Goal: Information Seeking & Learning: Learn about a topic

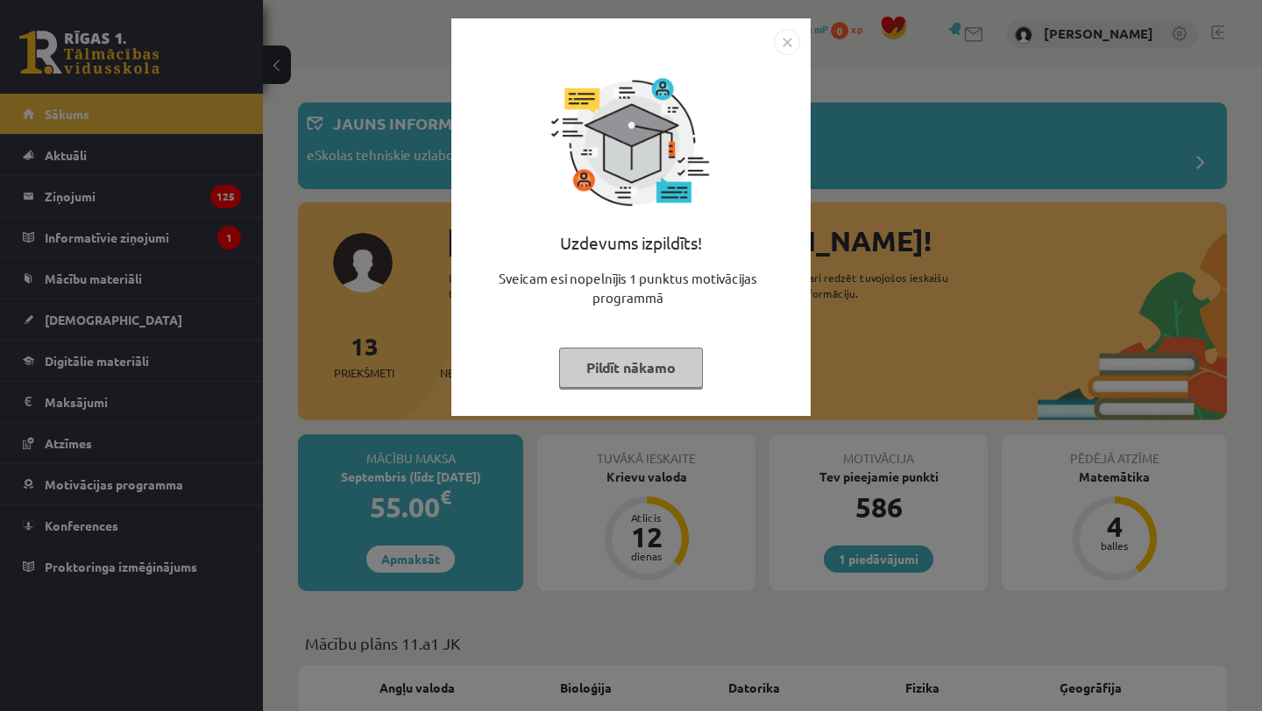
click at [645, 358] on button "Pildīt nākamo" at bounding box center [631, 368] width 144 height 40
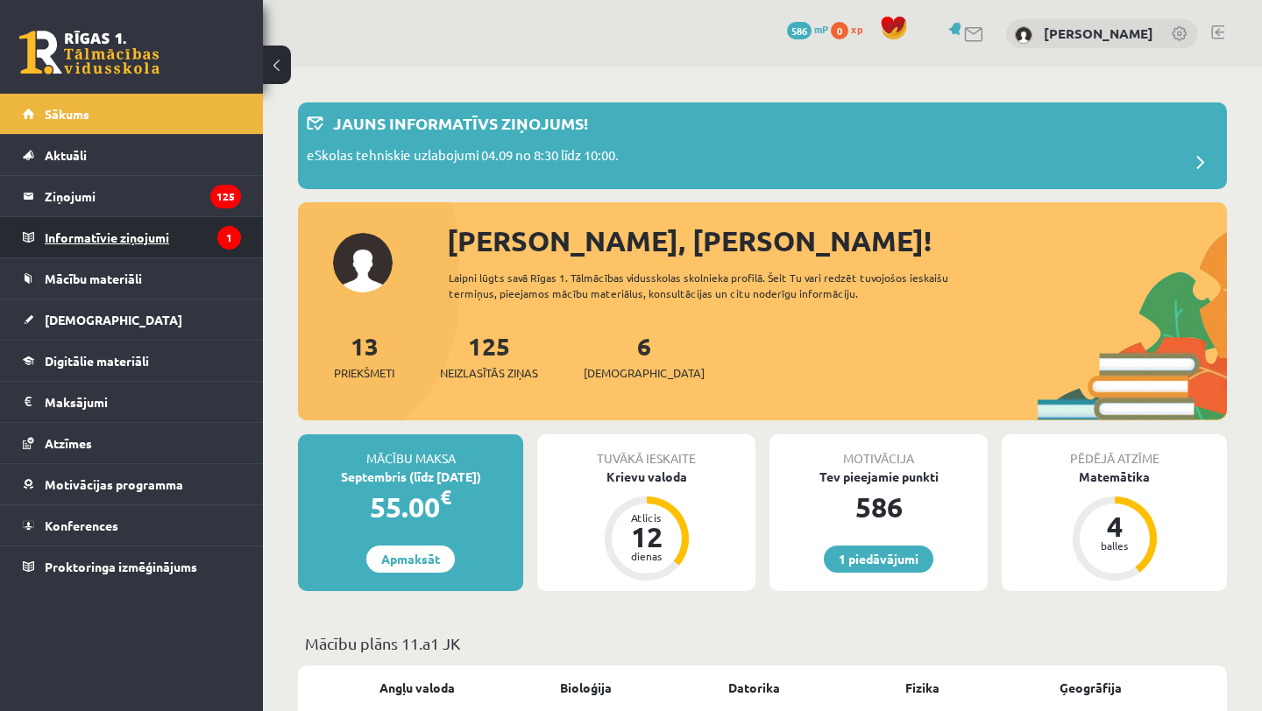
click at [177, 245] on legend "Informatīvie ziņojumi 1" at bounding box center [143, 237] width 196 height 40
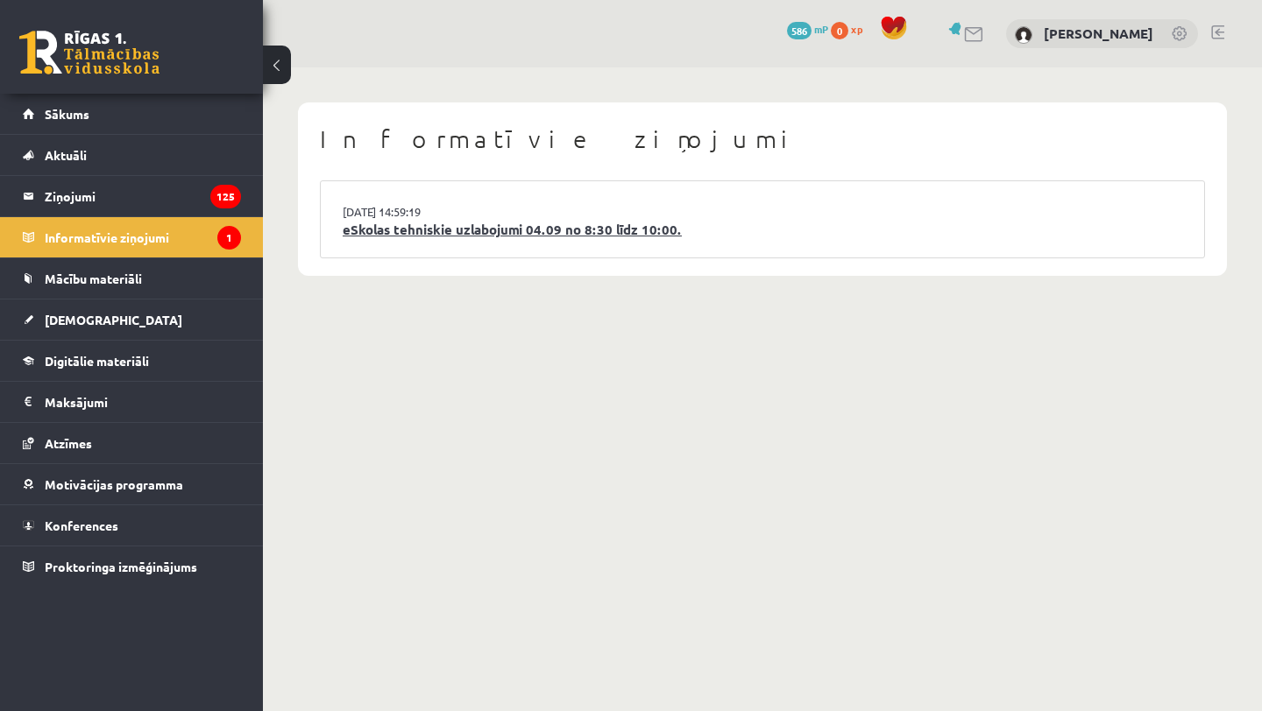
click at [492, 230] on link "eSkolas tehniskie uzlabojumi 04.09 no 8:30 līdz 10:00." at bounding box center [762, 230] width 839 height 20
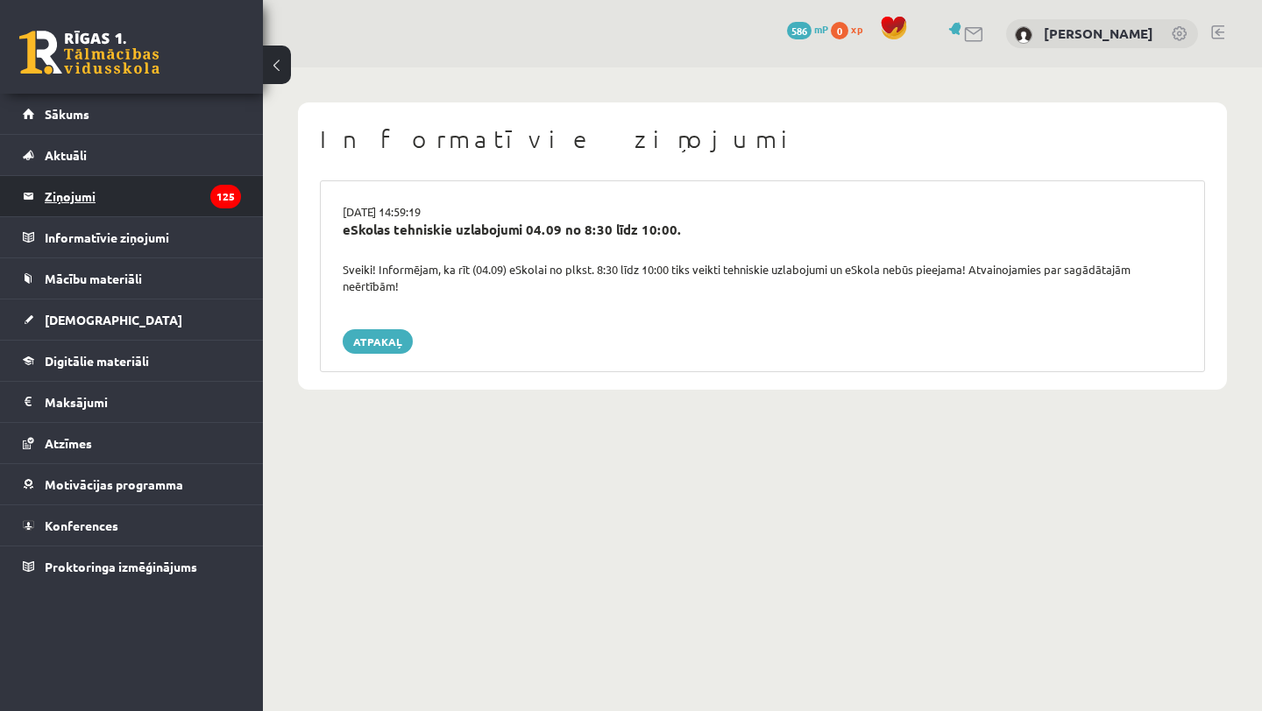
click at [133, 207] on legend "Ziņojumi 125" at bounding box center [143, 196] width 196 height 40
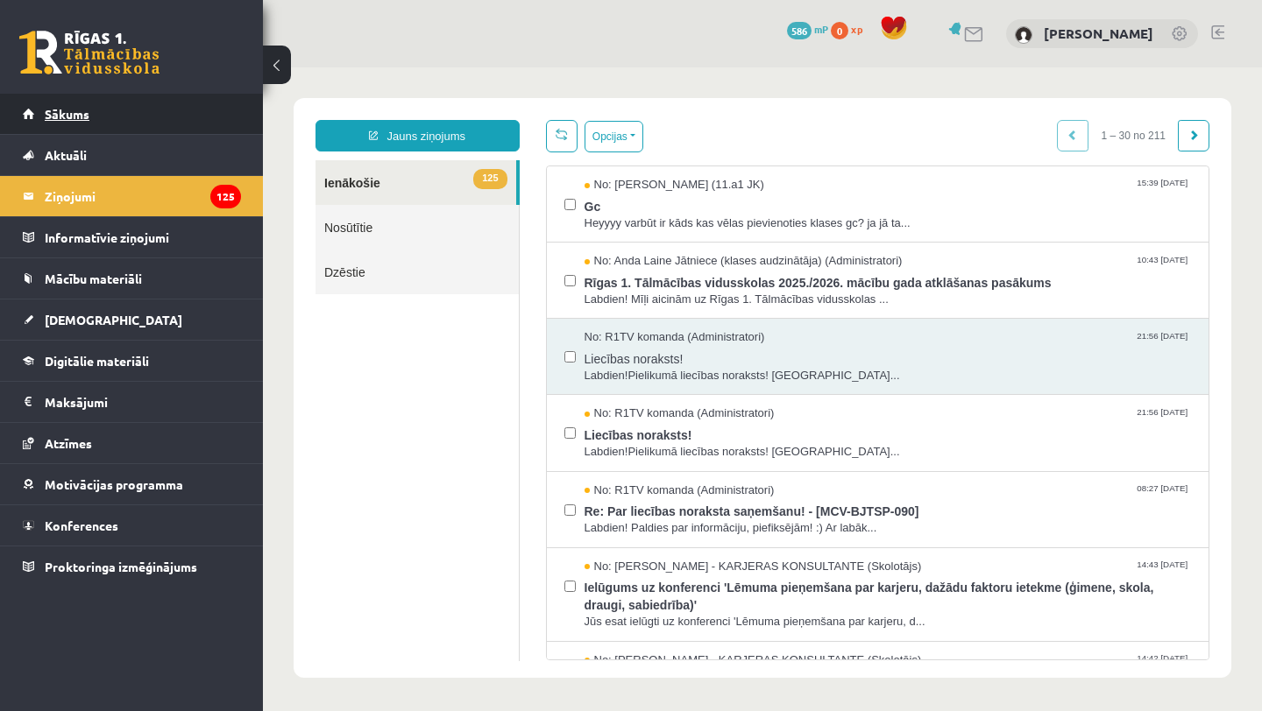
click at [109, 97] on link "Sākums" at bounding box center [132, 114] width 218 height 40
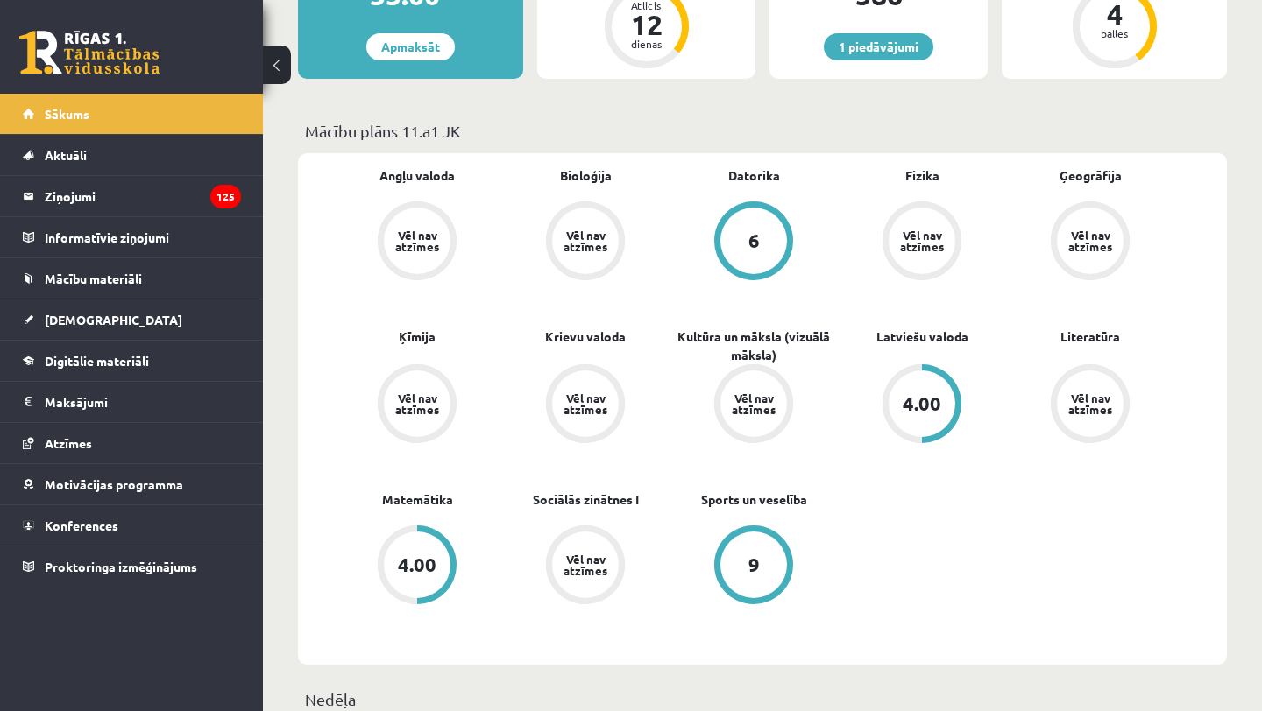
scroll to position [415, 0]
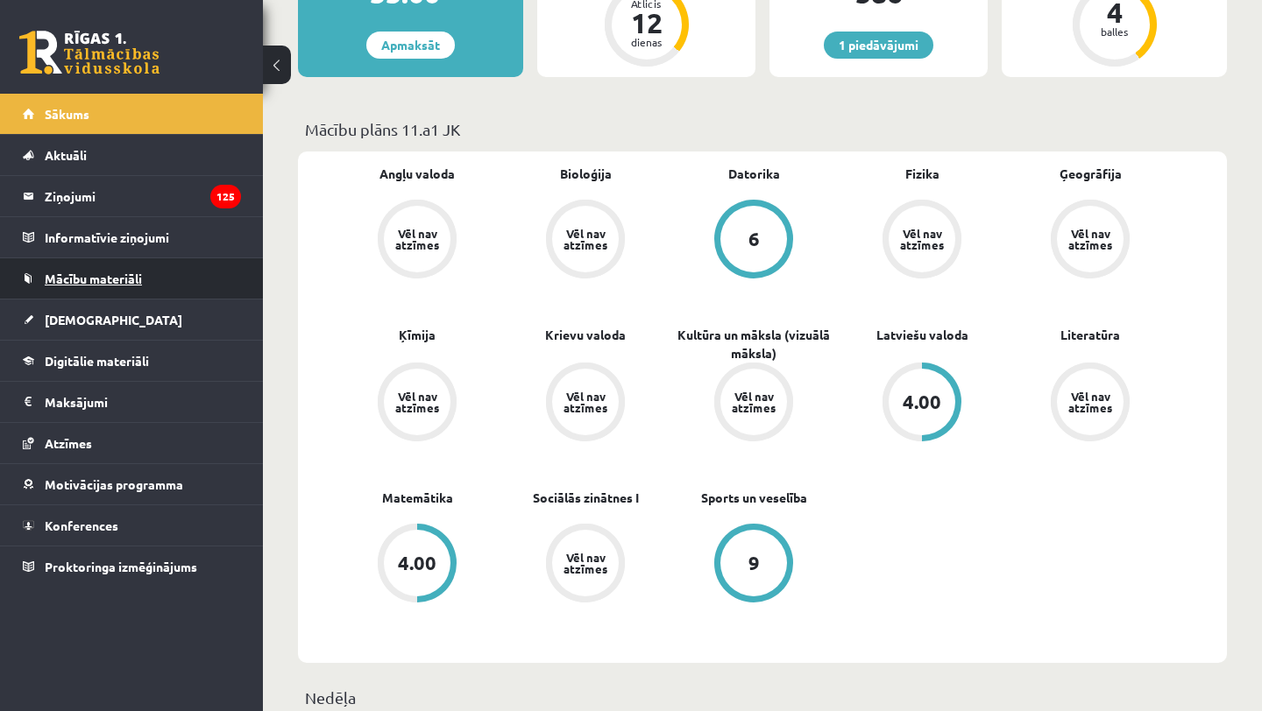
click at [130, 284] on span "Mācību materiāli" at bounding box center [93, 279] width 97 height 16
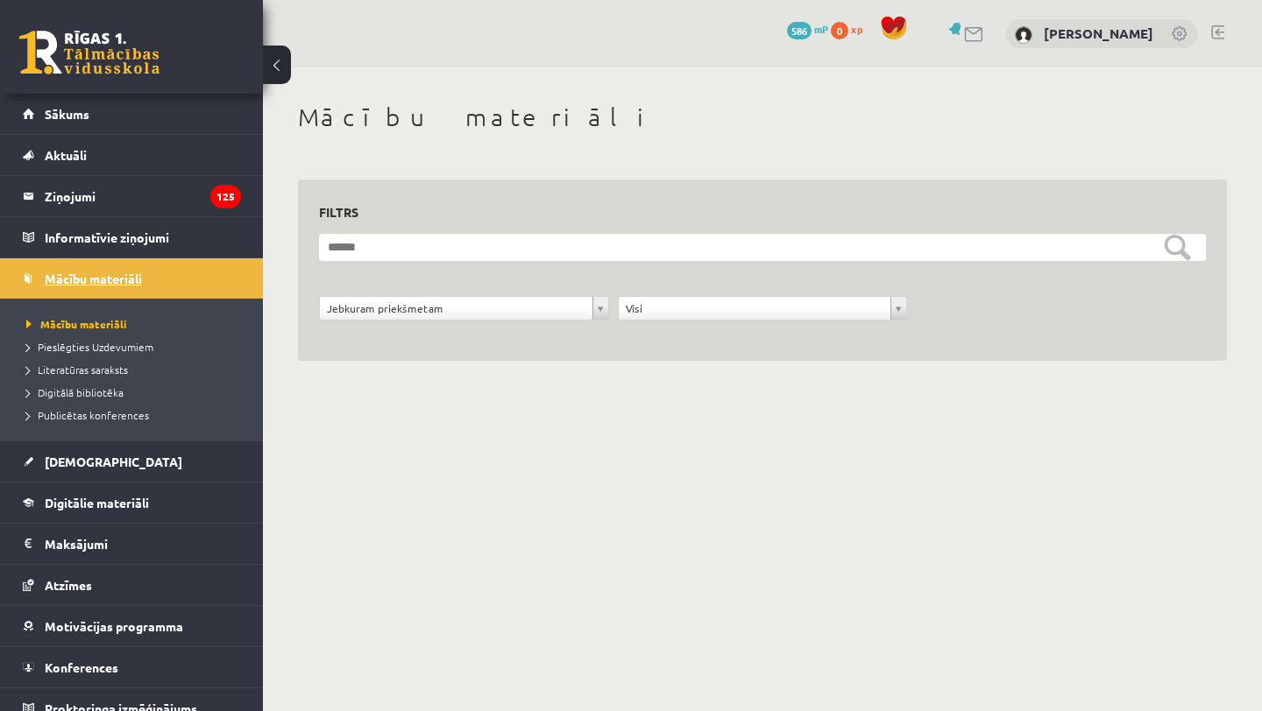
click at [120, 276] on span "Mācību materiāli" at bounding box center [93, 279] width 97 height 16
click at [76, 462] on span "[DEMOGRAPHIC_DATA]" at bounding box center [114, 462] width 138 height 16
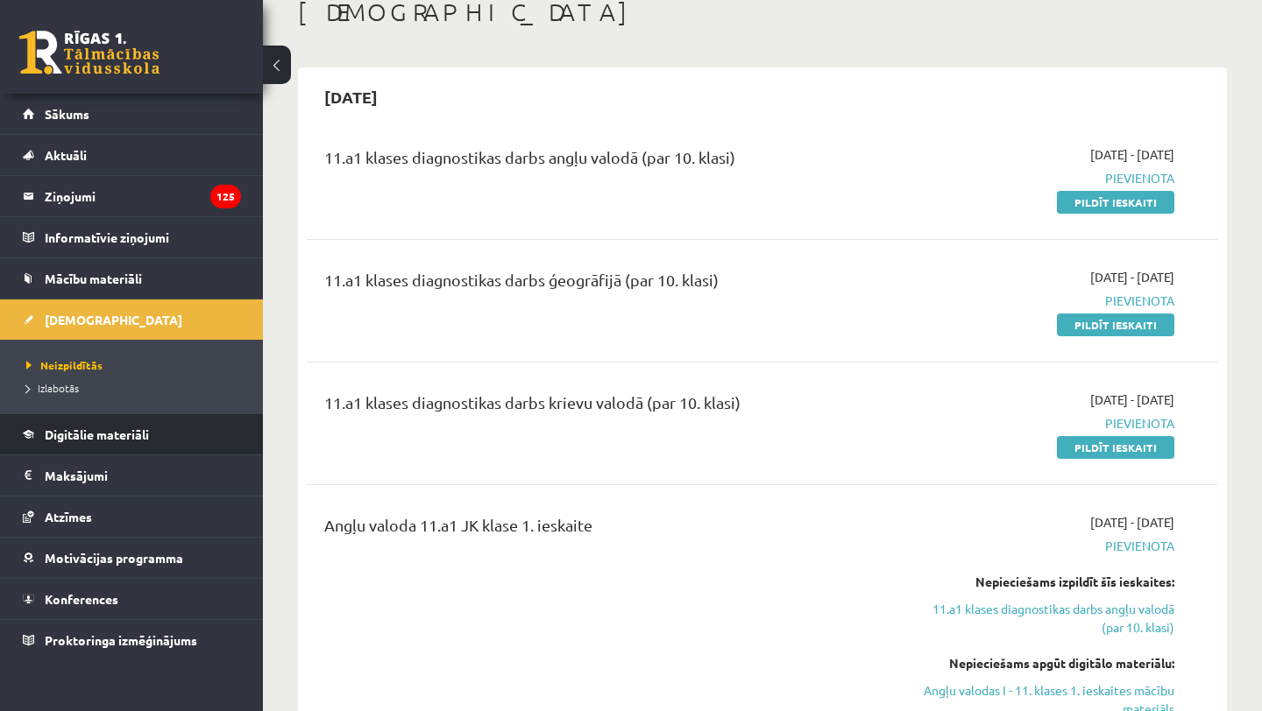
scroll to position [110, 0]
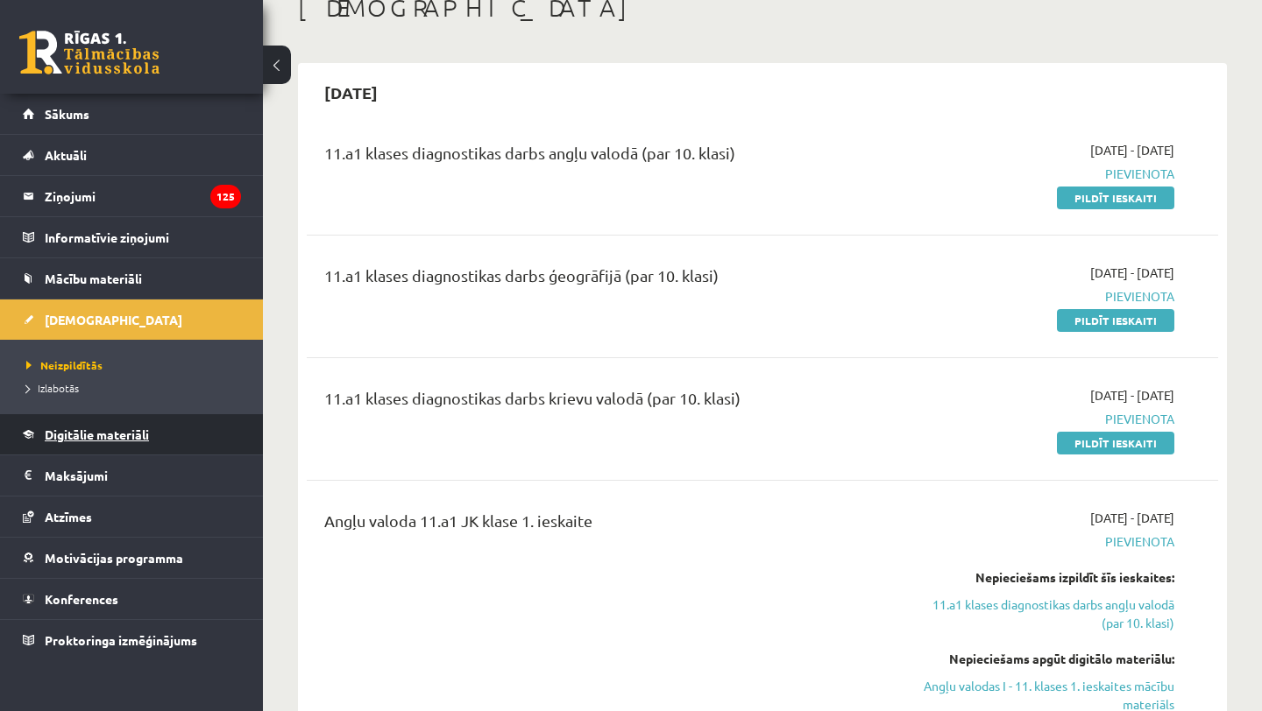
click at [130, 438] on span "Digitālie materiāli" at bounding box center [97, 435] width 104 height 16
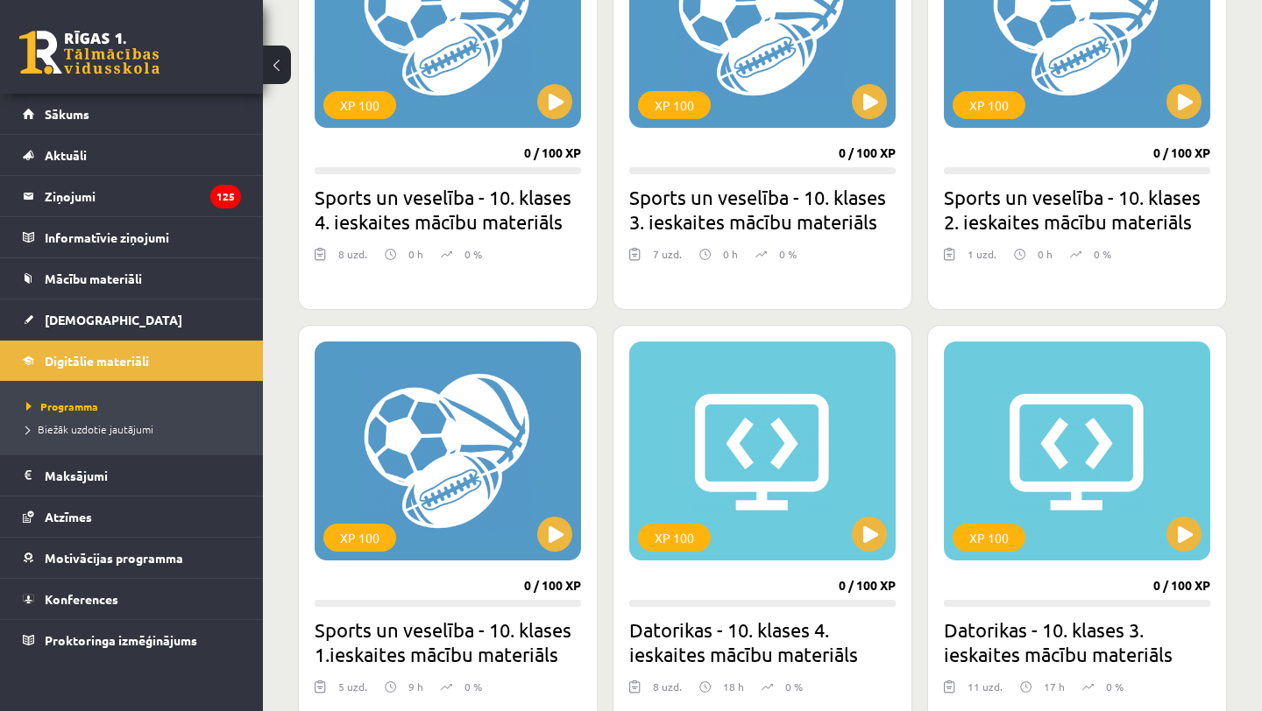
scroll to position [1167, 0]
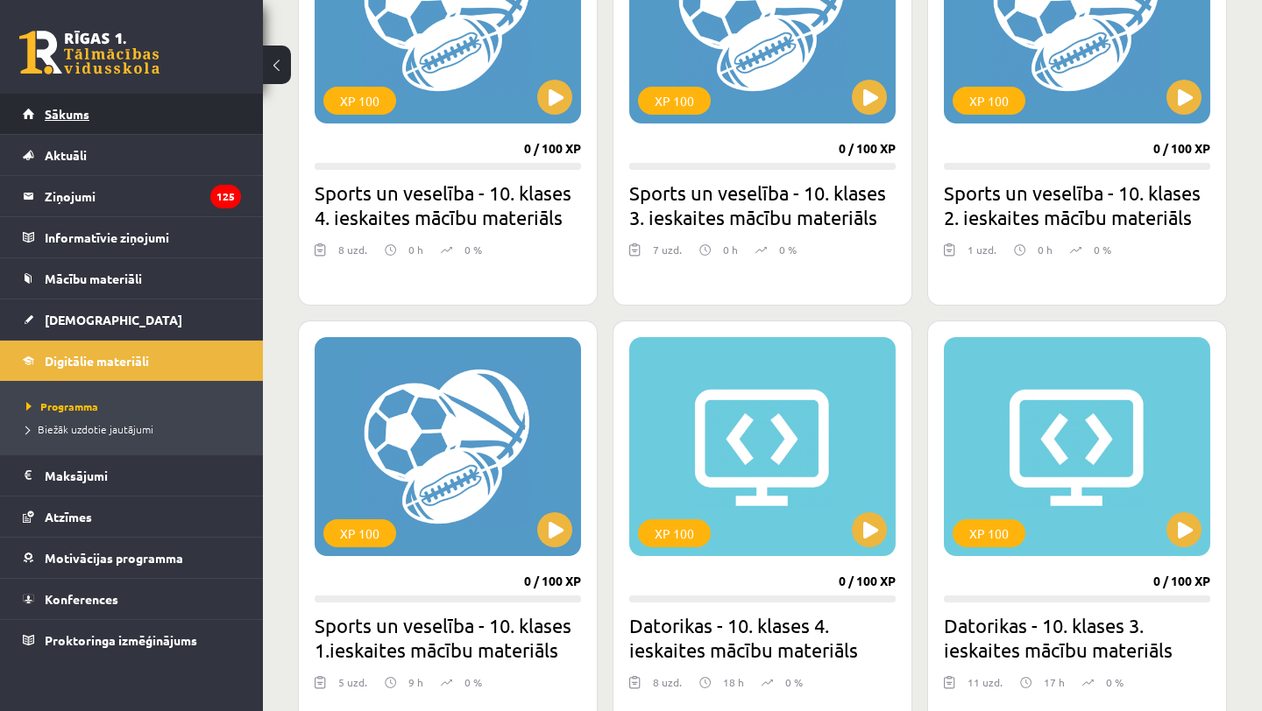
click at [100, 102] on link "Sākums" at bounding box center [132, 114] width 218 height 40
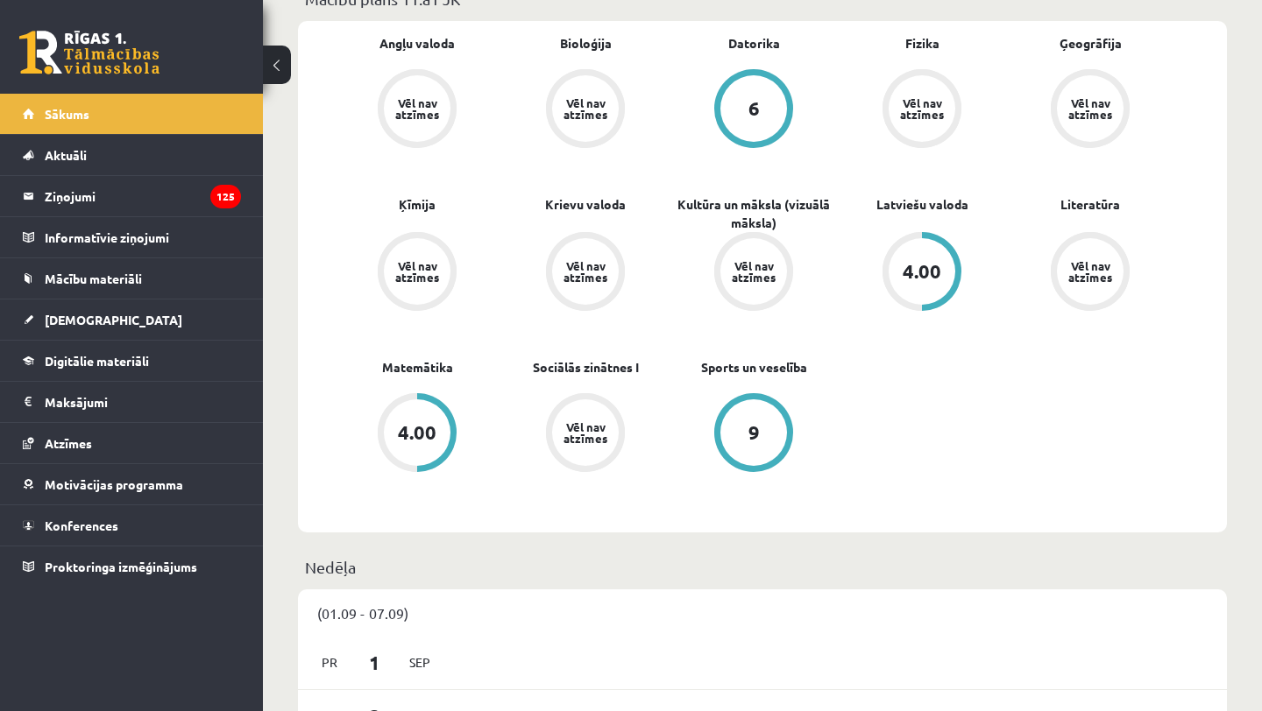
scroll to position [543, 0]
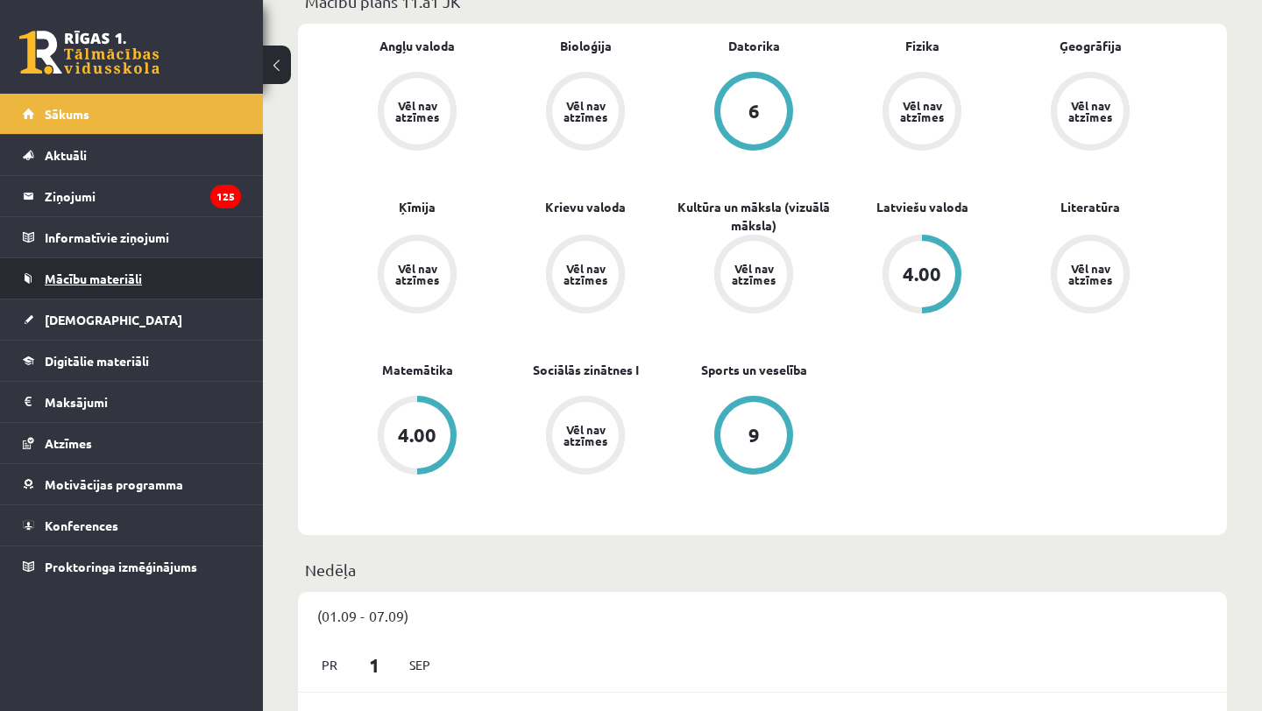
click at [85, 285] on link "Mācību materiāli" at bounding box center [132, 278] width 218 height 40
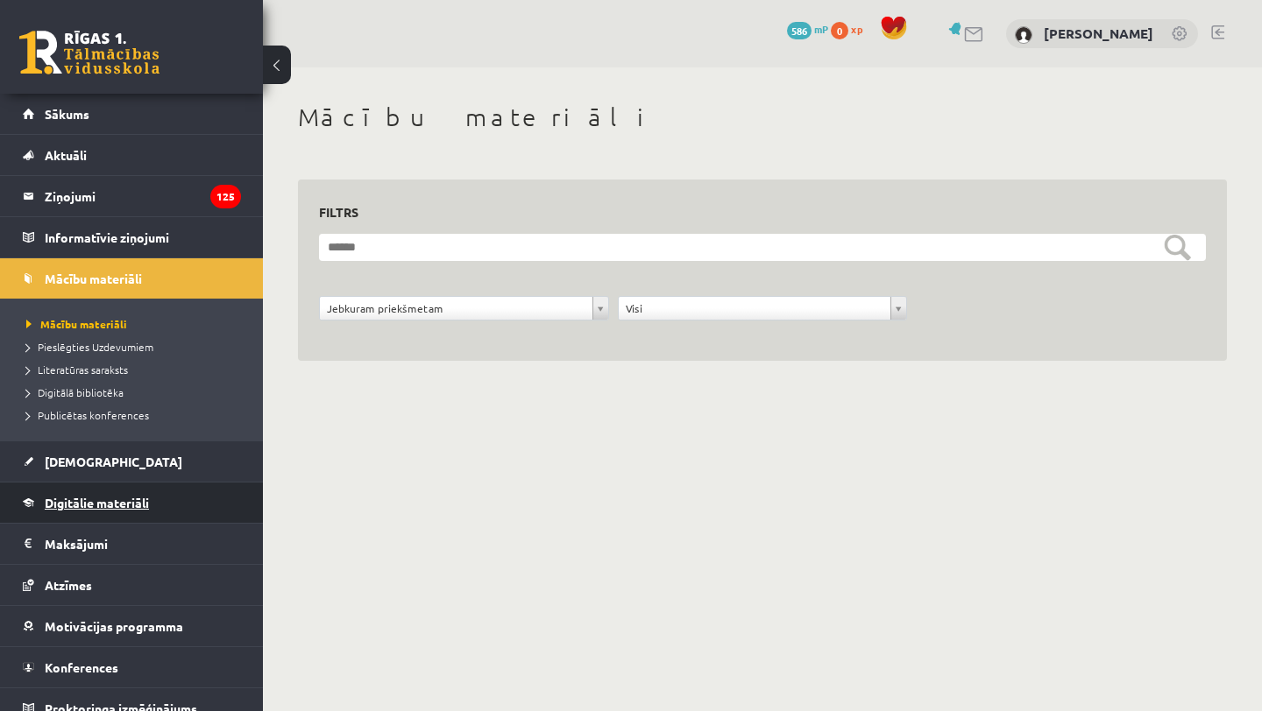
click at [79, 503] on span "Digitālie materiāli" at bounding box center [97, 503] width 104 height 16
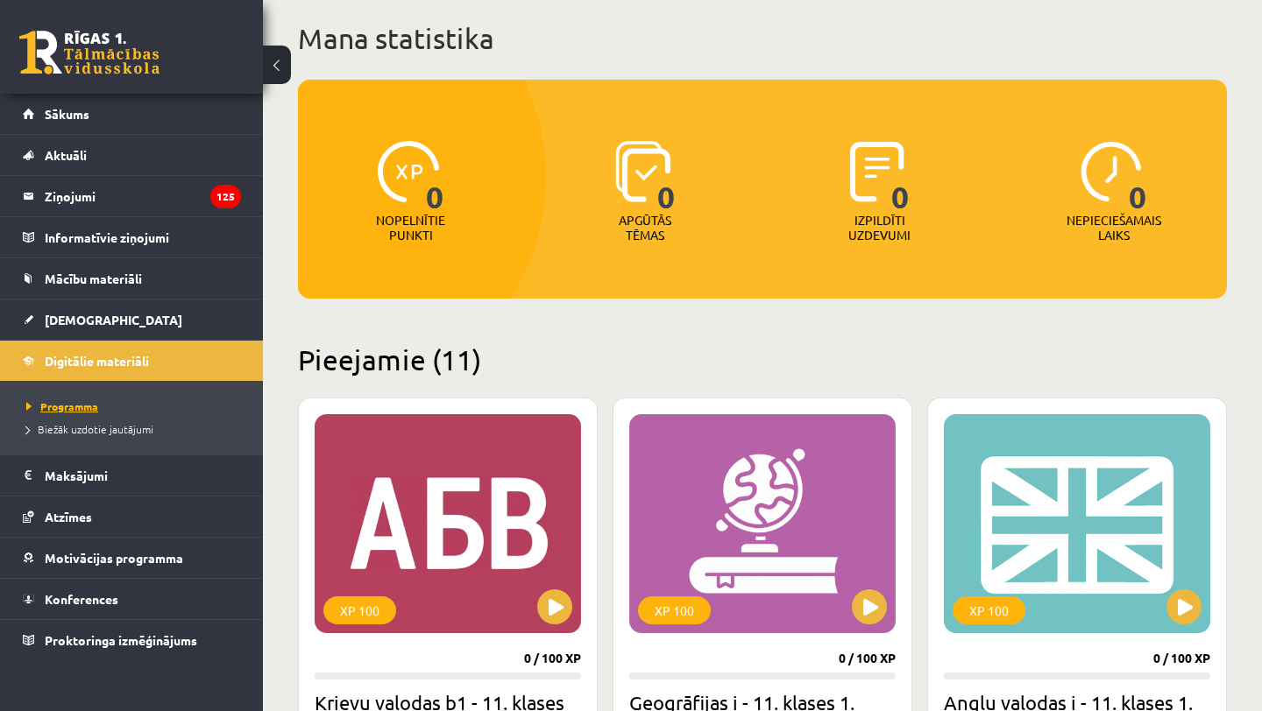
scroll to position [130, 0]
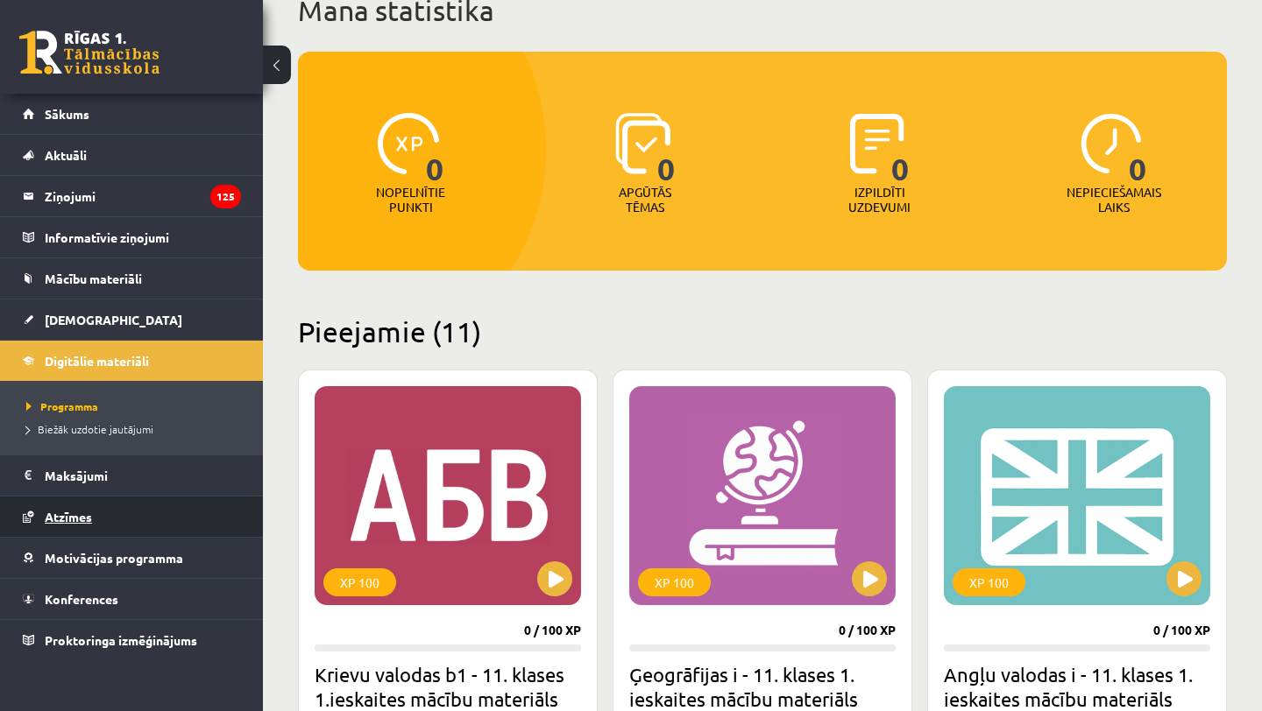
click at [67, 517] on span "Atzīmes" at bounding box center [68, 517] width 47 height 16
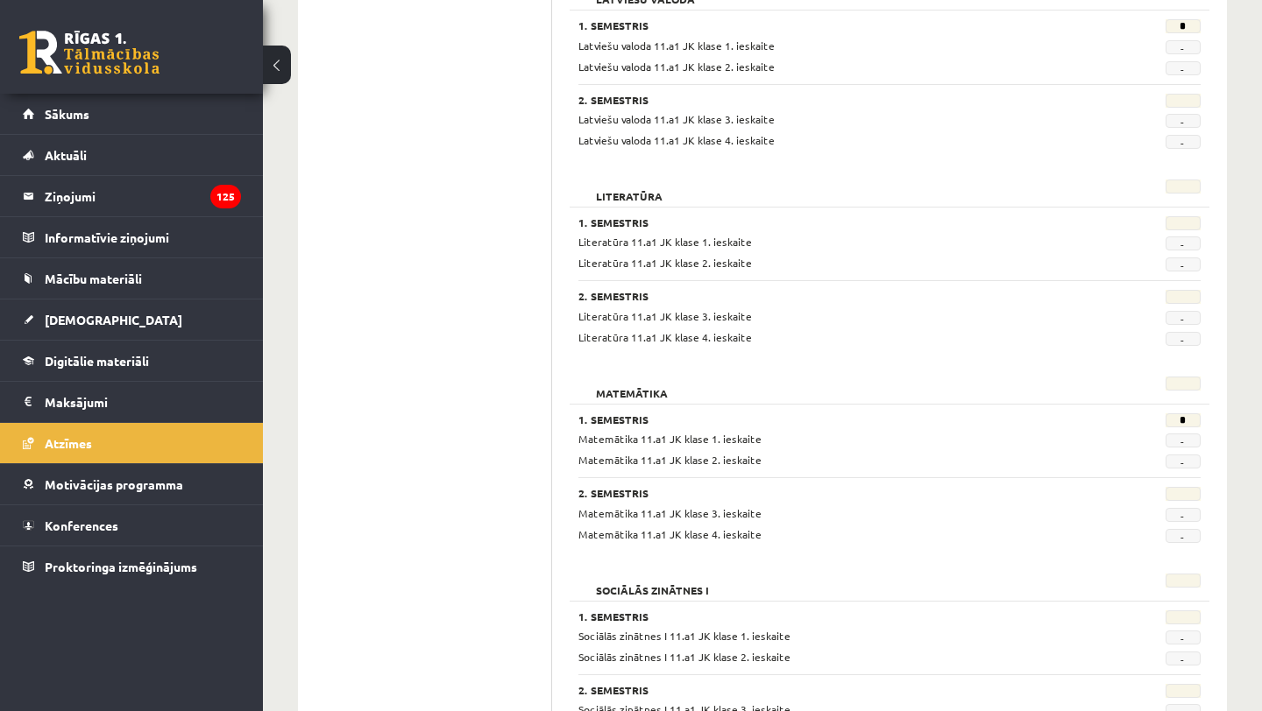
scroll to position [2181, 0]
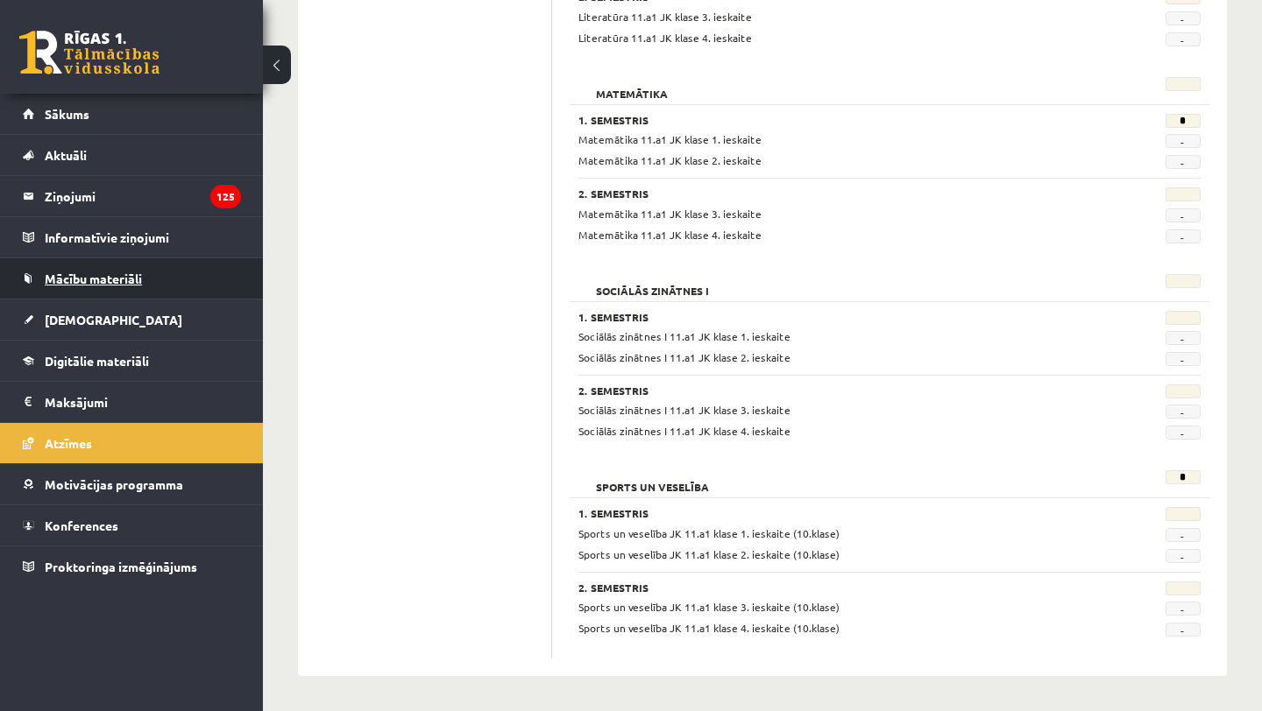
click at [101, 277] on span "Mācību materiāli" at bounding box center [93, 279] width 97 height 16
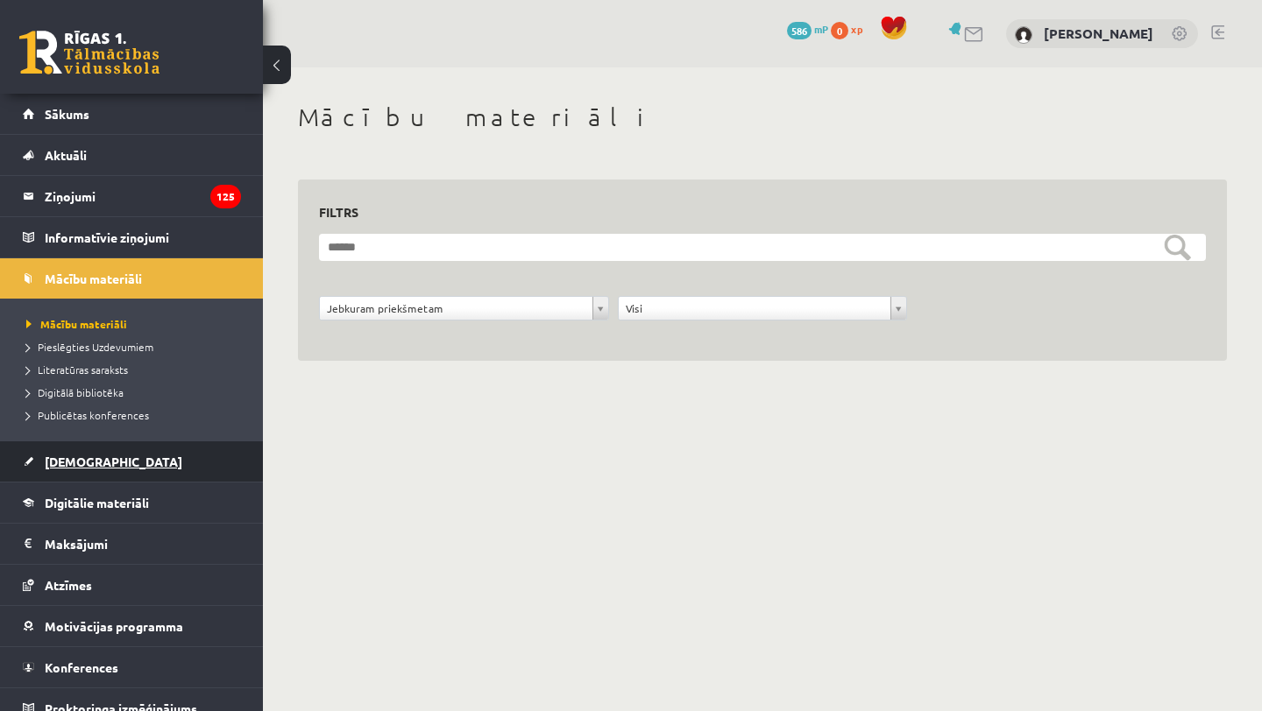
click at [108, 456] on link "[DEMOGRAPHIC_DATA]" at bounding box center [132, 462] width 218 height 40
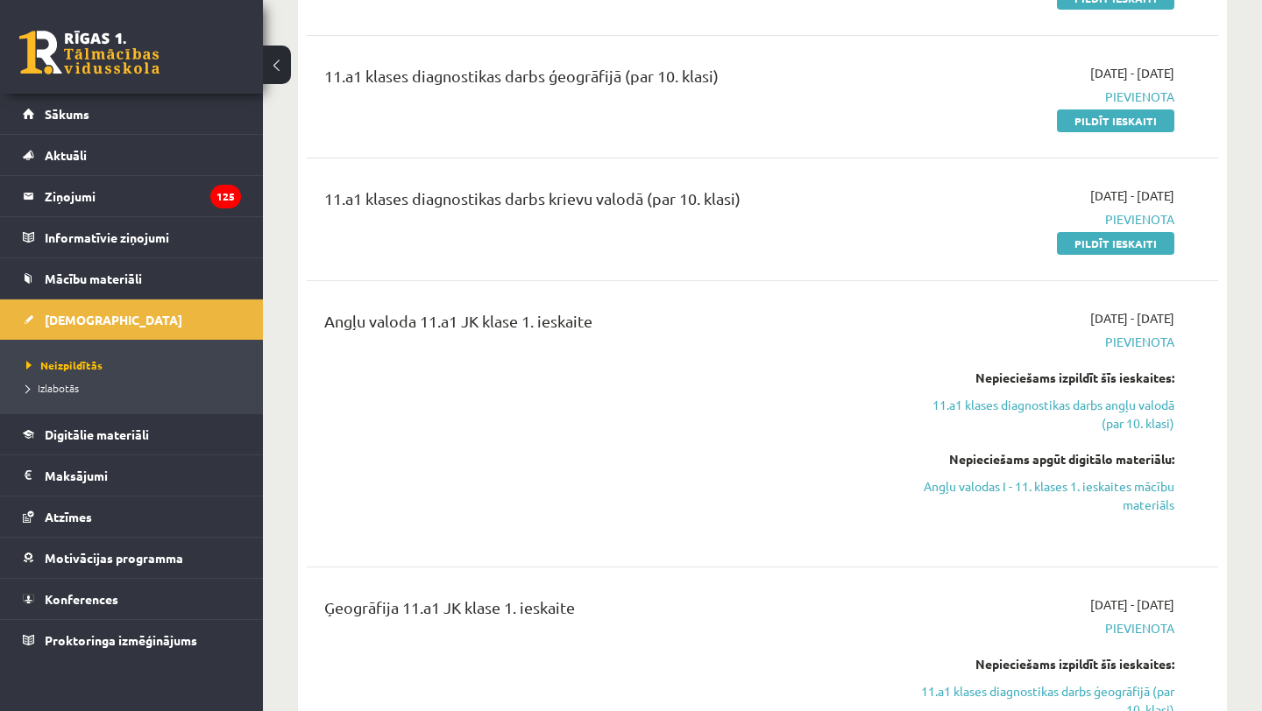
scroll to position [247, 0]
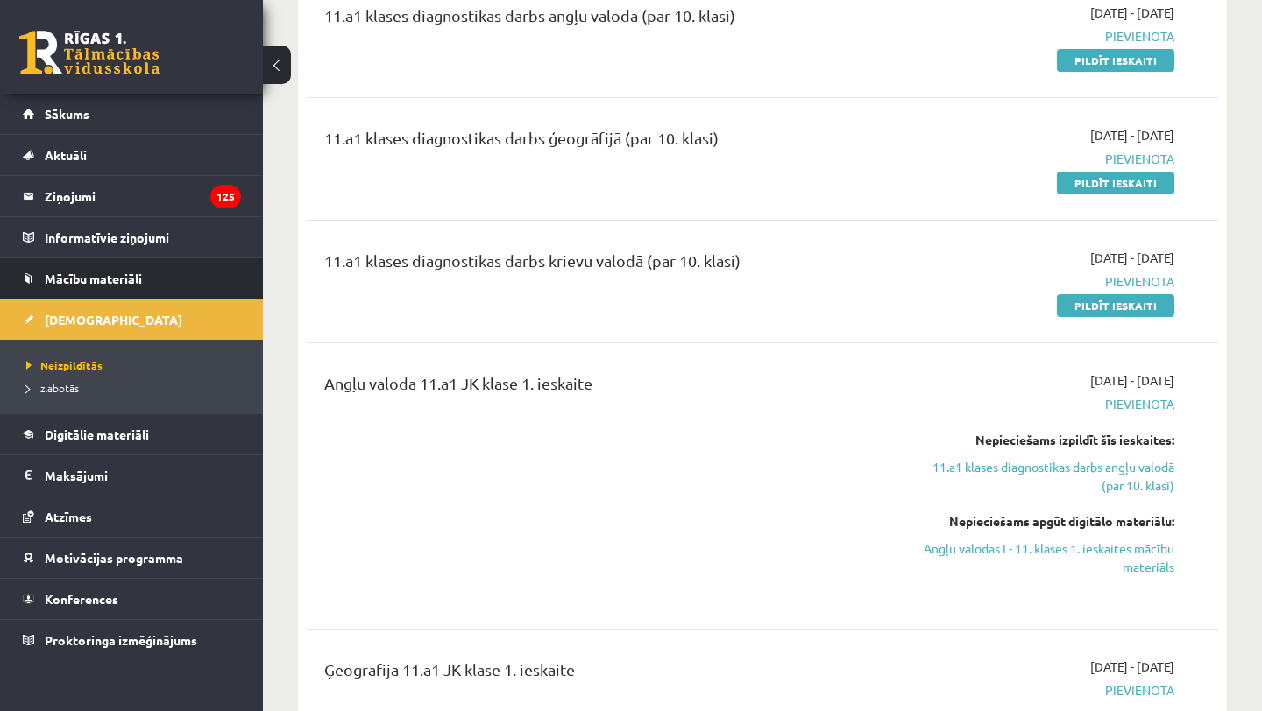
click at [152, 270] on link "Mācību materiāli" at bounding box center [132, 278] width 218 height 40
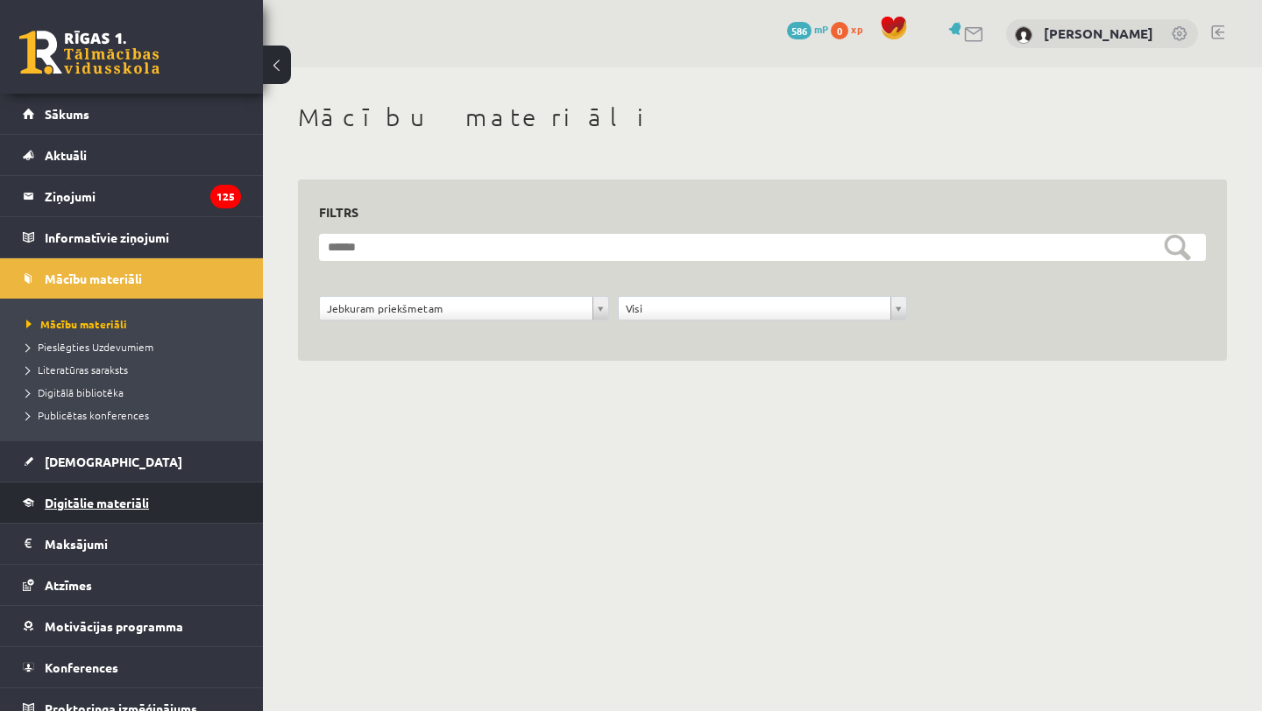
click at [102, 493] on link "Digitālie materiāli" at bounding box center [132, 503] width 218 height 40
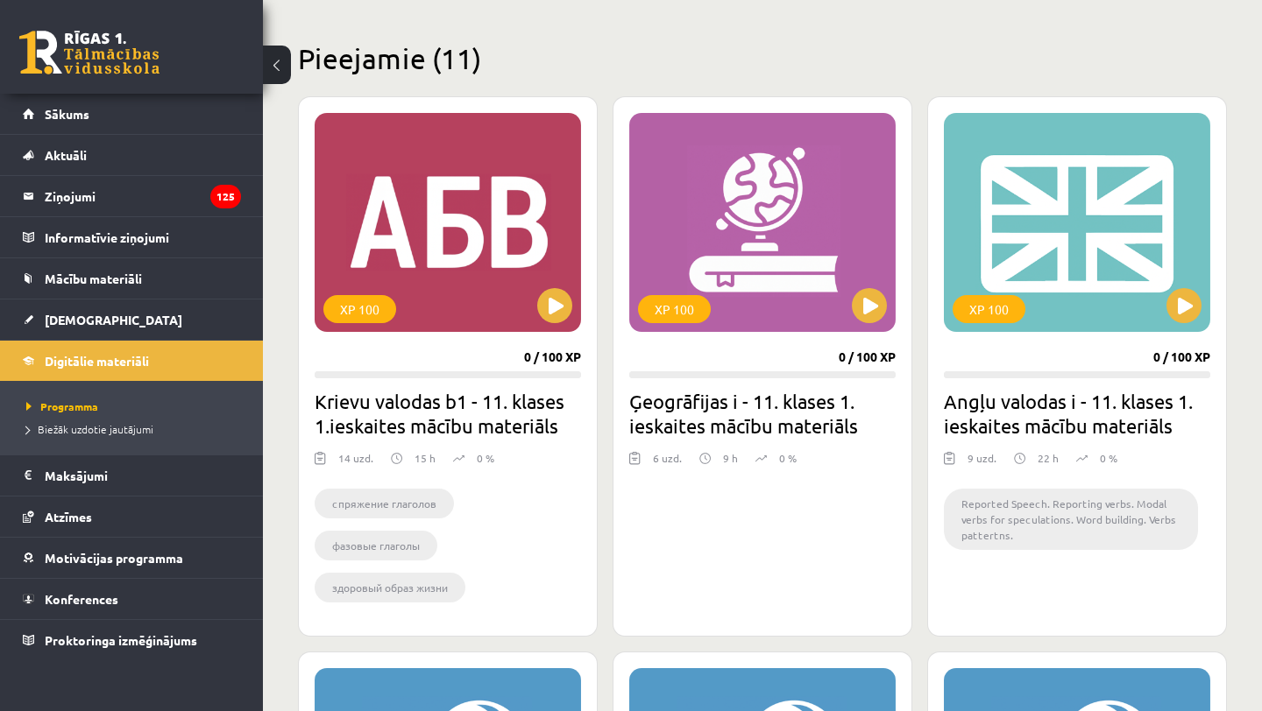
scroll to position [412, 0]
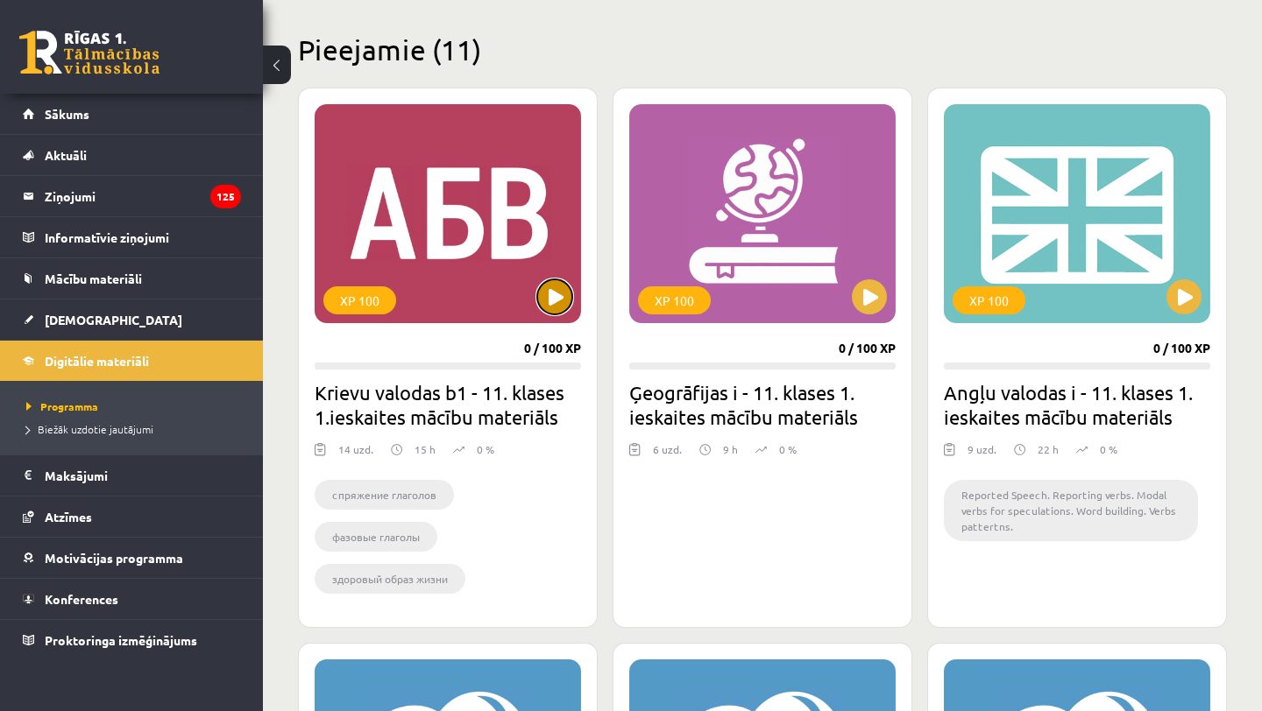
click at [561, 308] on button at bounding box center [554, 297] width 35 height 35
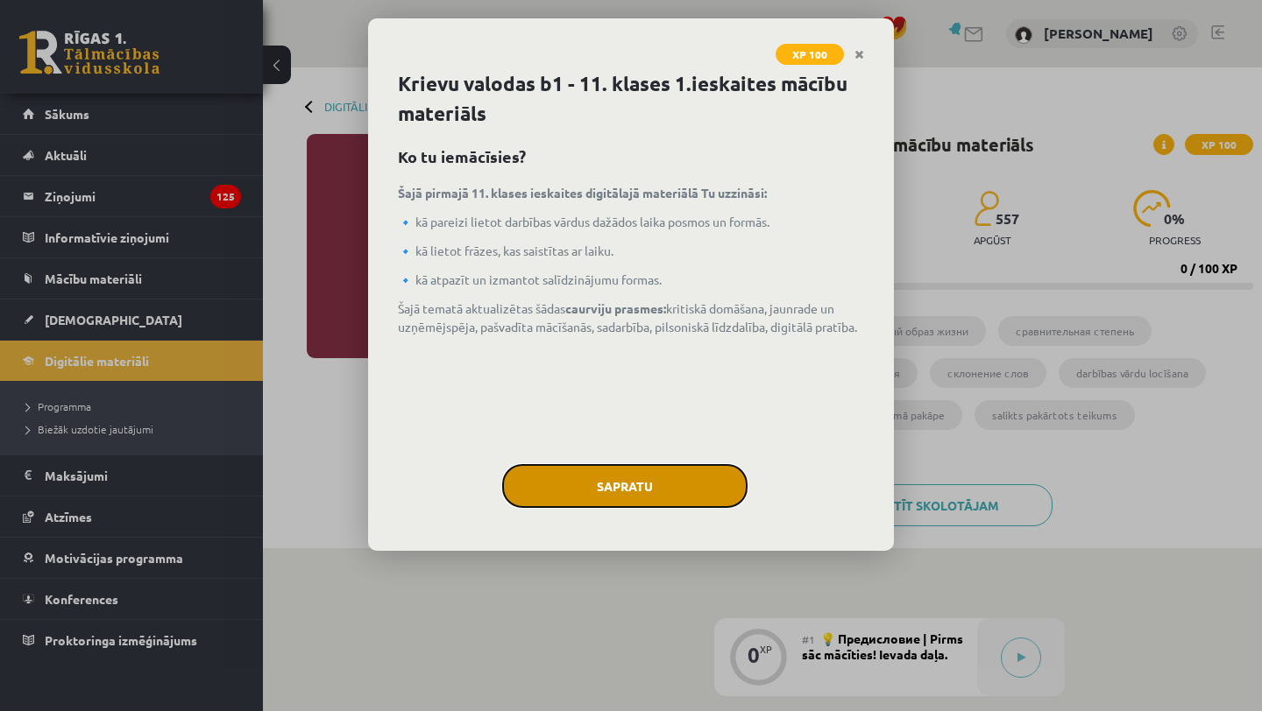
click at [628, 473] on button "Sapratu" at bounding box center [624, 486] width 245 height 44
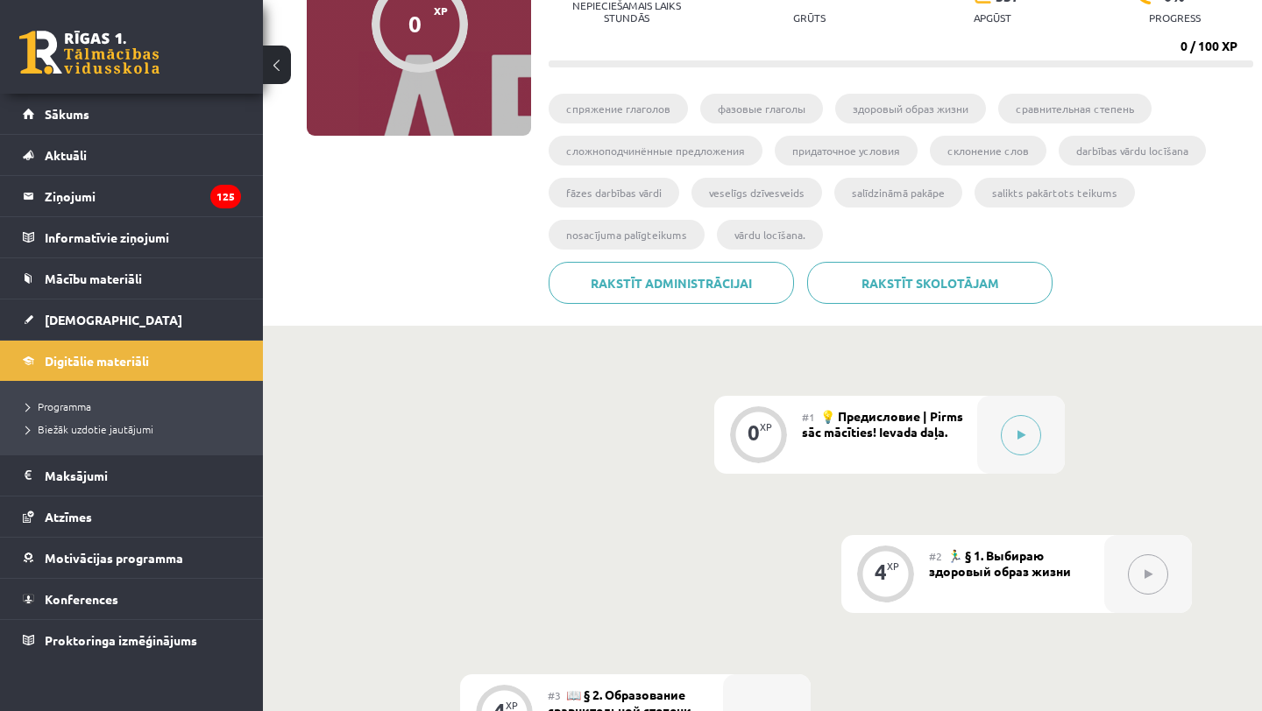
scroll to position [227, 0]
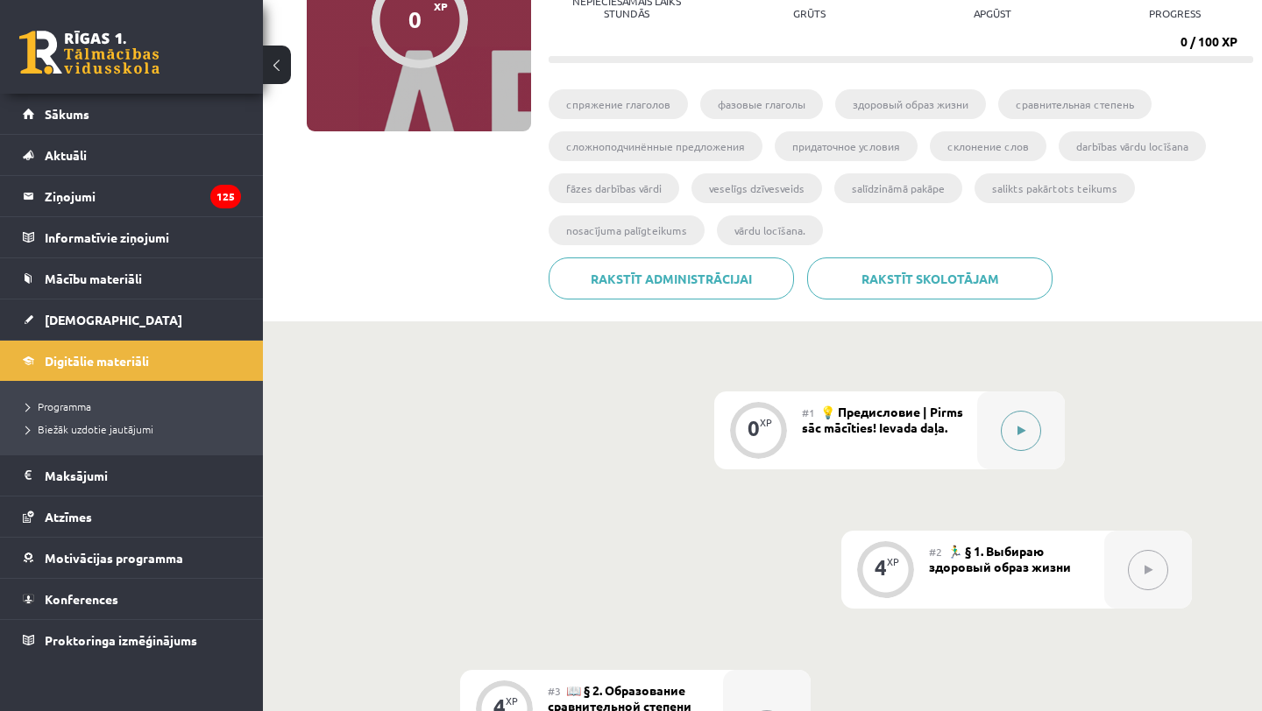
click at [1028, 431] on button at bounding box center [1021, 431] width 40 height 40
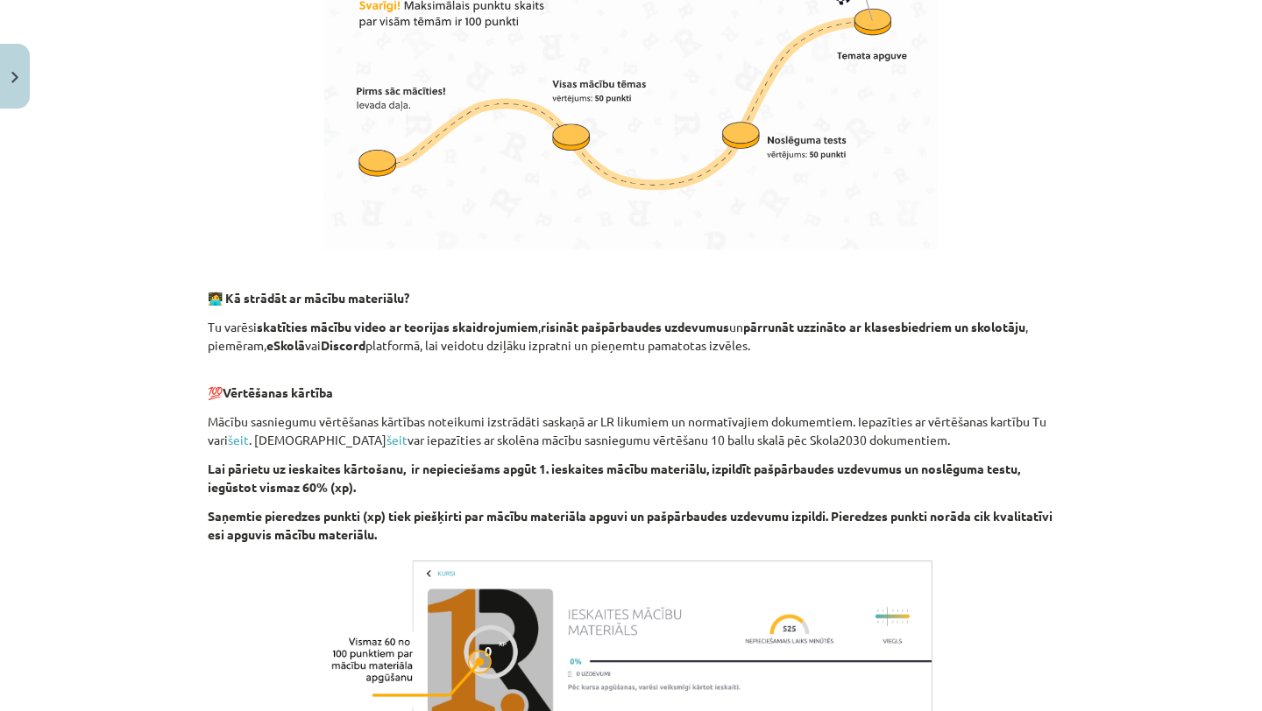
scroll to position [1077, 0]
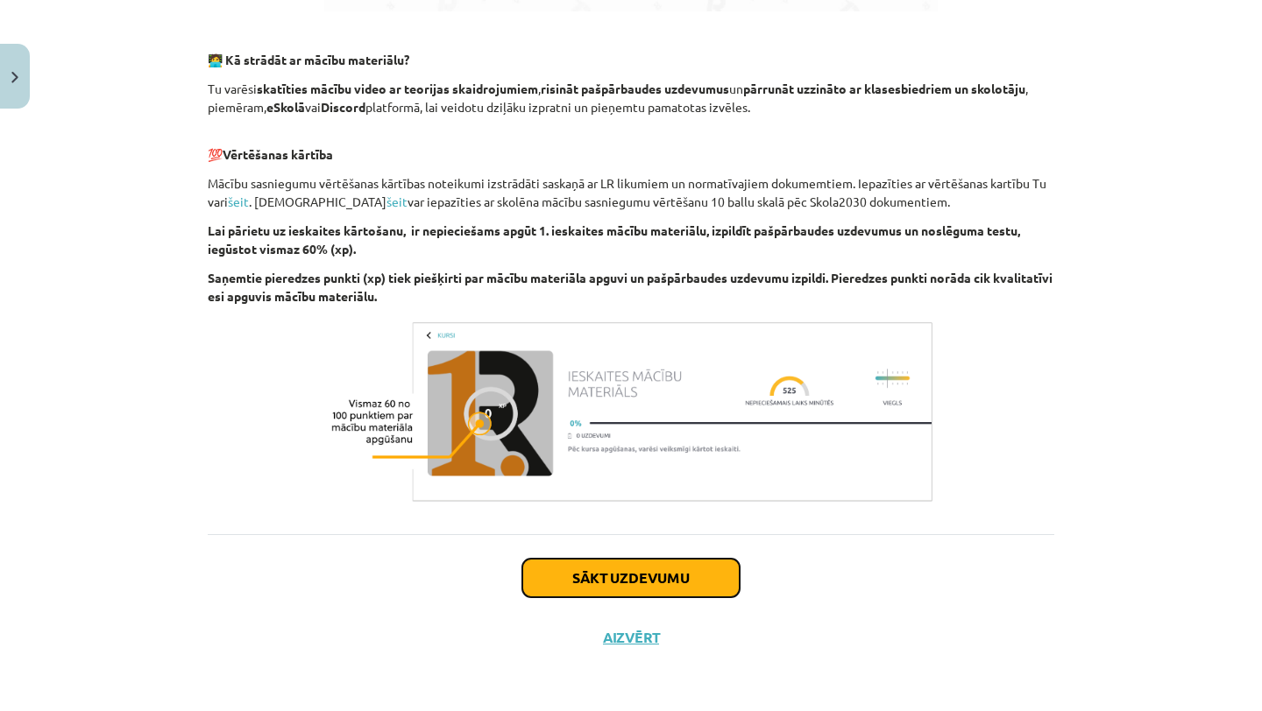
click at [578, 581] on button "Sākt uzdevumu" at bounding box center [630, 578] width 217 height 39
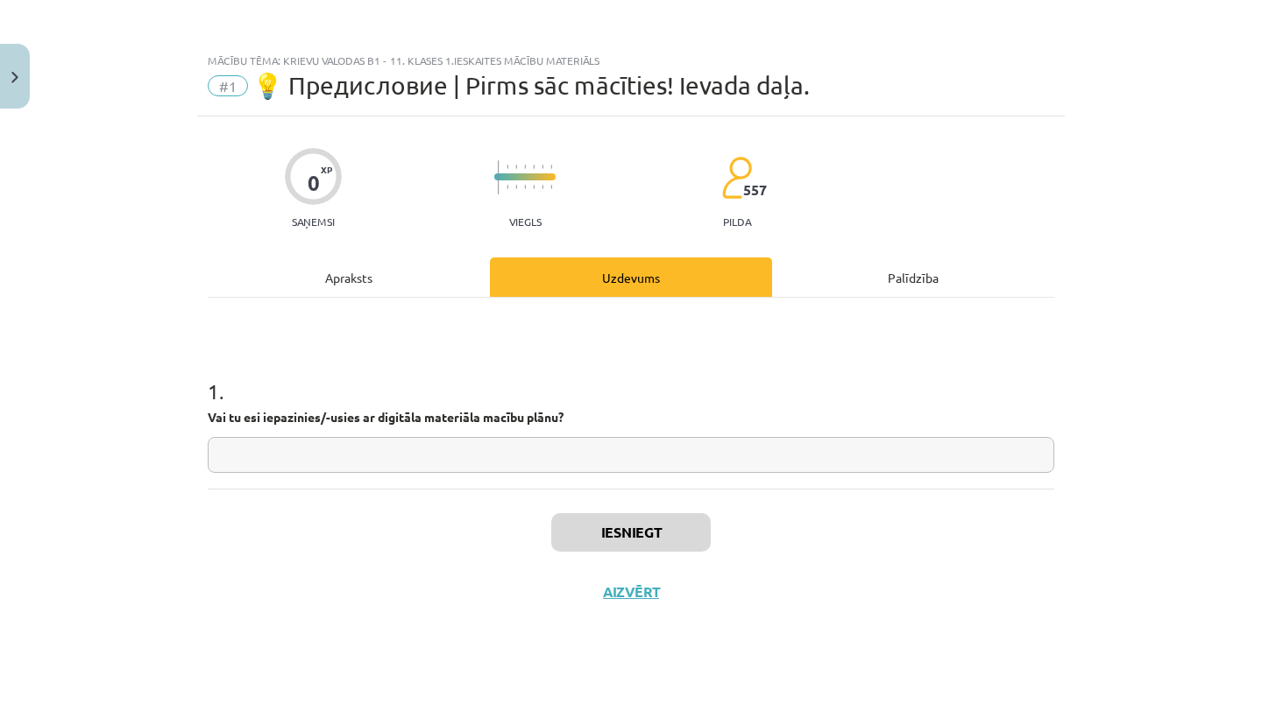
click at [528, 448] on input "text" at bounding box center [631, 455] width 846 height 36
type input "**"
click at [687, 526] on button "Iesniegt" at bounding box center [630, 532] width 159 height 39
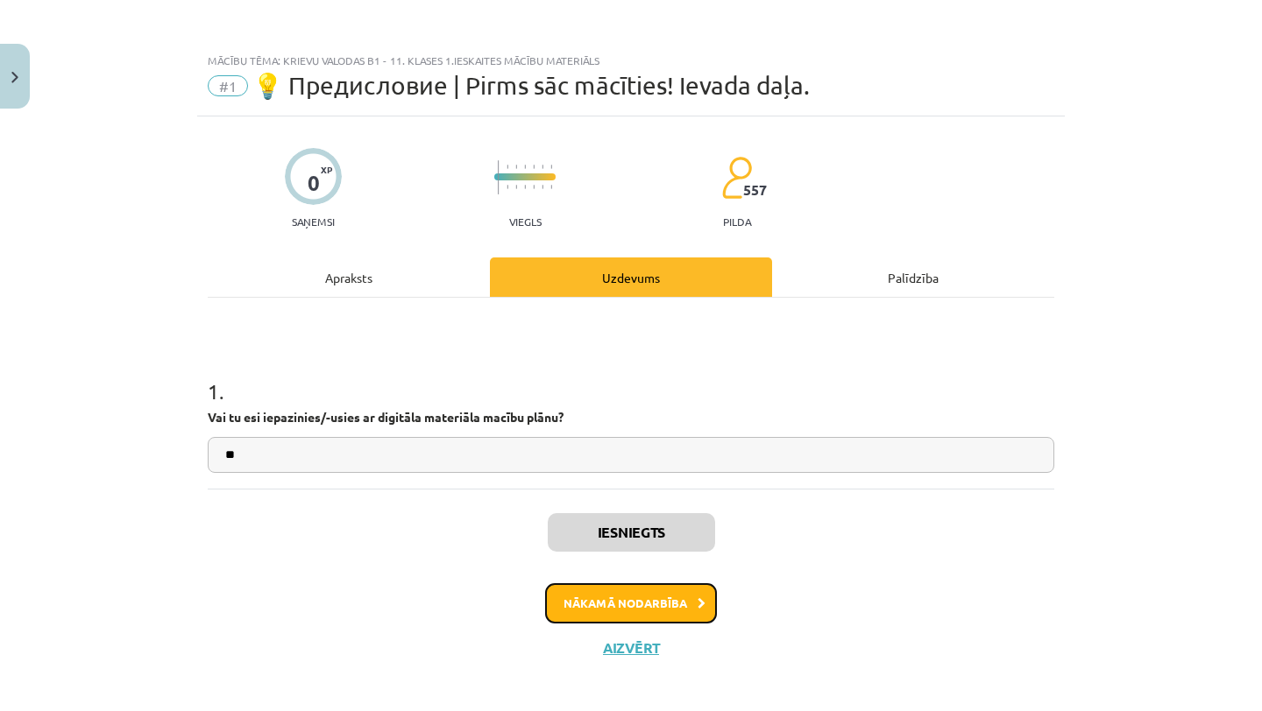
click at [652, 605] on button "Nākamā nodarbība" at bounding box center [631, 604] width 172 height 40
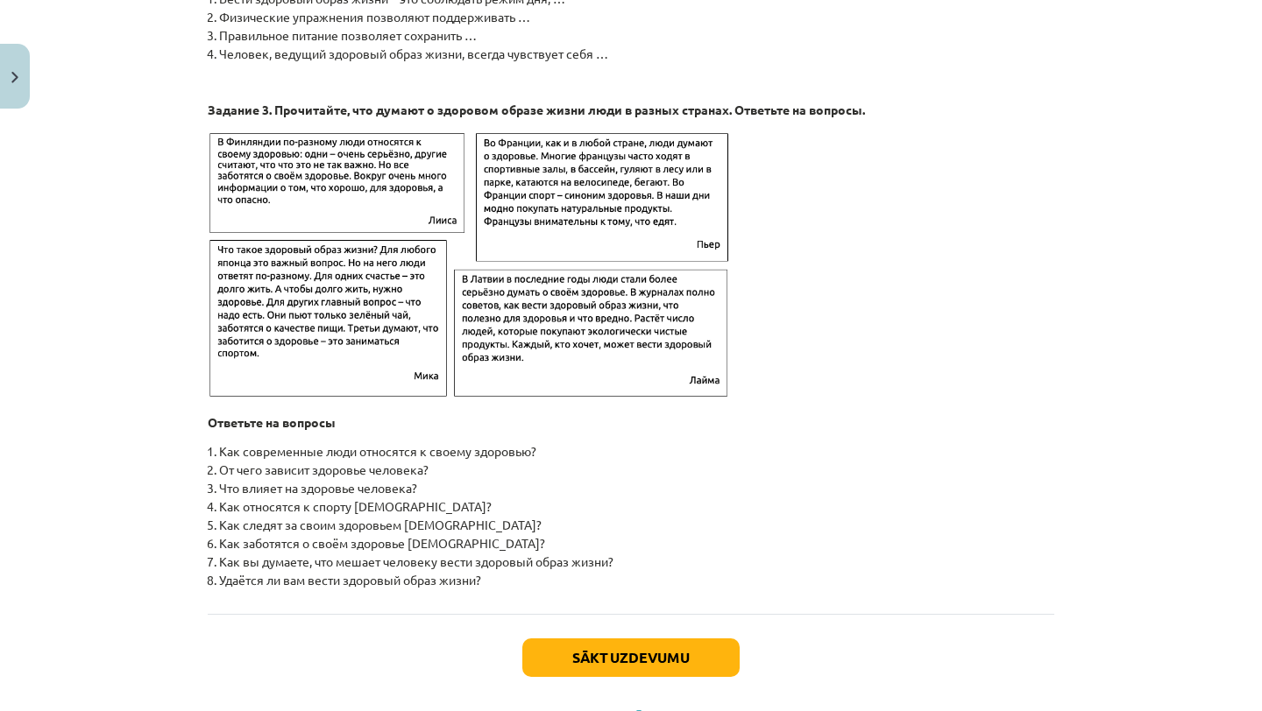
scroll to position [2742, 0]
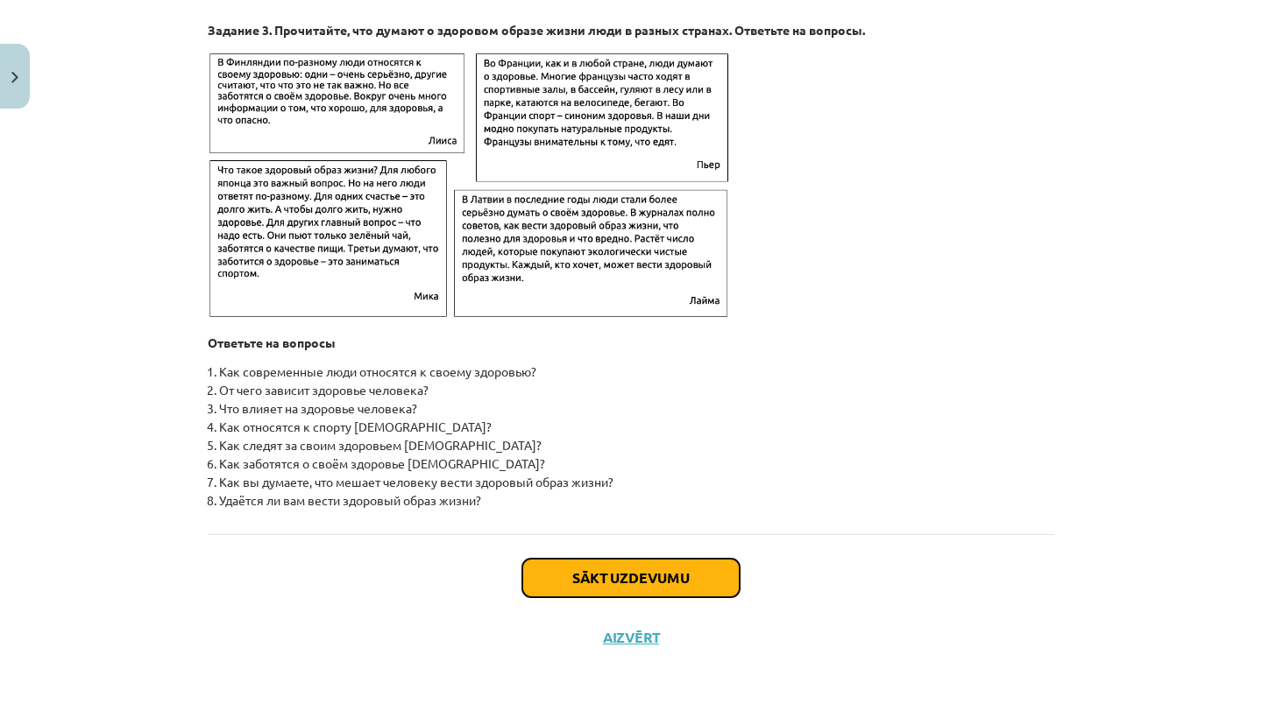
click at [554, 583] on button "Sākt uzdevumu" at bounding box center [630, 578] width 217 height 39
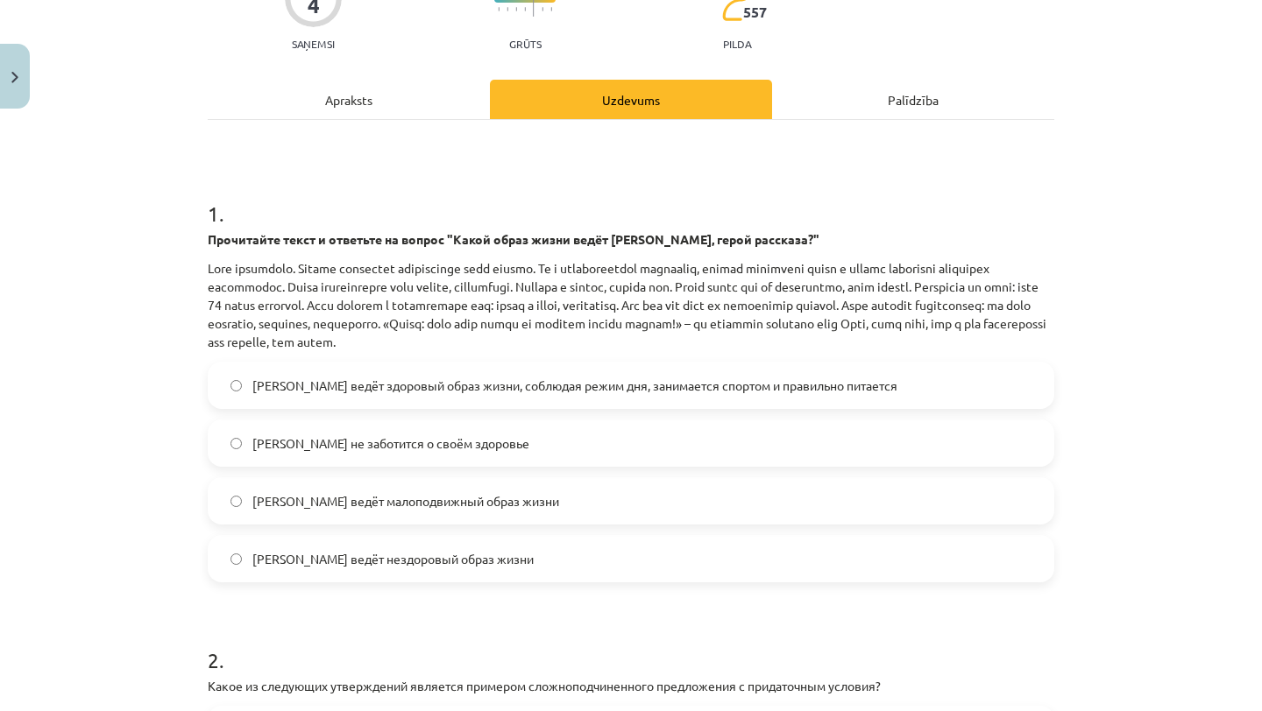
scroll to position [182, 0]
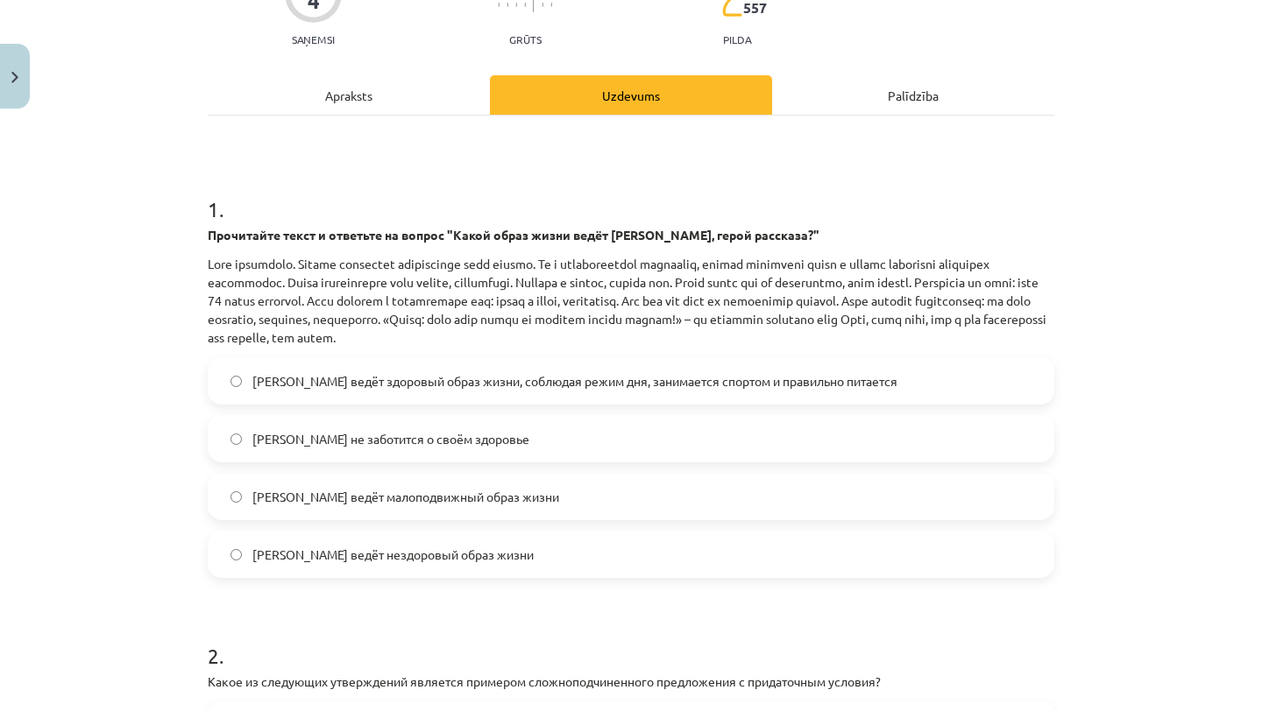
click at [588, 379] on span "Олег ведёт здоровый образ жизни, соблюдая режим дня, занимается спортом и прави…" at bounding box center [574, 381] width 645 height 18
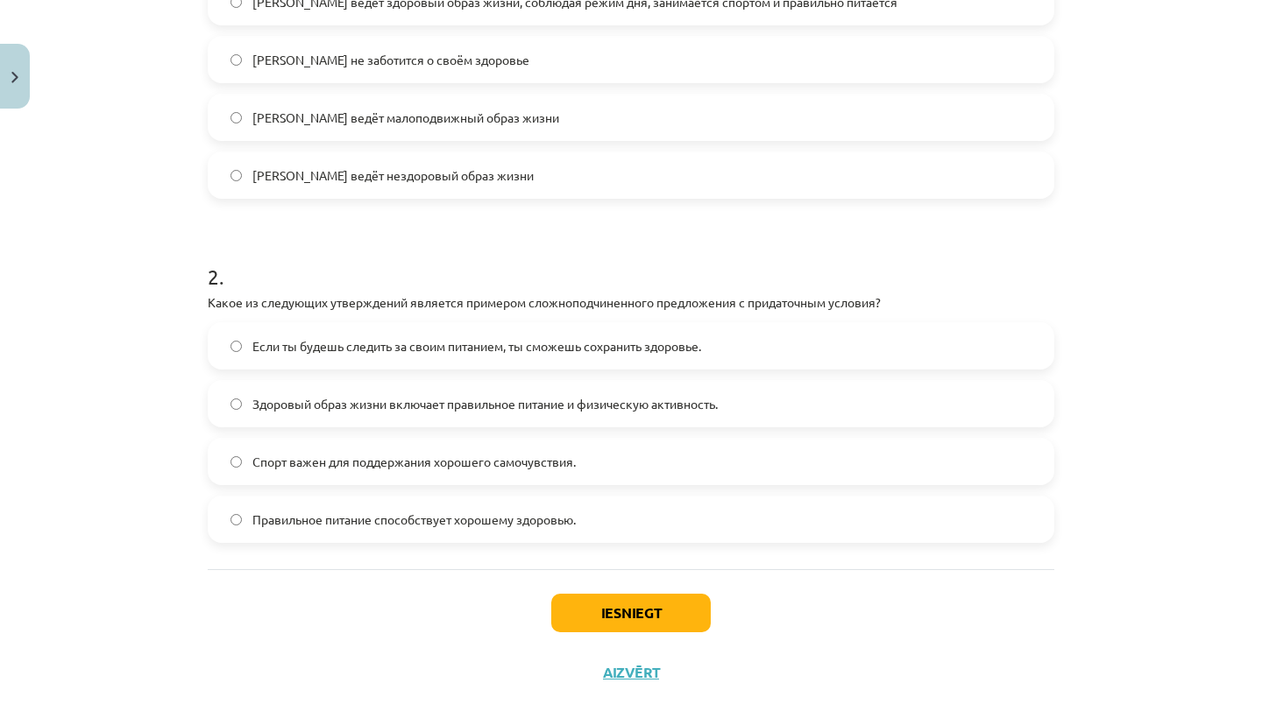
scroll to position [597, 0]
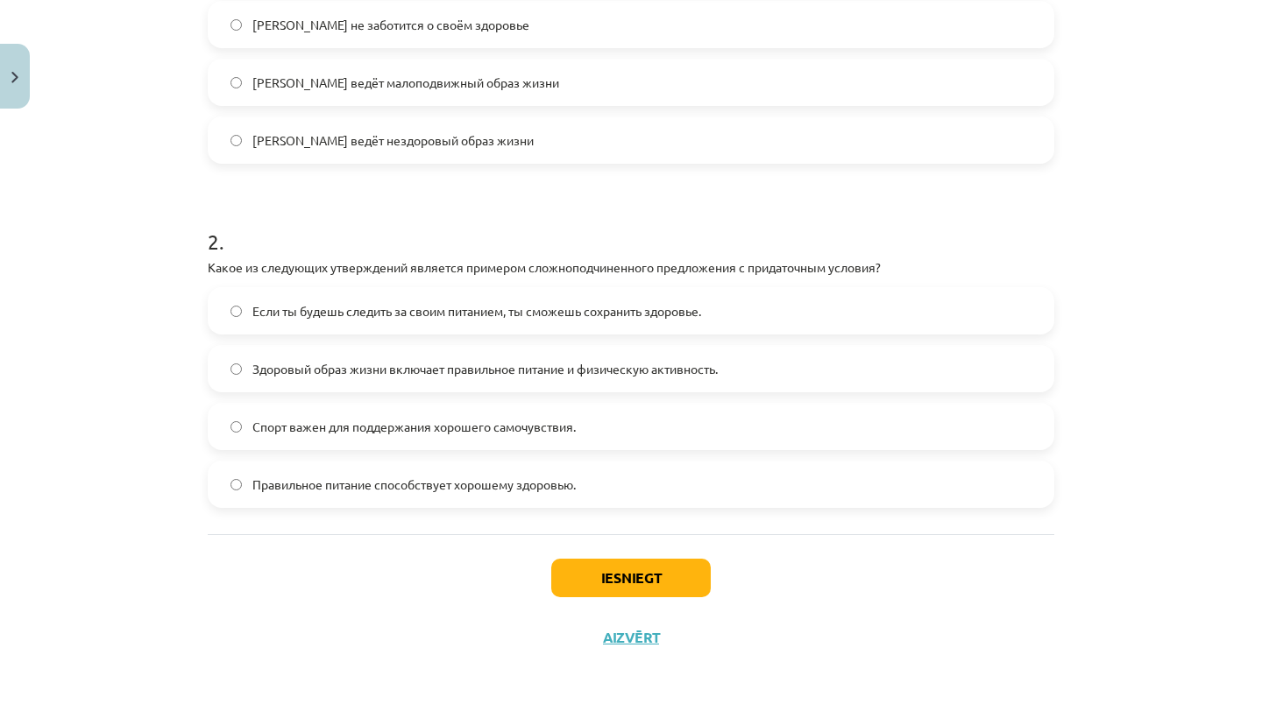
click at [497, 313] on span "Если ты будешь следить за своим питанием, ты сможешь сохранить здоровье." at bounding box center [476, 311] width 449 height 18
click at [598, 565] on button "Iesniegt" at bounding box center [630, 578] width 159 height 39
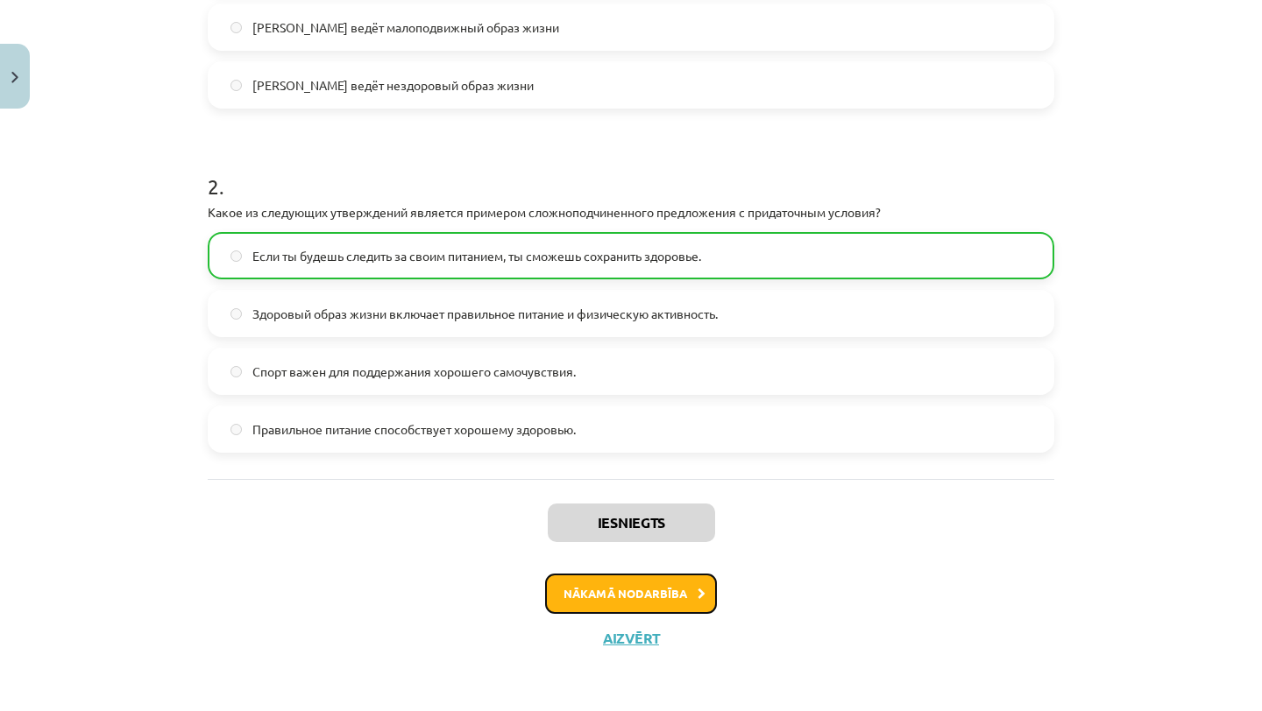
click at [598, 576] on button "Nākamā nodarbība" at bounding box center [631, 594] width 172 height 40
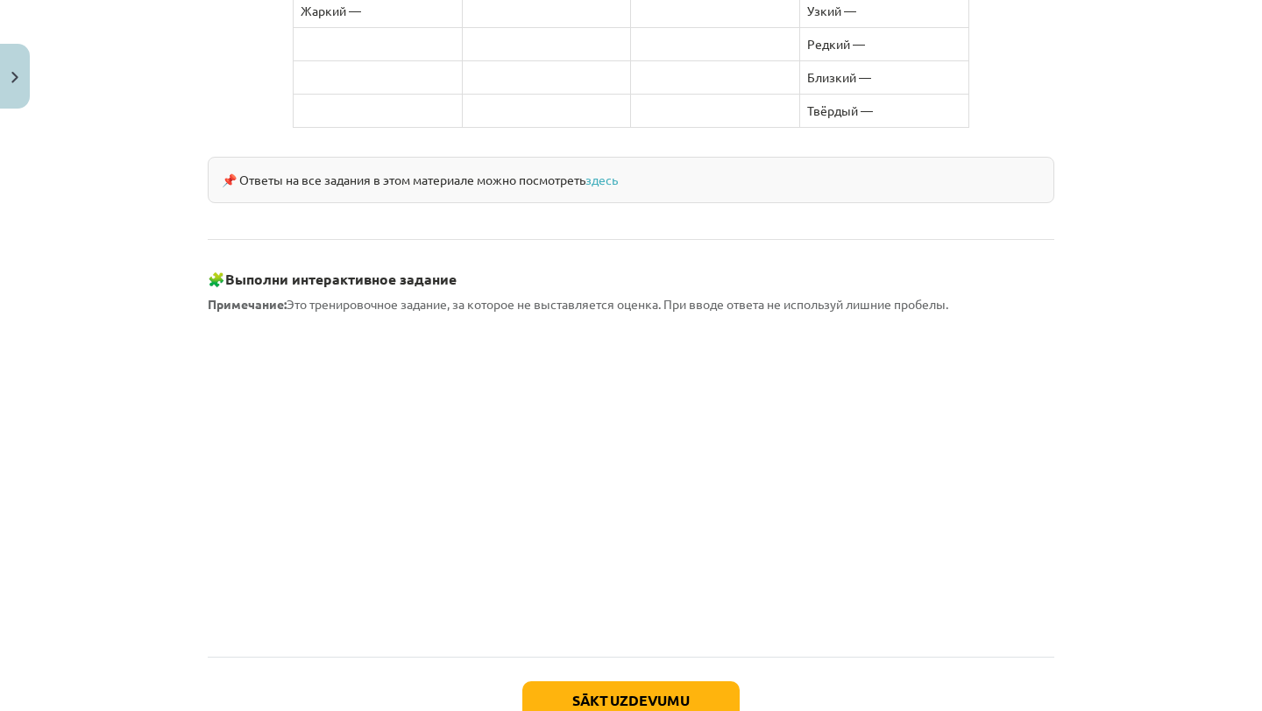
scroll to position [1507, 0]
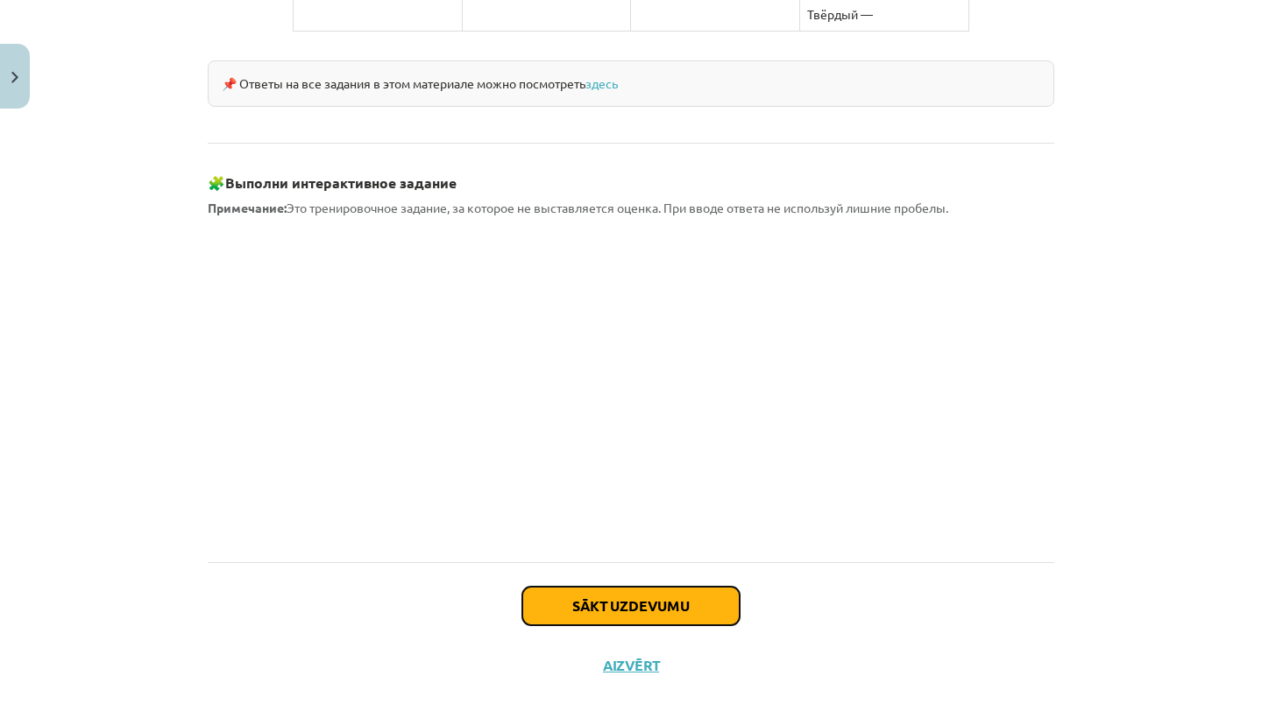
click at [598, 593] on button "Sākt uzdevumu" at bounding box center [630, 606] width 217 height 39
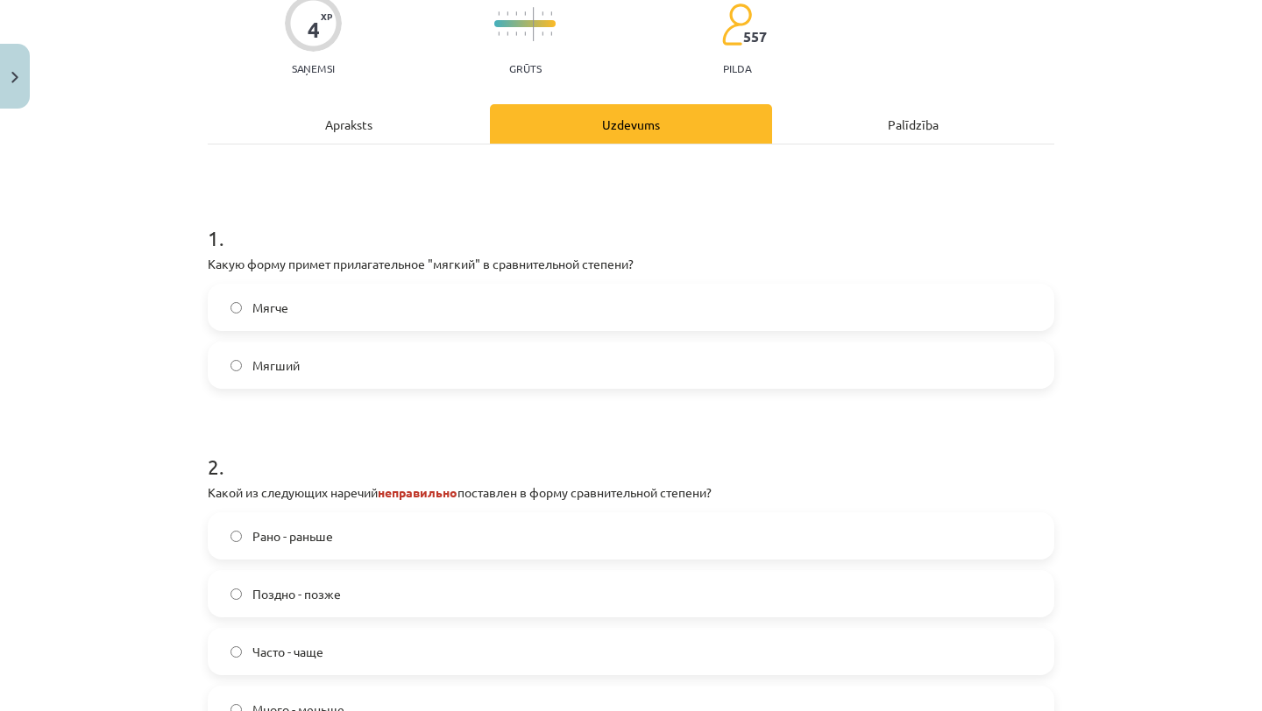
scroll to position [188, 0]
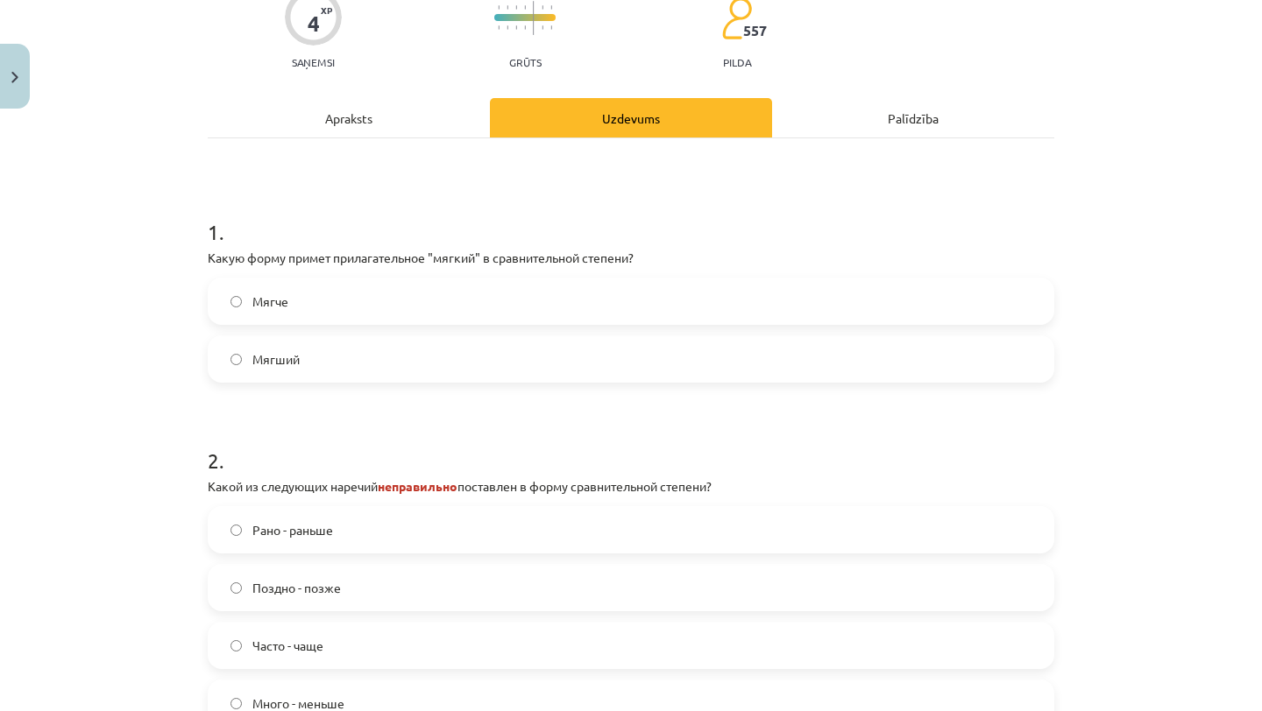
click at [455, 297] on label "Мягче" at bounding box center [630, 302] width 843 height 44
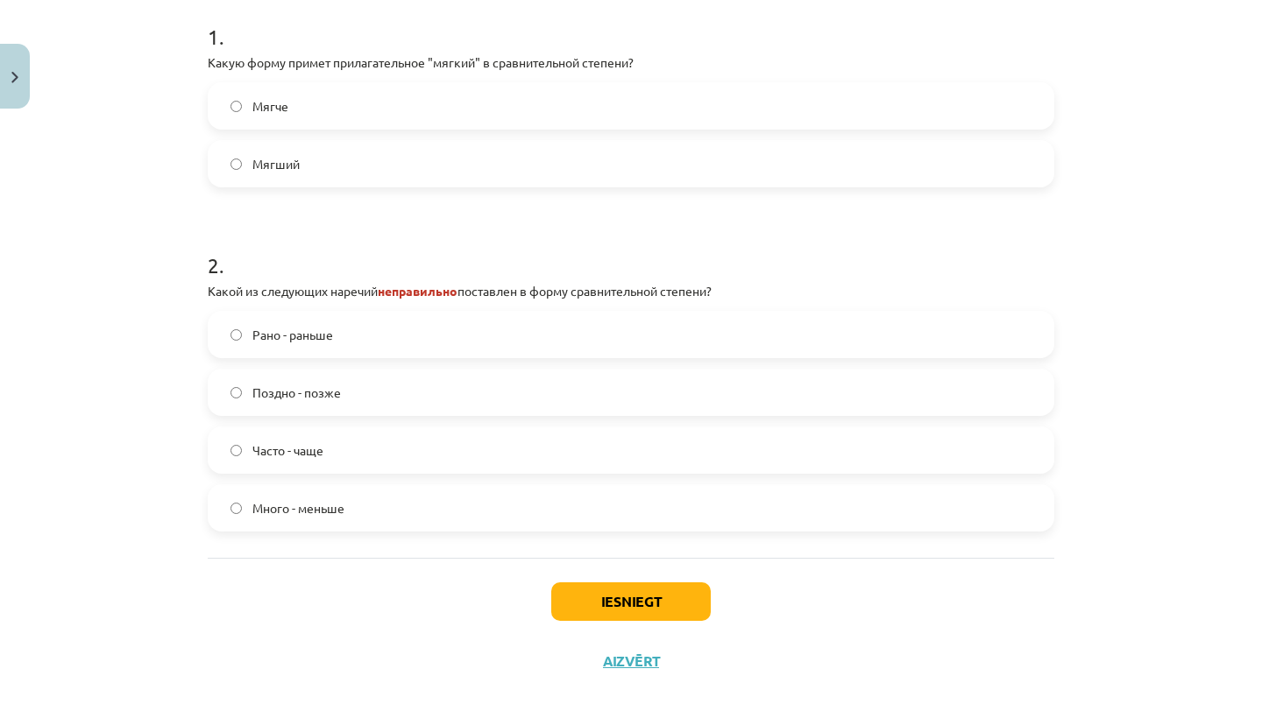
scroll to position [388, 0]
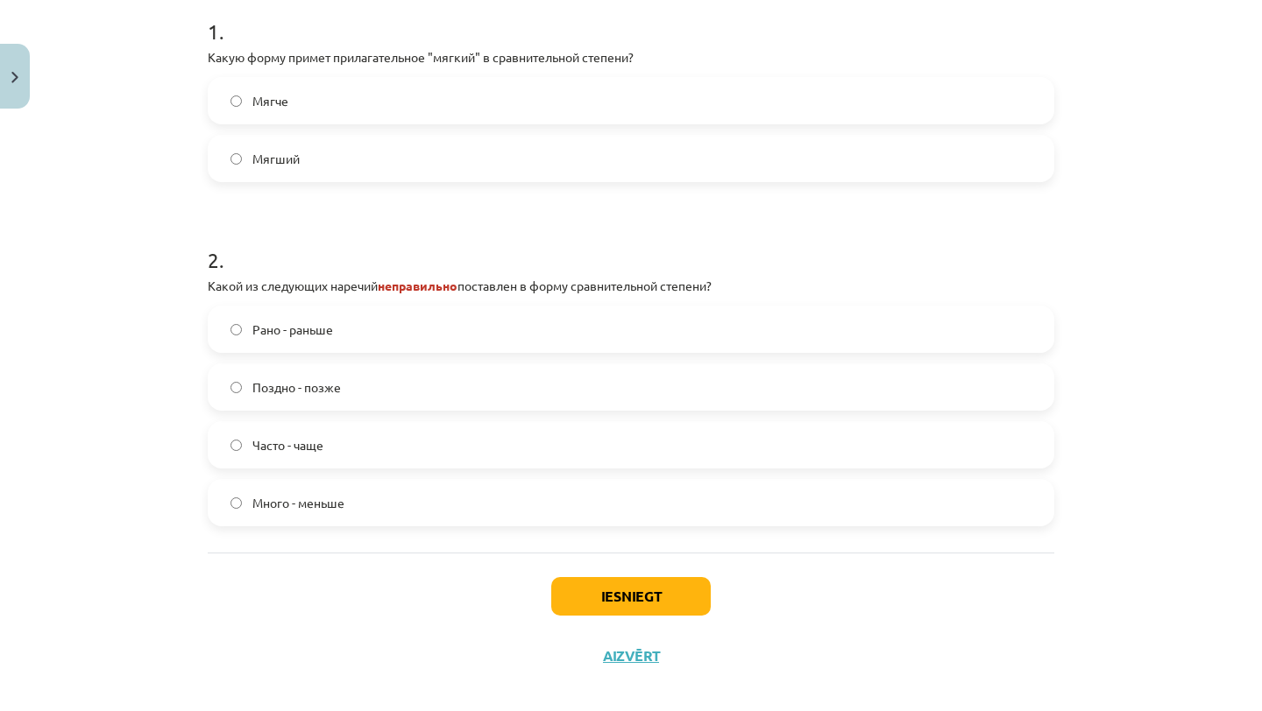
click at [341, 395] on label "Поздно - позже" at bounding box center [630, 387] width 843 height 44
click at [632, 598] on button "Iesniegt" at bounding box center [630, 596] width 159 height 39
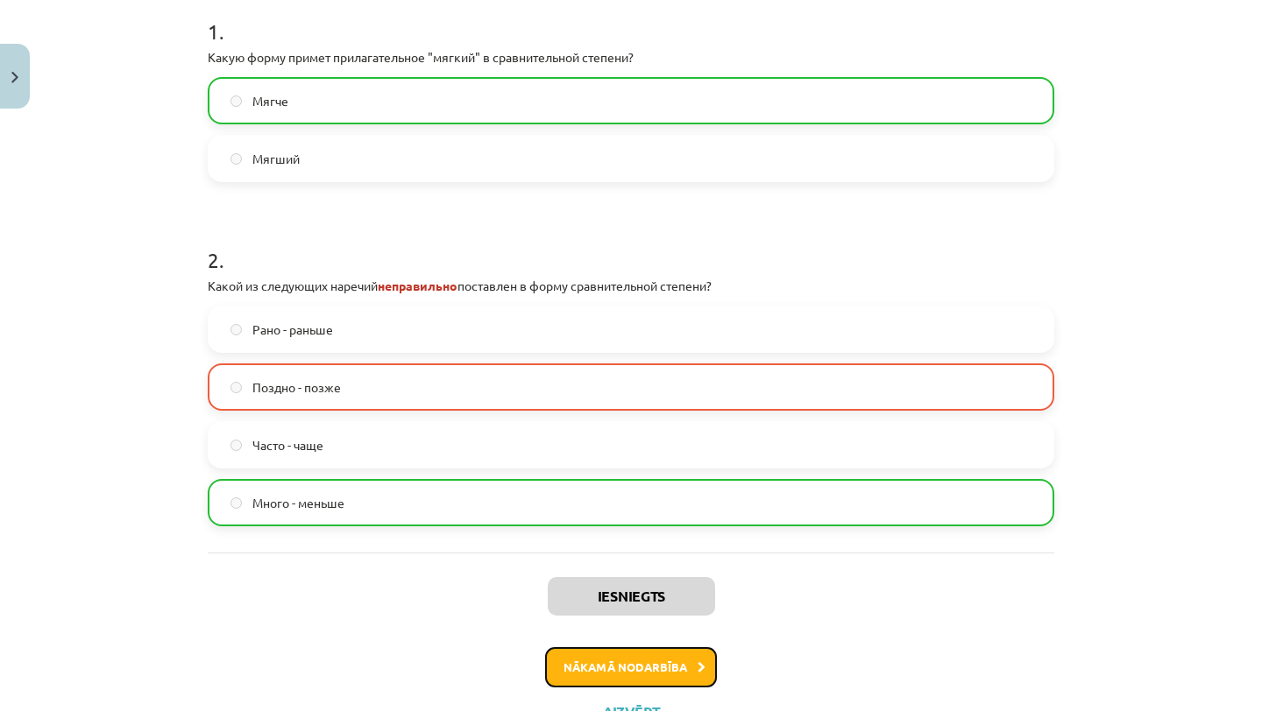
click at [597, 662] on button "Nākamā nodarbība" at bounding box center [631, 668] width 172 height 40
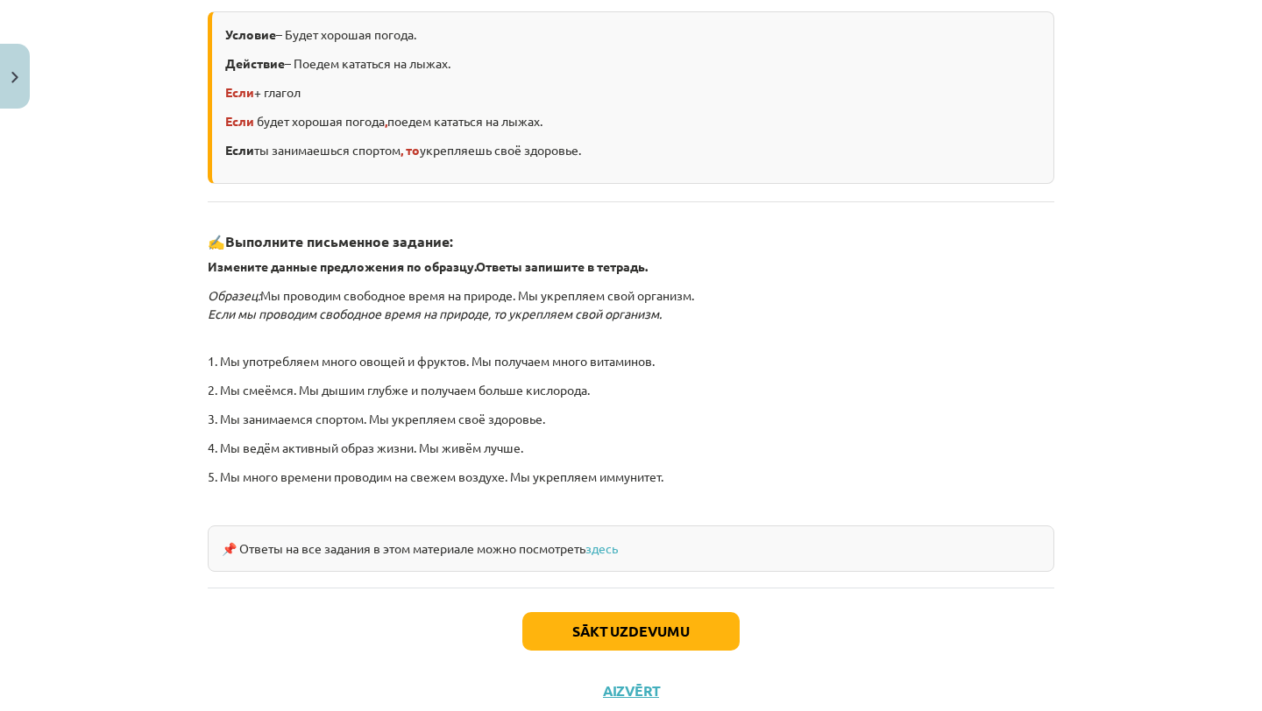
scroll to position [408, 0]
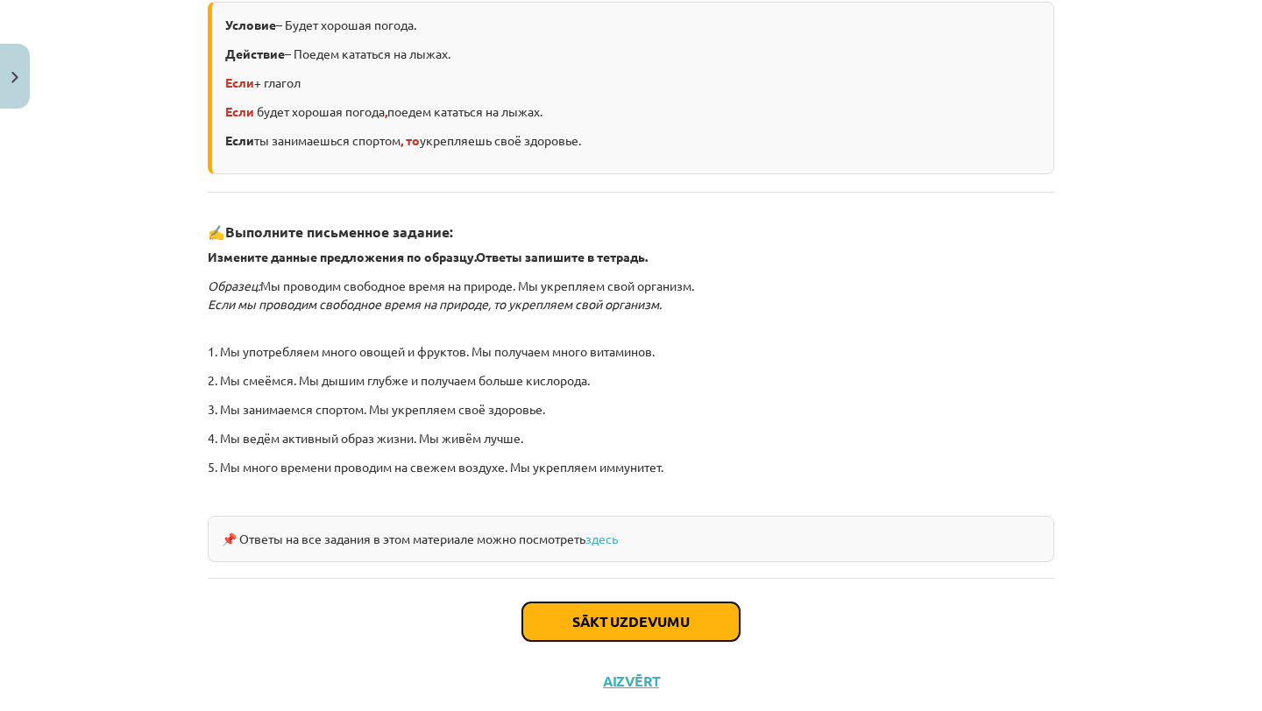
click at [563, 630] on button "Sākt uzdevumu" at bounding box center [630, 622] width 217 height 39
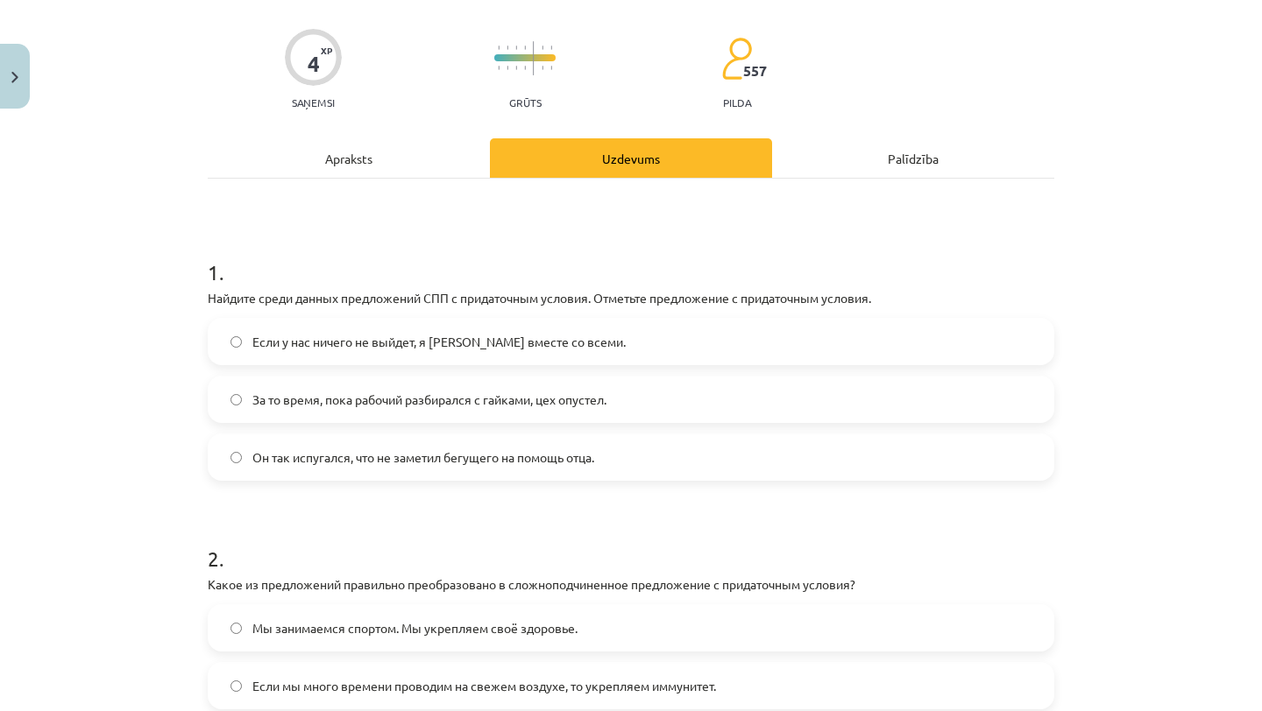
scroll to position [125, 0]
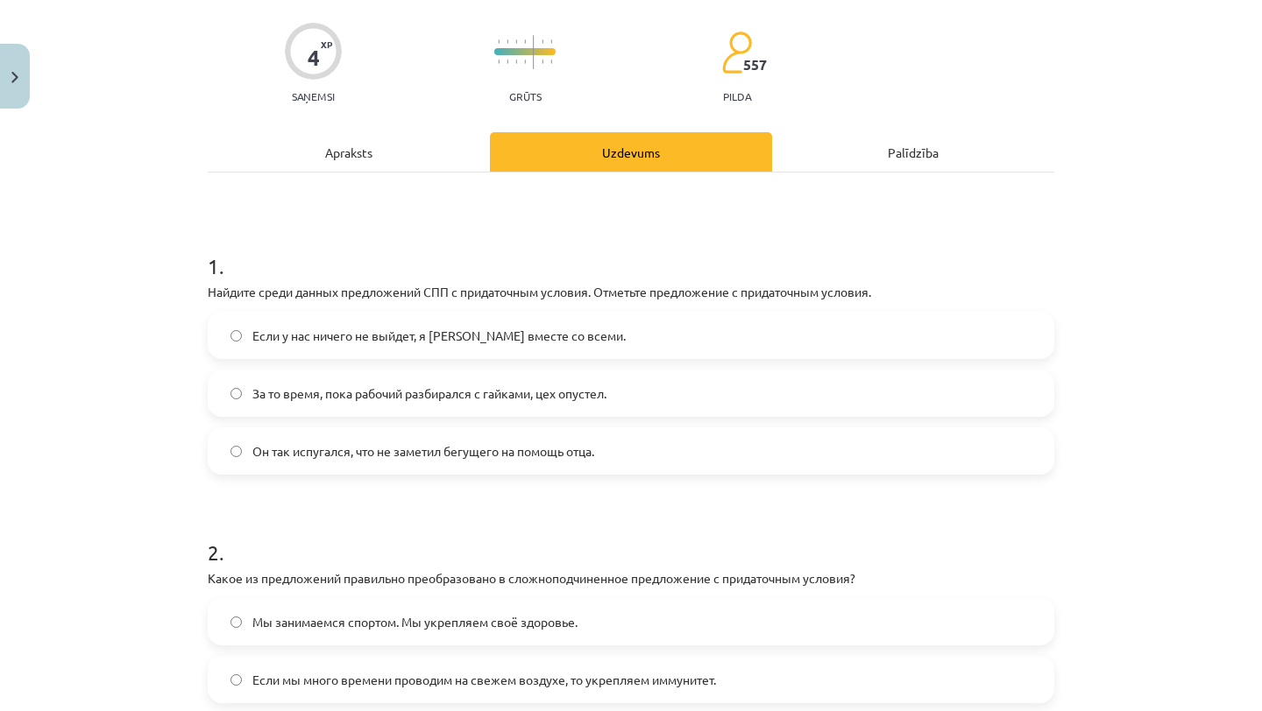
click at [533, 343] on span "Если у нас ничего не выйдет, я уеду вместе со всеми." at bounding box center [438, 336] width 373 height 18
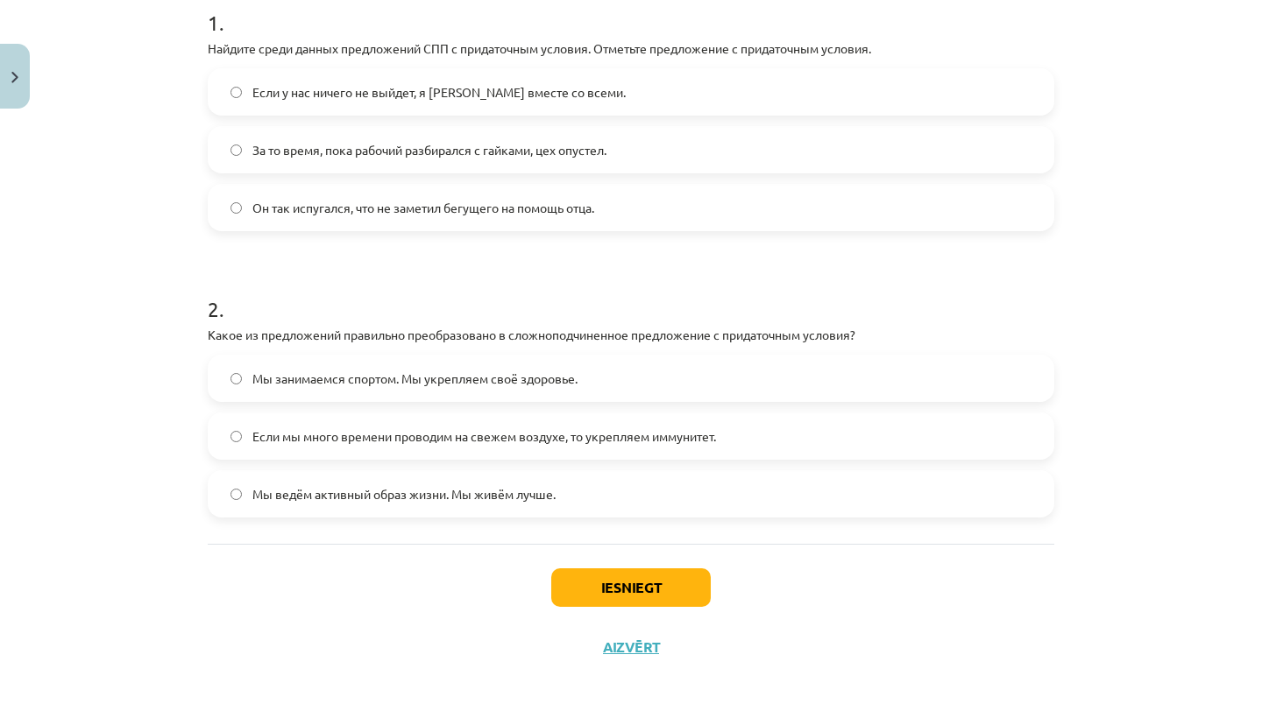
scroll to position [379, 0]
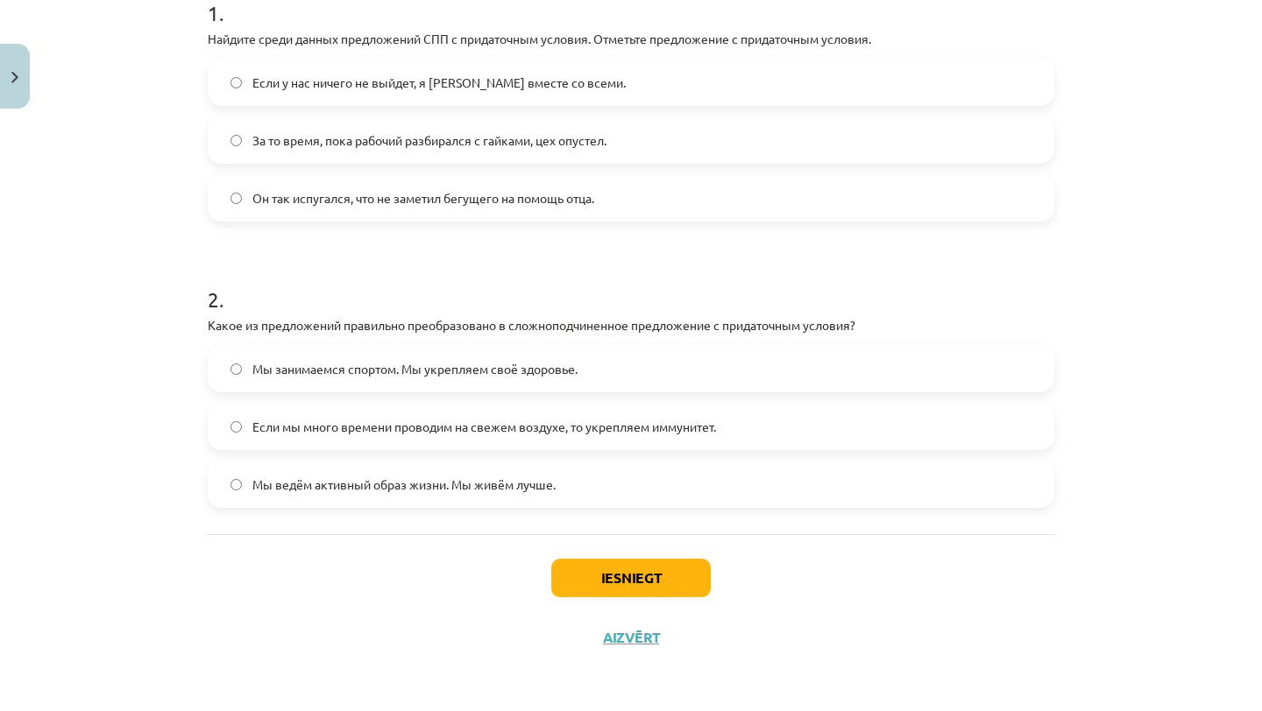
click at [453, 432] on span "Если мы много времени проводим на свежем воздухе, то укрепляем иммунитет." at bounding box center [484, 427] width 464 height 18
click at [608, 580] on button "Iesniegt" at bounding box center [630, 578] width 159 height 39
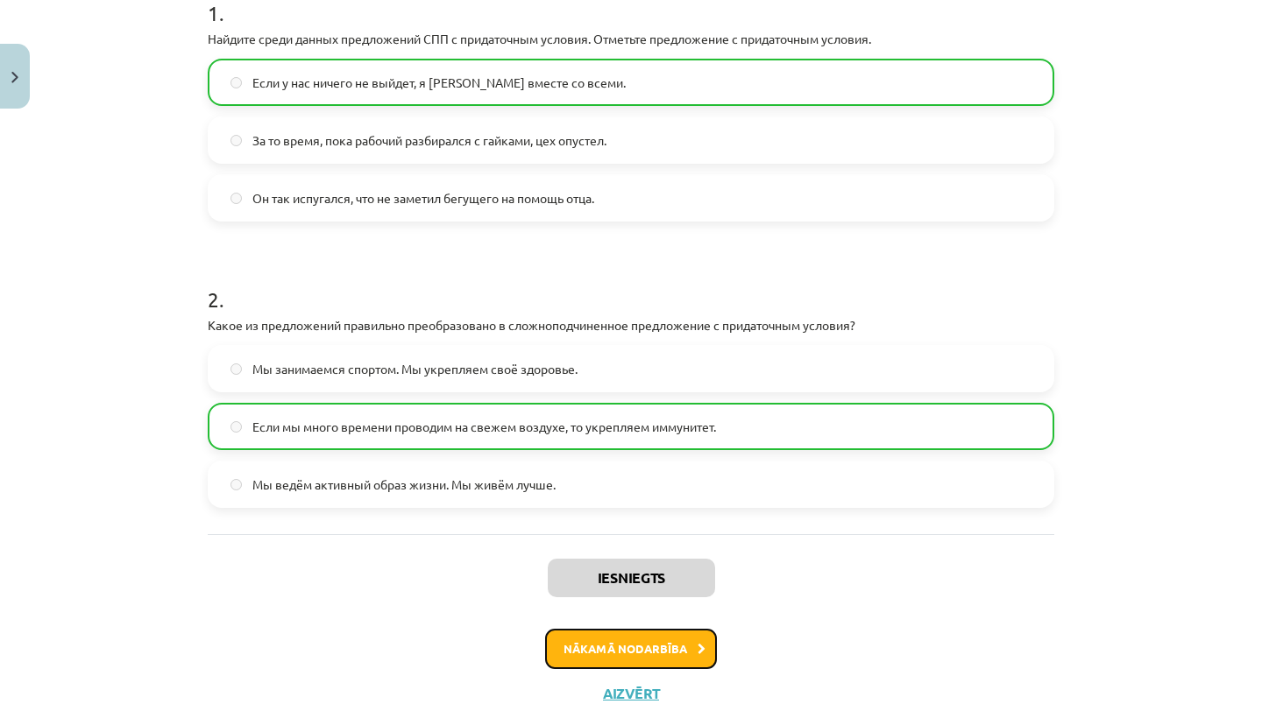
click at [579, 651] on button "Nākamā nodarbība" at bounding box center [631, 649] width 172 height 40
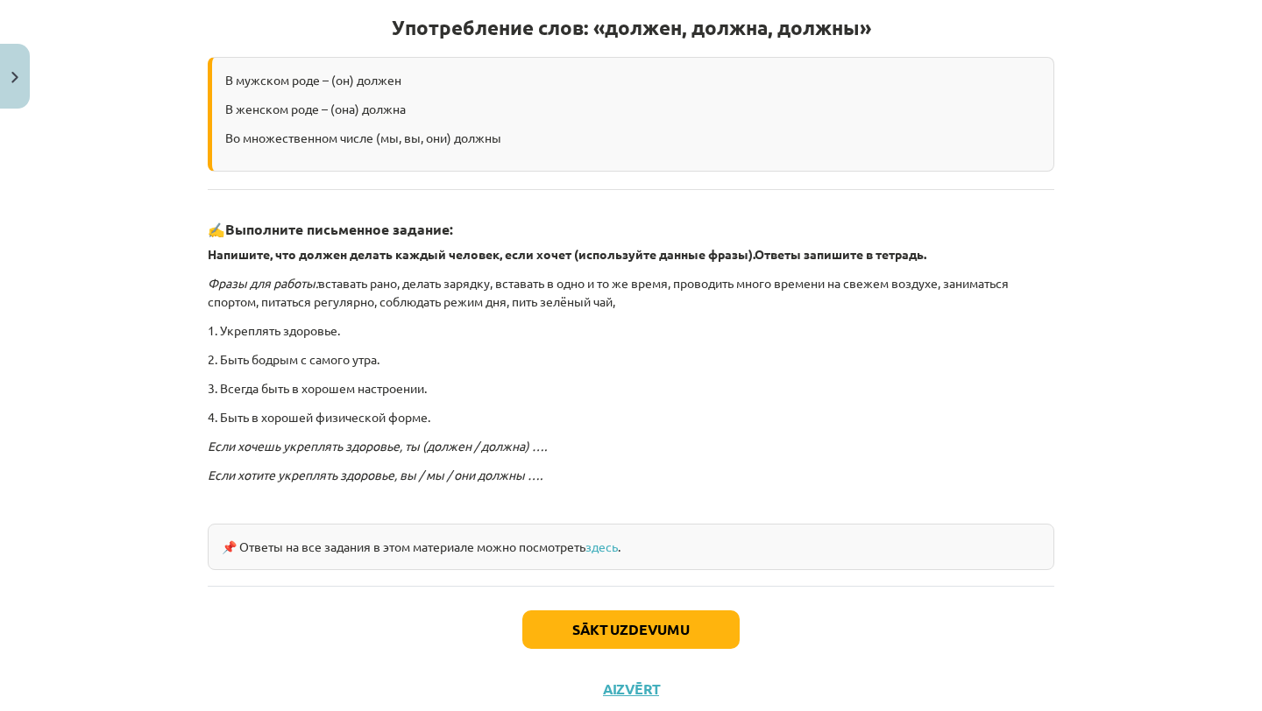
scroll to position [332, 0]
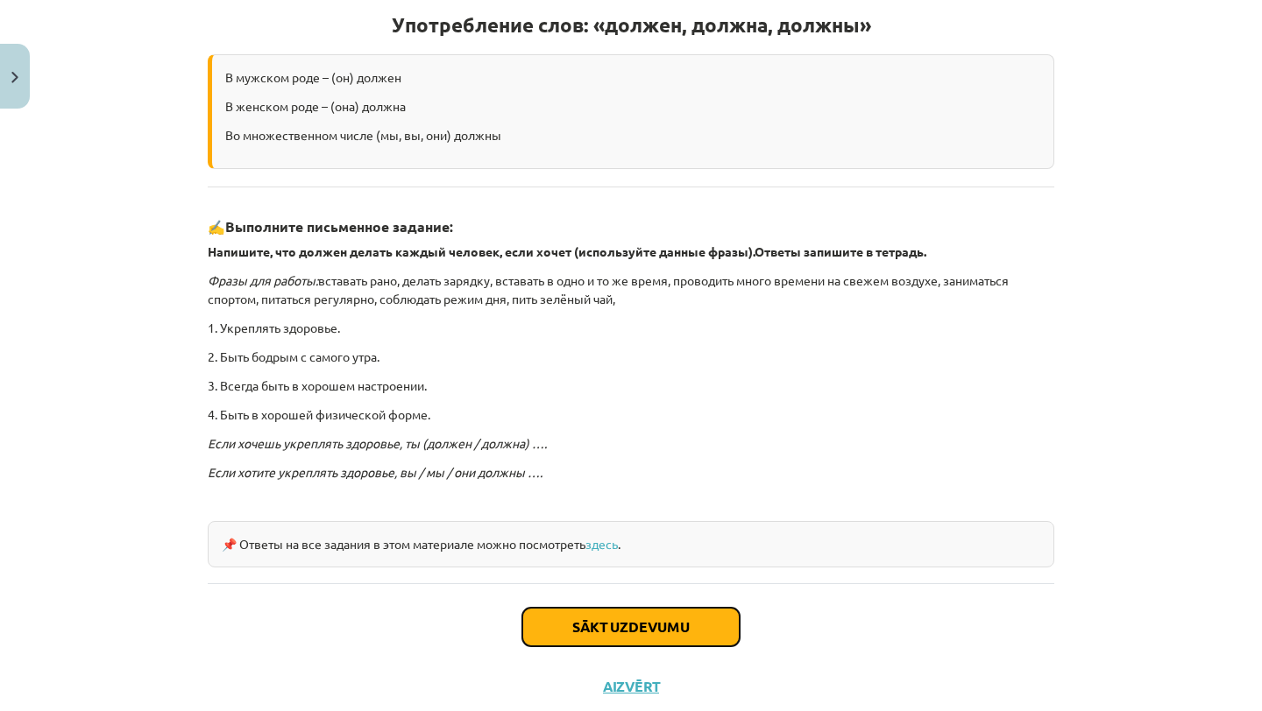
click at [546, 632] on button "Sākt uzdevumu" at bounding box center [630, 627] width 217 height 39
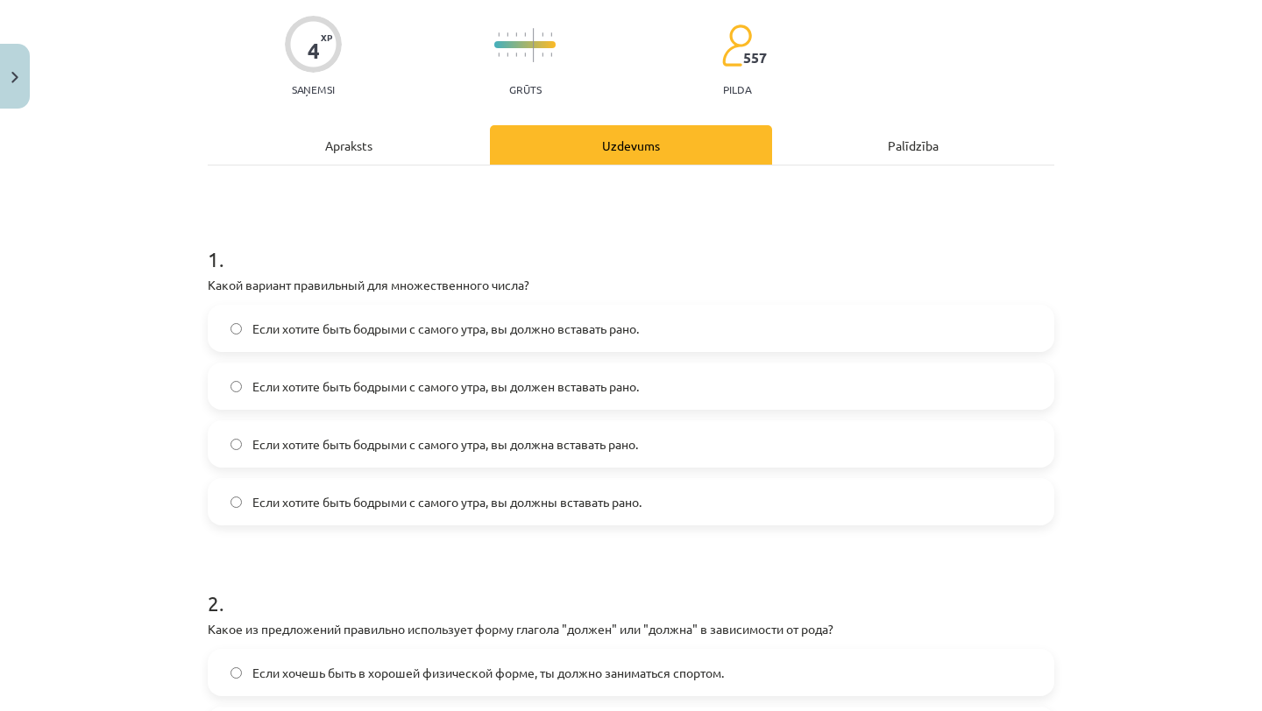
scroll to position [133, 0]
click at [543, 329] on span "Если хотите быть бодрыми с самого утра, вы должно вставать рано." at bounding box center [445, 328] width 386 height 18
click at [528, 502] on span "Если хотите быть бодрыми с самого утра, вы должны вставать рано." at bounding box center [446, 501] width 389 height 18
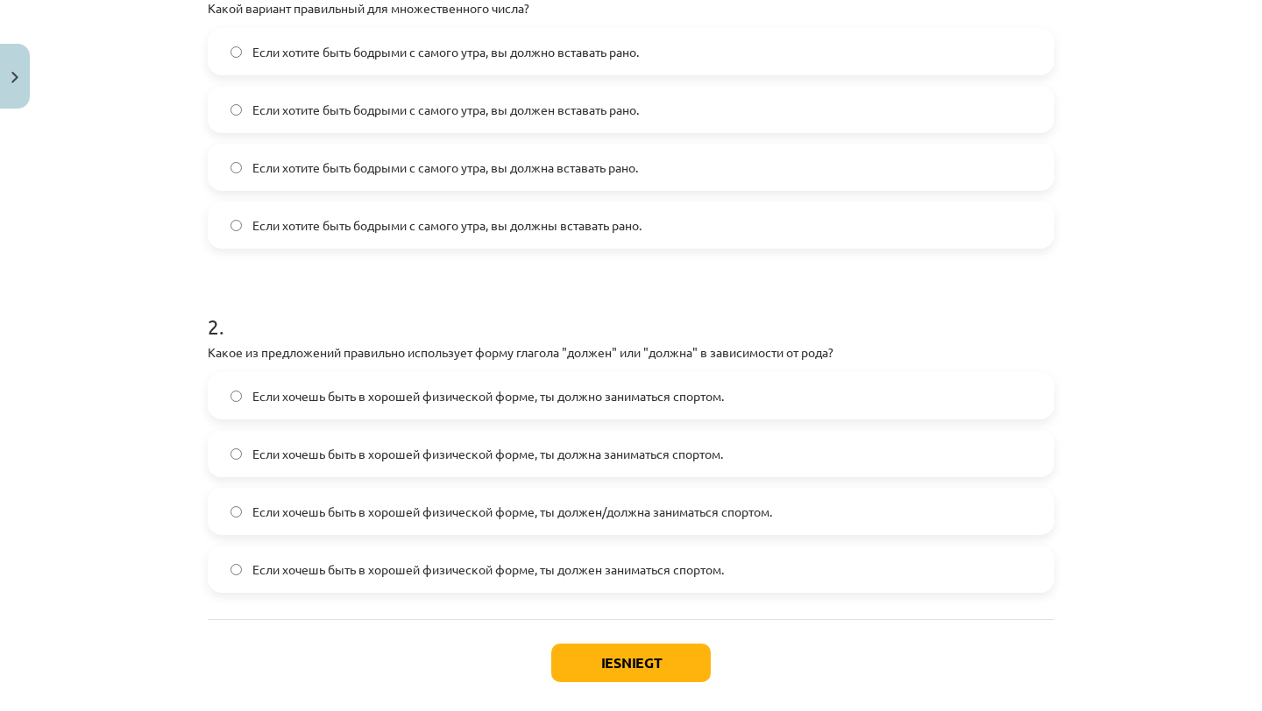
scroll to position [423, 0]
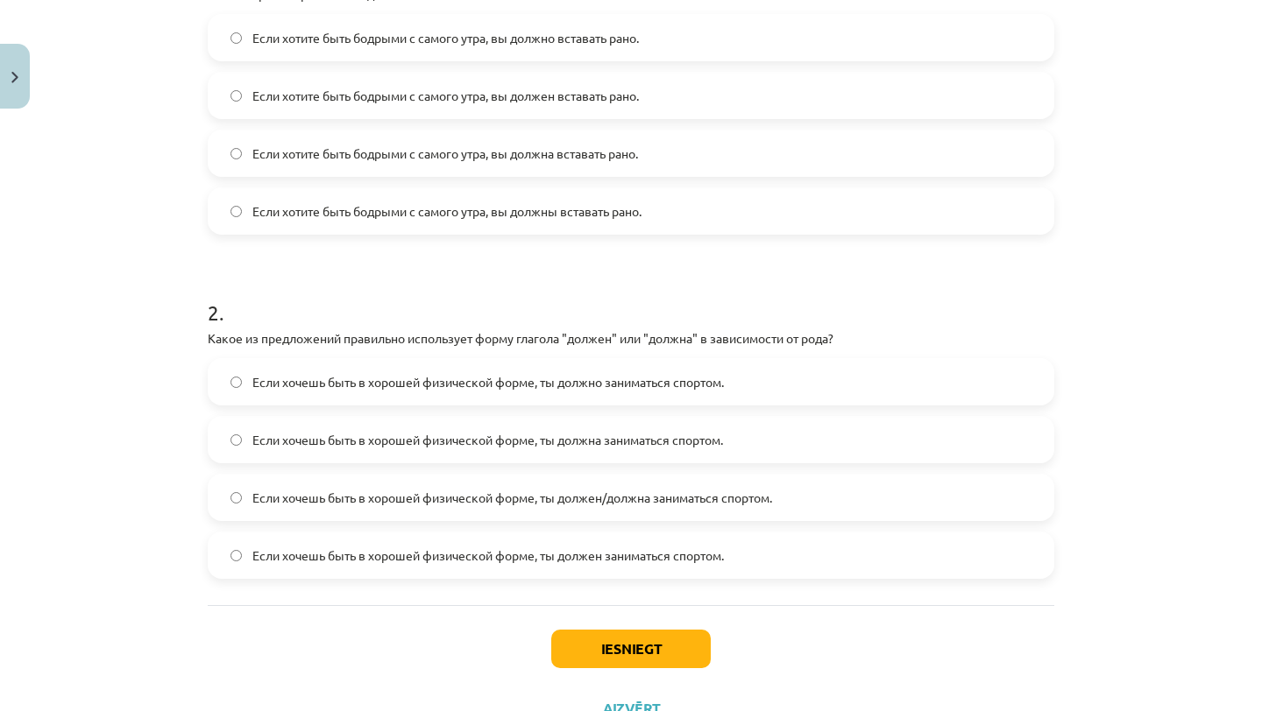
click at [495, 495] on span "Если хочешь быть в хорошей физической форме, ты должен/должна заниматься спорто…" at bounding box center [512, 498] width 520 height 18
click at [575, 654] on button "Iesniegt" at bounding box center [630, 649] width 159 height 39
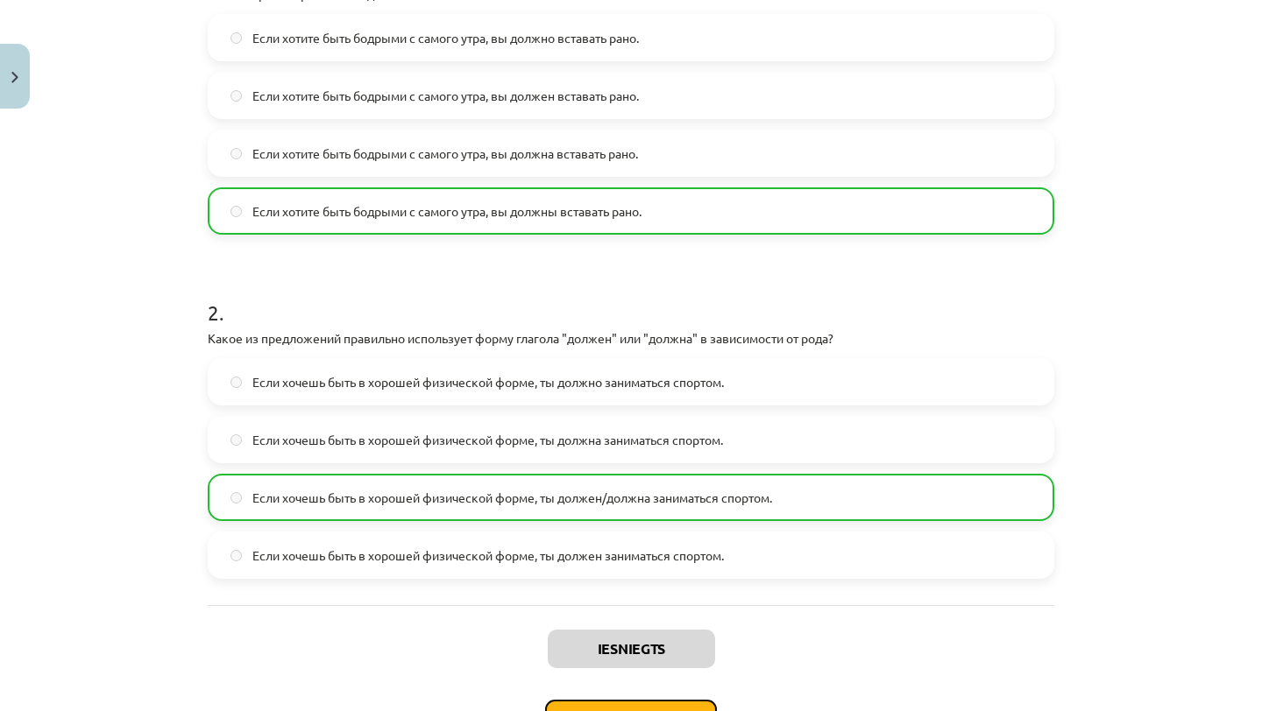
click at [576, 707] on button "Nākamā nodarbība" at bounding box center [631, 720] width 172 height 40
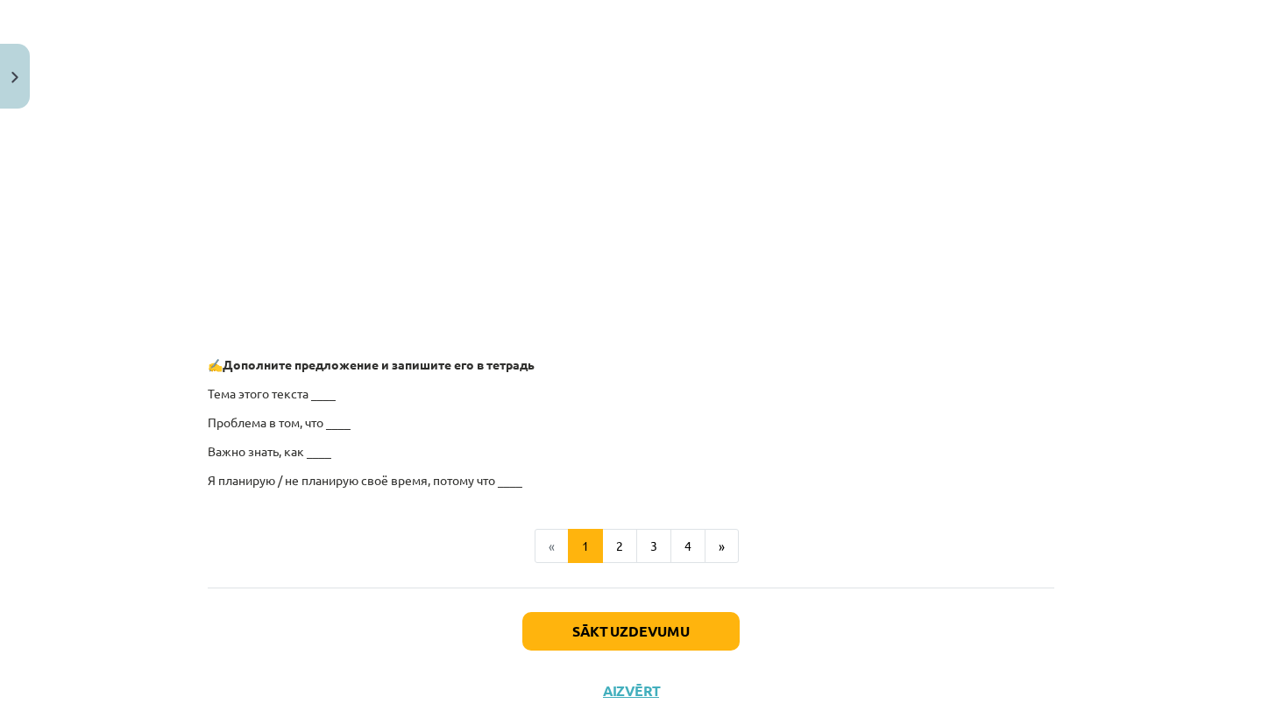
scroll to position [1278, 0]
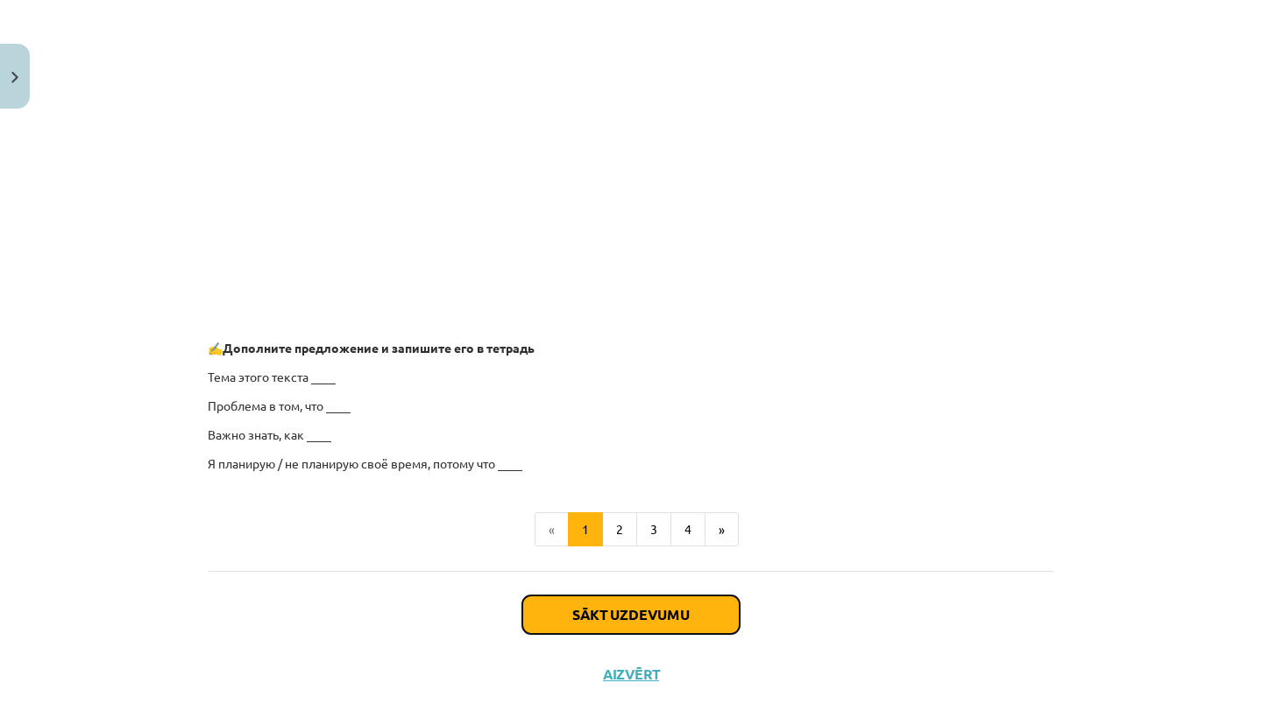
click at [586, 609] on button "Sākt uzdevumu" at bounding box center [630, 615] width 217 height 39
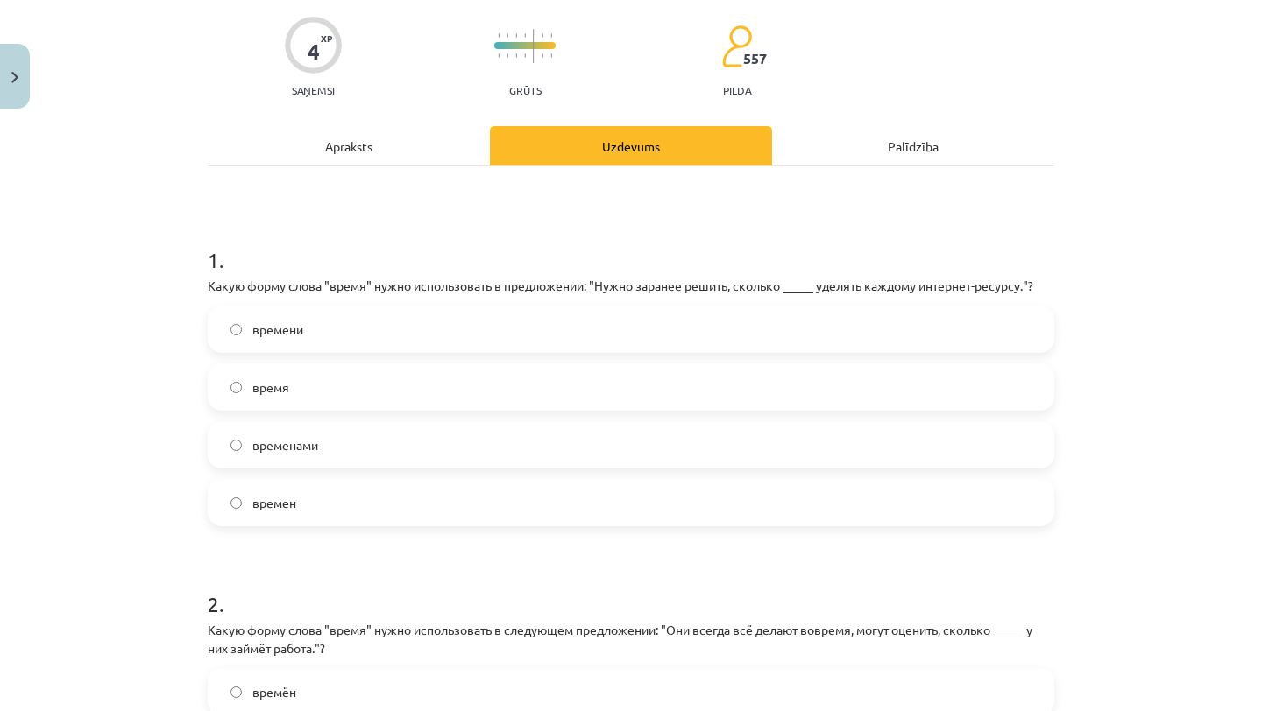
scroll to position [140, 0]
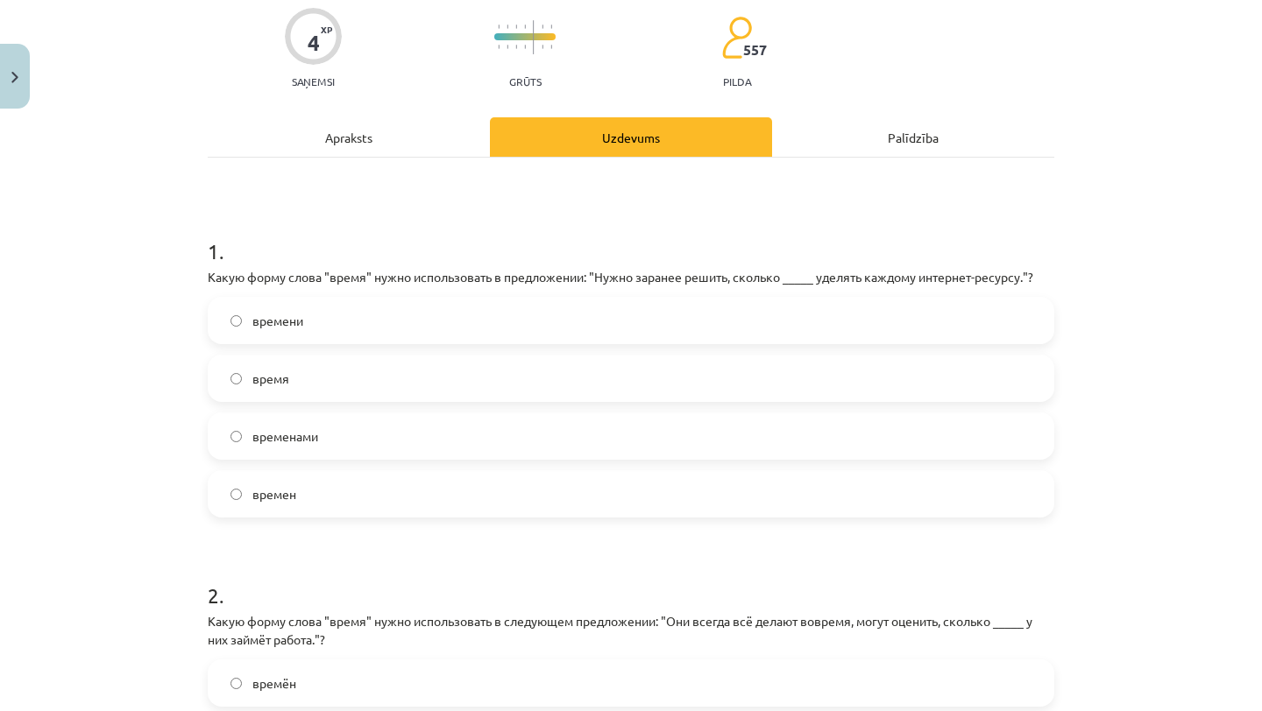
click at [398, 320] on label "времени" at bounding box center [630, 321] width 843 height 44
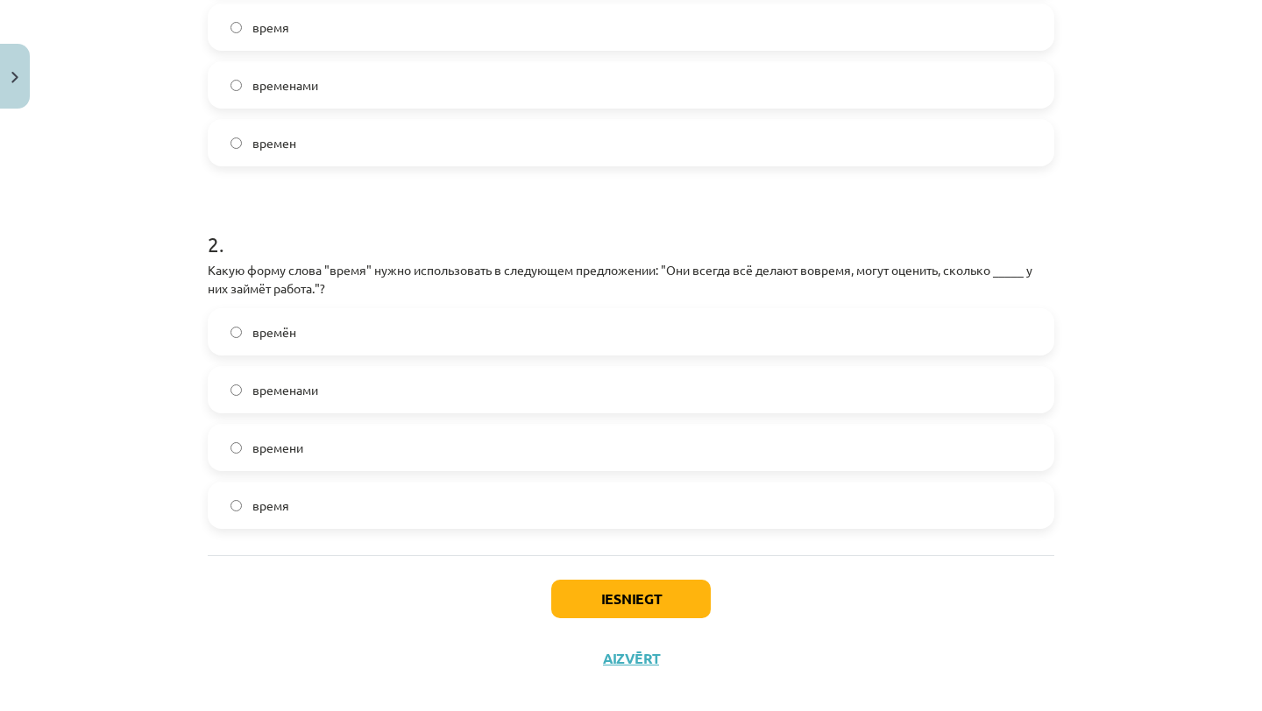
scroll to position [493, 0]
click at [301, 456] on label "времени" at bounding box center [630, 446] width 843 height 44
click at [609, 592] on button "Iesniegt" at bounding box center [630, 597] width 159 height 39
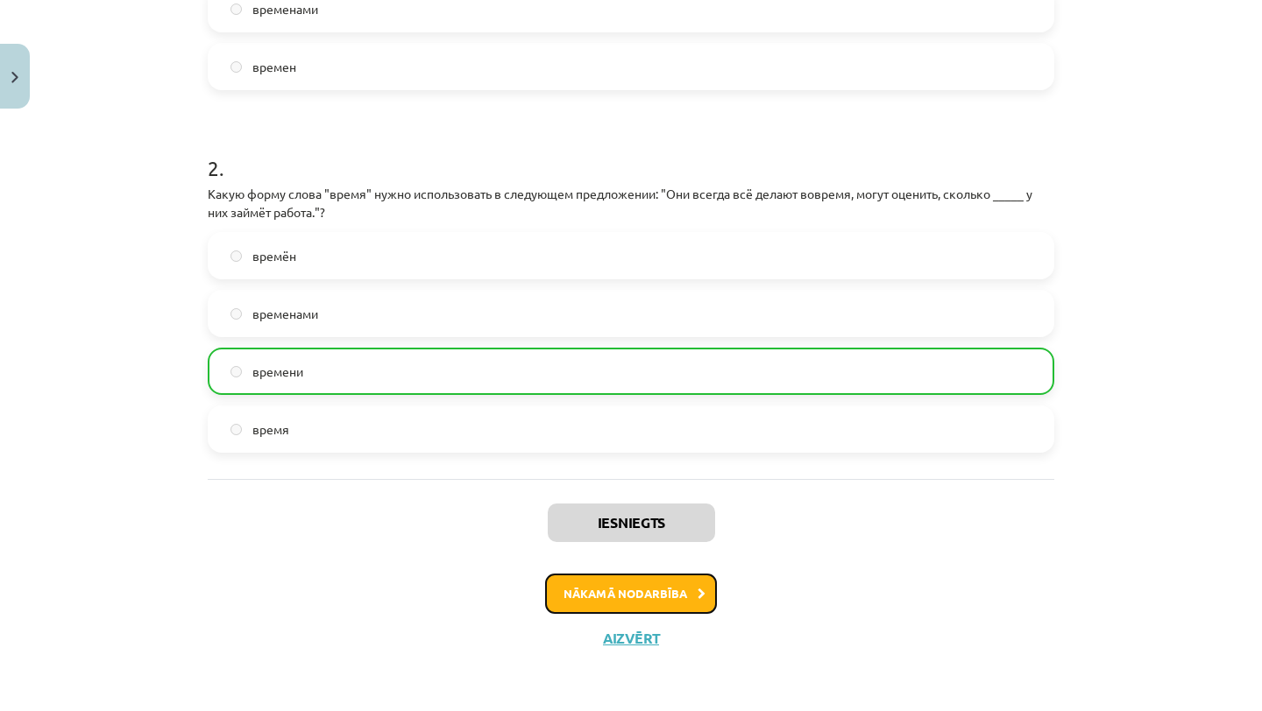
click at [601, 586] on button "Nākamā nodarbība" at bounding box center [631, 594] width 172 height 40
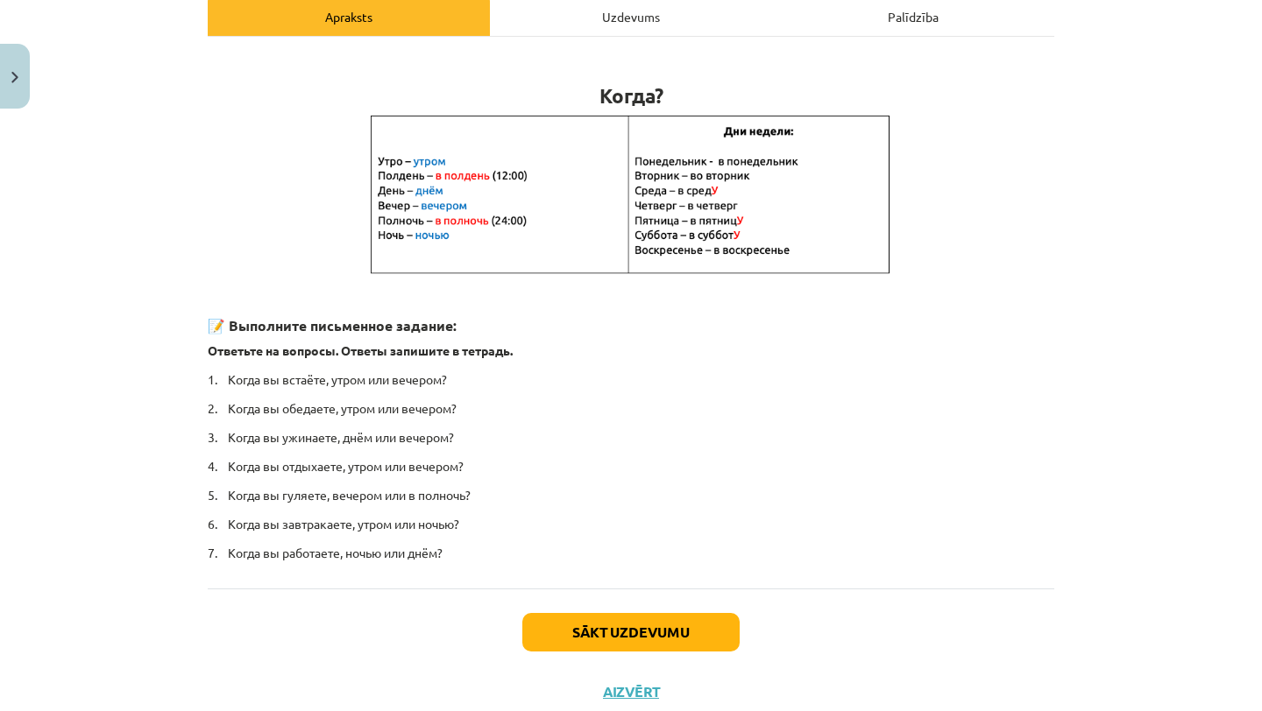
scroll to position [263, 0]
click at [575, 627] on button "Sākt uzdevumu" at bounding box center [630, 631] width 217 height 39
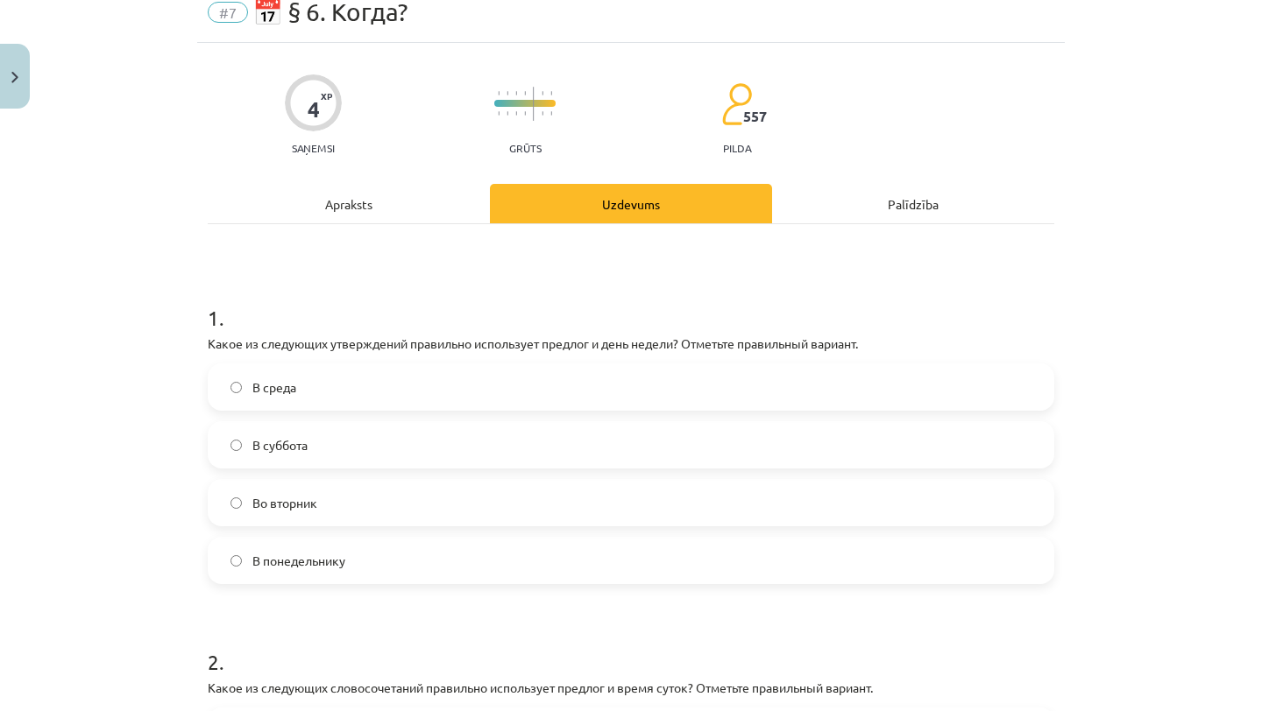
scroll to position [76, 0]
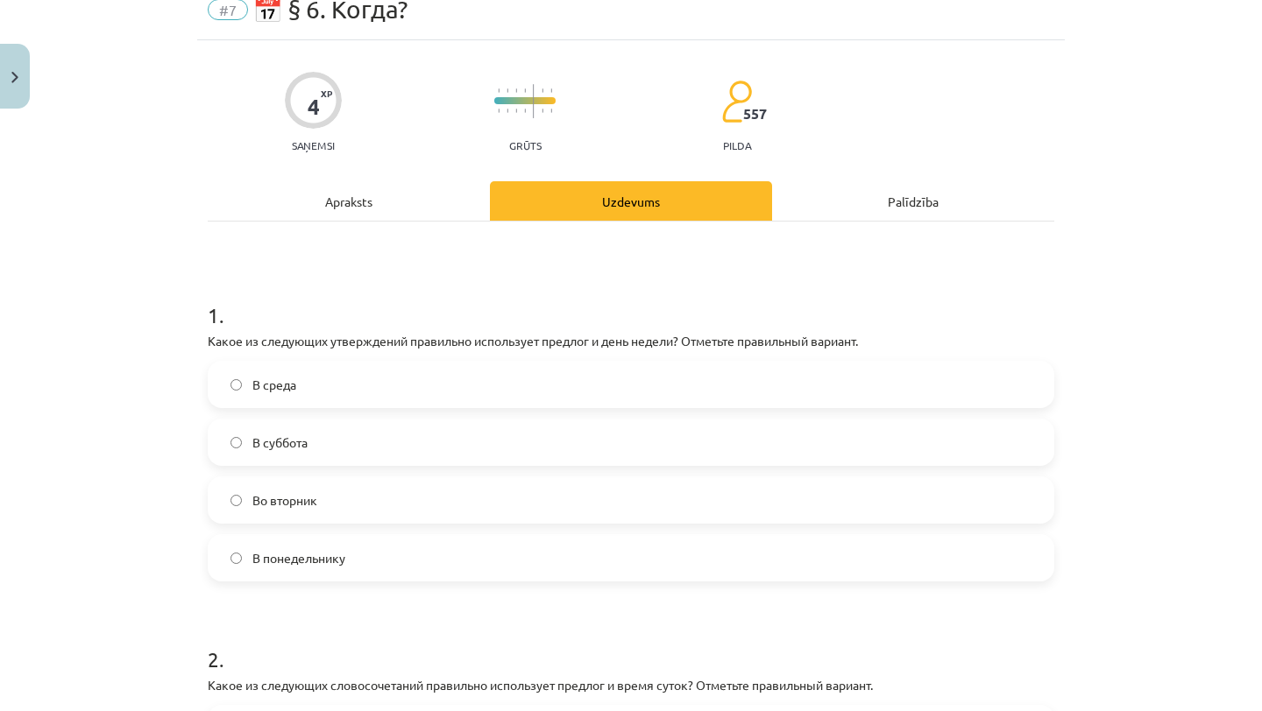
click at [359, 501] on label "Во вторник" at bounding box center [630, 500] width 843 height 44
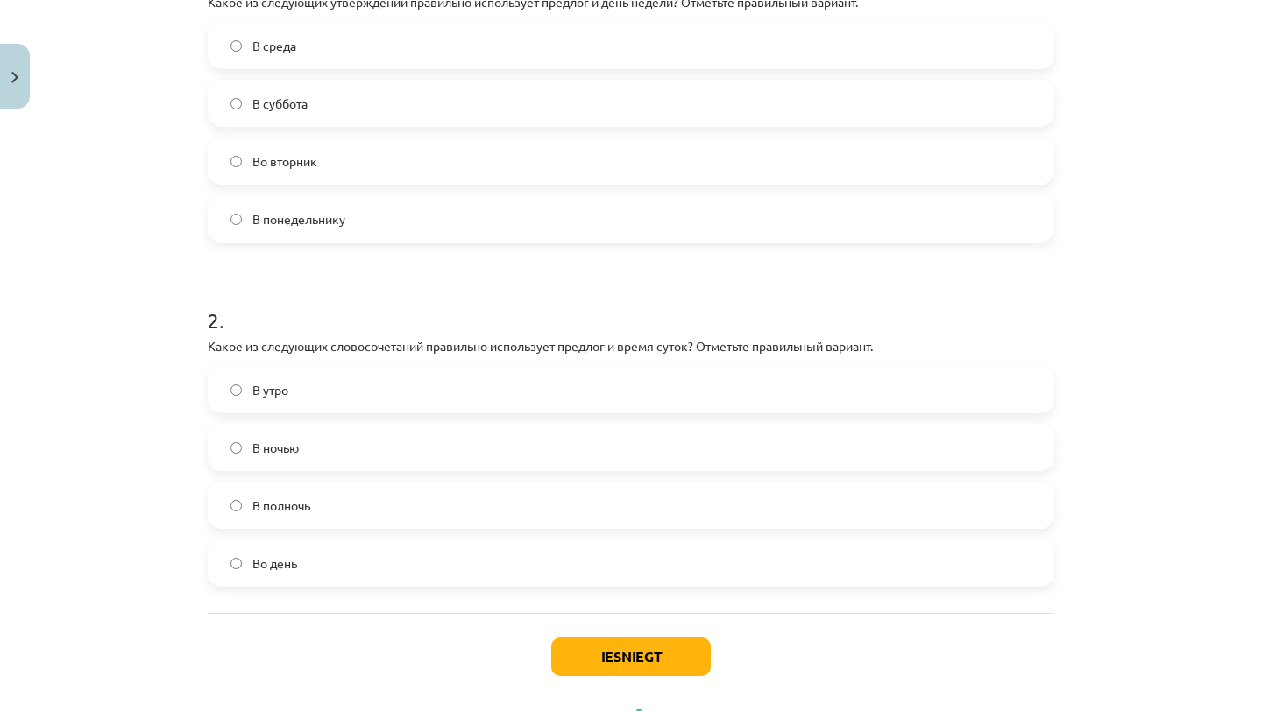
scroll to position [419, 0]
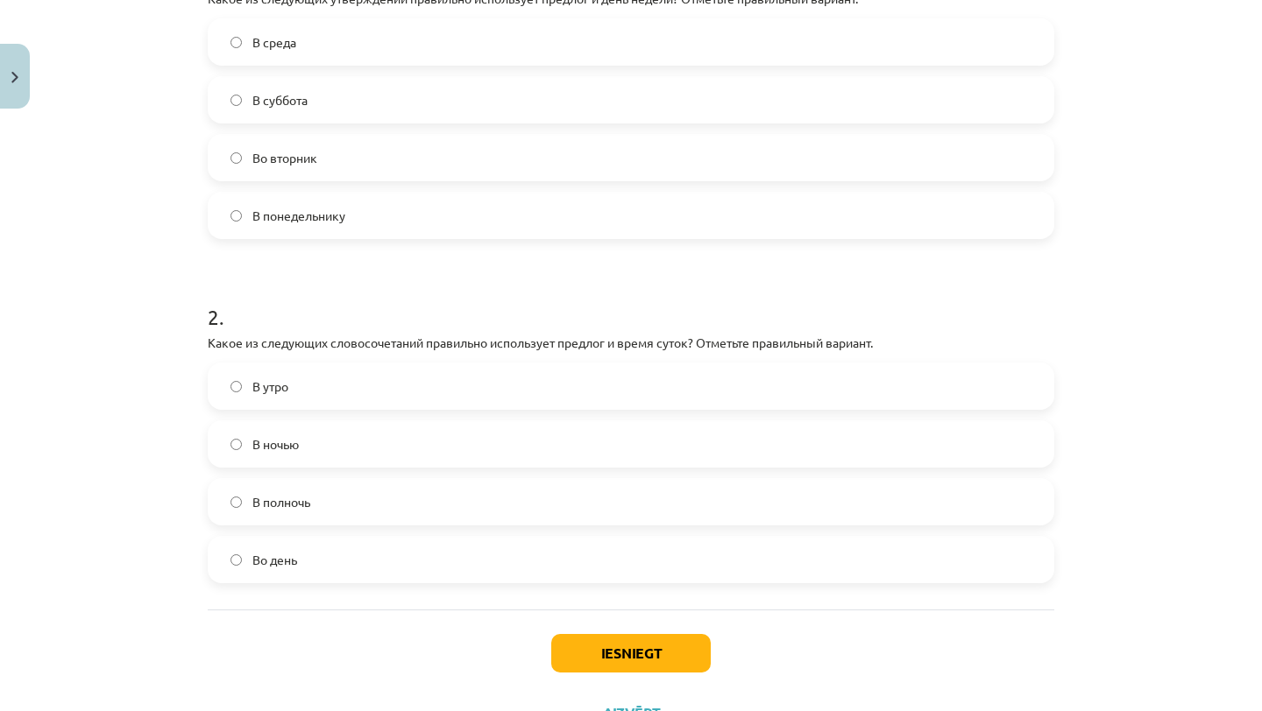
click at [329, 510] on label "В полночь" at bounding box center [630, 502] width 843 height 44
click at [595, 654] on button "Iesniegt" at bounding box center [630, 653] width 159 height 39
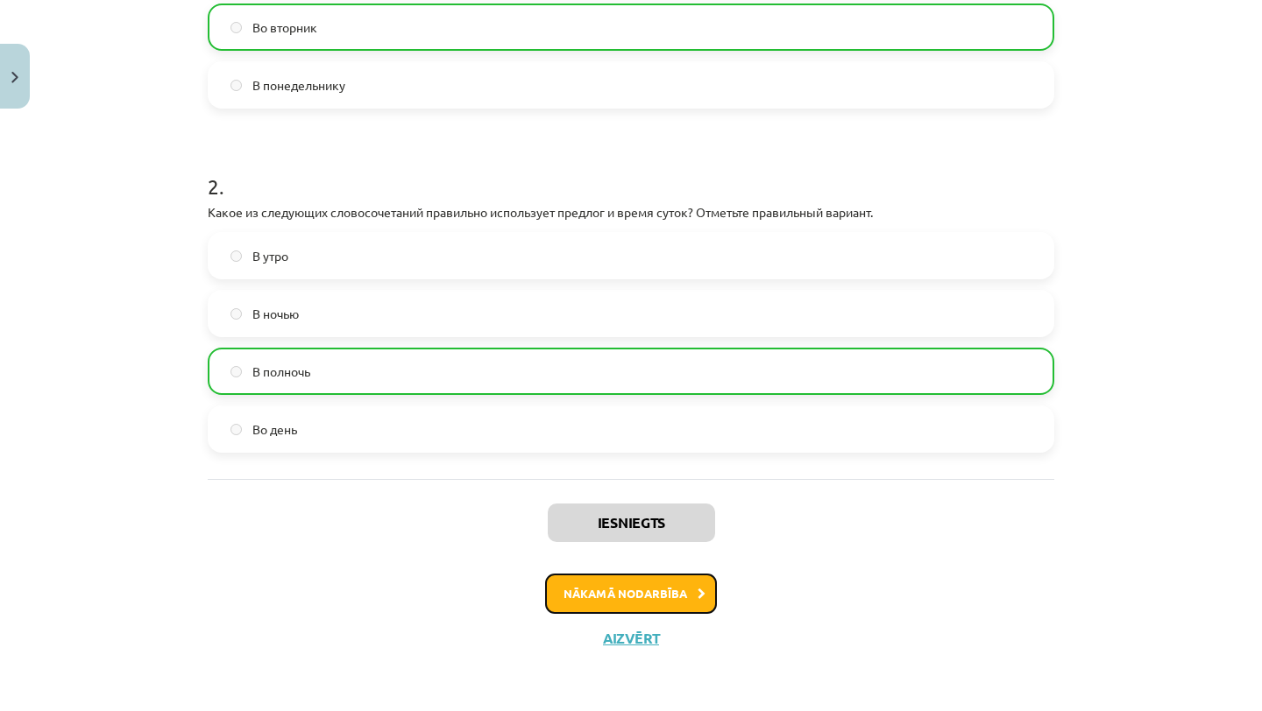
click at [594, 592] on button "Nākamā nodarbība" at bounding box center [631, 594] width 172 height 40
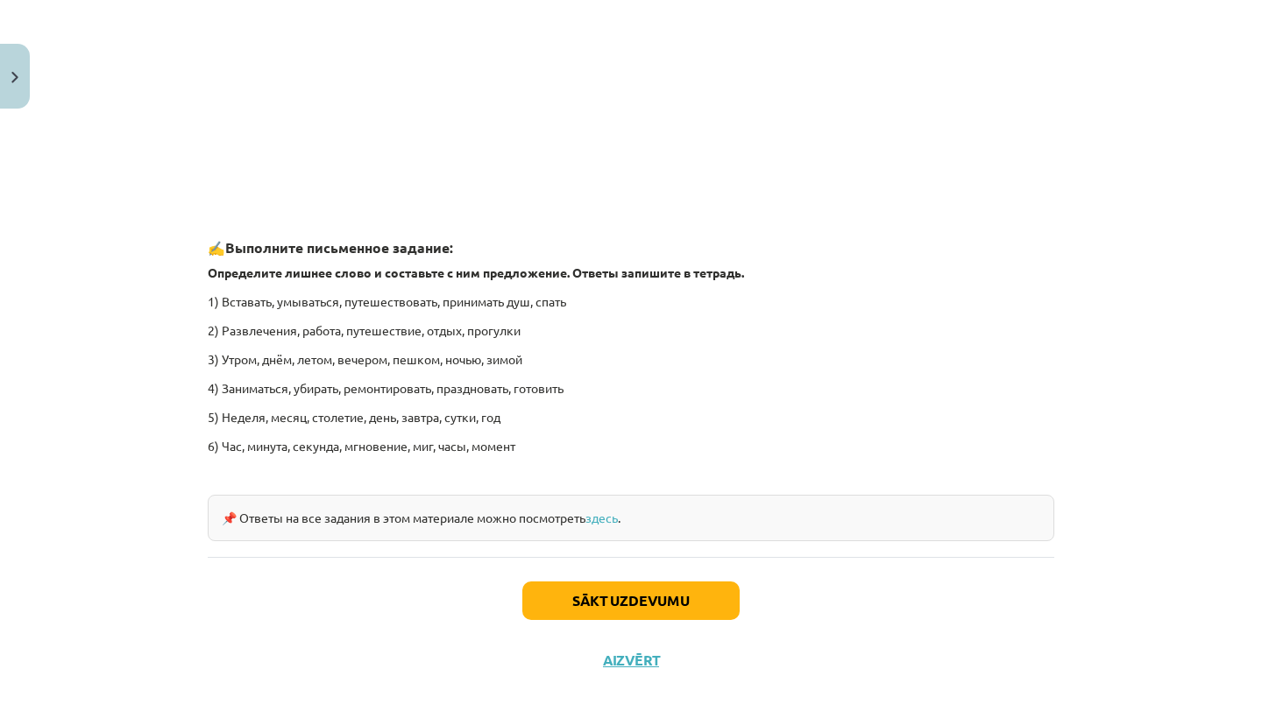
scroll to position [2558, 0]
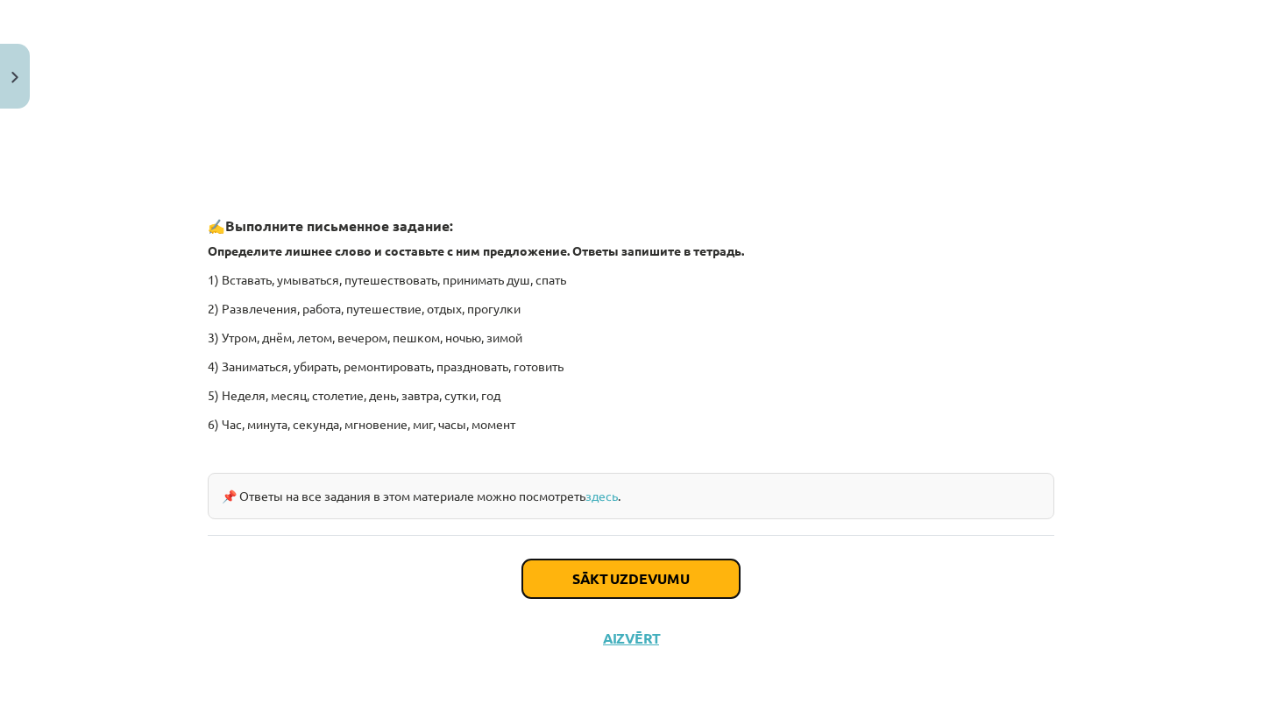
click at [640, 592] on button "Sākt uzdevumu" at bounding box center [630, 579] width 217 height 39
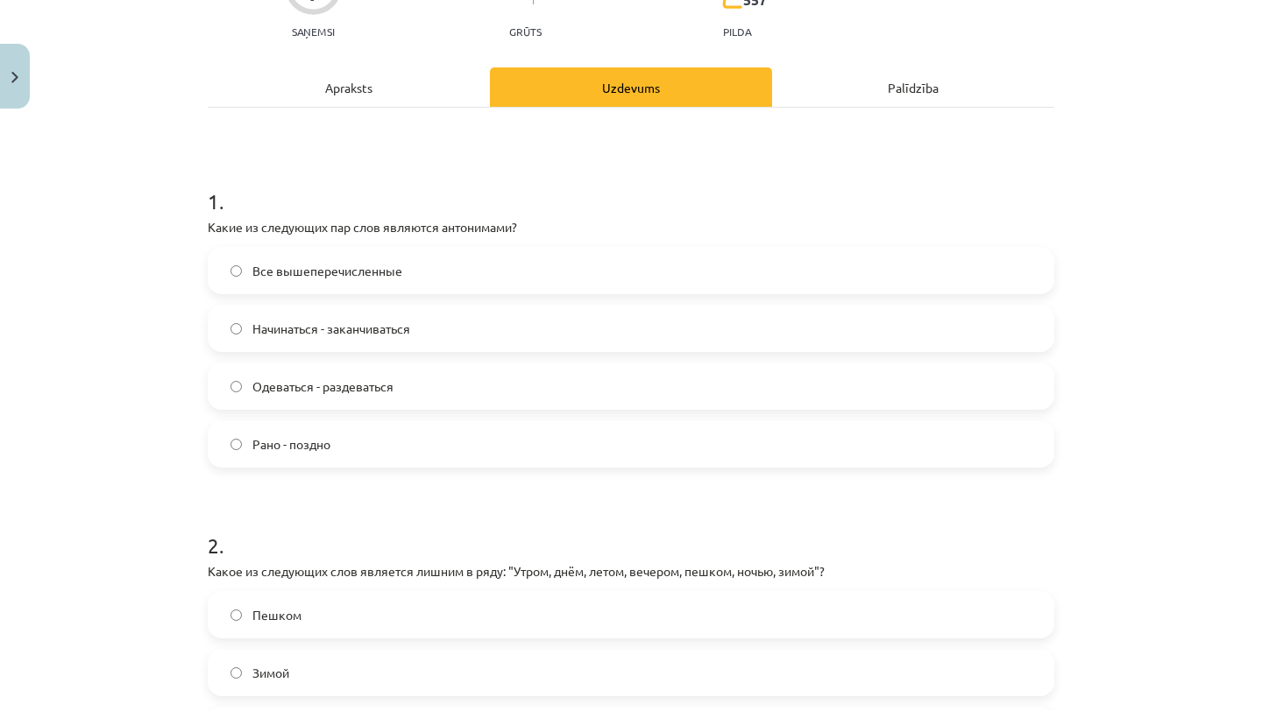
scroll to position [193, 0]
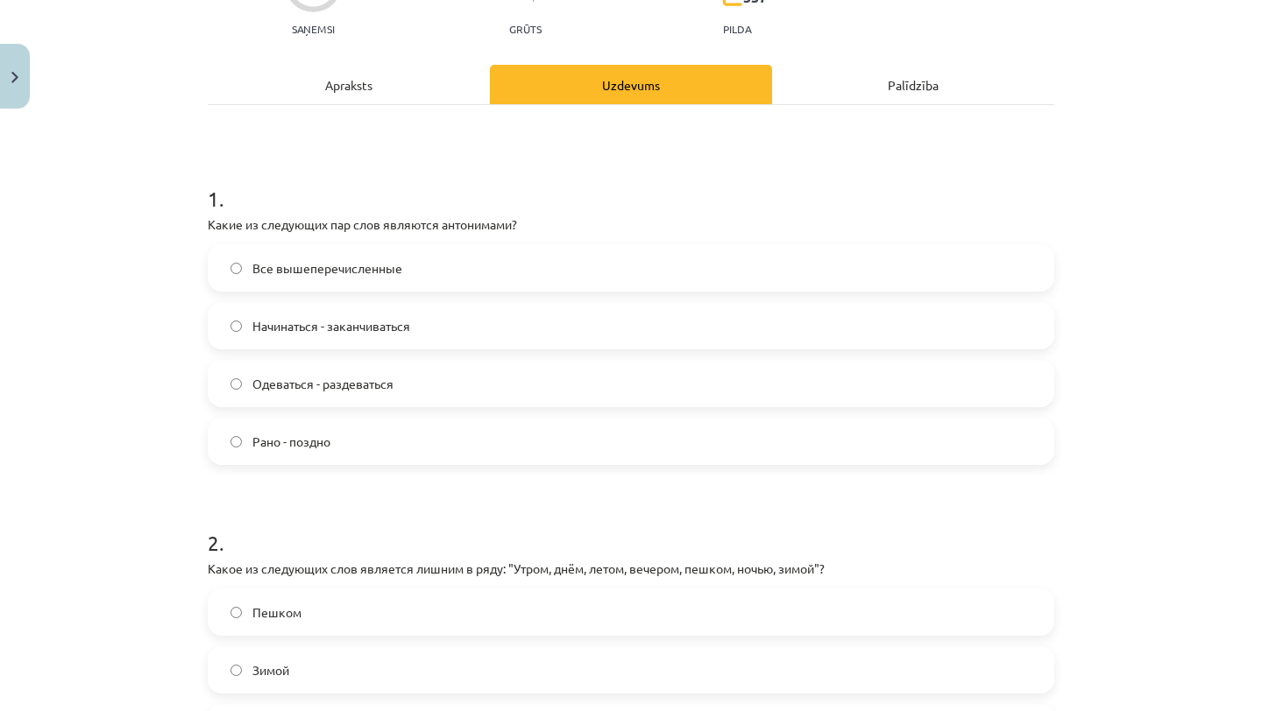
click at [387, 269] on span "Все вышеперечисленные" at bounding box center [327, 268] width 150 height 18
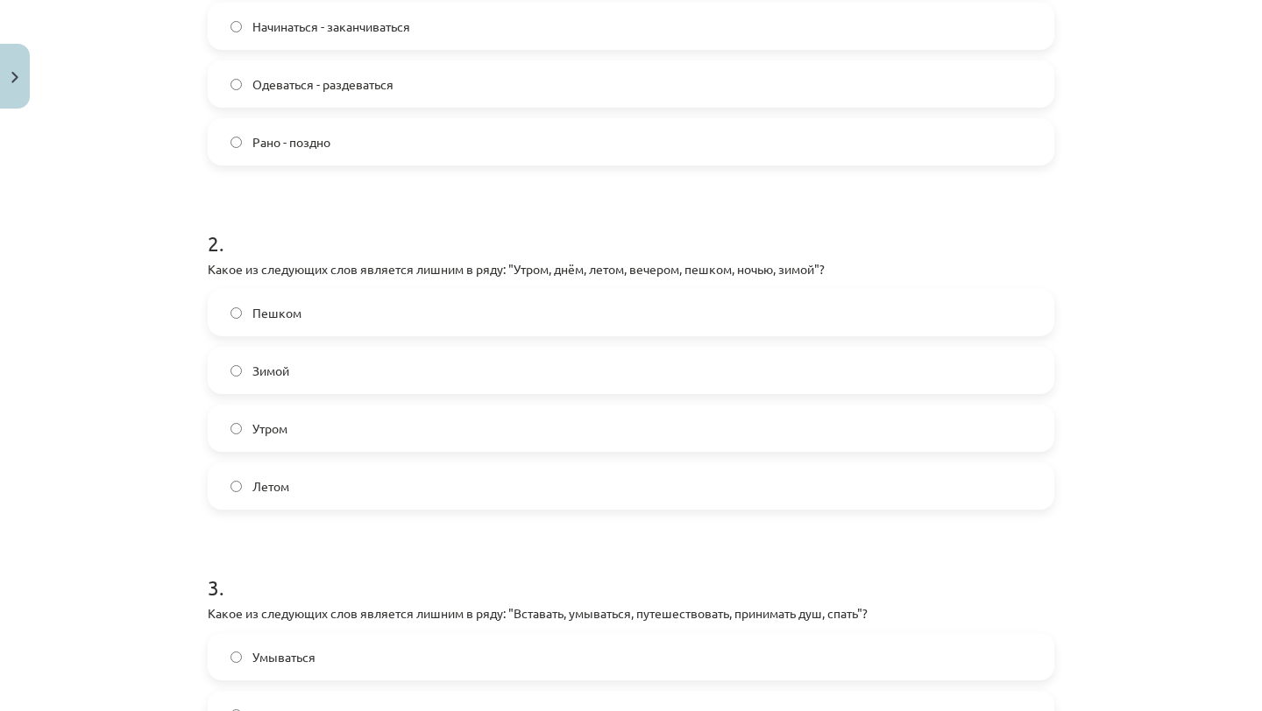
scroll to position [496, 0]
click at [474, 306] on label "Пешком" at bounding box center [630, 309] width 843 height 44
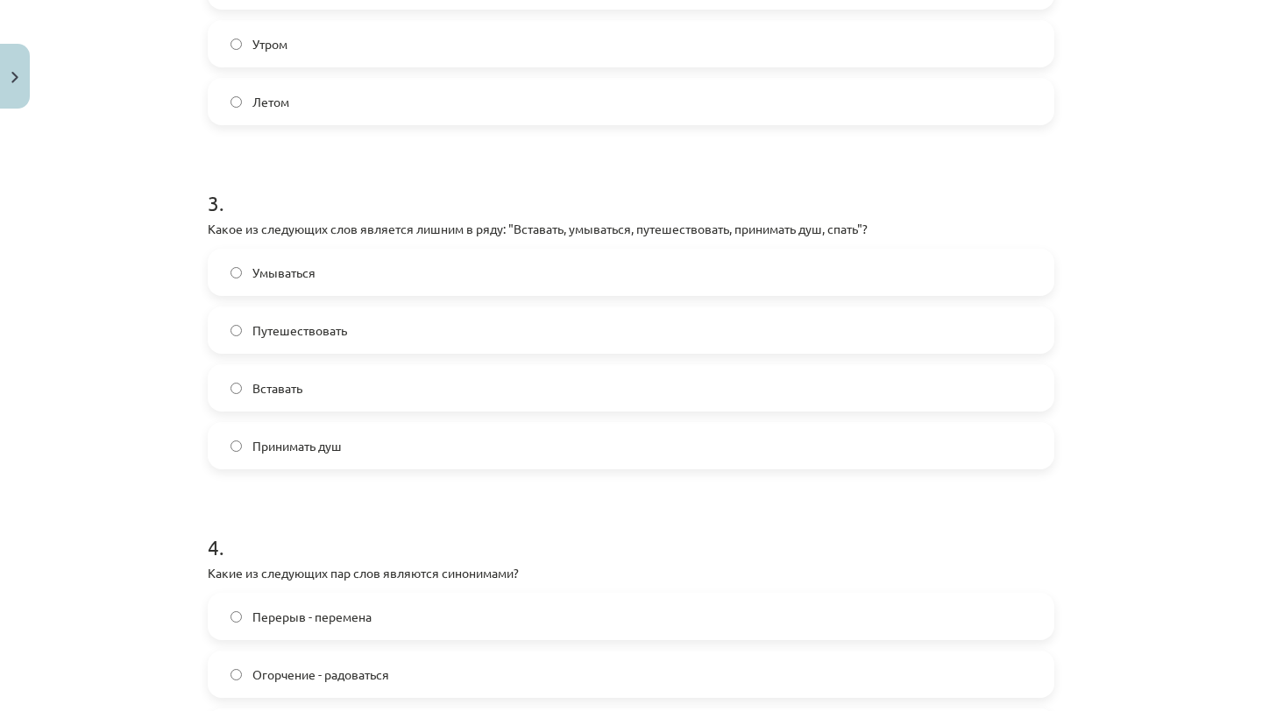
scroll to position [880, 0]
click at [285, 335] on span "Путешествовать" at bounding box center [299, 328] width 95 height 18
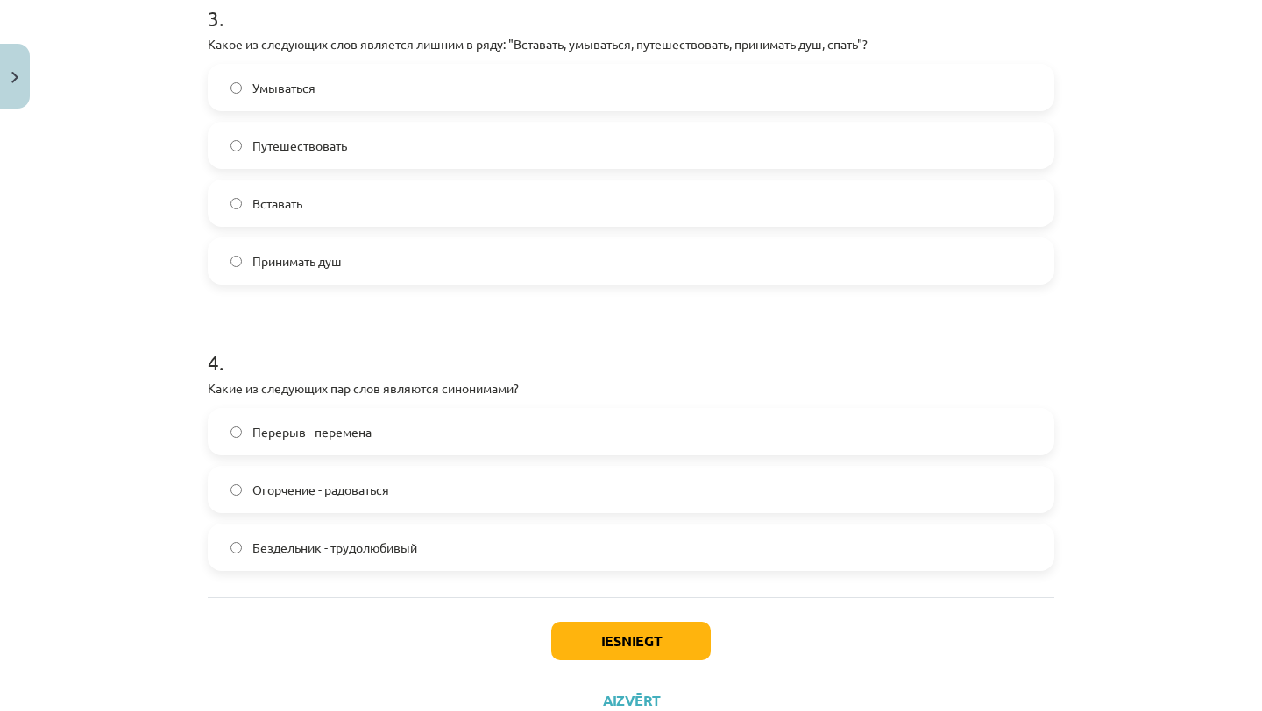
scroll to position [1074, 0]
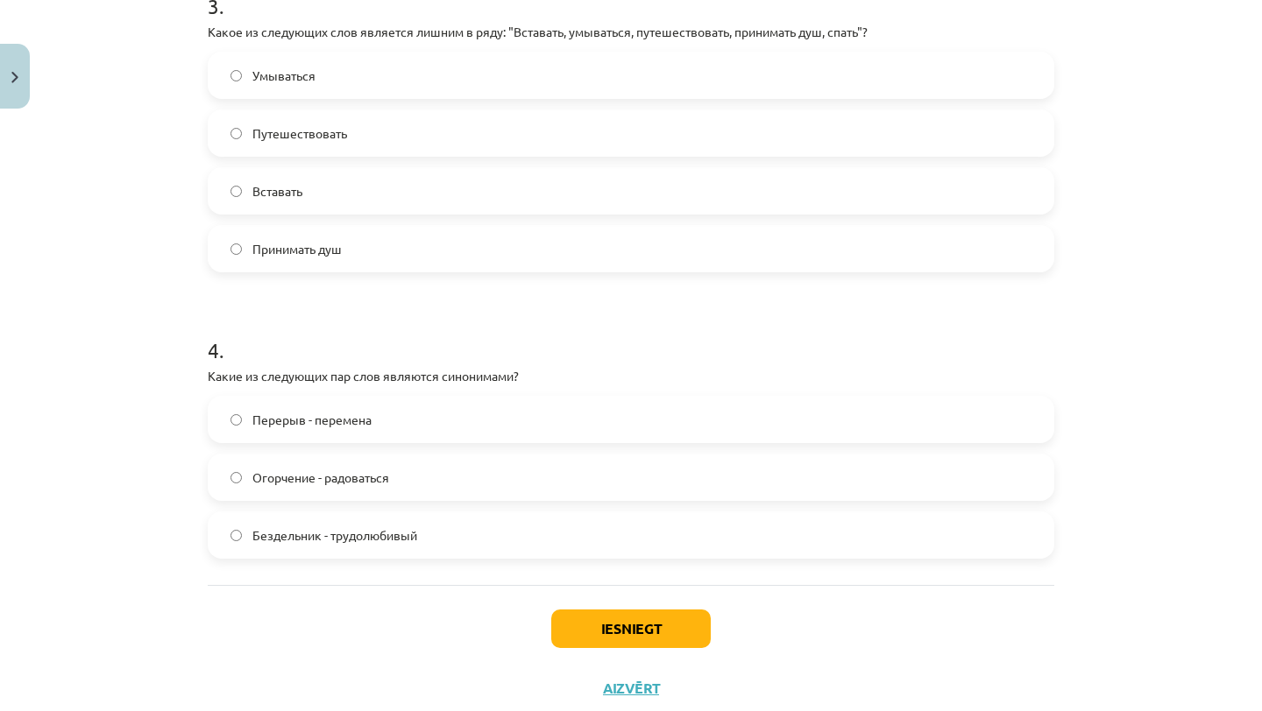
click at [401, 428] on label "Перерыв - перемена" at bounding box center [630, 420] width 843 height 44
click at [567, 638] on button "Iesniegt" at bounding box center [630, 629] width 159 height 39
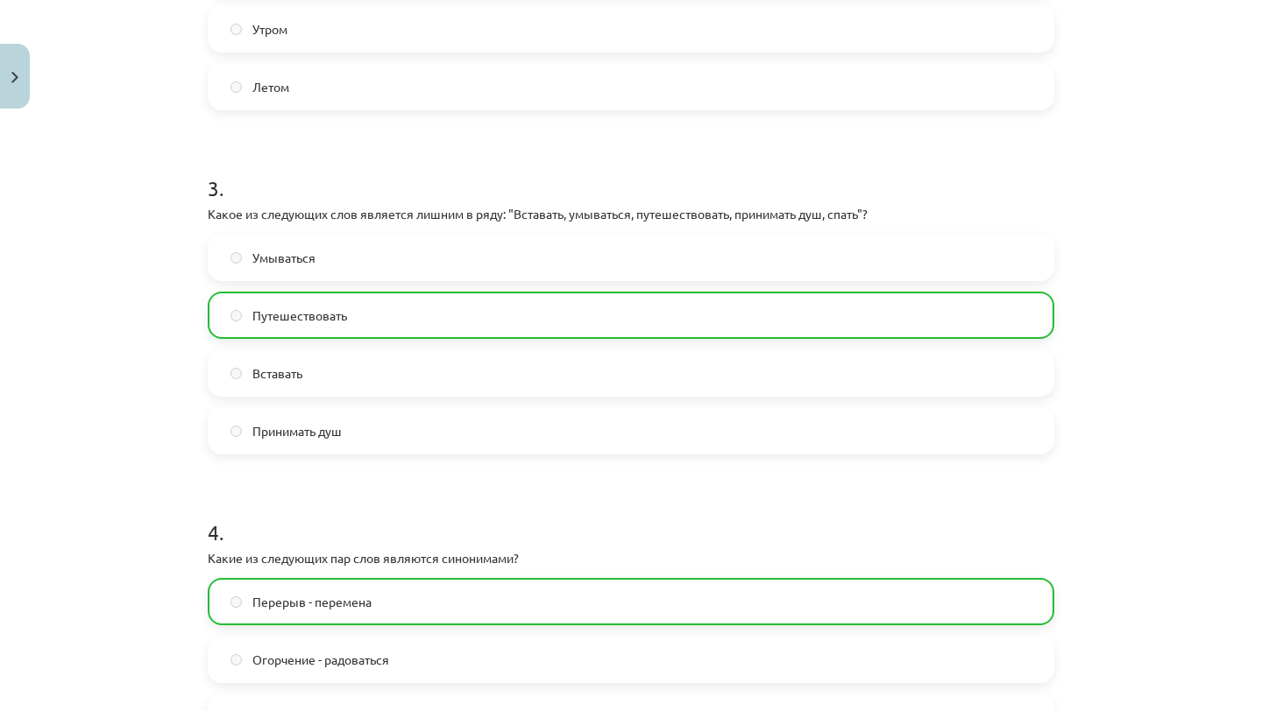
scroll to position [1180, 0]
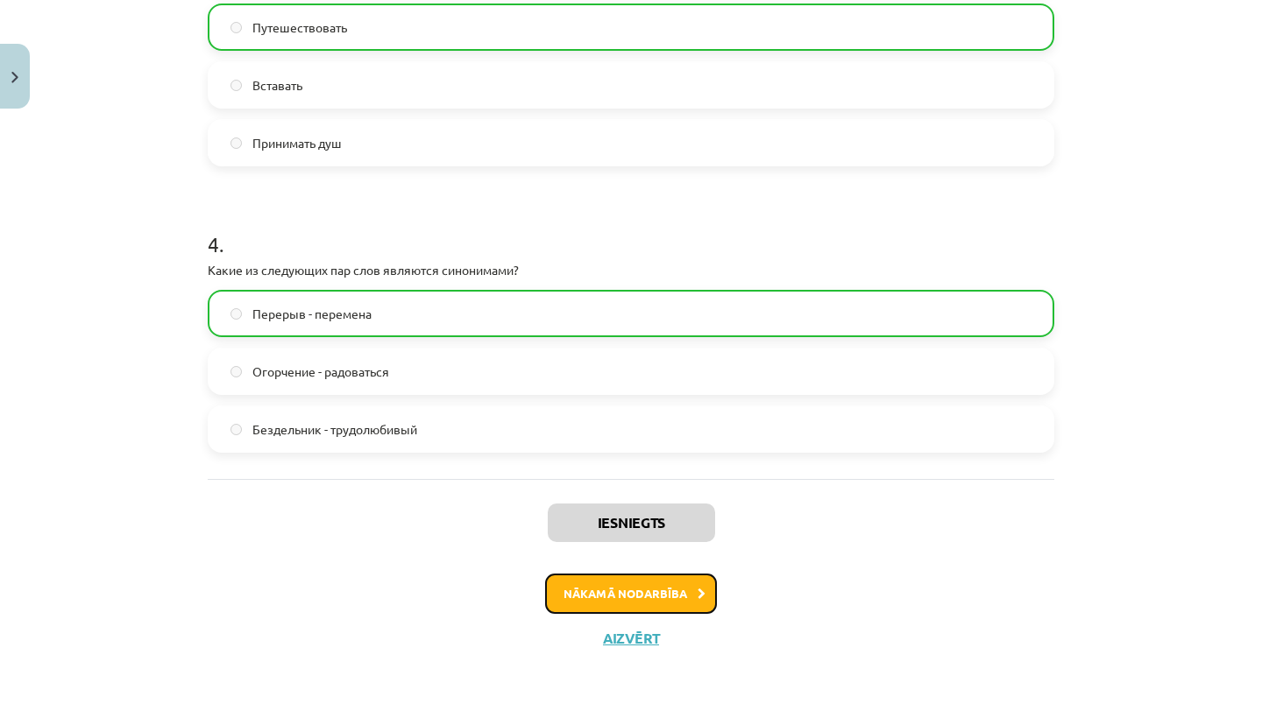
click at [660, 603] on button "Nākamā nodarbība" at bounding box center [631, 594] width 172 height 40
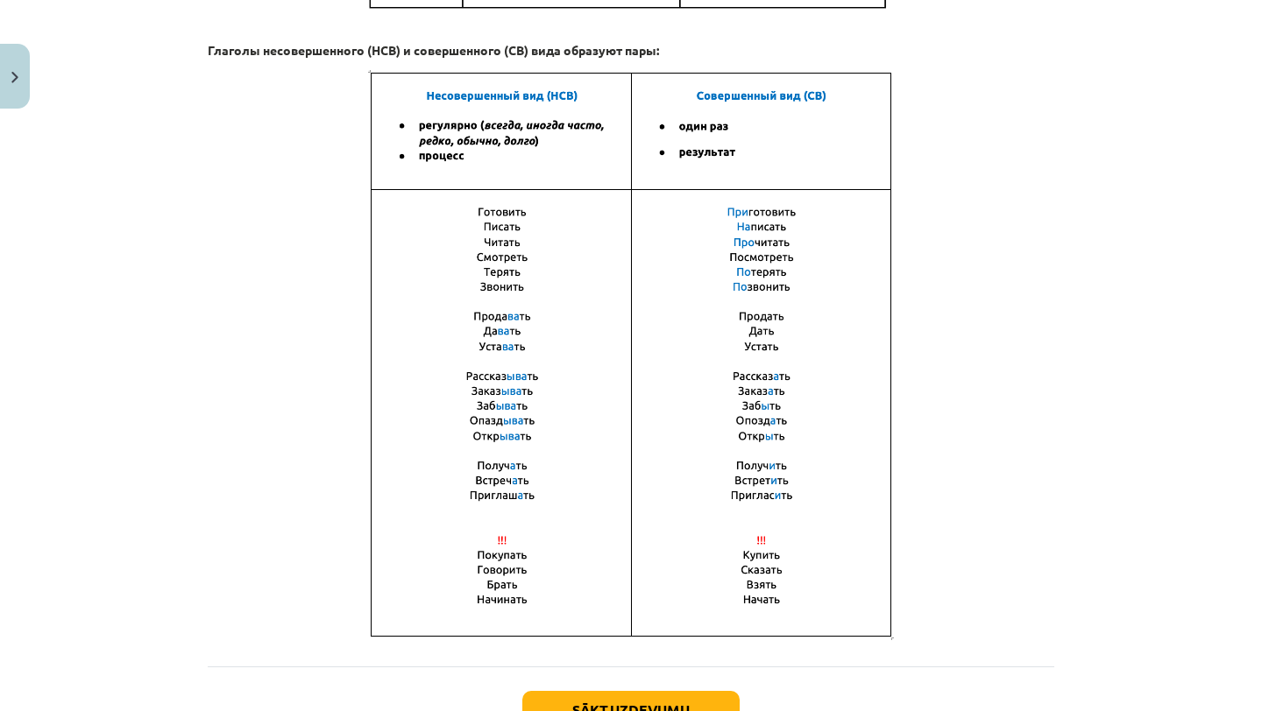
scroll to position [1171, 0]
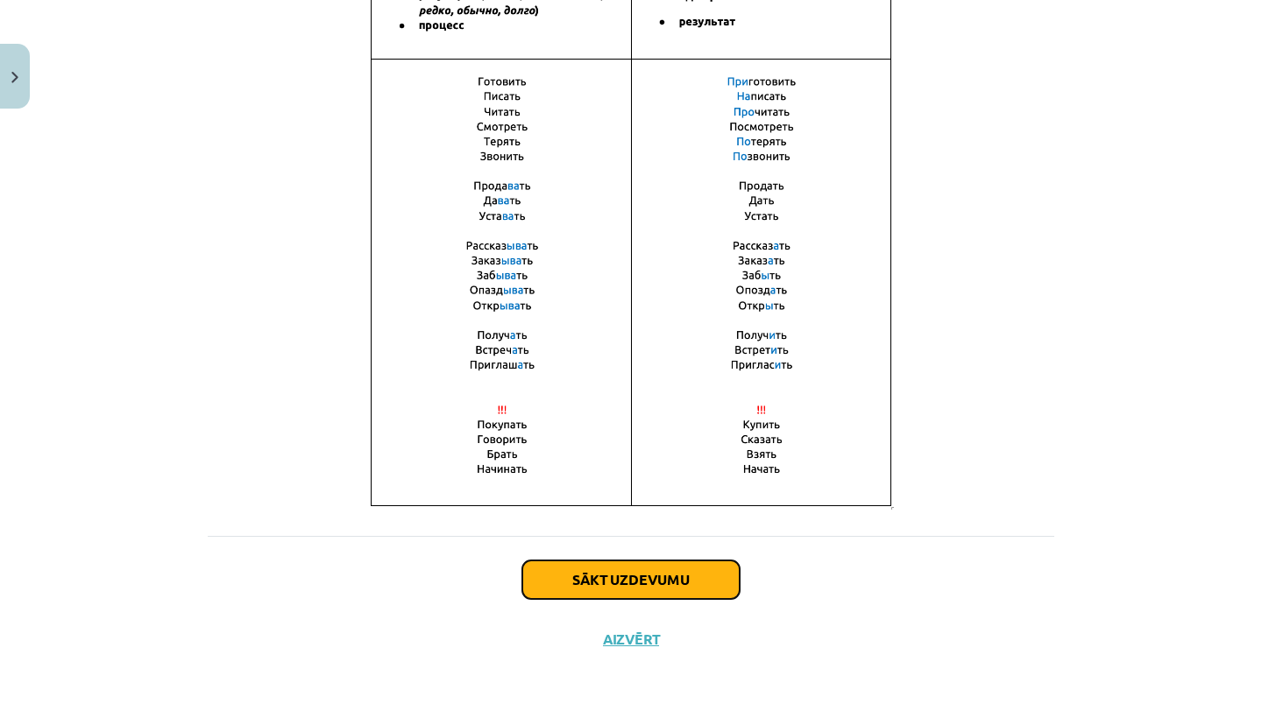
click at [584, 584] on button "Sākt uzdevumu" at bounding box center [630, 580] width 217 height 39
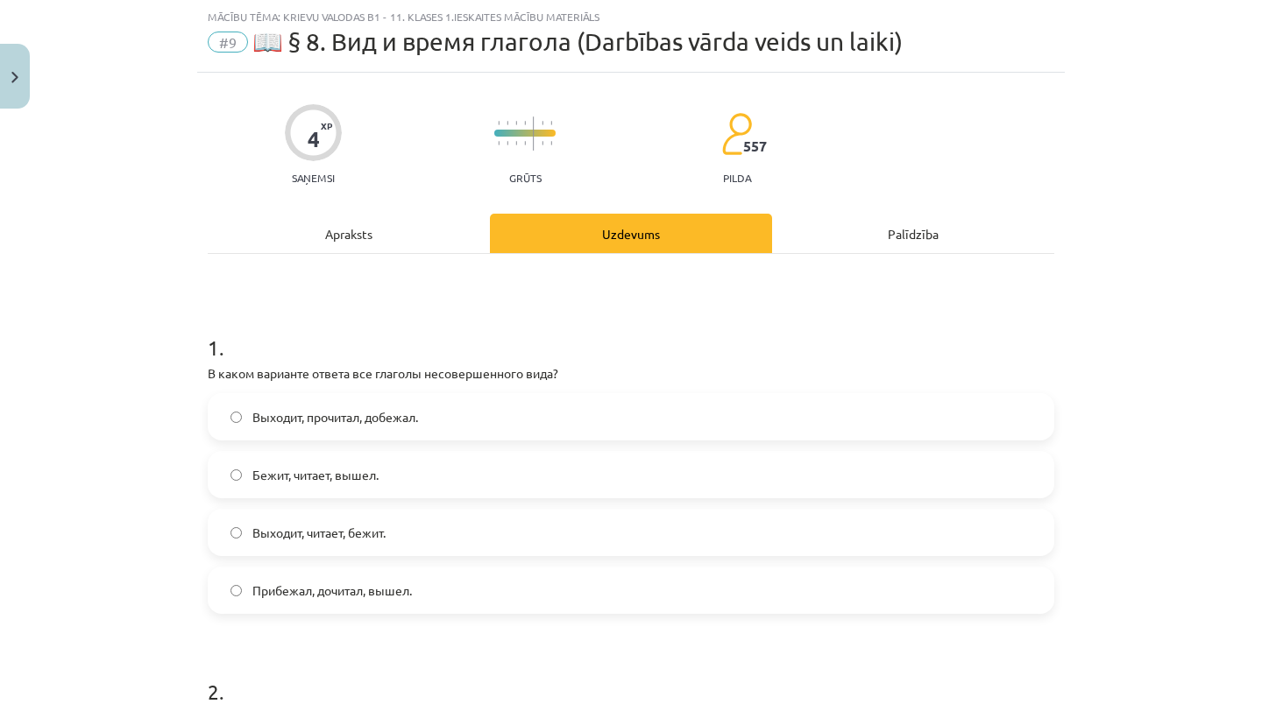
scroll to position [44, 0]
click at [376, 227] on div "Apraksts" at bounding box center [349, 233] width 282 height 39
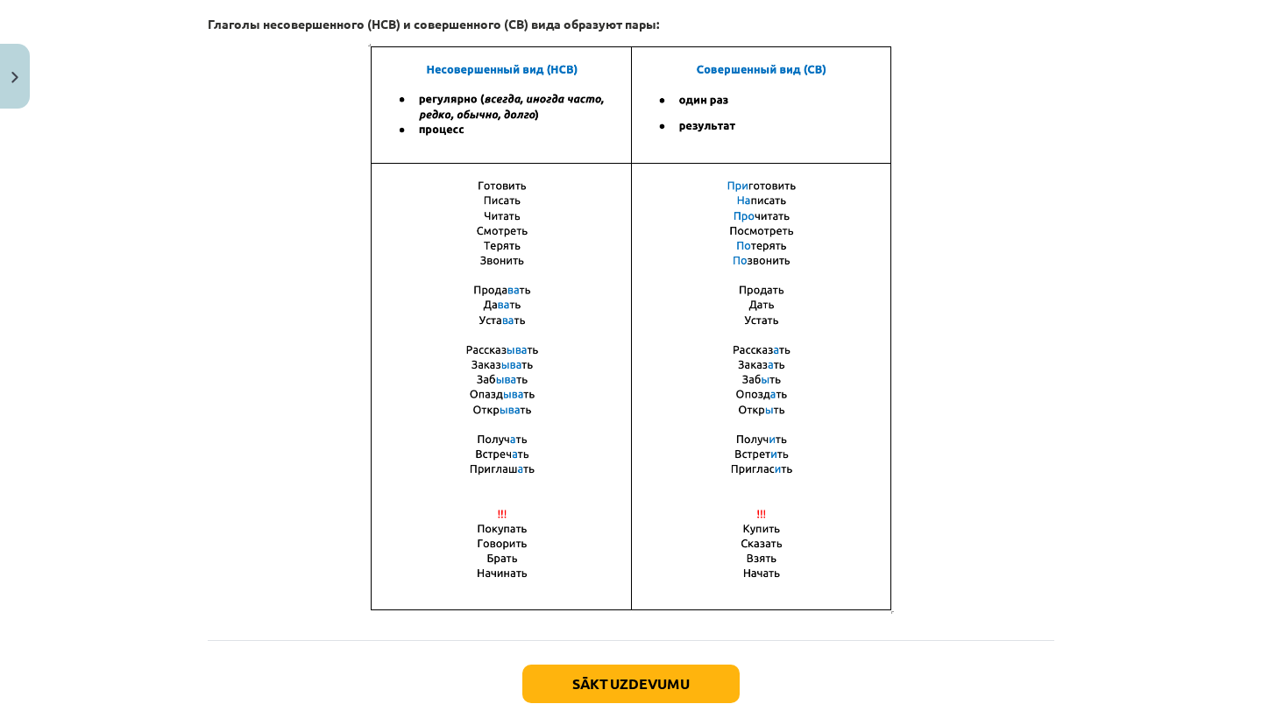
scroll to position [1062, 0]
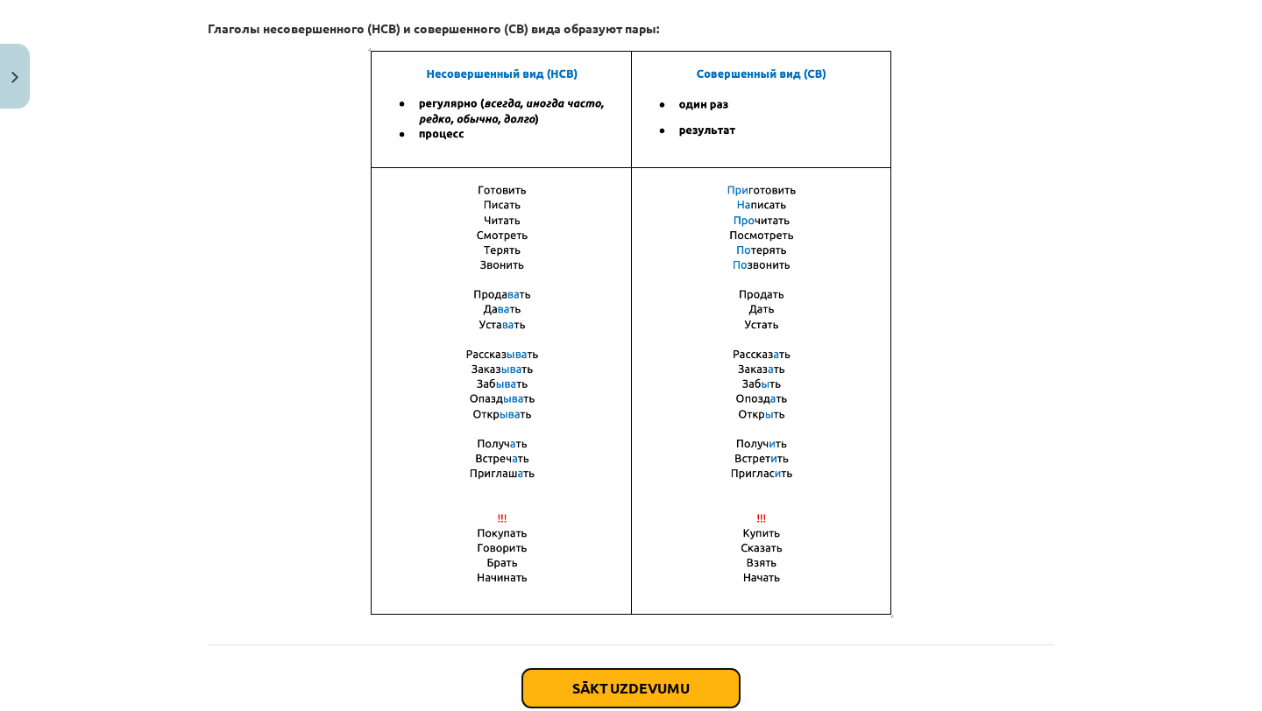
click at [565, 687] on button "Sākt uzdevumu" at bounding box center [630, 688] width 217 height 39
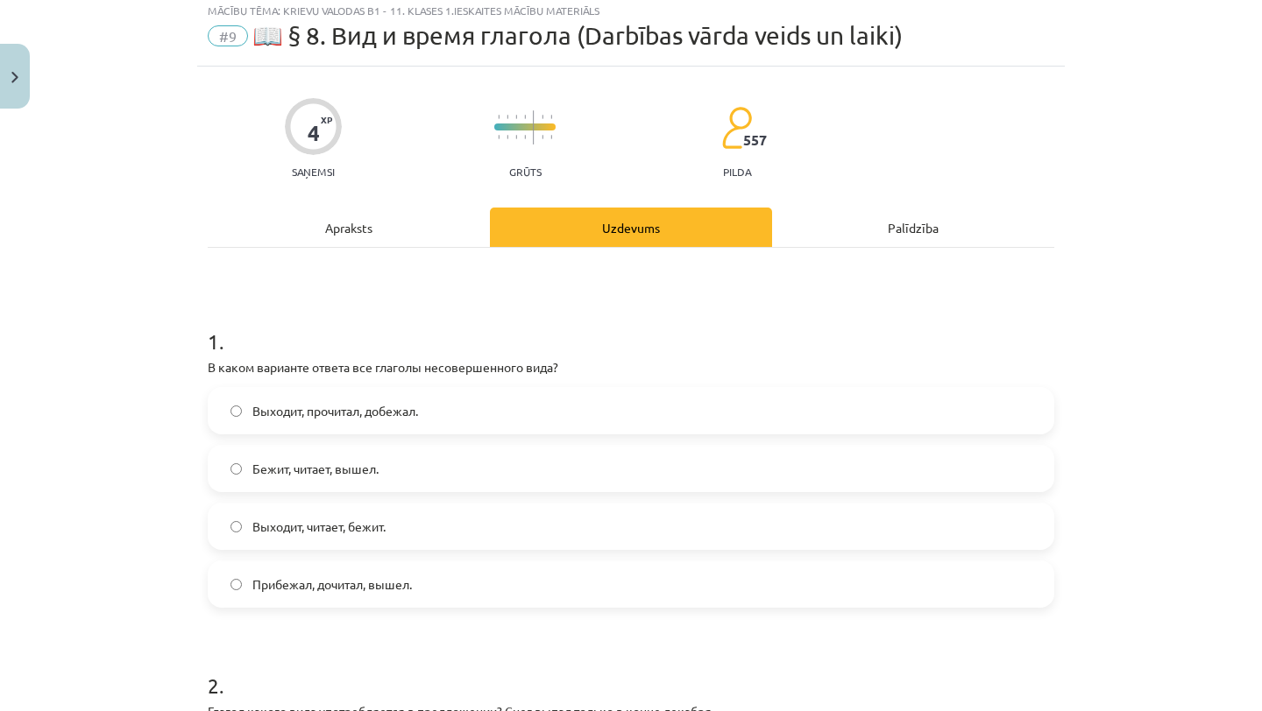
scroll to position [44, 0]
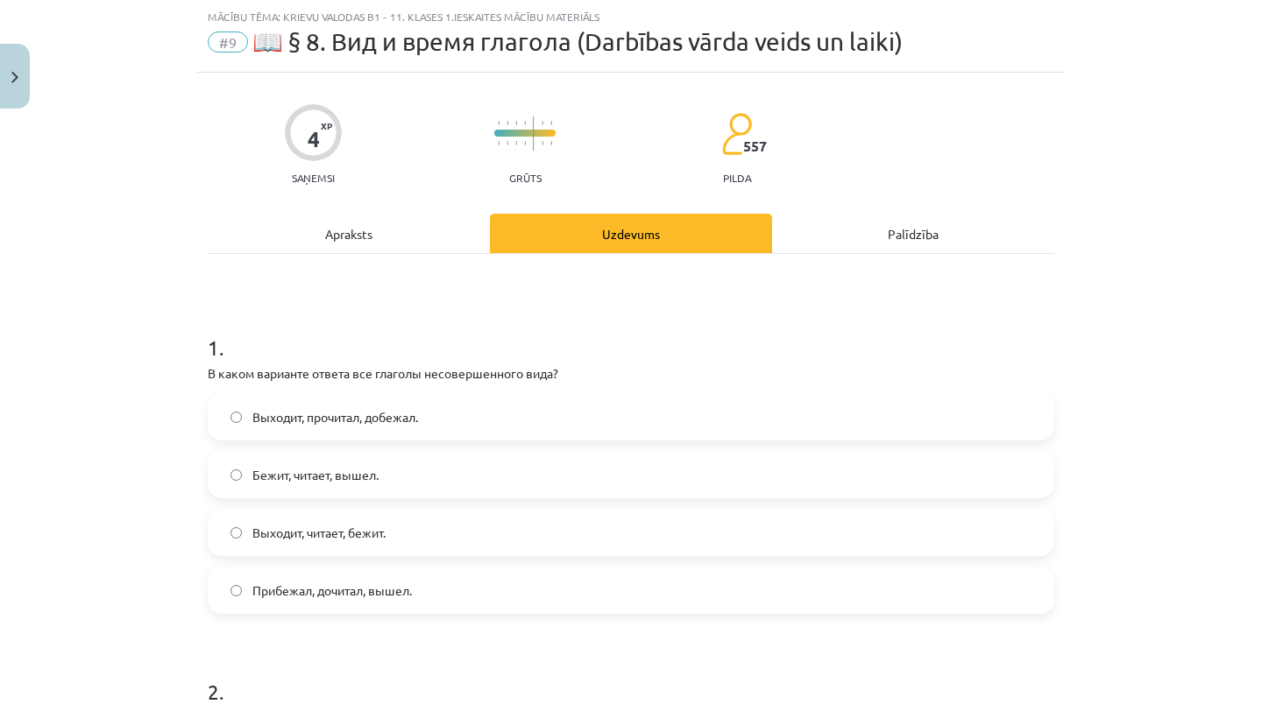
click at [363, 249] on div "Apraksts" at bounding box center [349, 233] width 282 height 39
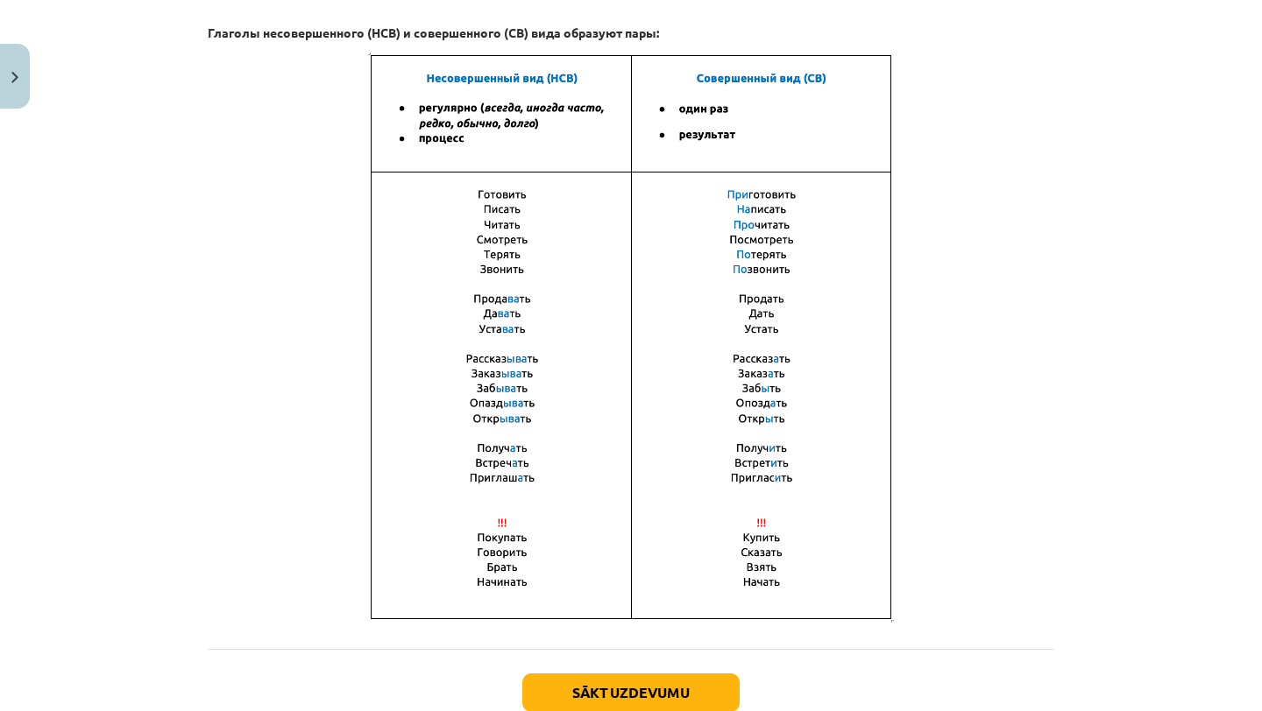
scroll to position [1171, 0]
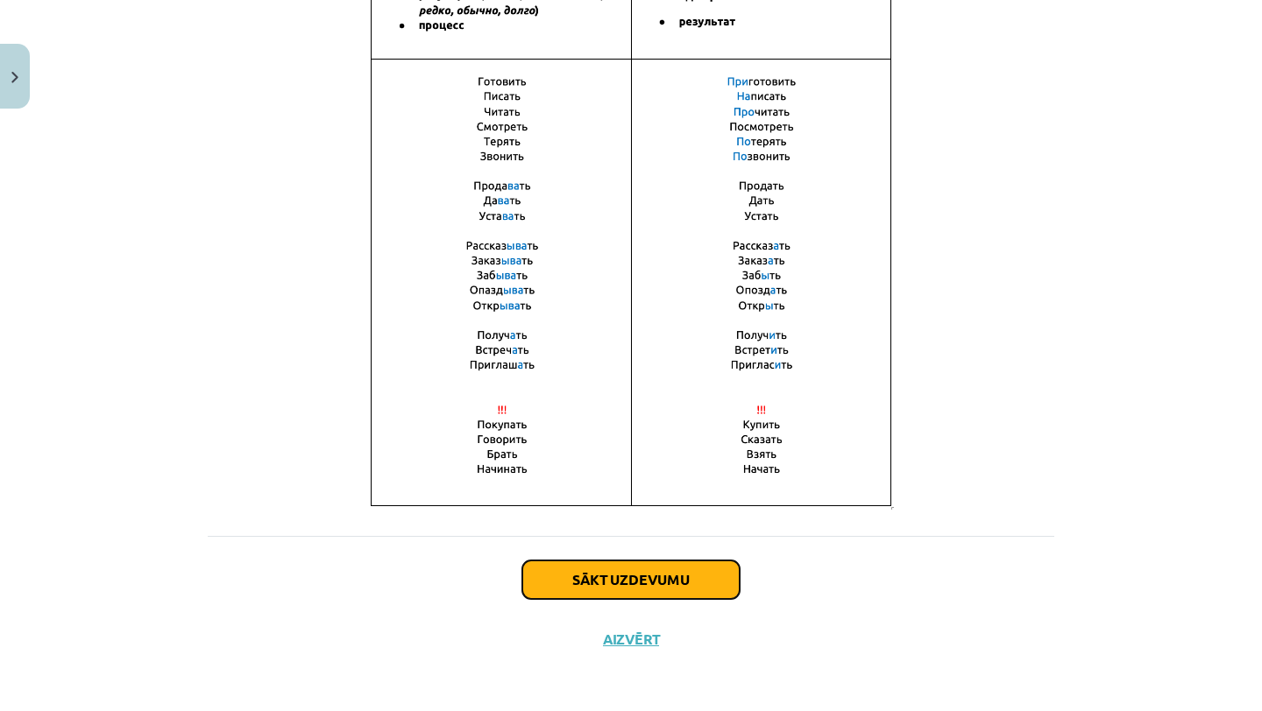
click at [635, 574] on button "Sākt uzdevumu" at bounding box center [630, 580] width 217 height 39
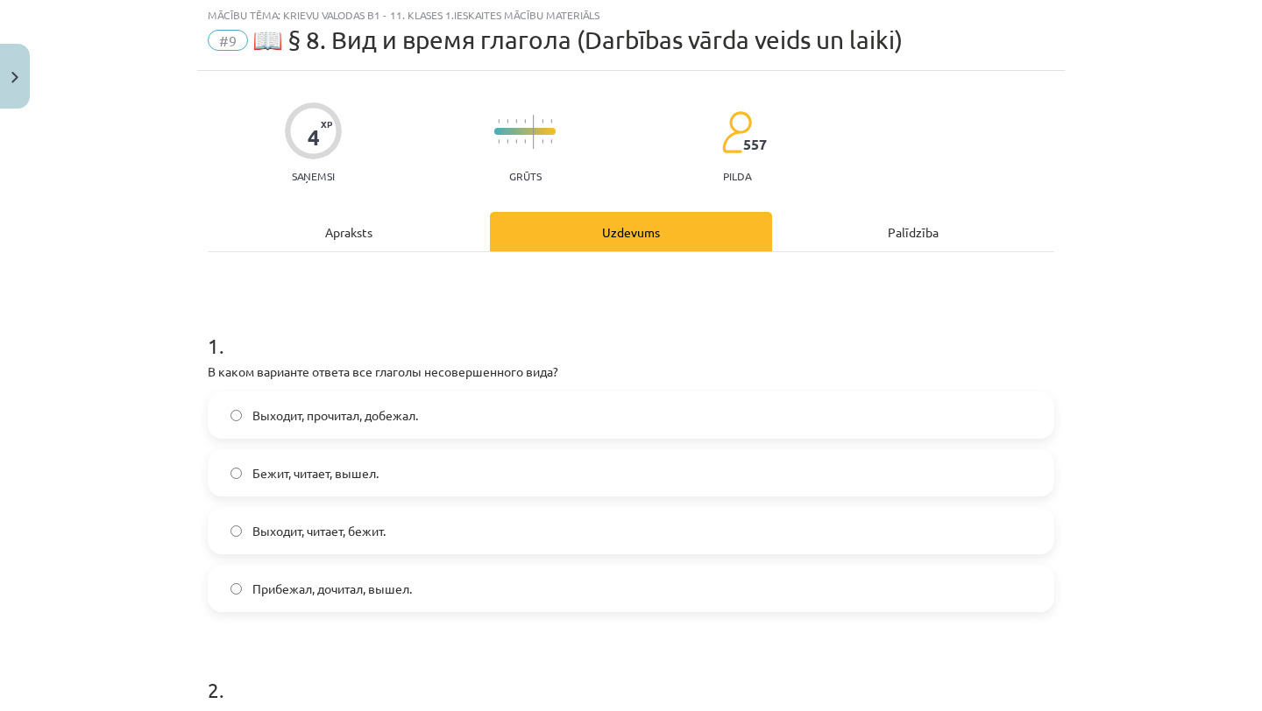
scroll to position [44, 0]
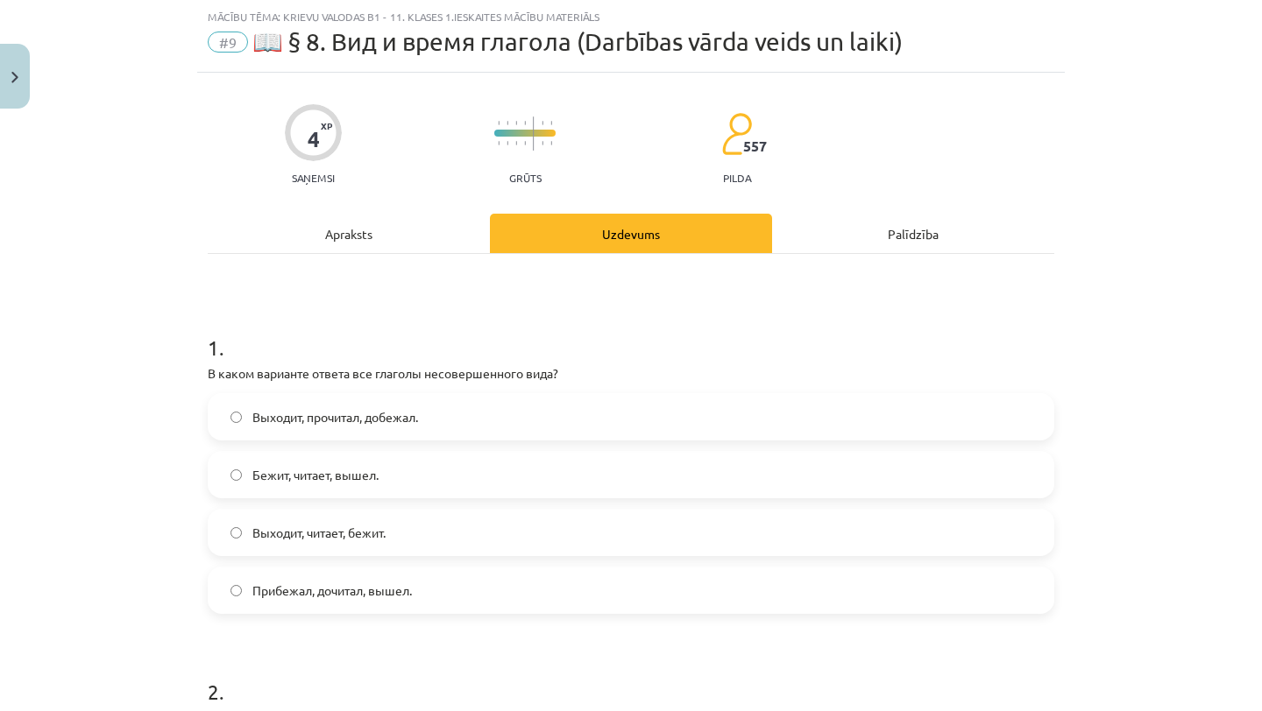
click at [323, 240] on div "Apraksts" at bounding box center [349, 233] width 282 height 39
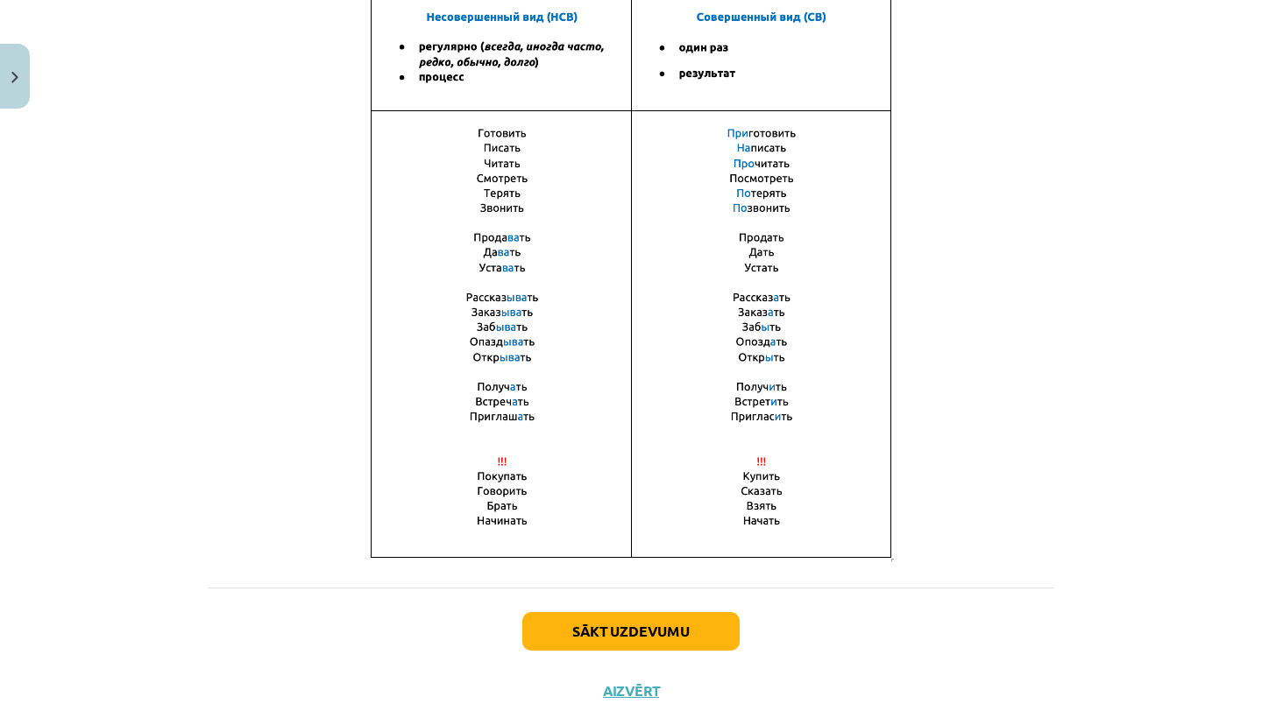
scroll to position [1171, 0]
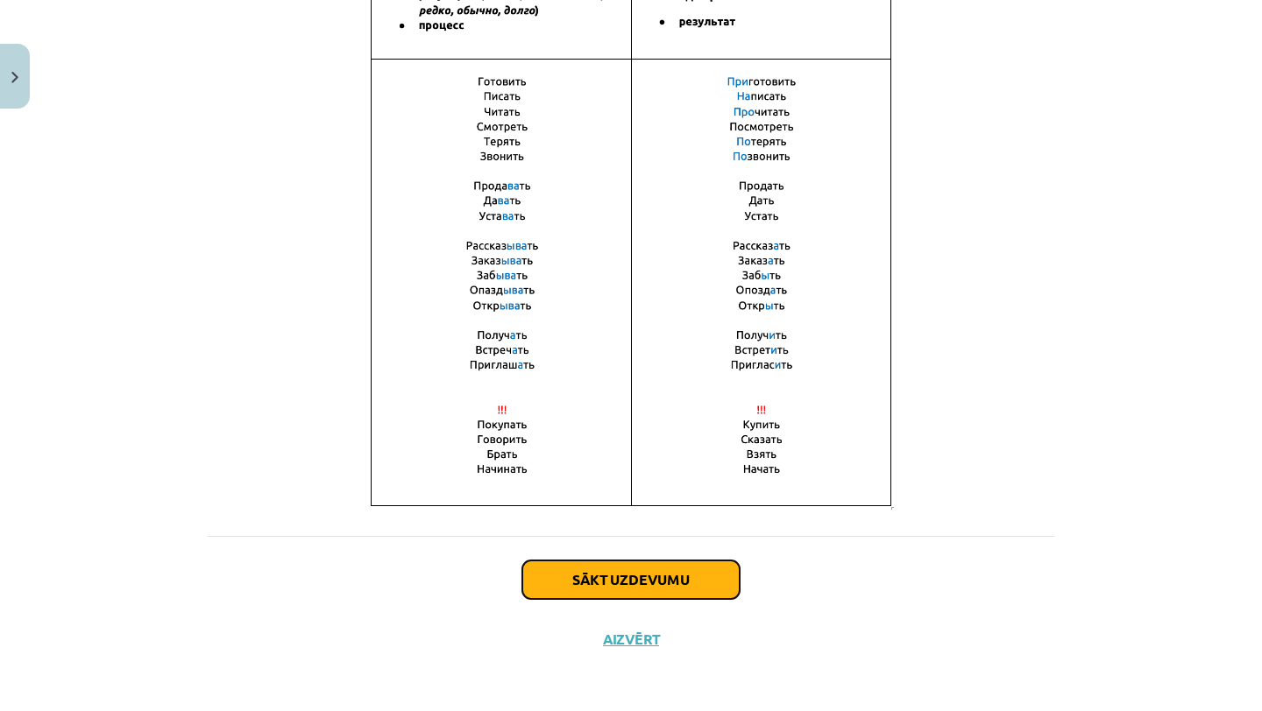
click at [569, 582] on button "Sākt uzdevumu" at bounding box center [630, 580] width 217 height 39
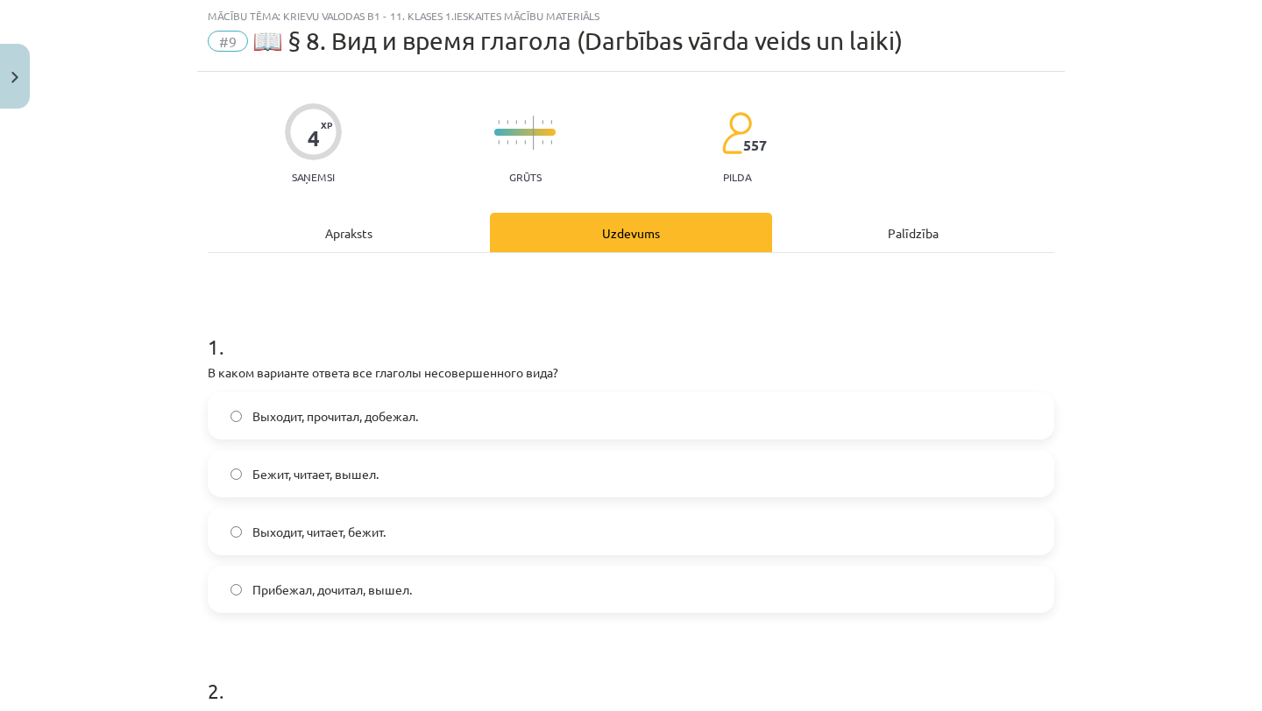
scroll to position [44, 0]
click at [386, 235] on div "Apraksts" at bounding box center [349, 233] width 282 height 39
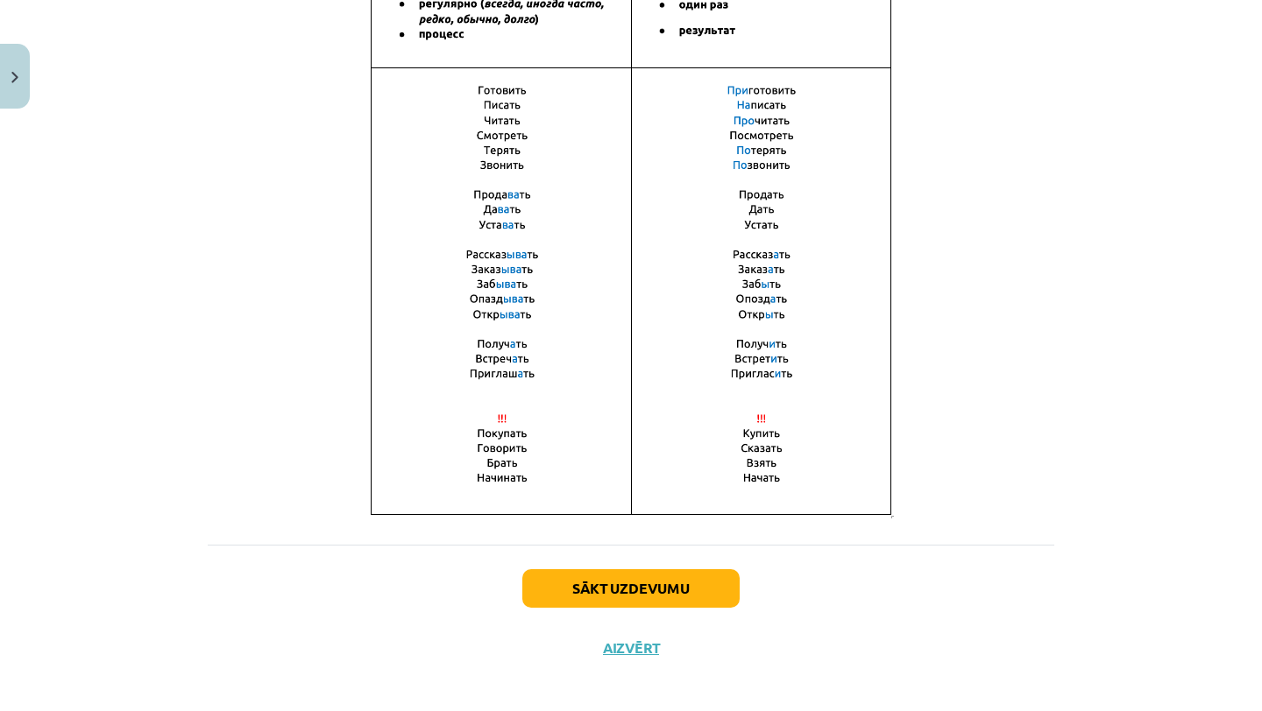
scroll to position [1171, 0]
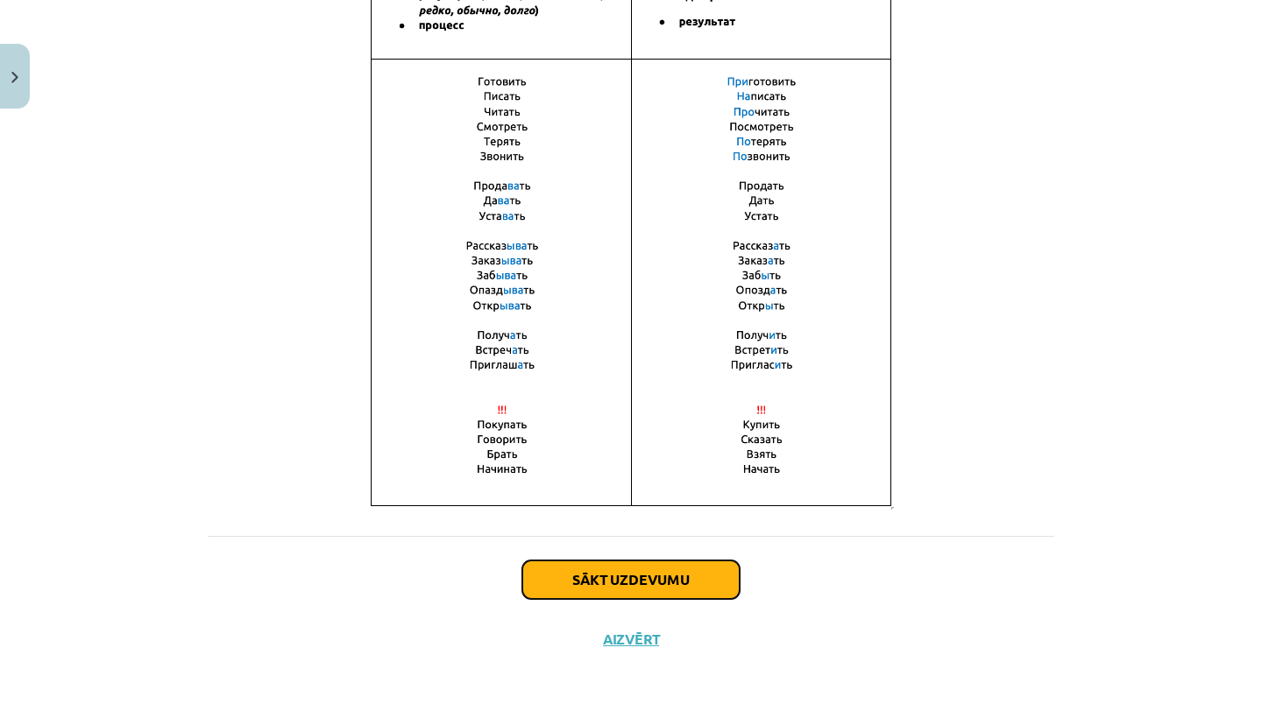
click at [576, 582] on button "Sākt uzdevumu" at bounding box center [630, 580] width 217 height 39
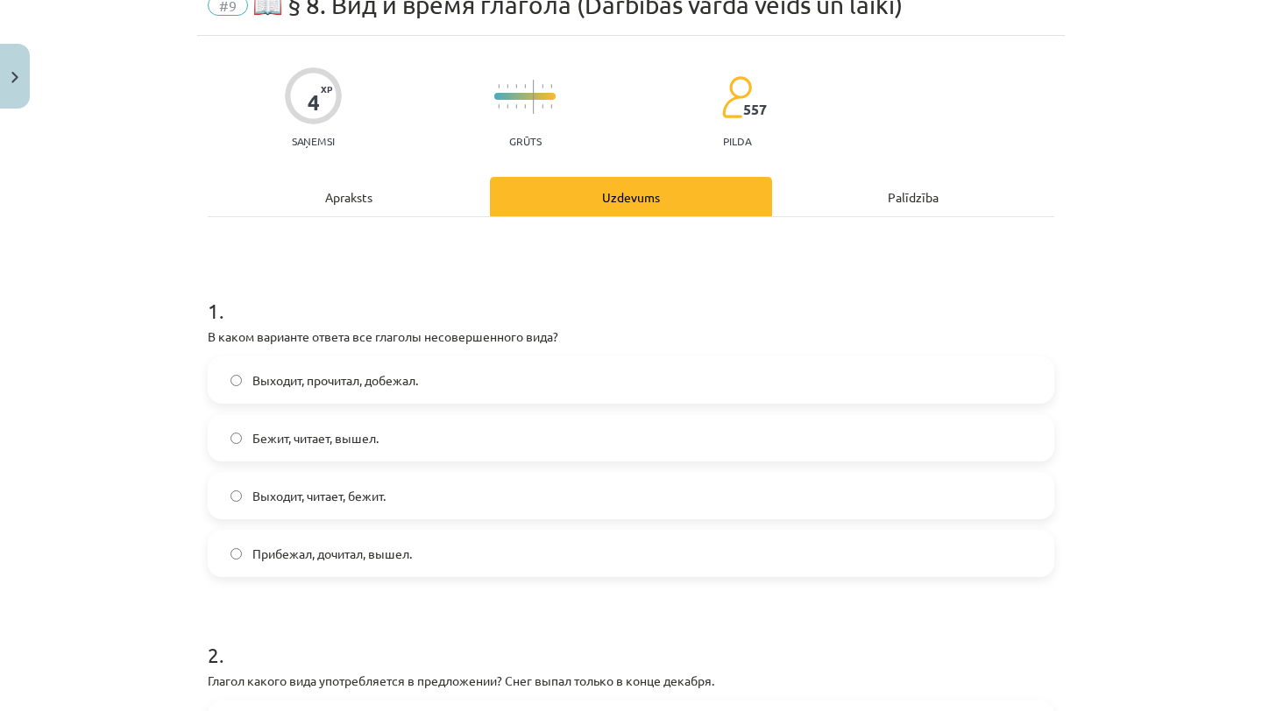
scroll to position [94, 0]
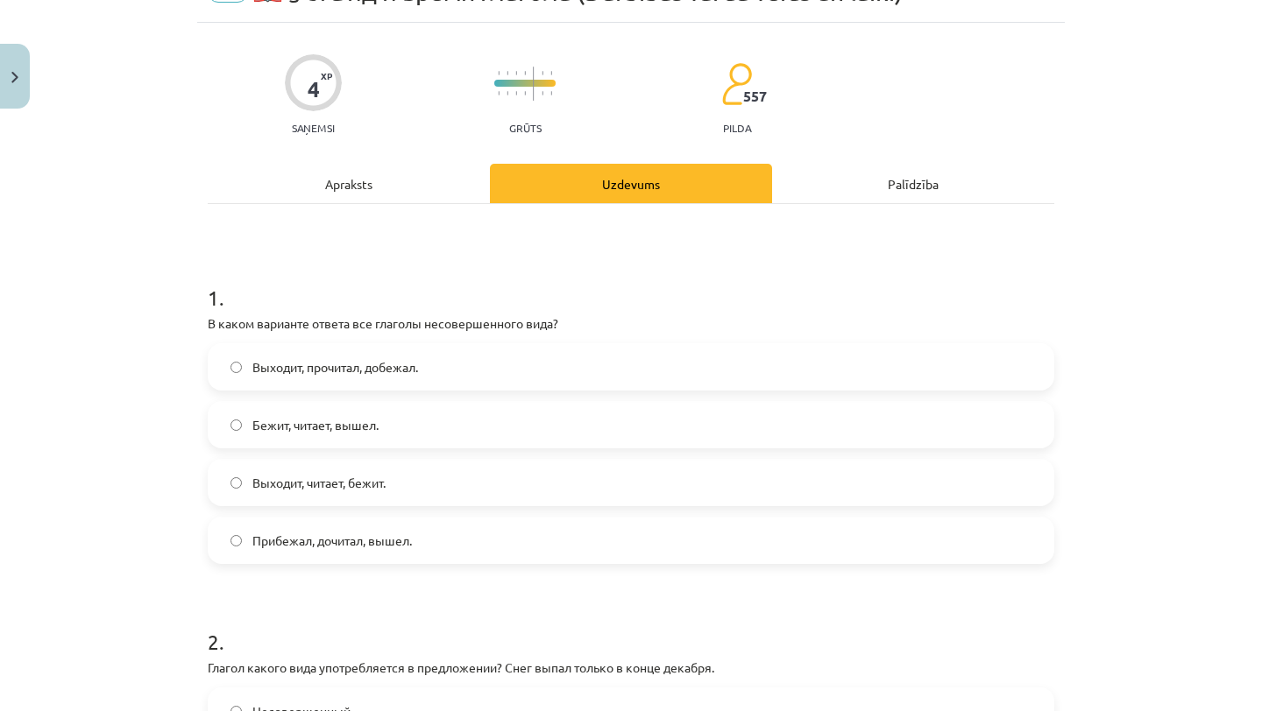
click at [379, 547] on span "Прибежал, дочитал, вышел." at bounding box center [331, 541] width 159 height 18
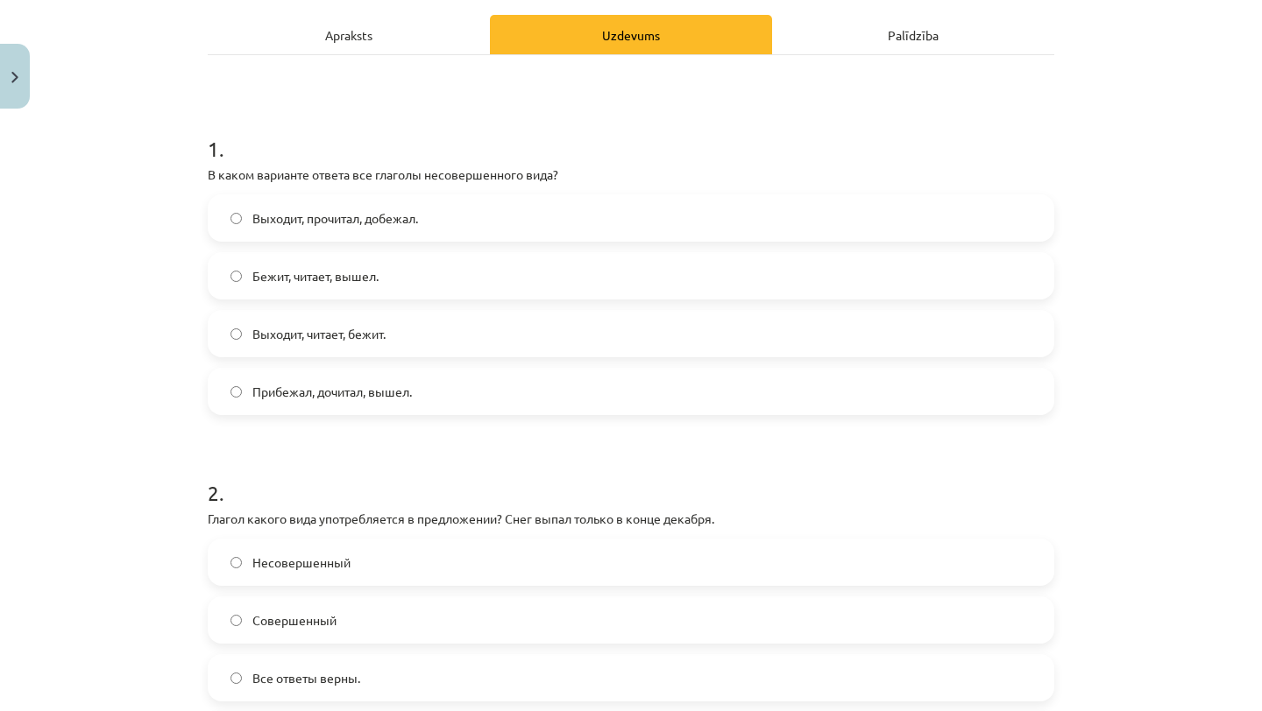
scroll to position [238, 0]
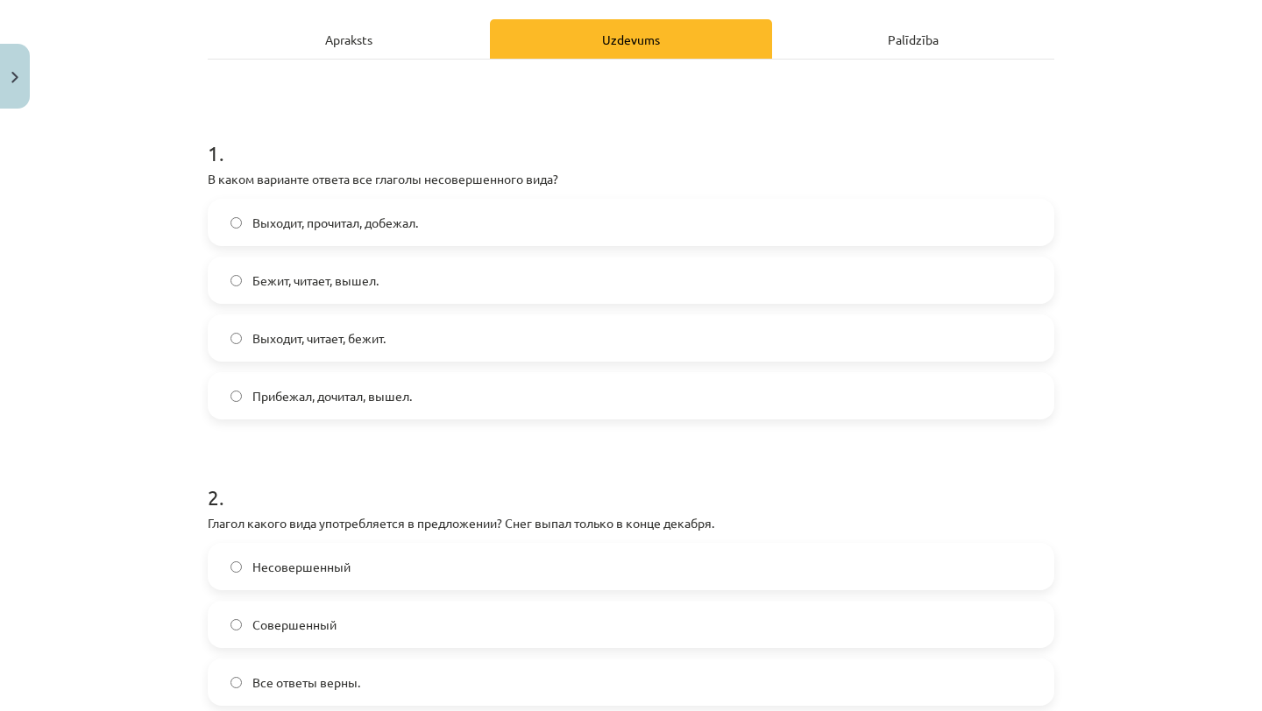
click at [398, 53] on div "Apraksts" at bounding box center [349, 38] width 282 height 39
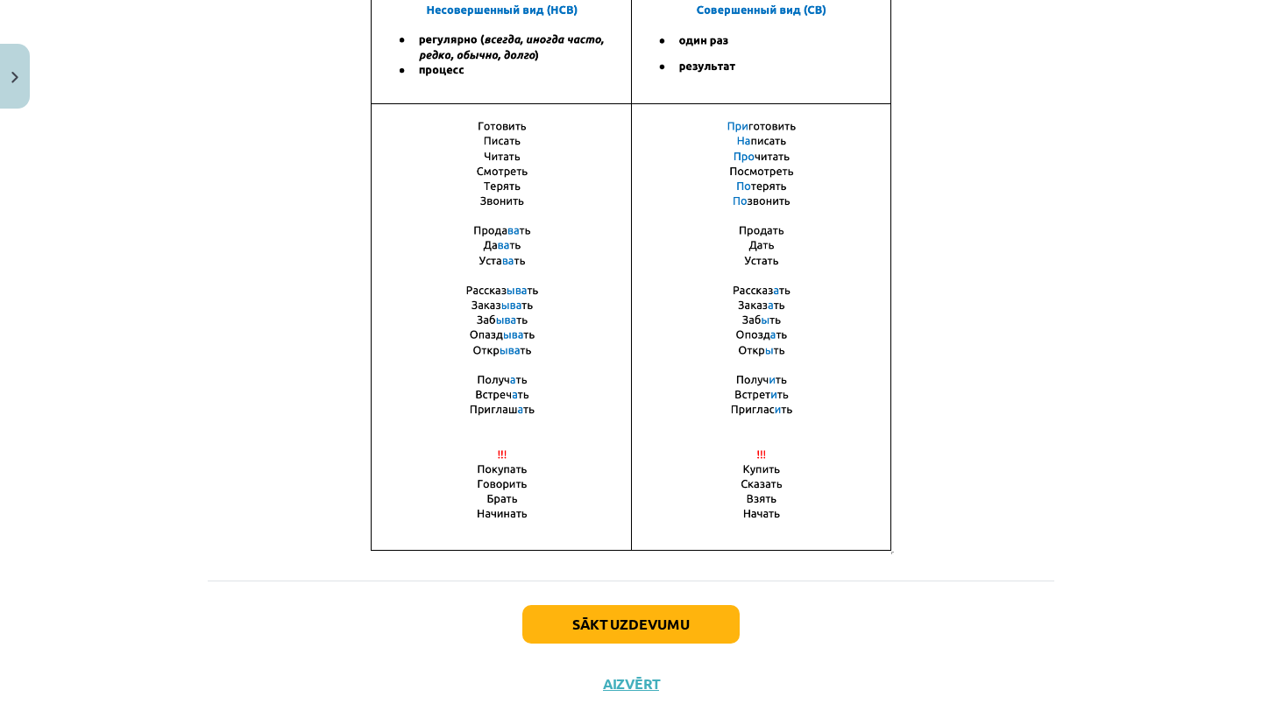
scroll to position [1171, 0]
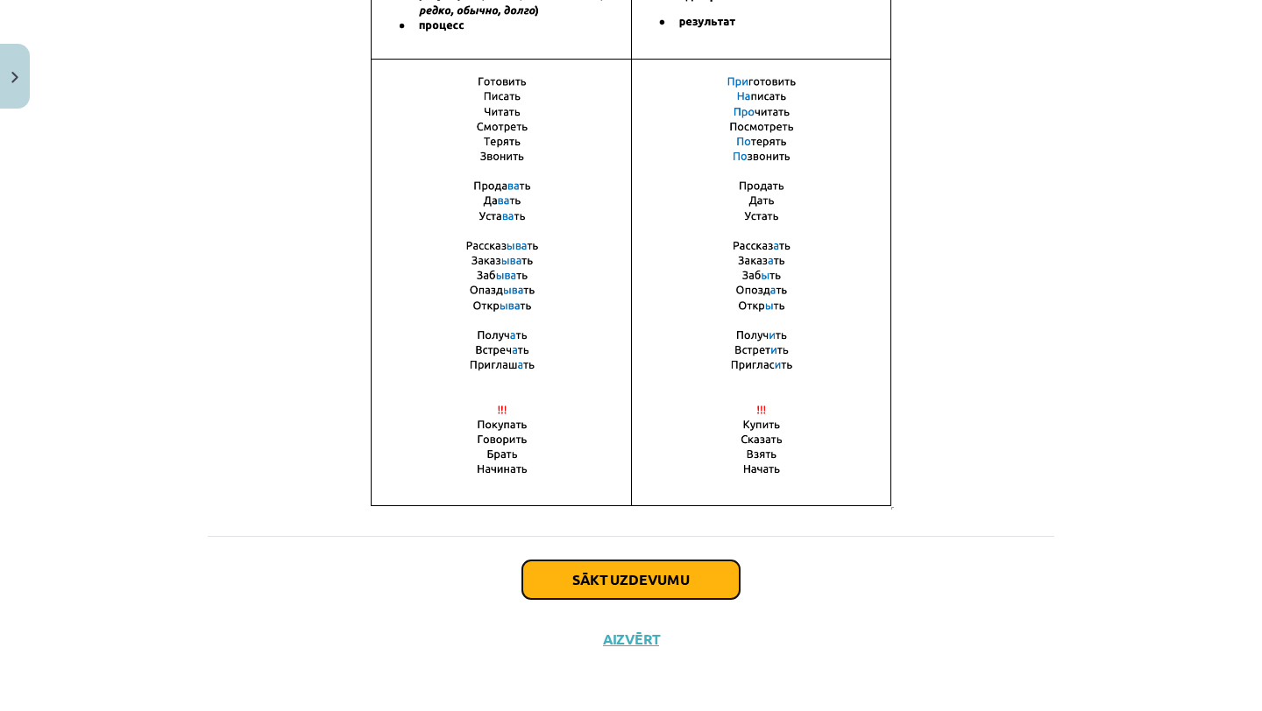
click at [590, 579] on button "Sākt uzdevumu" at bounding box center [630, 580] width 217 height 39
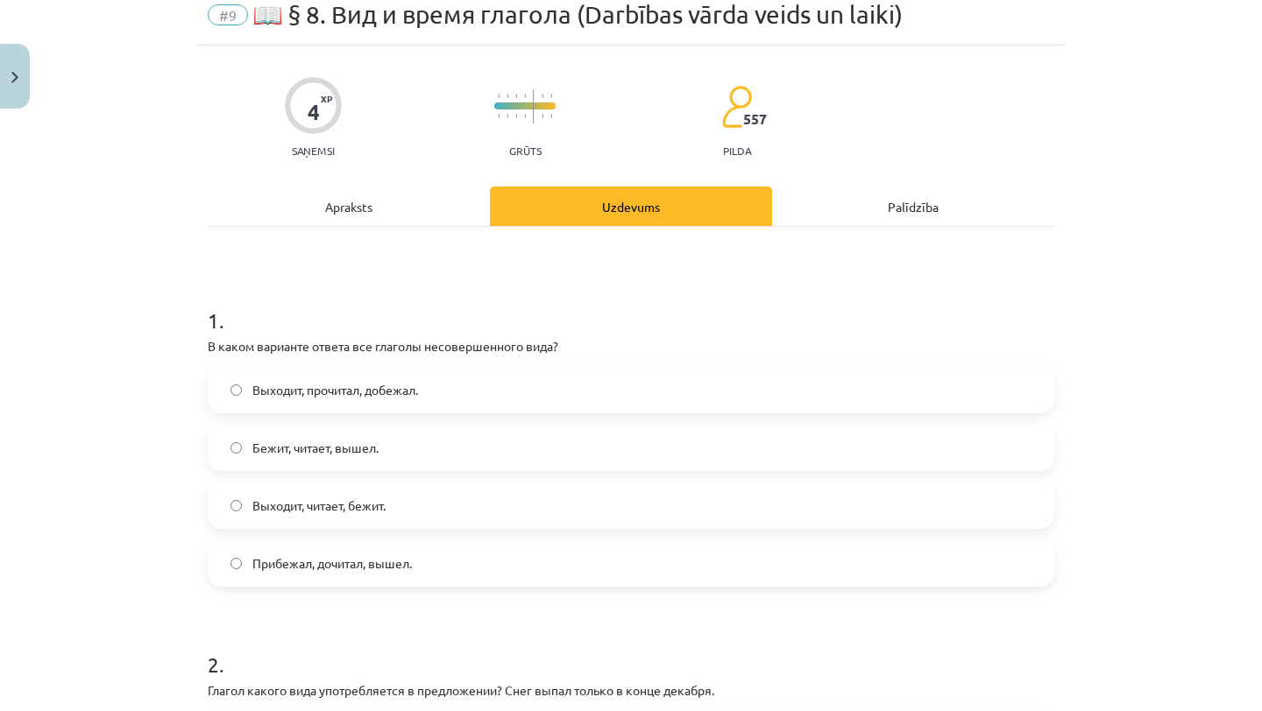
scroll to position [75, 0]
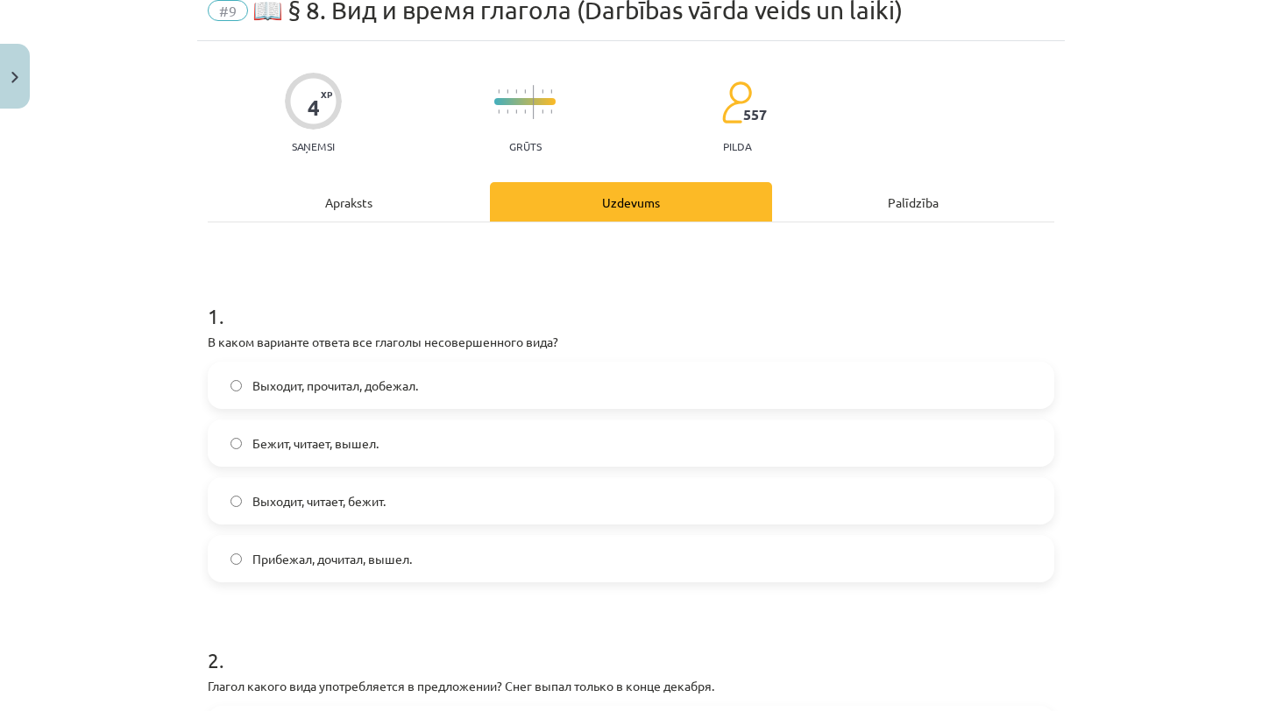
click at [313, 449] on span "Бежит, читает, вышел." at bounding box center [315, 444] width 126 height 18
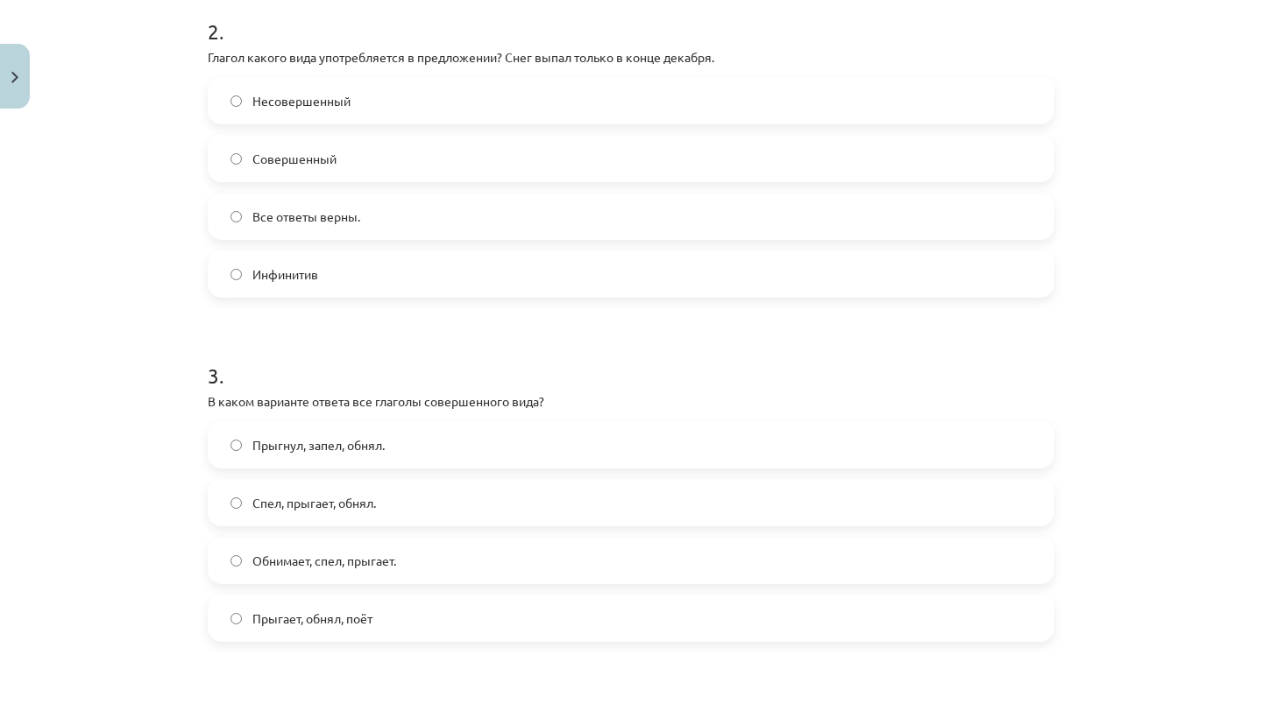
scroll to position [0, 0]
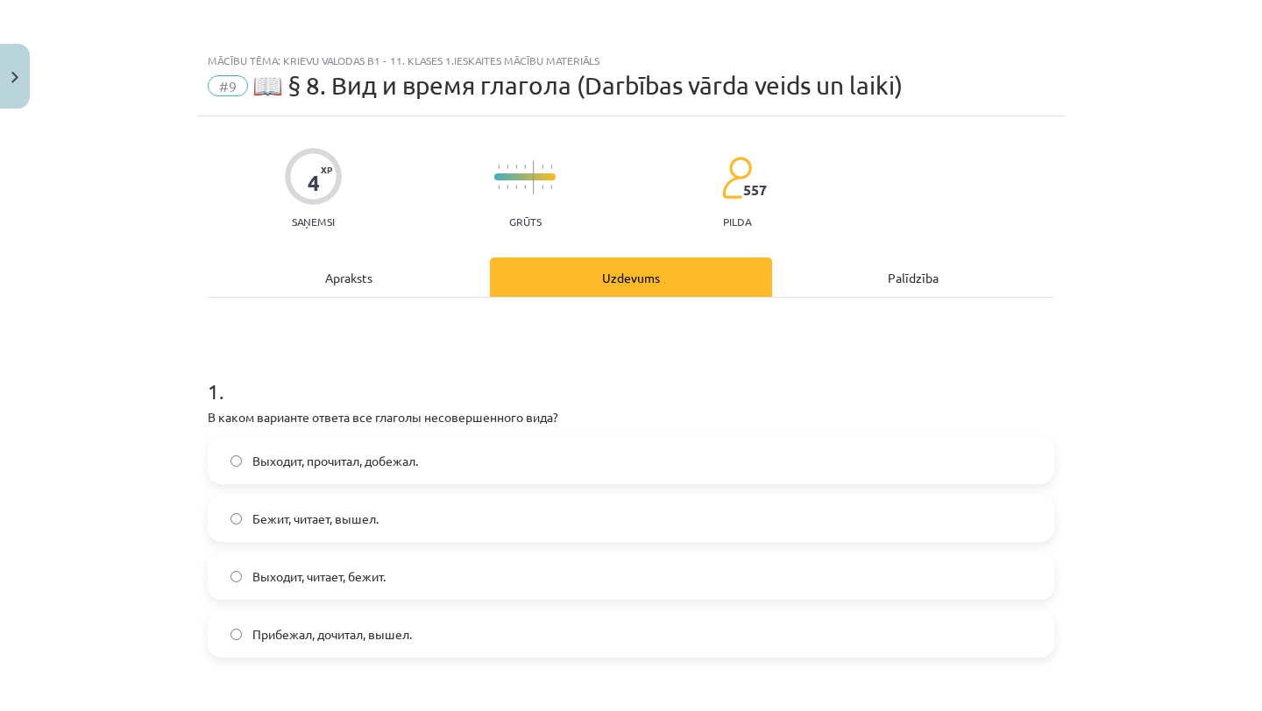
click at [352, 273] on div "Apraksts" at bounding box center [349, 277] width 282 height 39
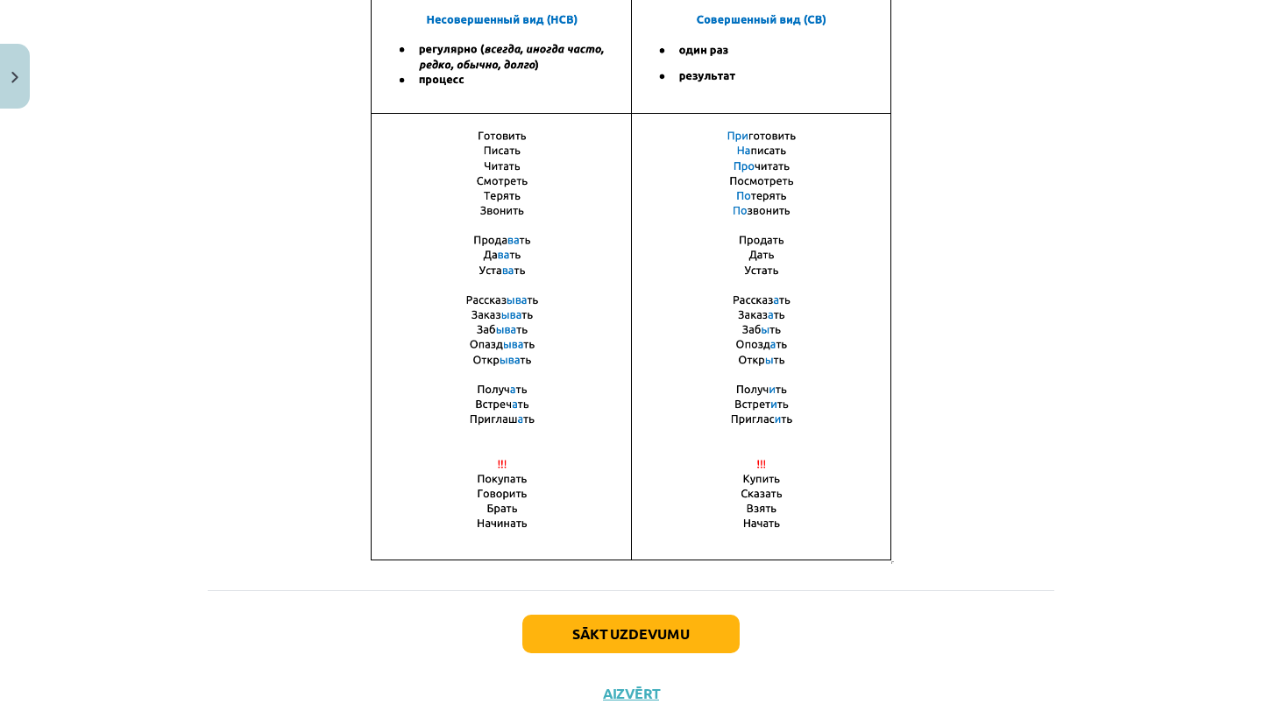
scroll to position [1121, 0]
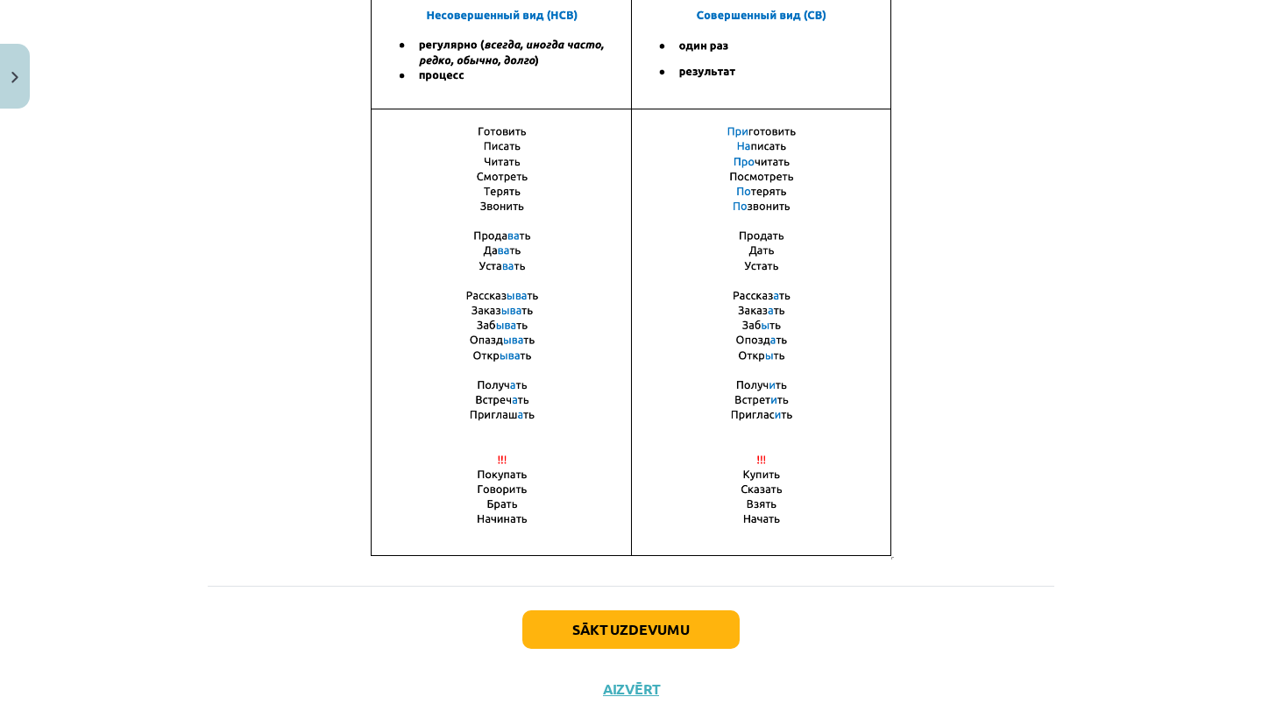
click at [723, 341] on img at bounding box center [631, 274] width 526 height 570
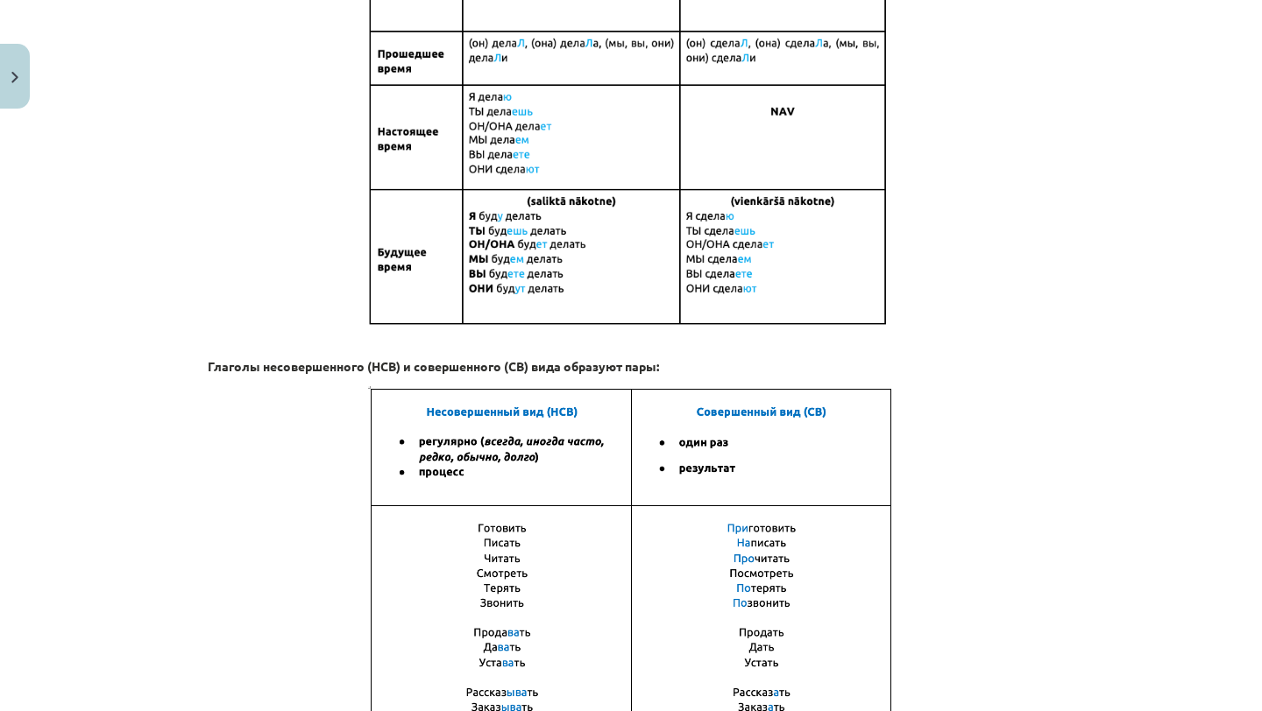
scroll to position [0, 0]
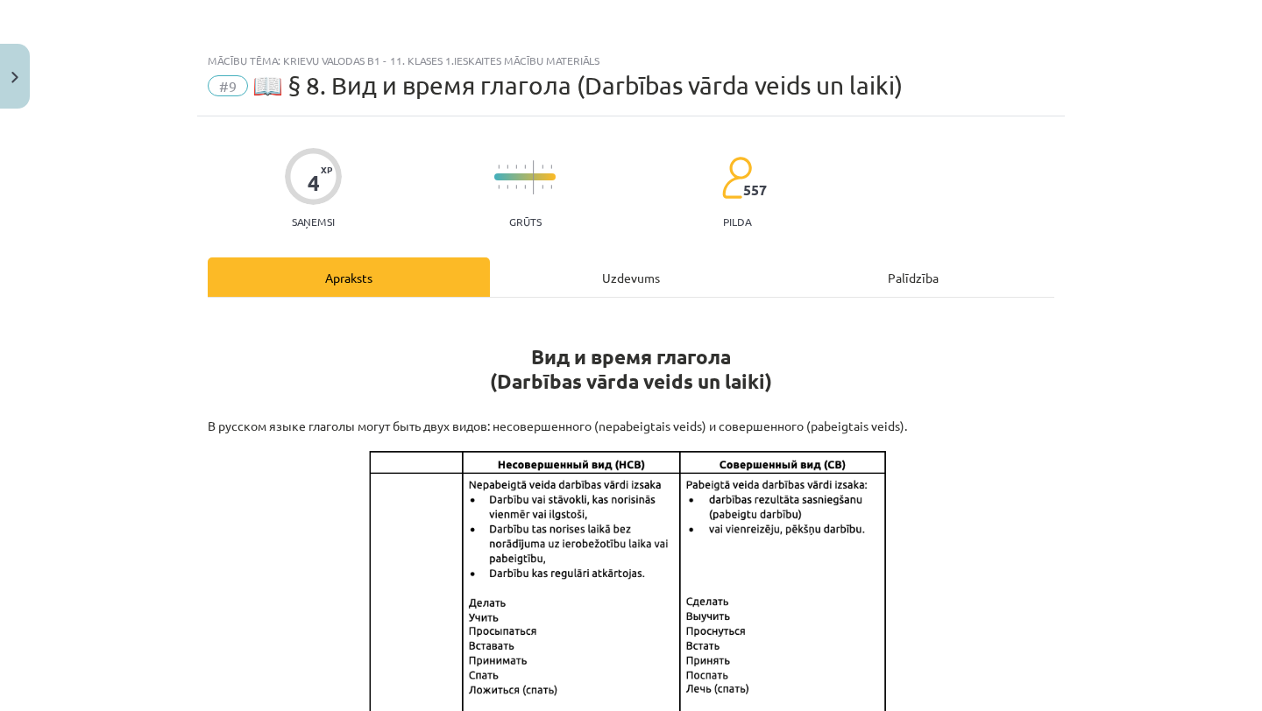
click at [599, 282] on div "Uzdevums" at bounding box center [631, 277] width 282 height 39
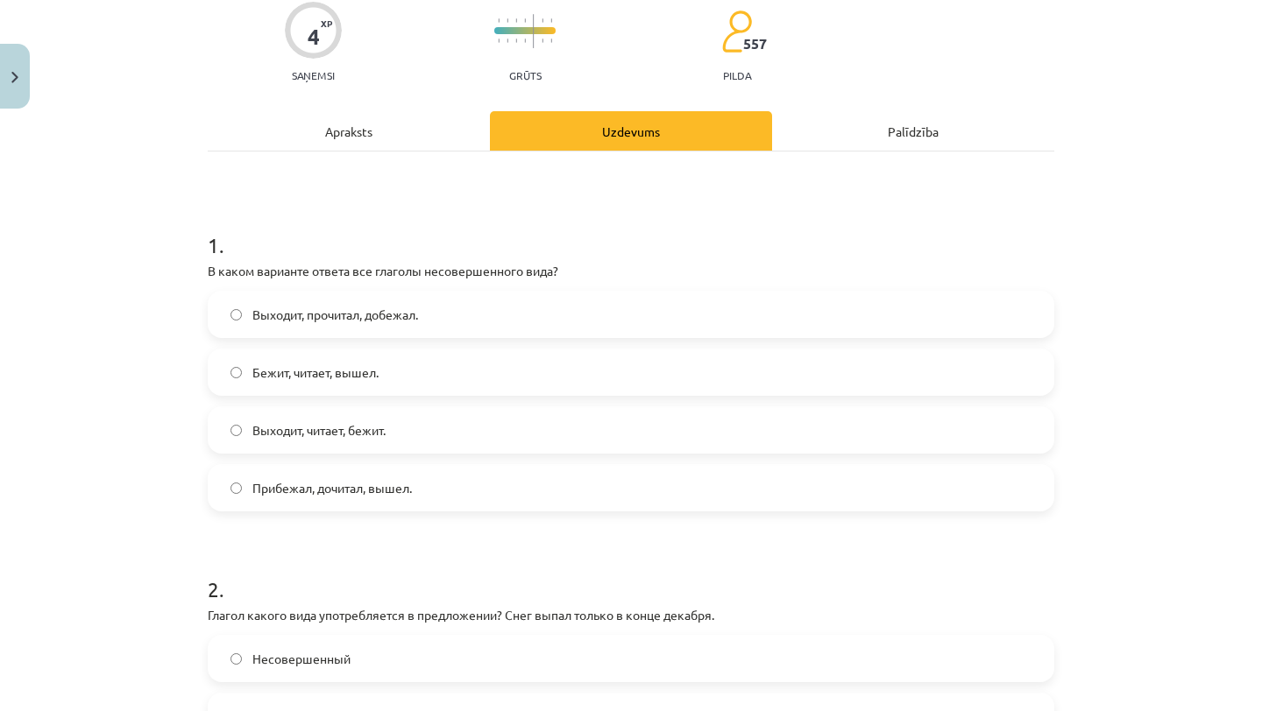
scroll to position [173, 0]
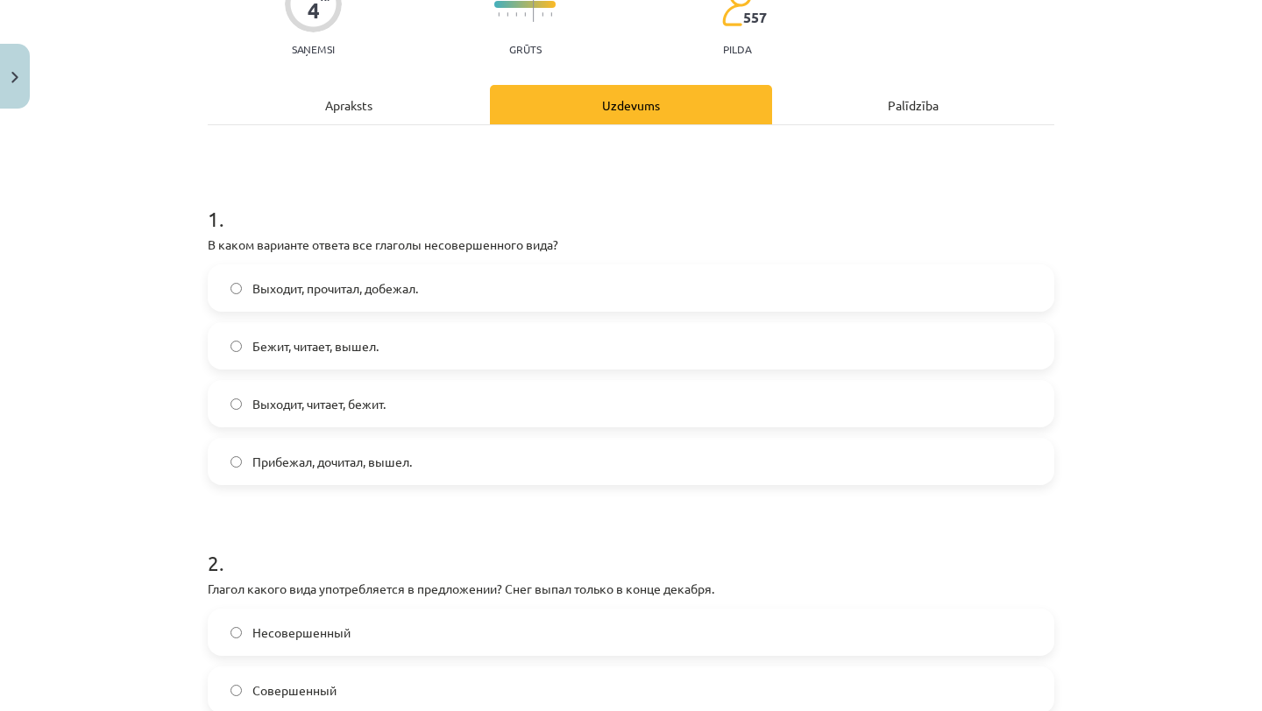
click at [412, 106] on div "Apraksts" at bounding box center [349, 104] width 282 height 39
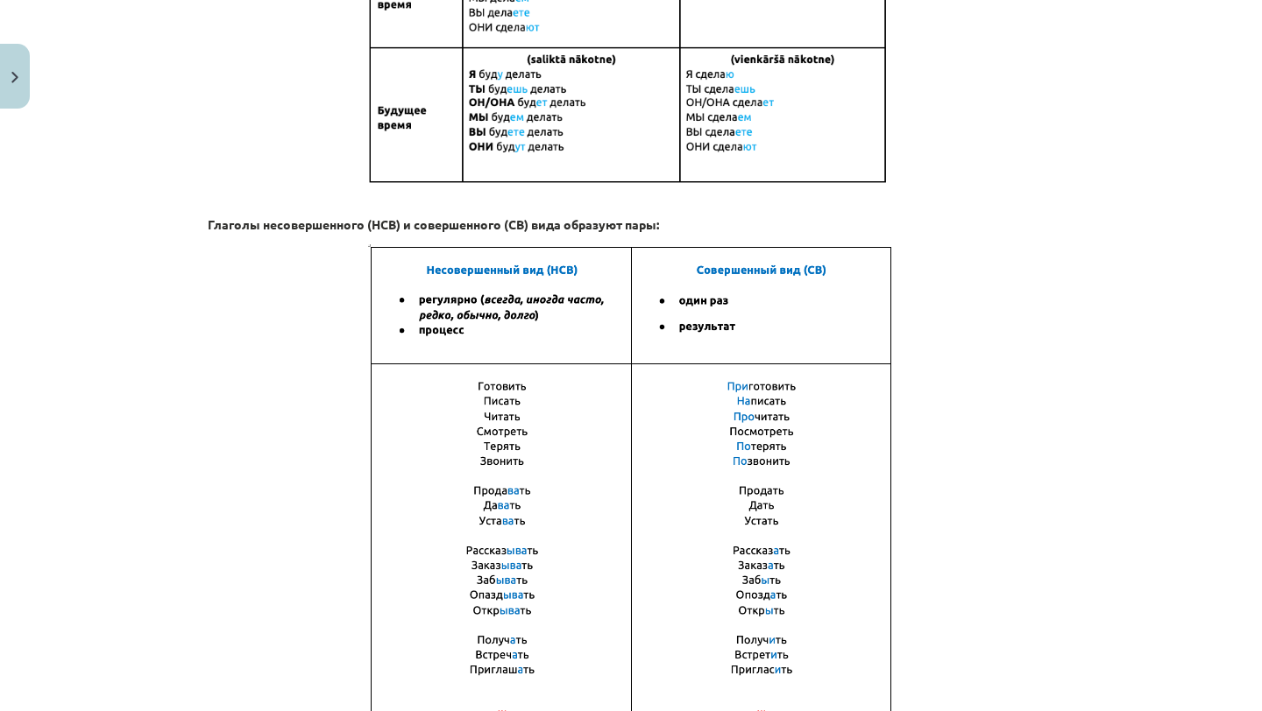
scroll to position [1171, 0]
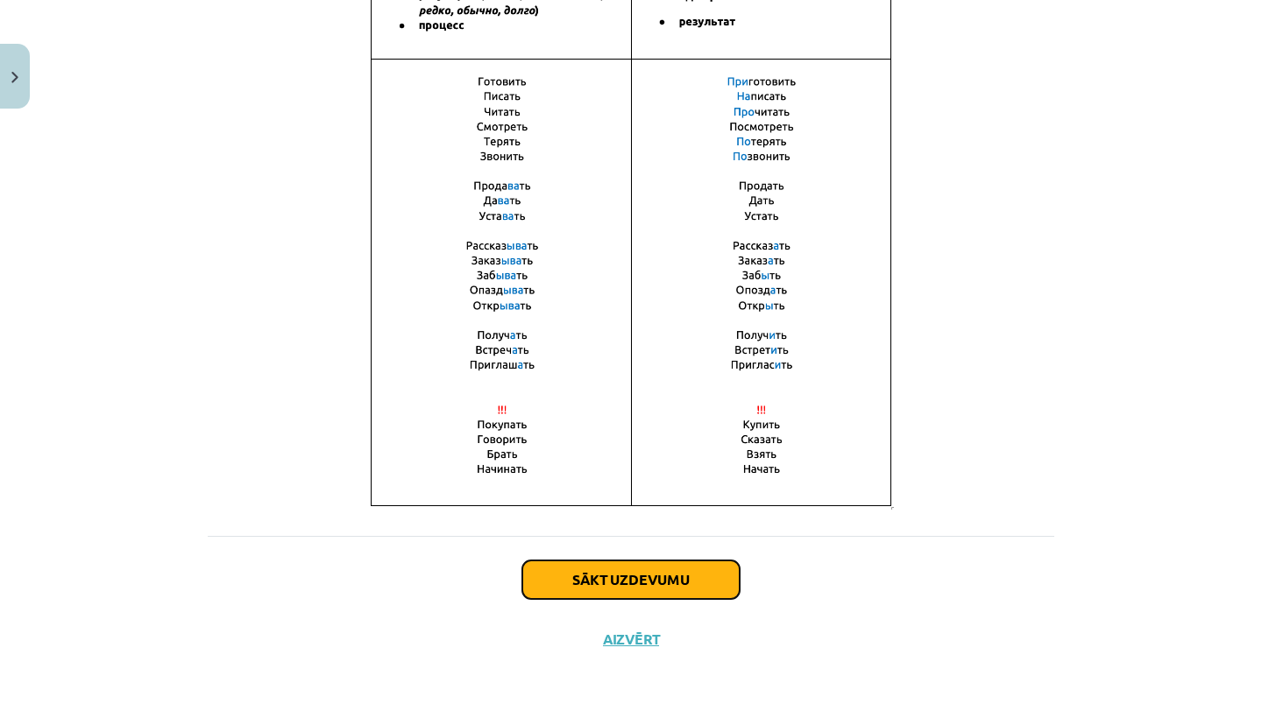
click at [597, 570] on button "Sākt uzdevumu" at bounding box center [630, 580] width 217 height 39
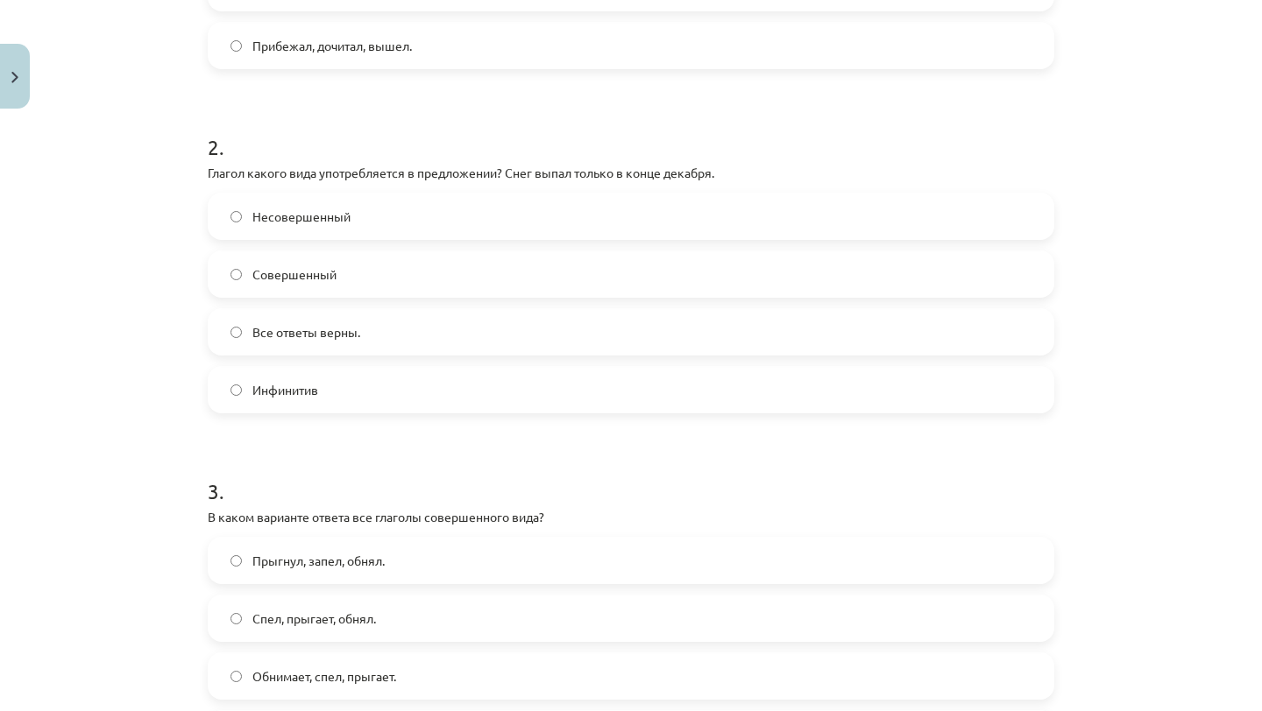
scroll to position [180, 0]
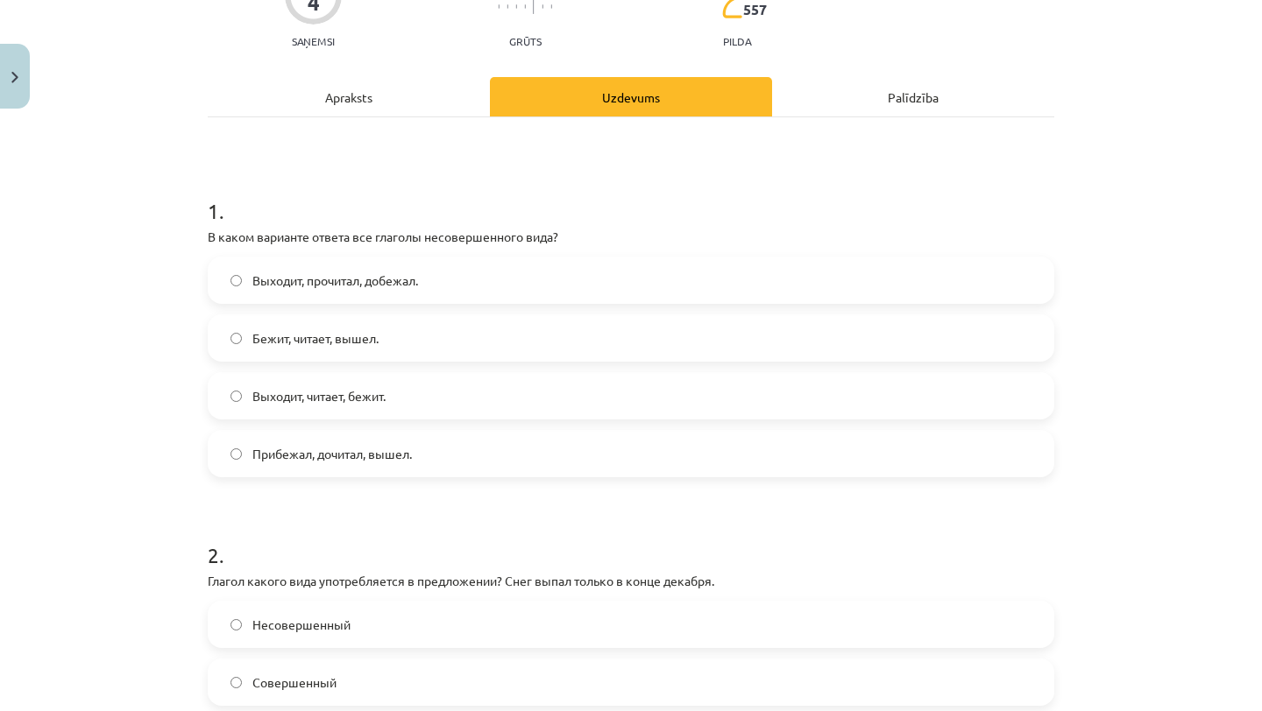
click at [376, 95] on div "Apraksts" at bounding box center [349, 96] width 282 height 39
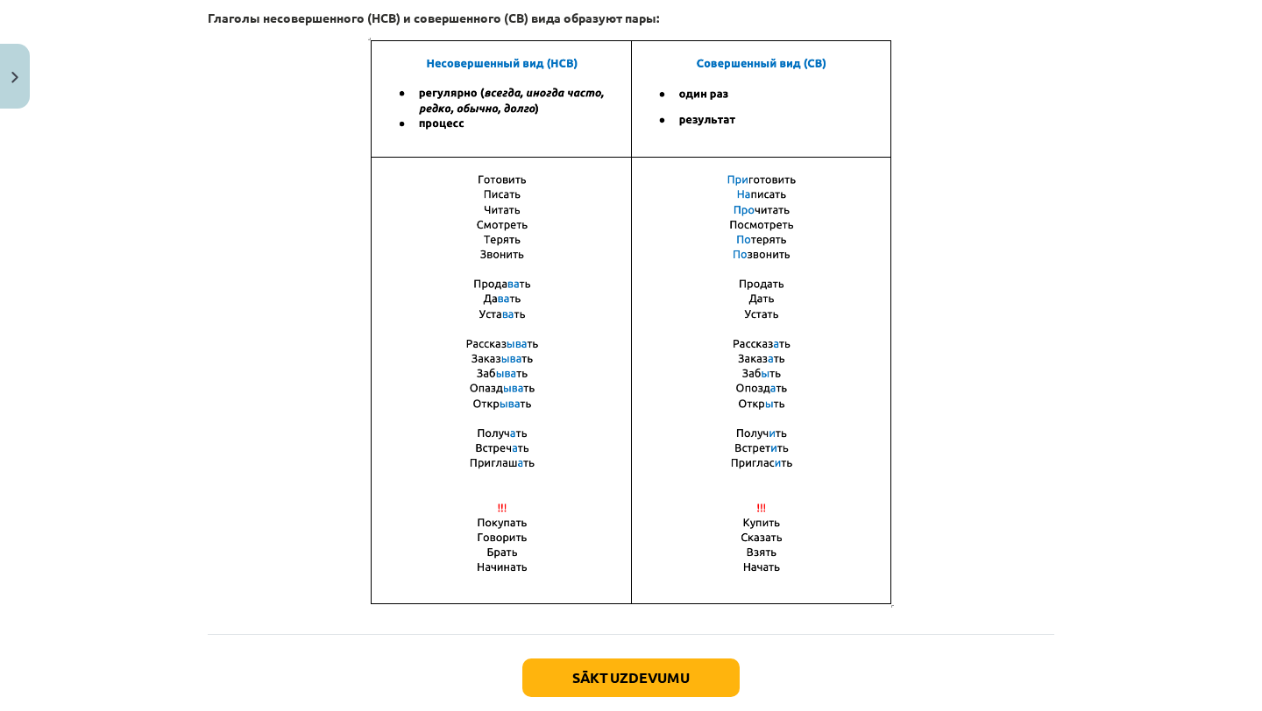
scroll to position [1149, 0]
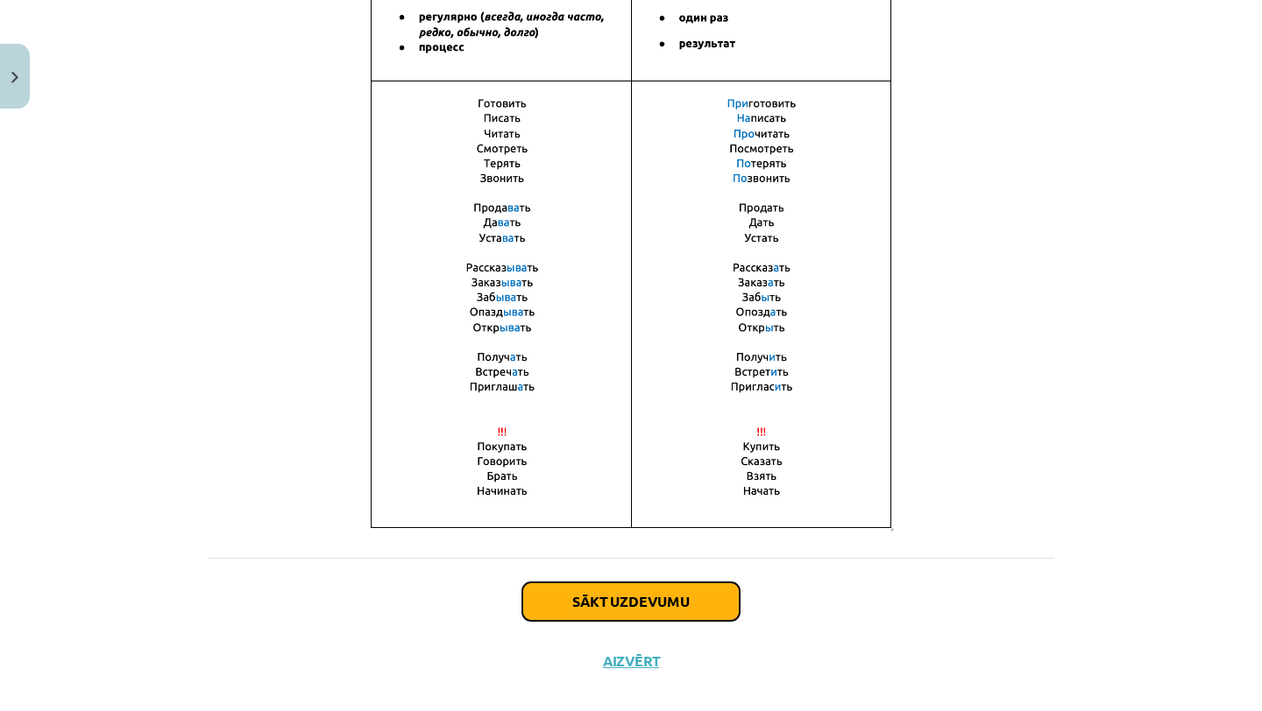
click at [617, 595] on button "Sākt uzdevumu" at bounding box center [630, 602] width 217 height 39
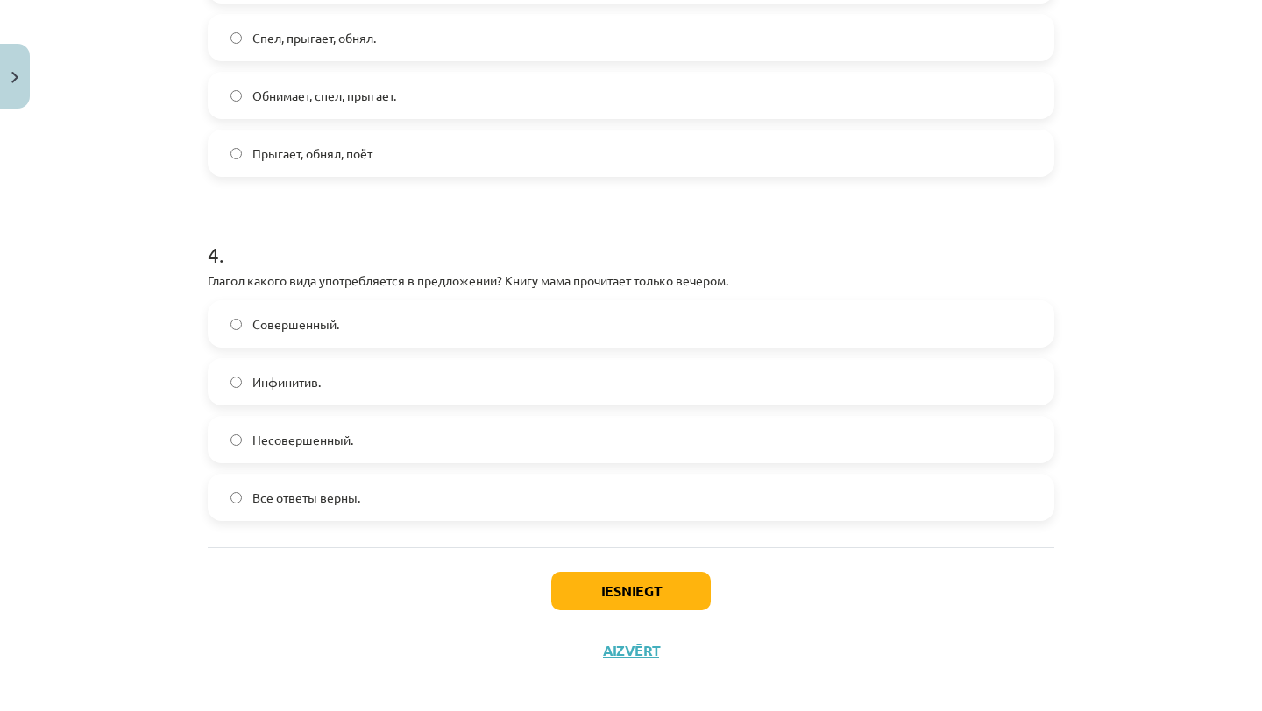
scroll to position [1183, 0]
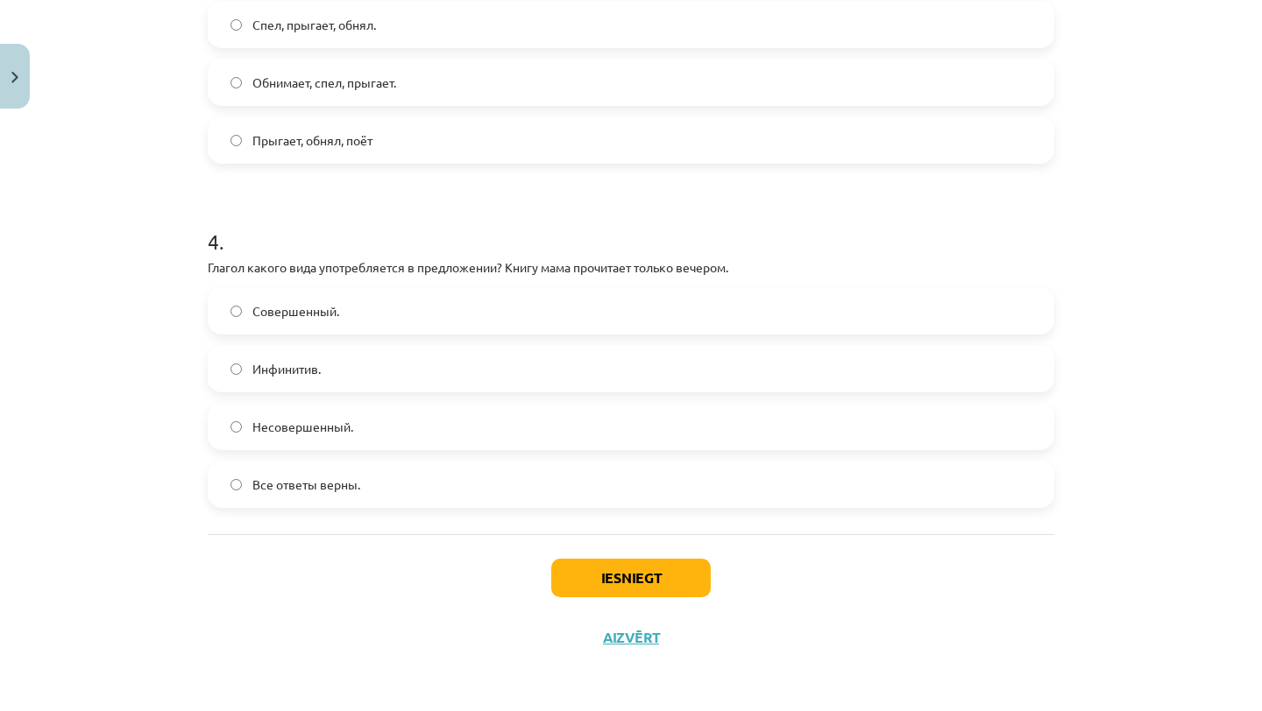
click at [400, 415] on label "Несовершенный." at bounding box center [630, 427] width 843 height 44
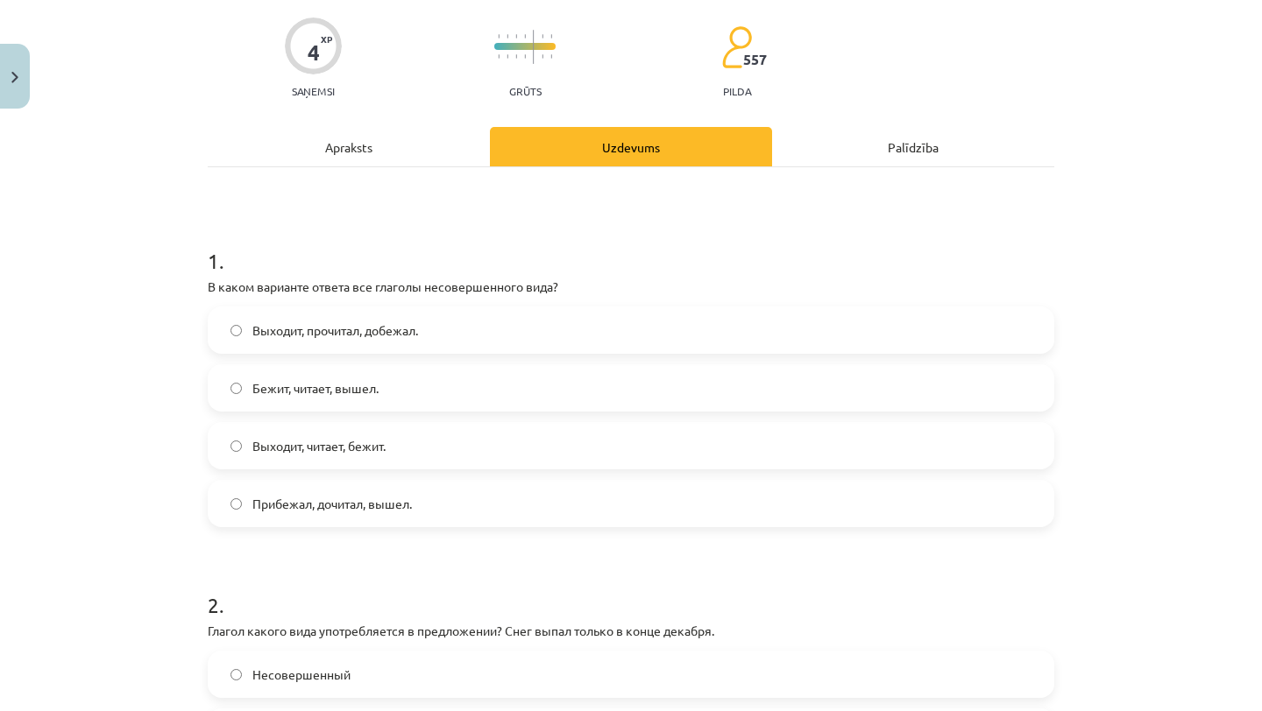
scroll to position [0, 0]
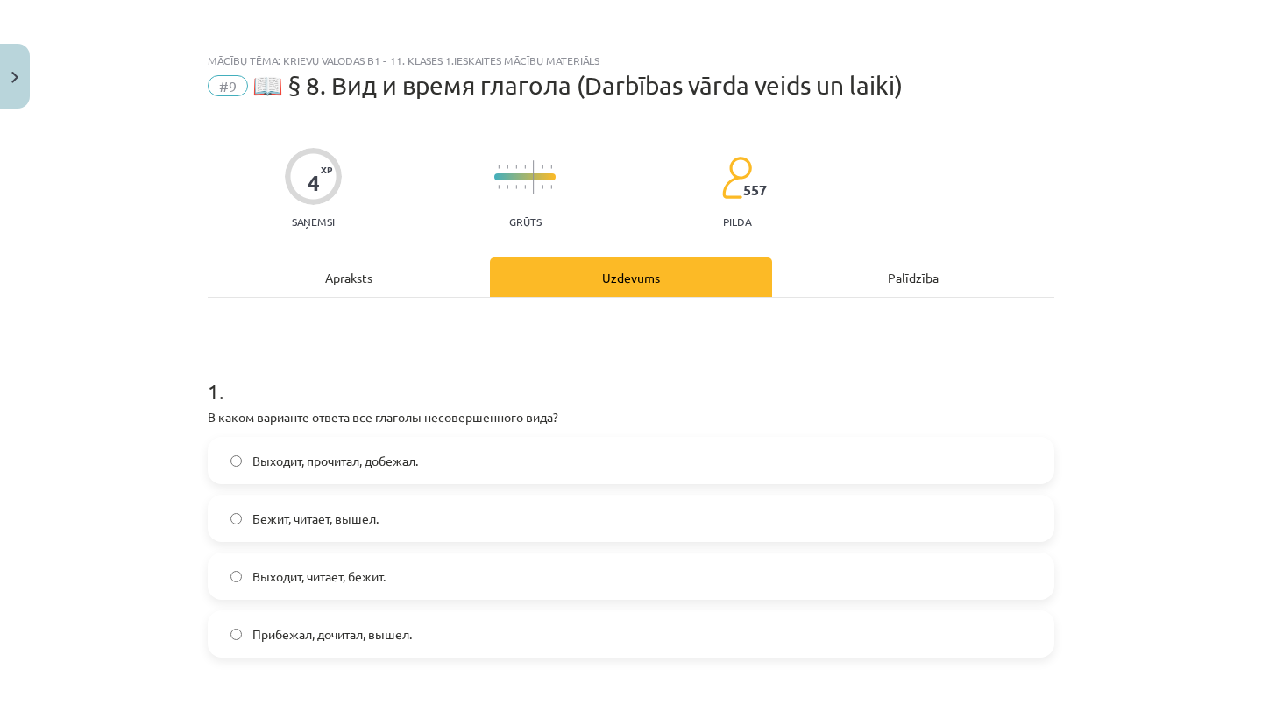
click at [396, 290] on div "Apraksts" at bounding box center [349, 277] width 282 height 39
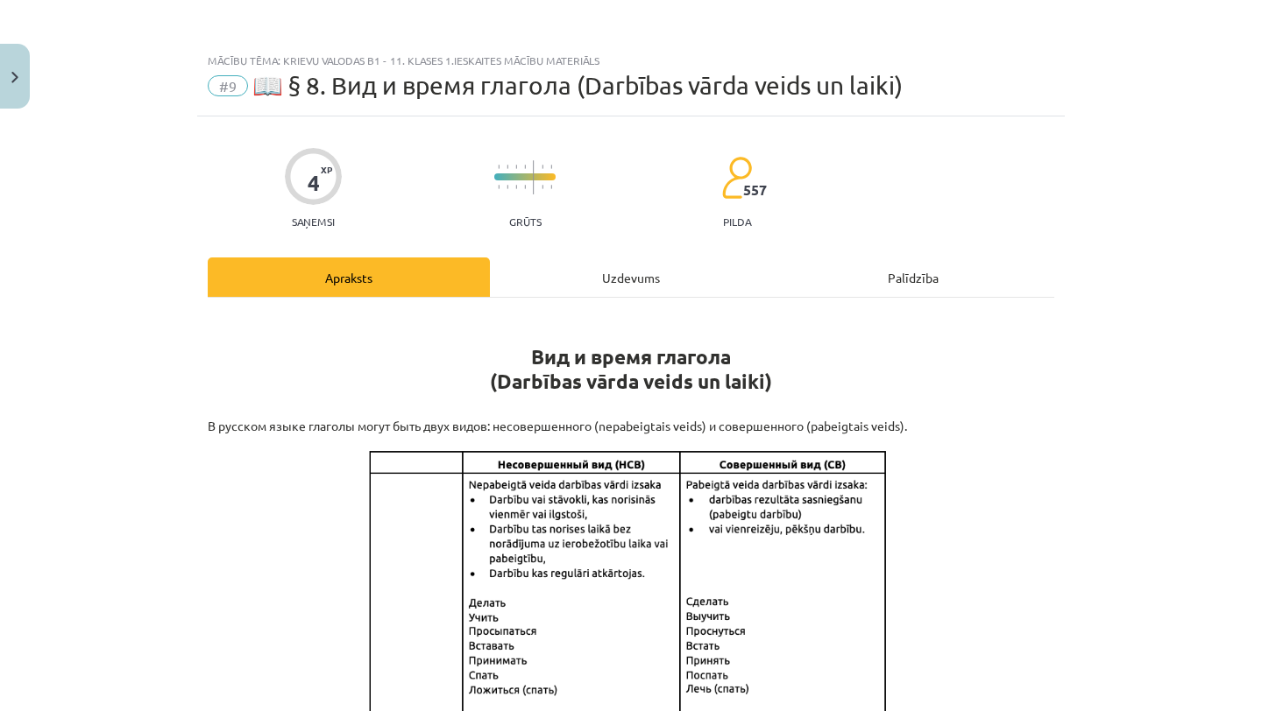
click at [617, 283] on div "Uzdevums" at bounding box center [631, 277] width 282 height 39
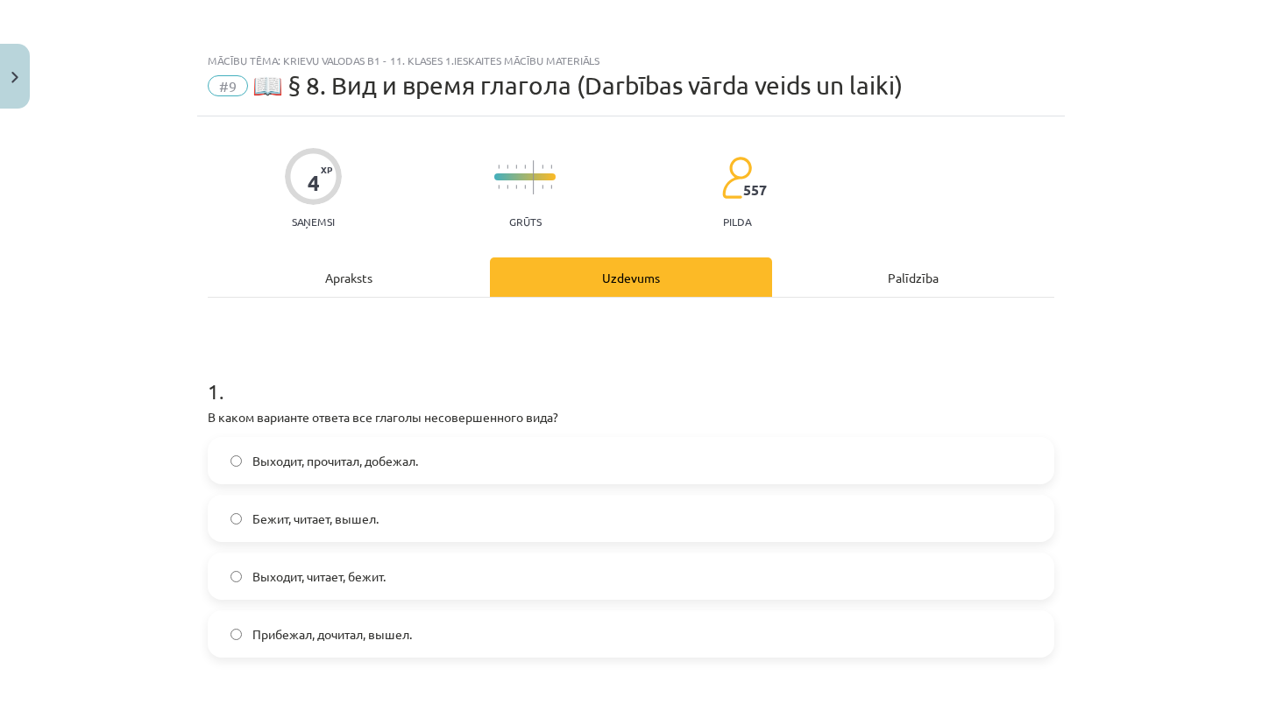
click at [402, 265] on div "Apraksts" at bounding box center [349, 277] width 282 height 39
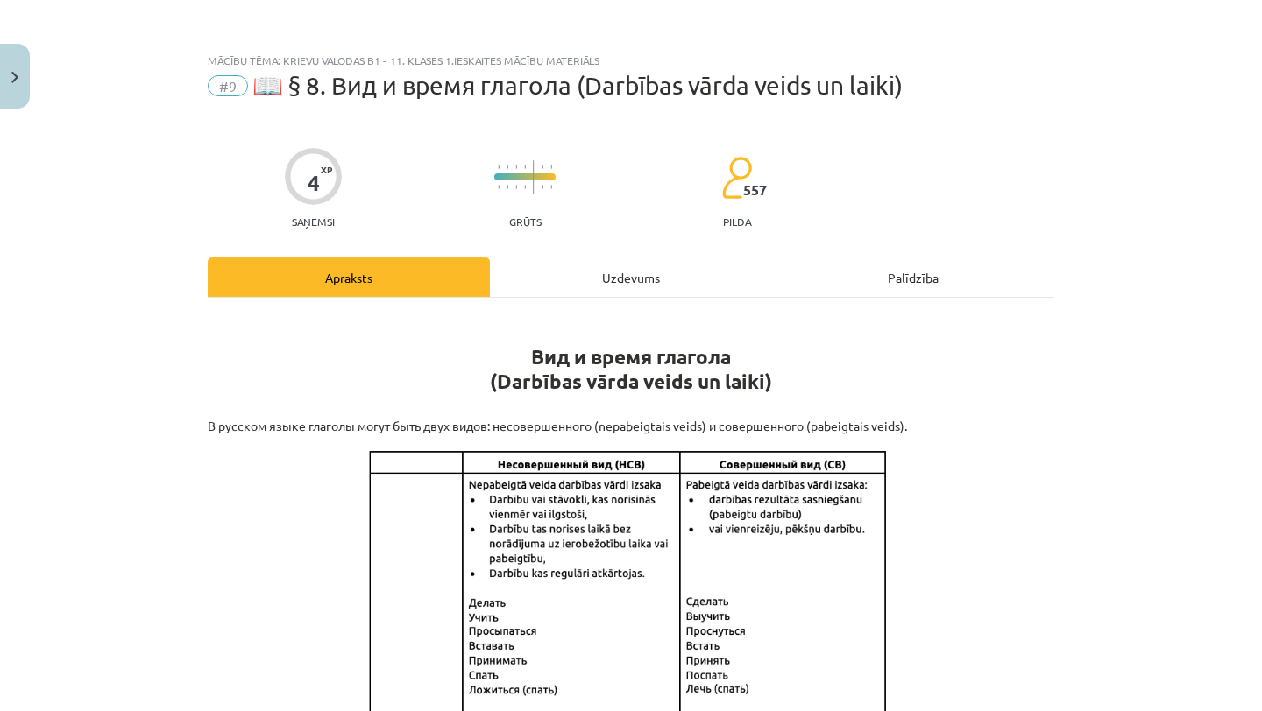
click at [673, 284] on div "Uzdevums" at bounding box center [631, 277] width 282 height 39
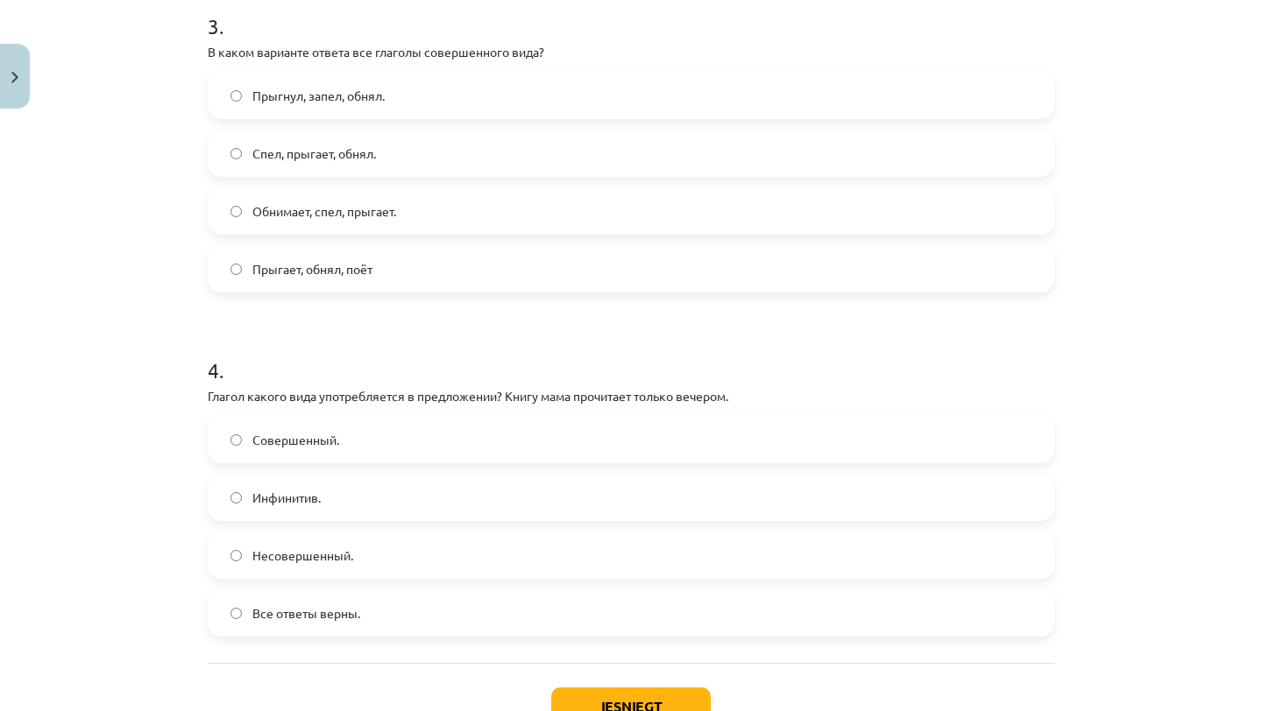
scroll to position [1051, 0]
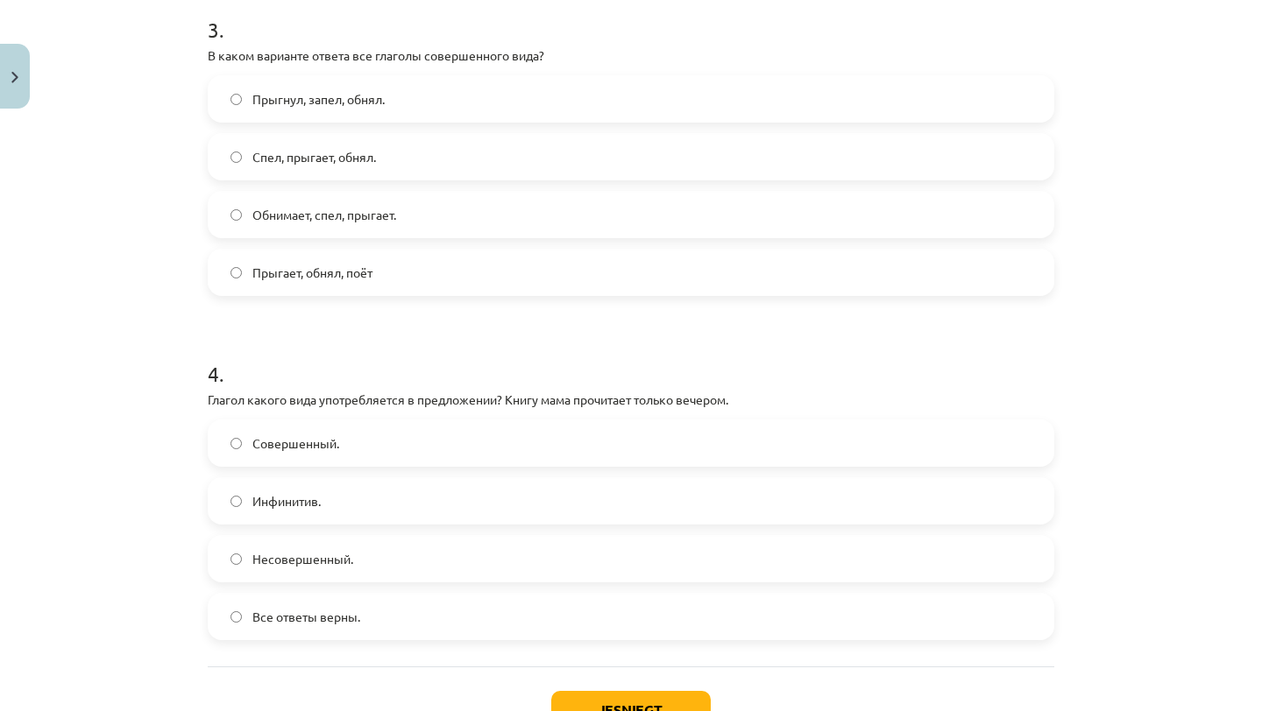
click at [391, 96] on label "Прыгнул, запел, обнял." at bounding box center [630, 99] width 843 height 44
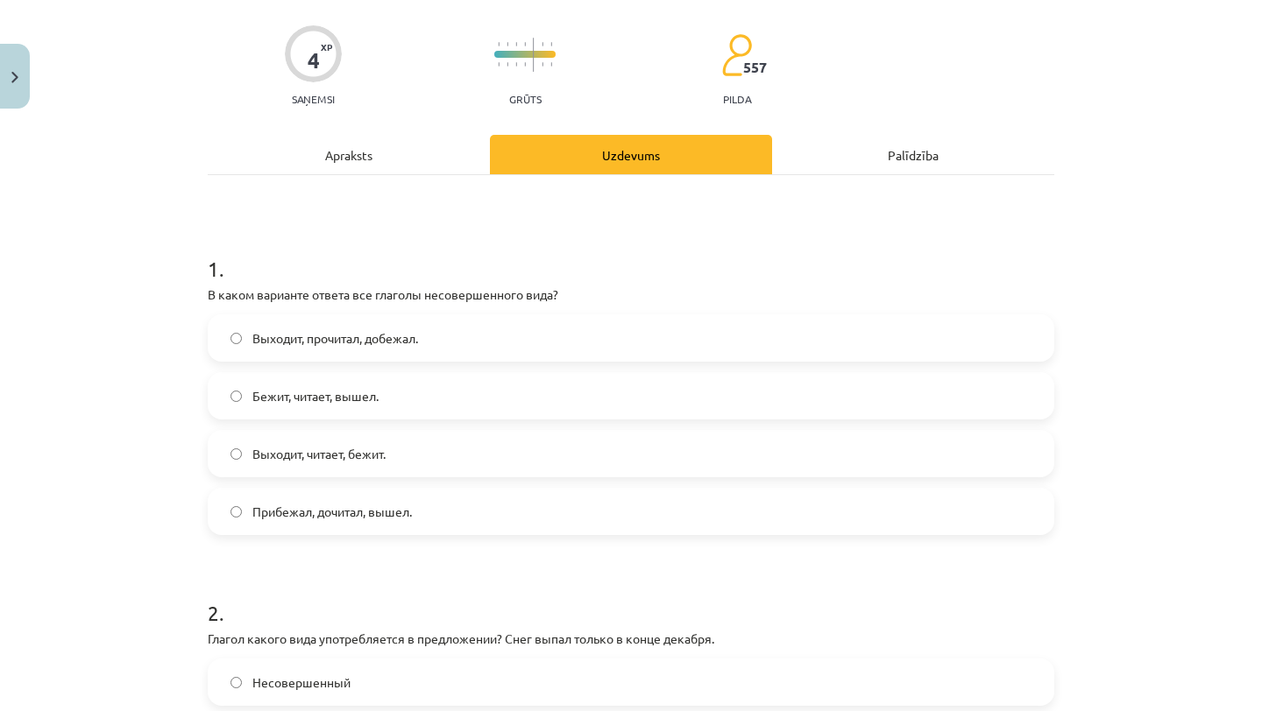
scroll to position [0, 0]
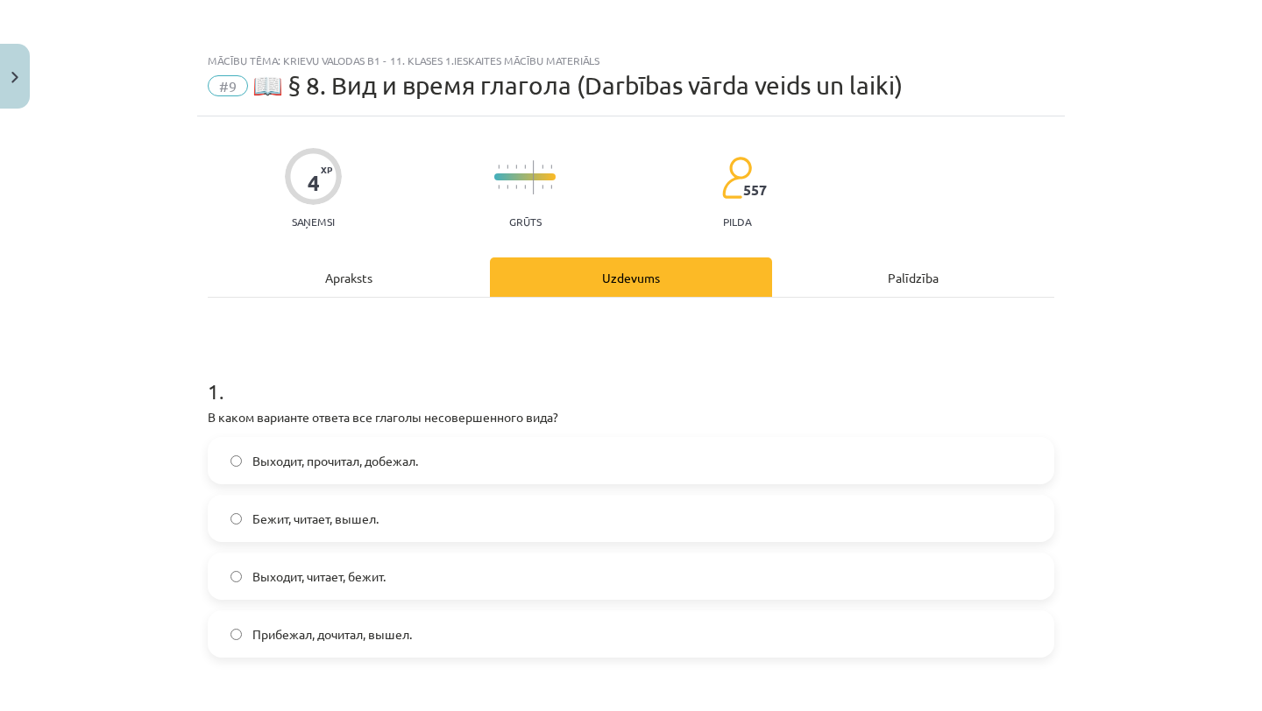
click at [376, 286] on div "Apraksts" at bounding box center [349, 277] width 282 height 39
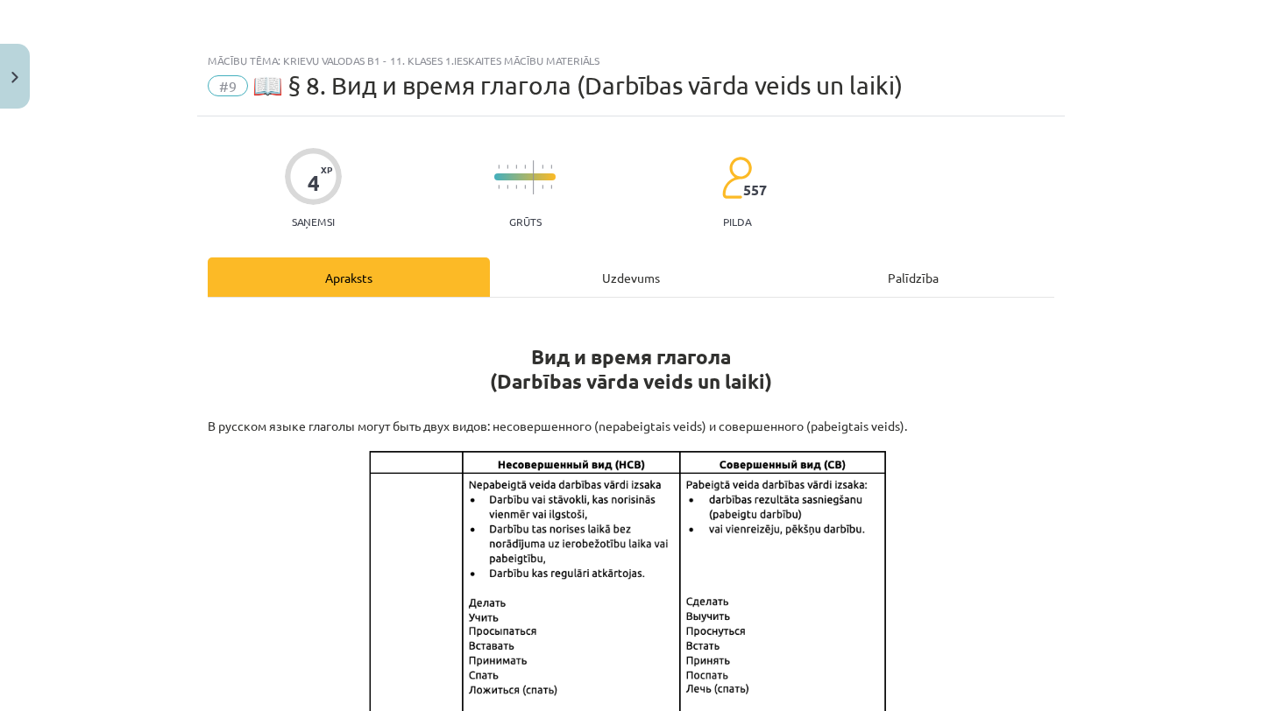
click at [606, 272] on div "Uzdevums" at bounding box center [631, 277] width 282 height 39
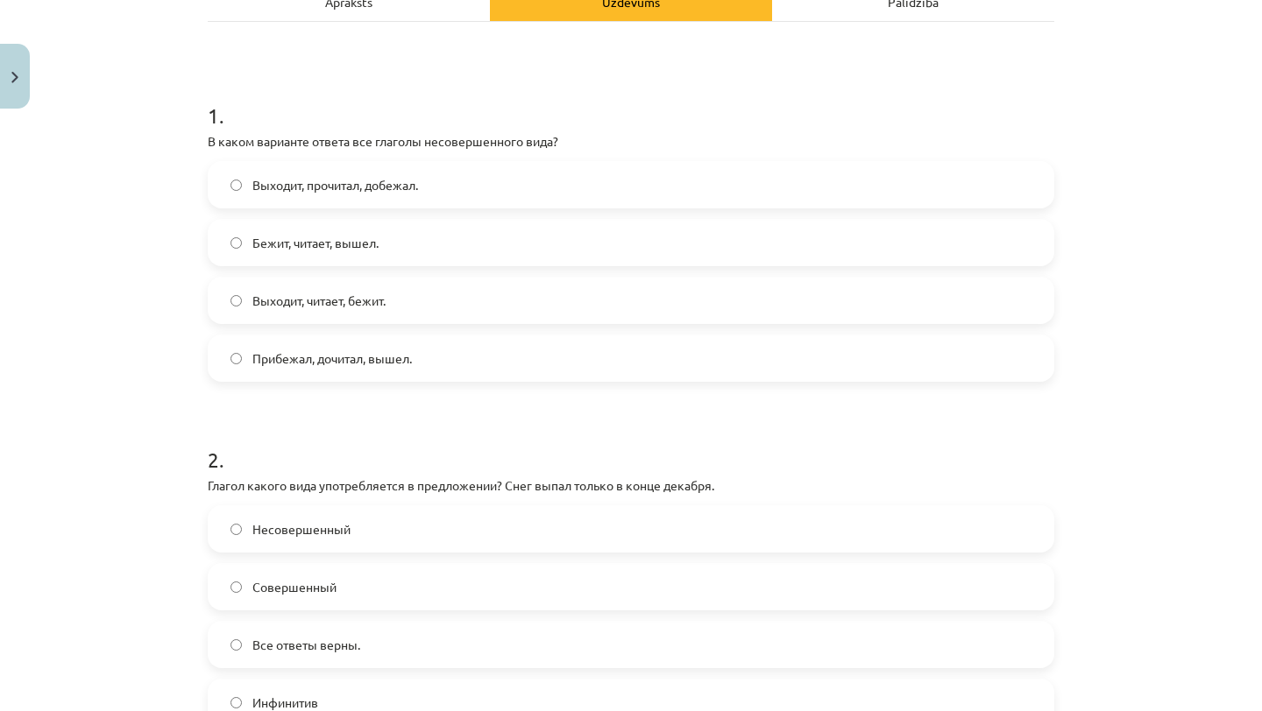
scroll to position [282, 0]
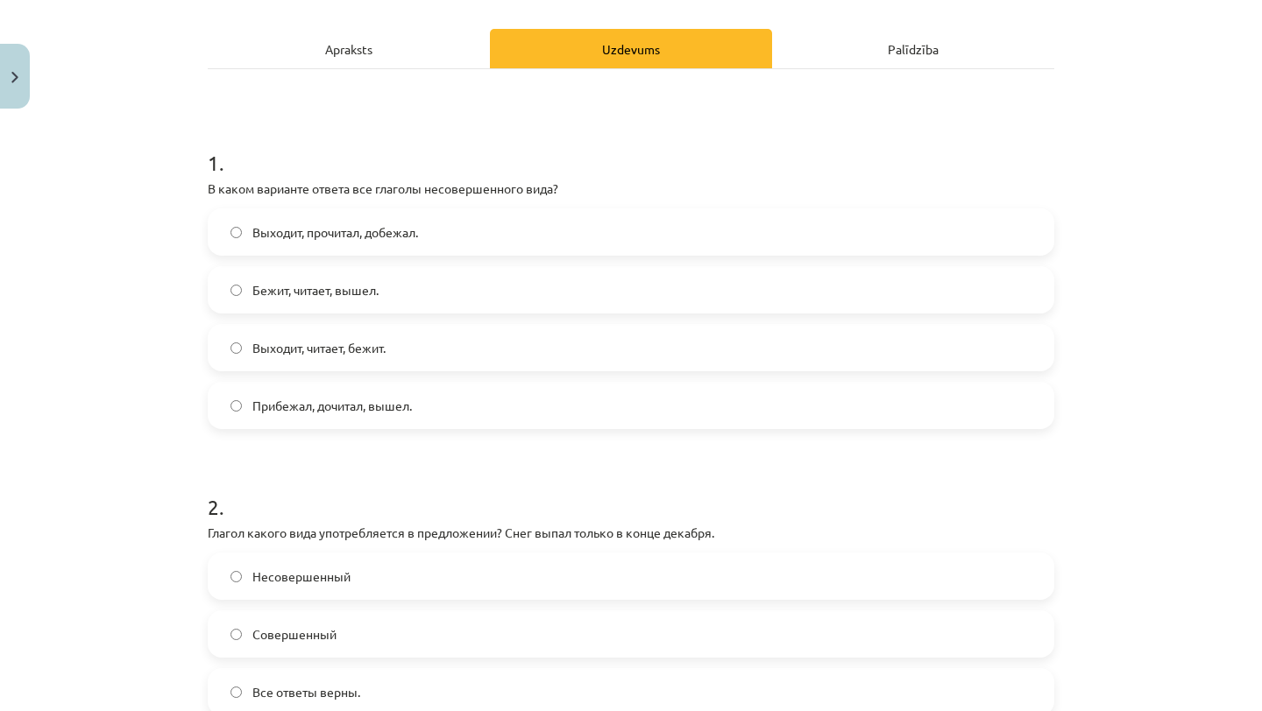
click at [378, 40] on div "Apraksts" at bounding box center [349, 48] width 282 height 39
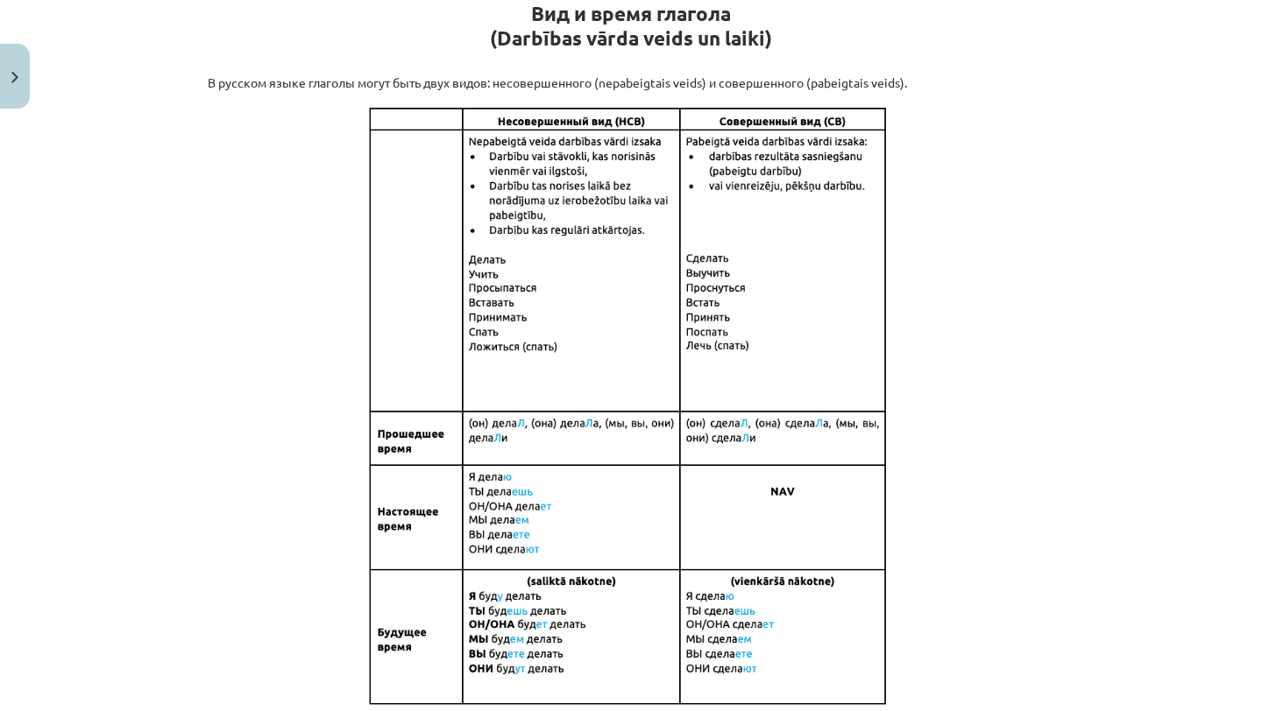
scroll to position [241, 0]
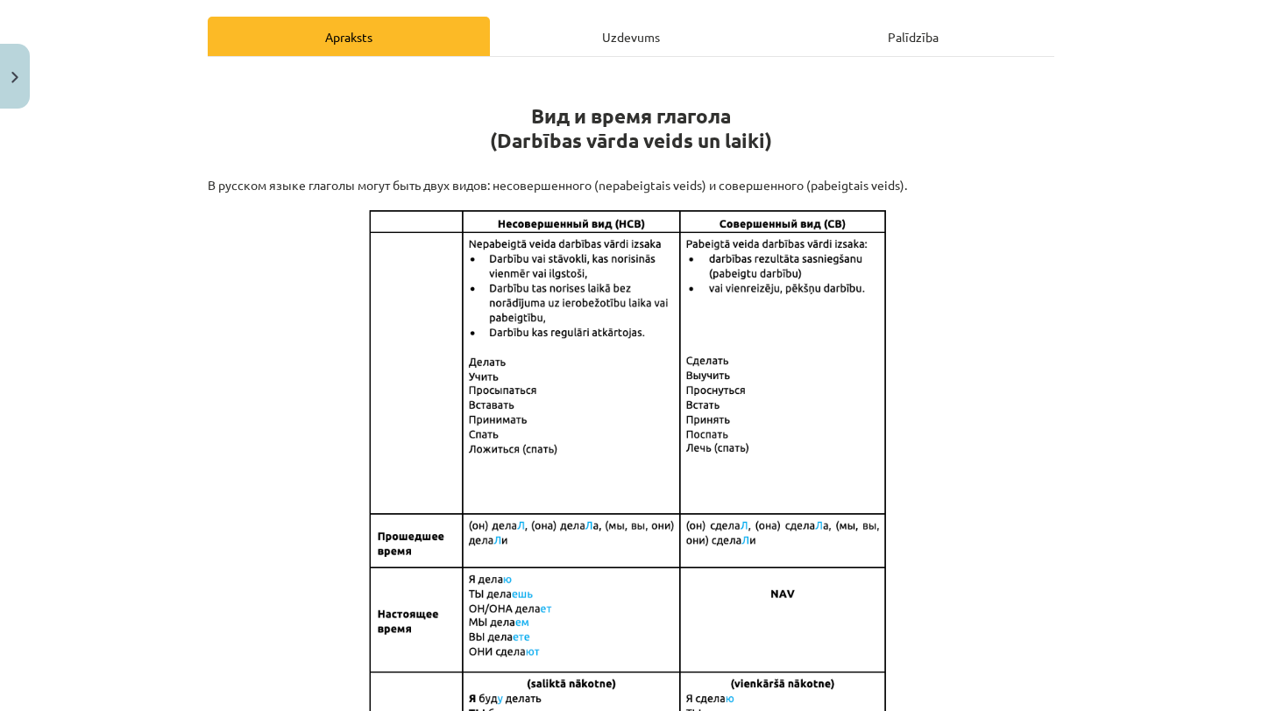
click at [619, 41] on div "Uzdevums" at bounding box center [631, 36] width 282 height 39
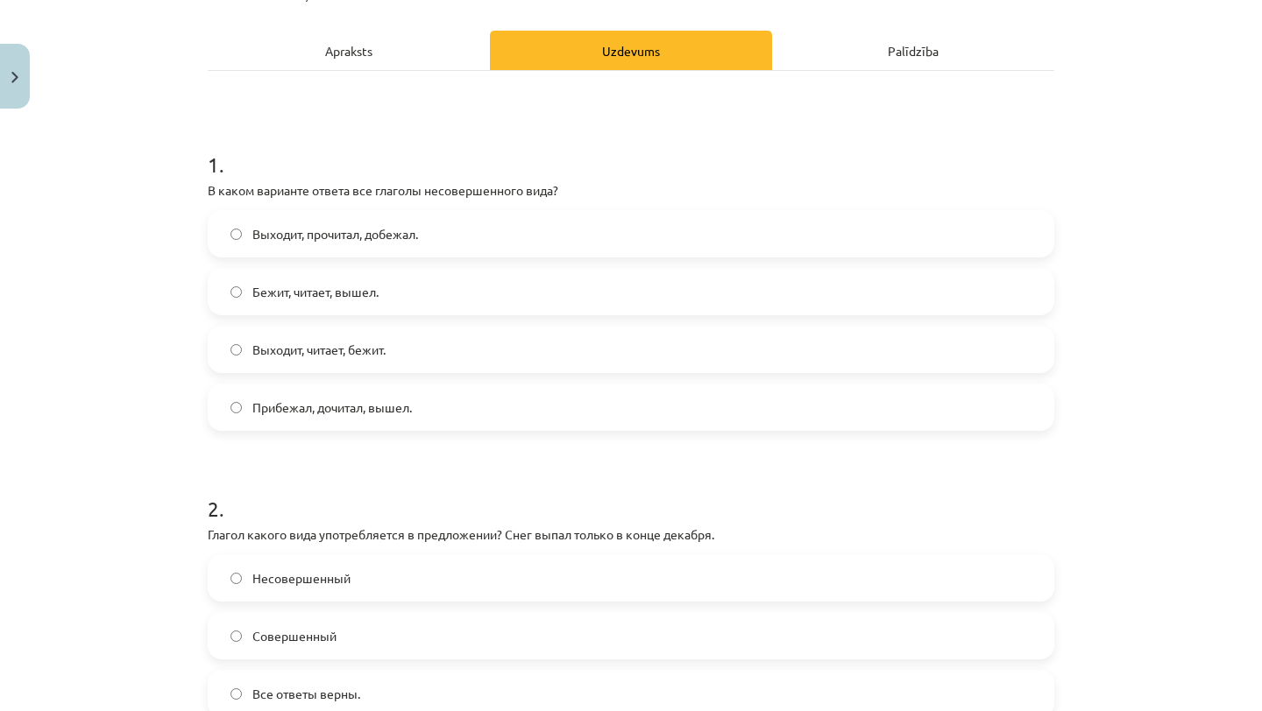
scroll to position [230, 0]
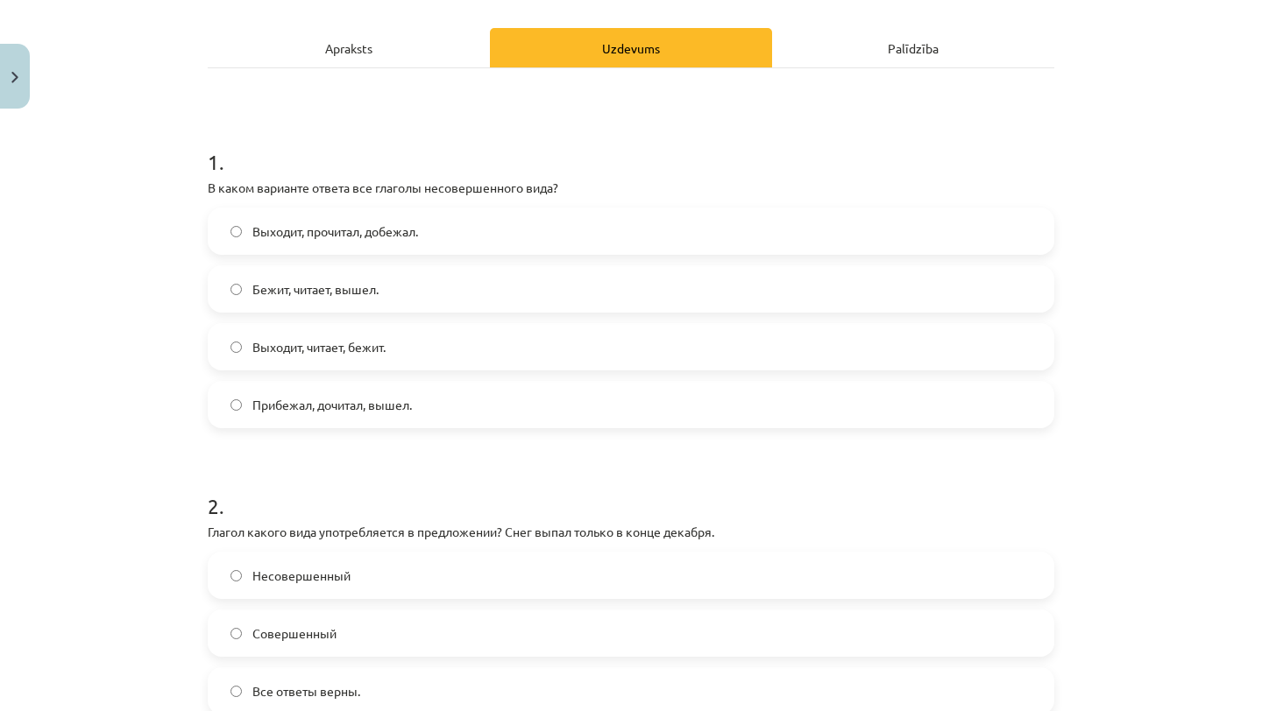
click at [372, 365] on label "Выходит, читает, бежит." at bounding box center [630, 347] width 843 height 44
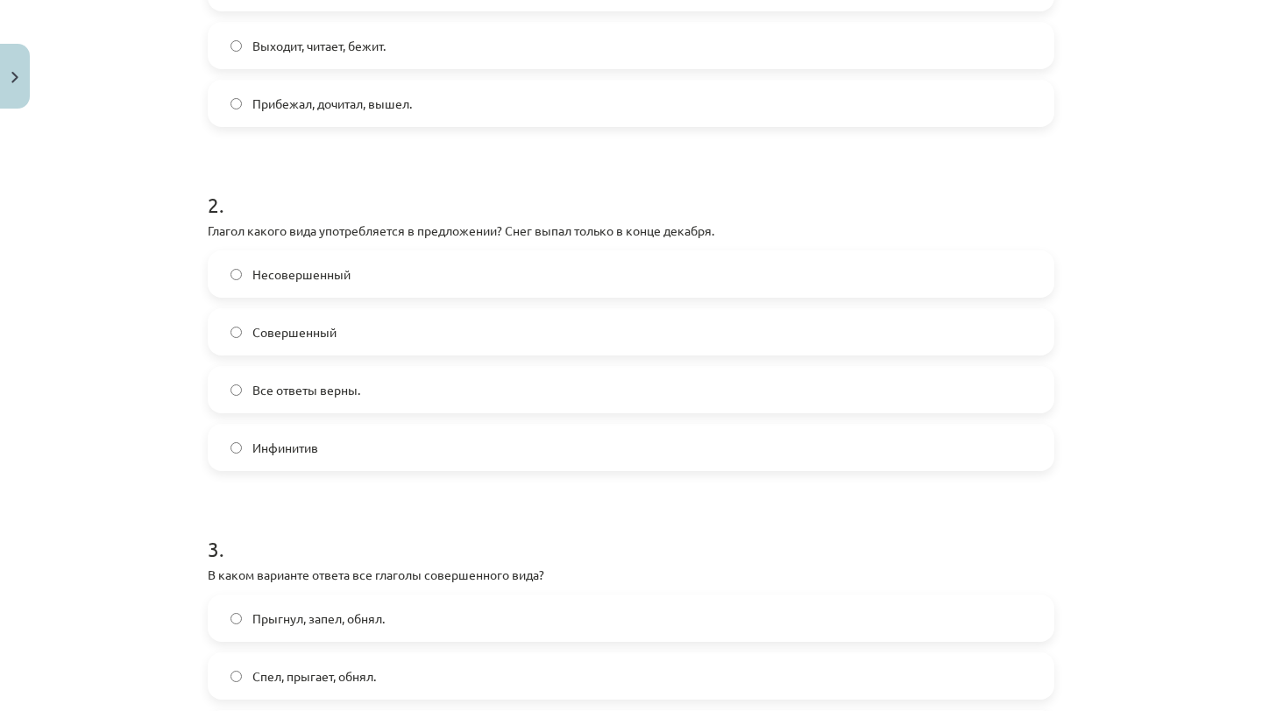
scroll to position [533, 0]
click at [334, 333] on span "Совершенный" at bounding box center [294, 331] width 84 height 18
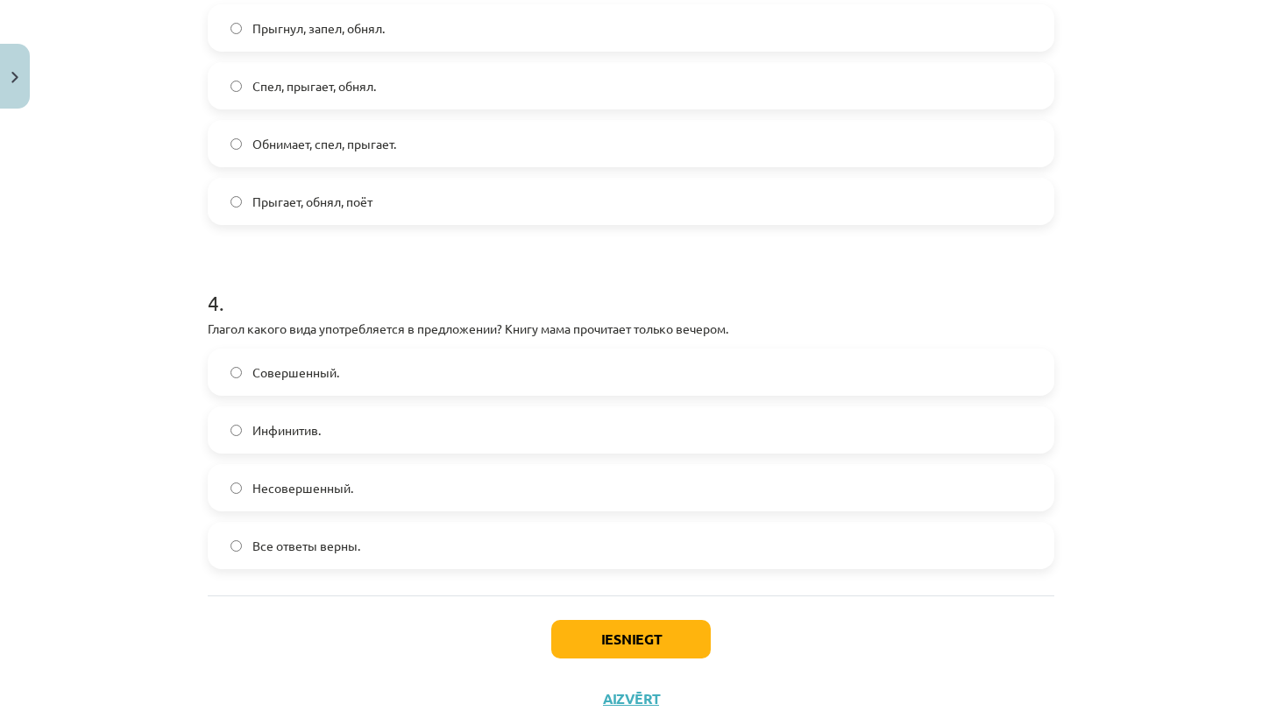
scroll to position [1136, 0]
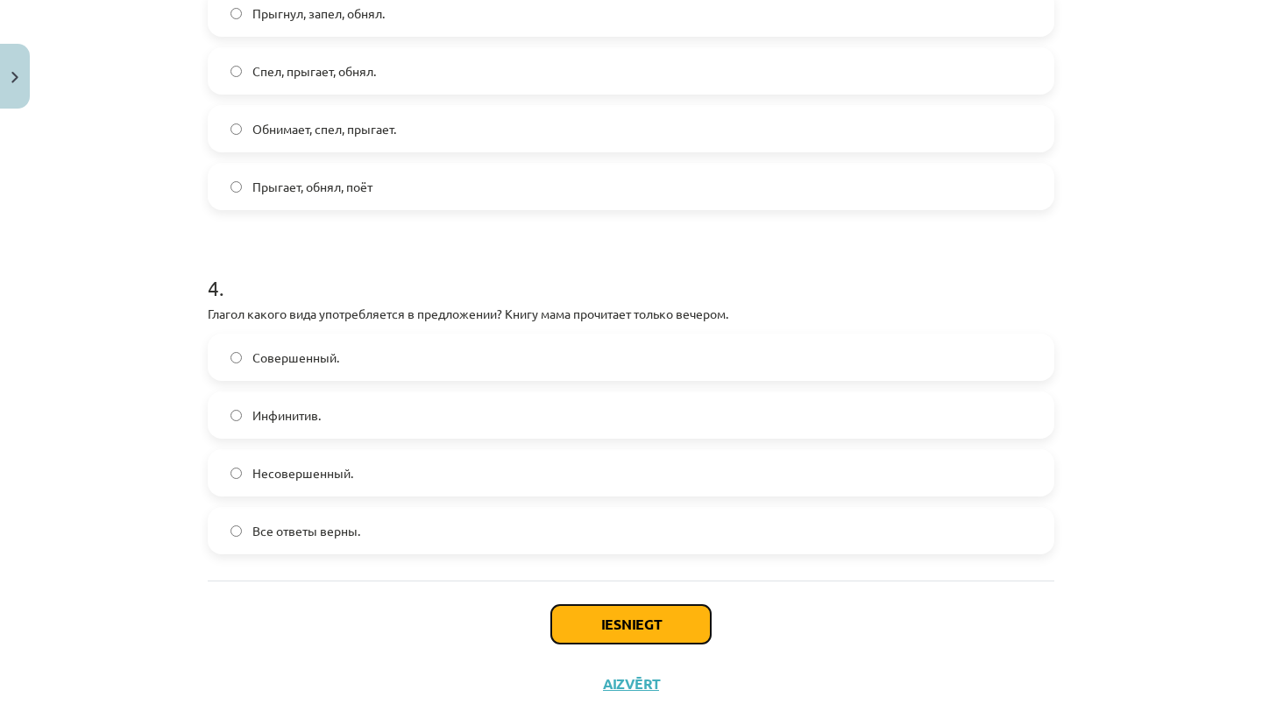
click at [669, 618] on button "Iesniegt" at bounding box center [630, 624] width 159 height 39
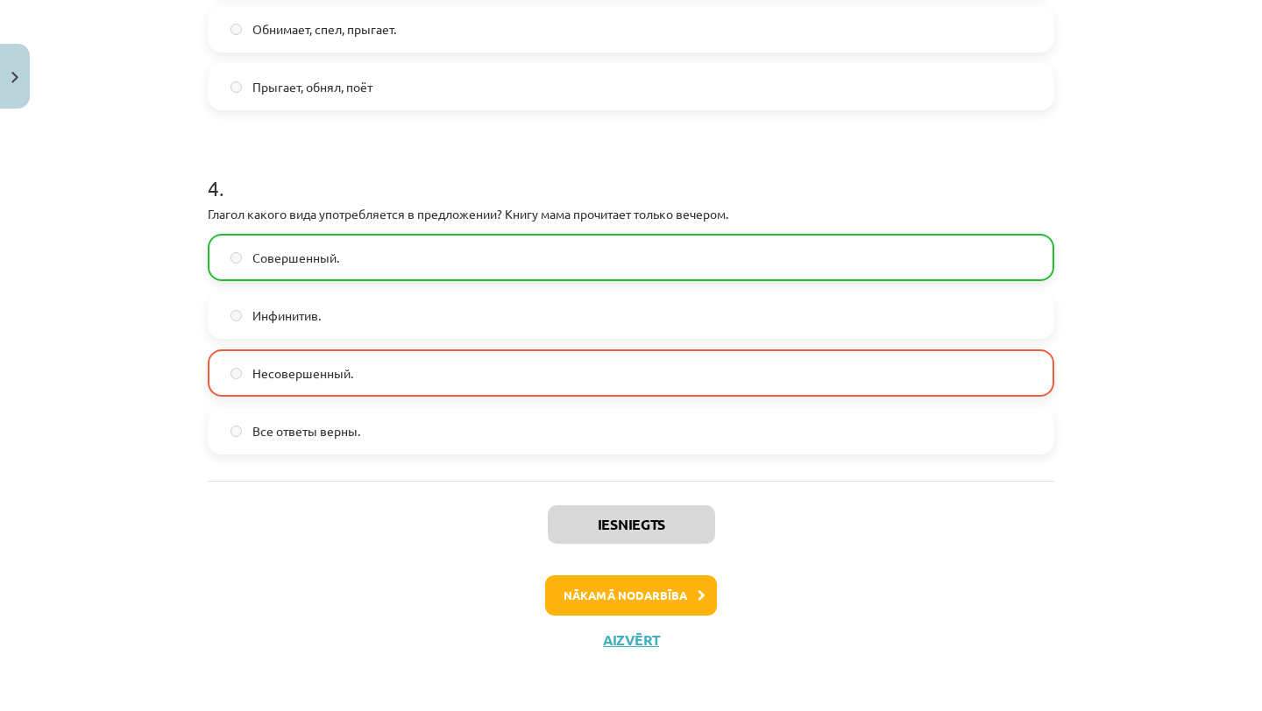
scroll to position [1238, 0]
click at [654, 585] on button "Nākamā nodarbība" at bounding box center [631, 594] width 172 height 40
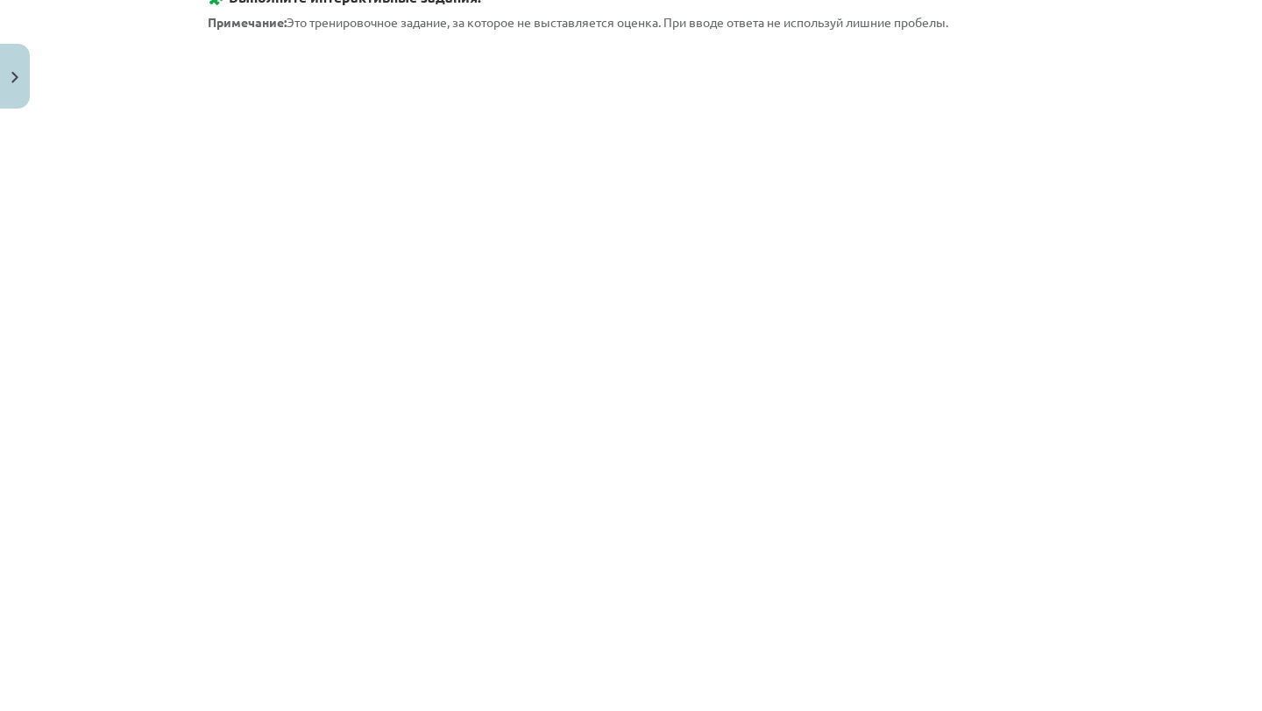
scroll to position [890, 0]
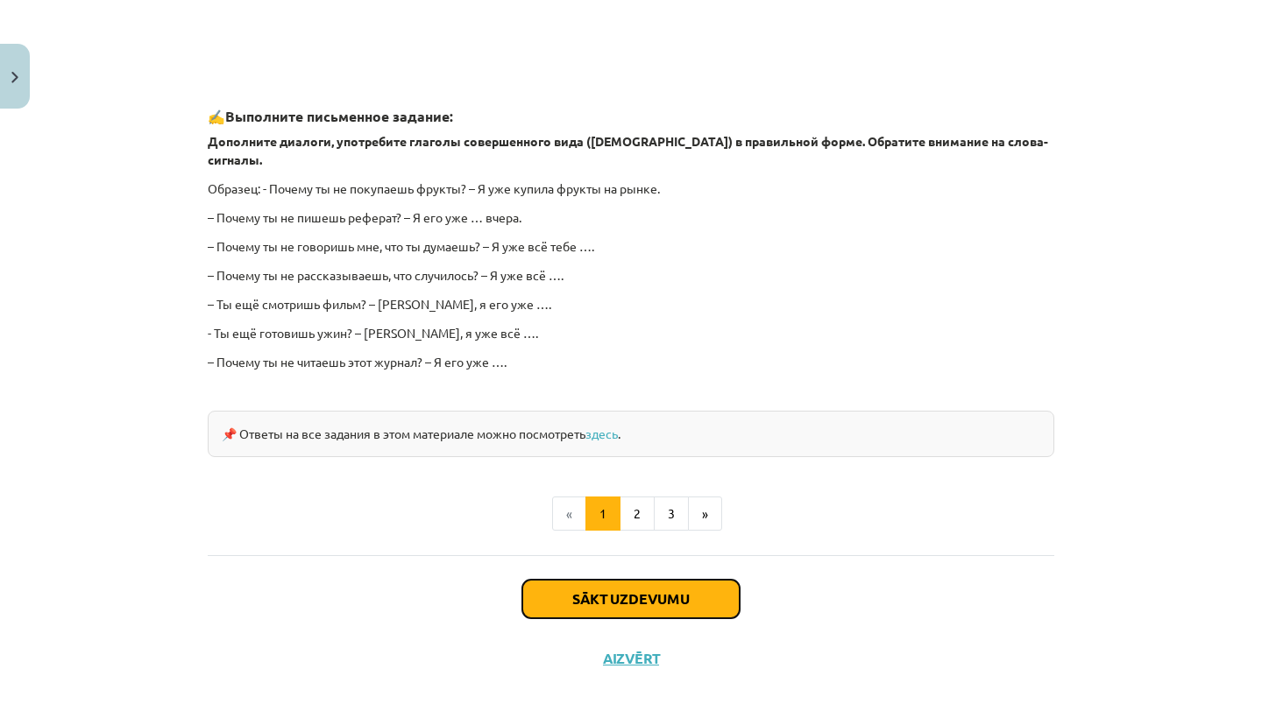
click at [580, 586] on button "Sākt uzdevumu" at bounding box center [630, 599] width 217 height 39
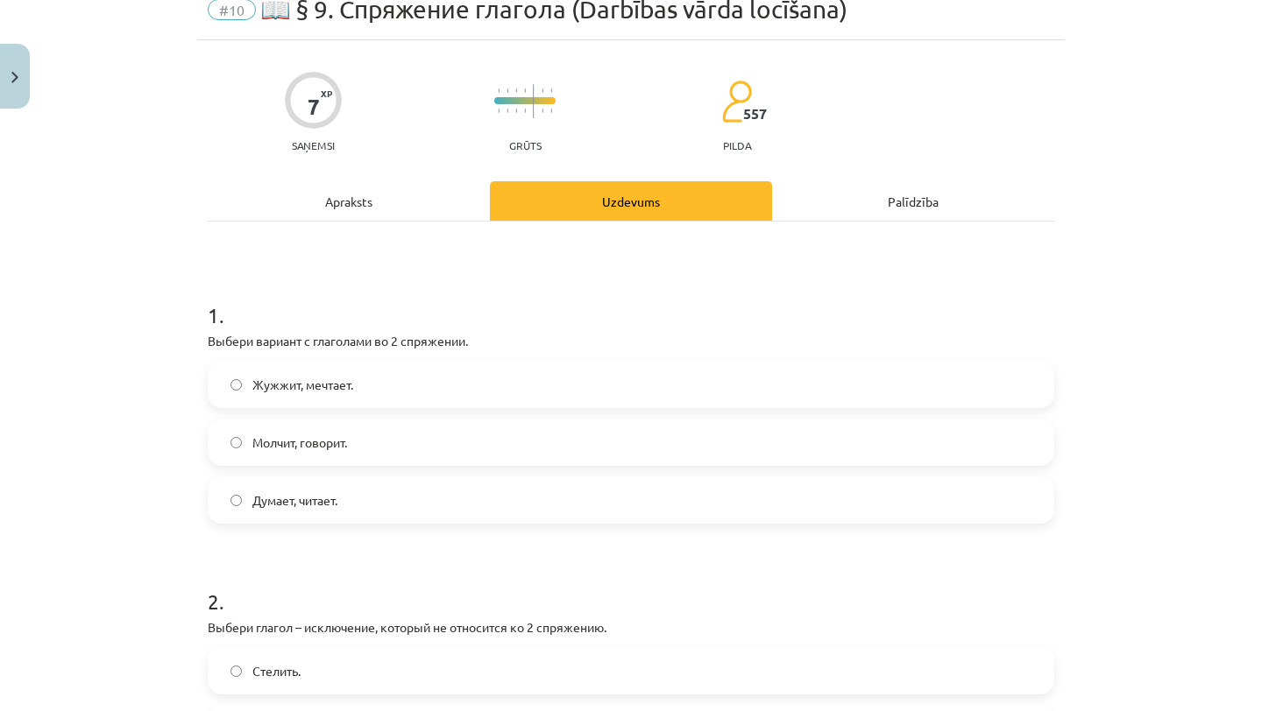
scroll to position [81, 0]
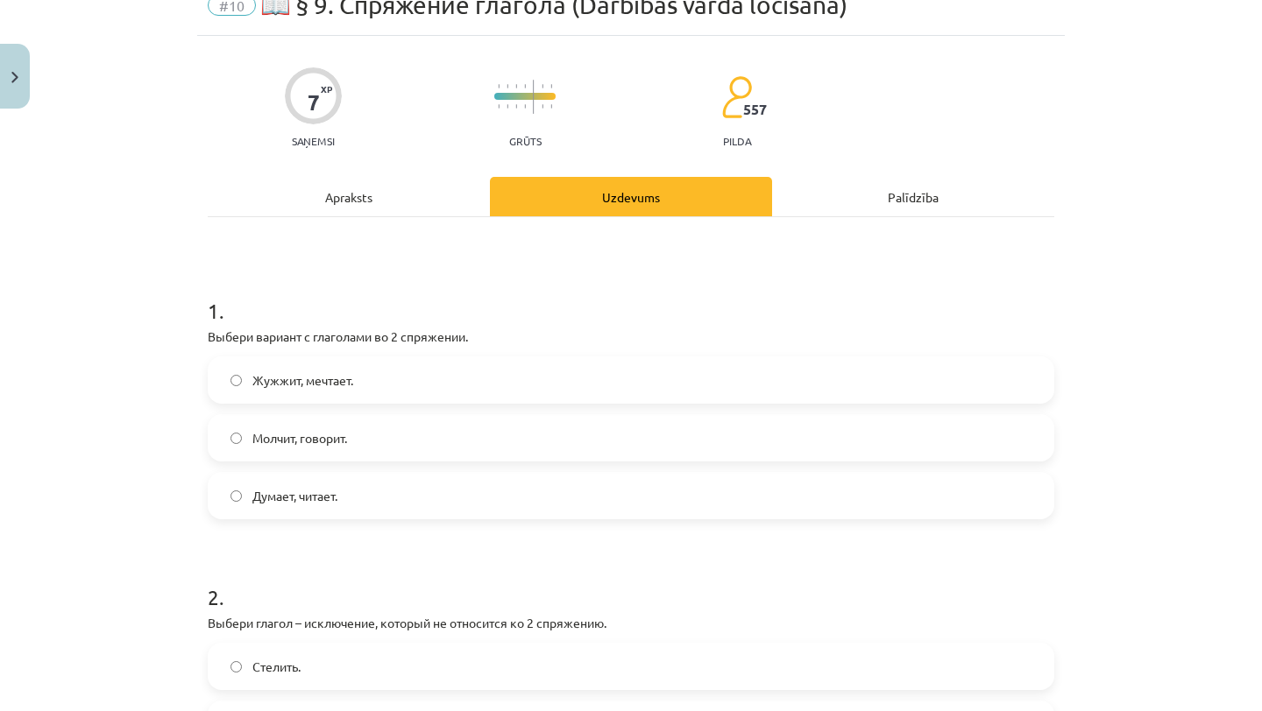
click at [370, 202] on div "Apraksts" at bounding box center [349, 196] width 282 height 39
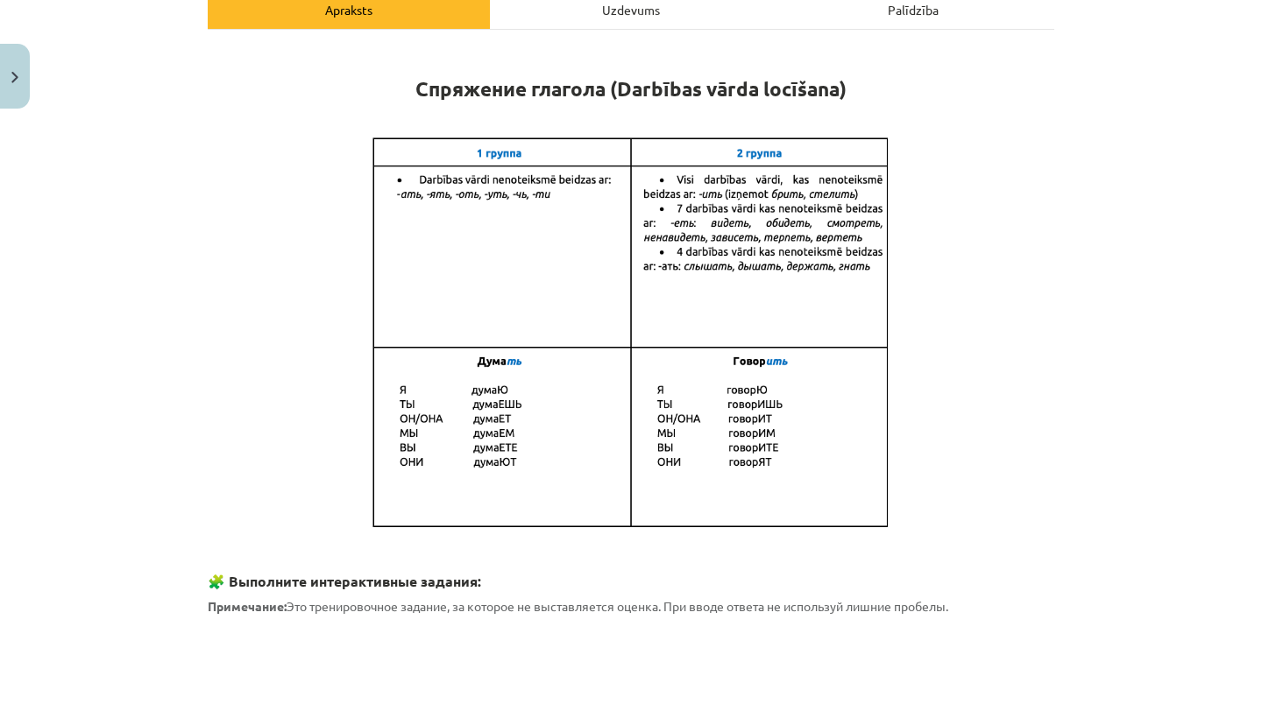
scroll to position [266, 0]
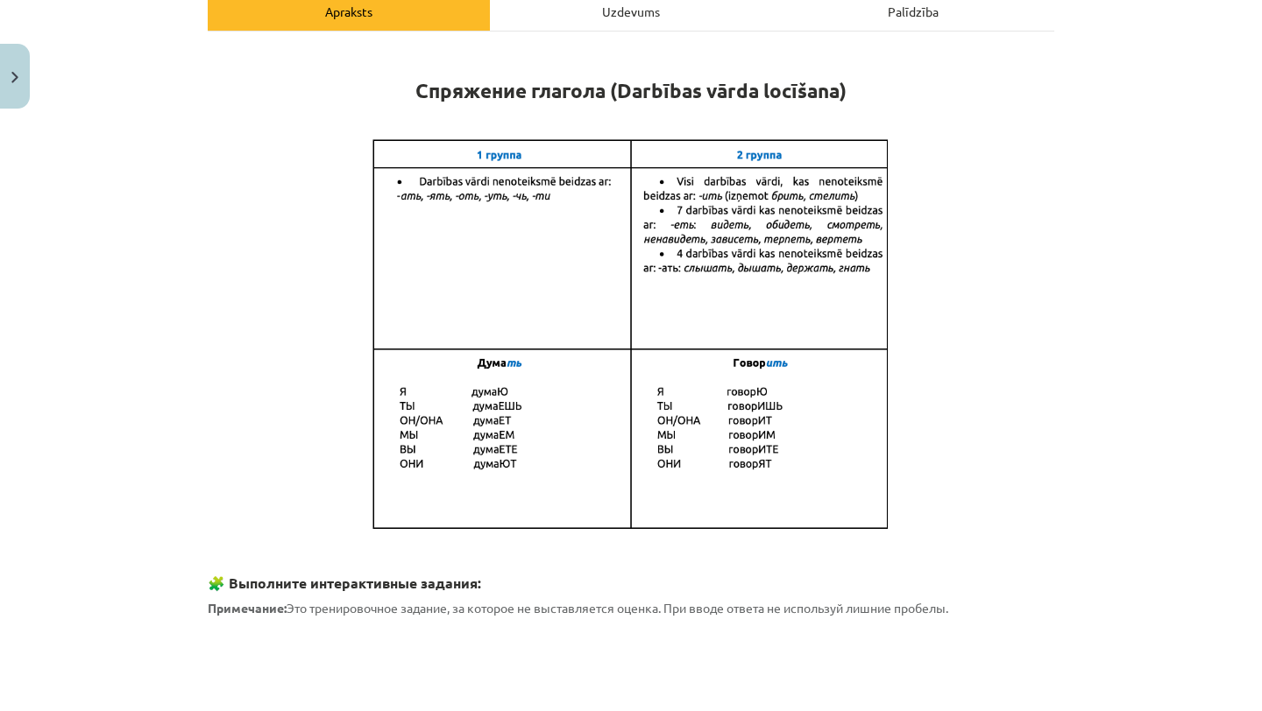
click at [619, 29] on div "Uzdevums" at bounding box center [631, 10] width 282 height 39
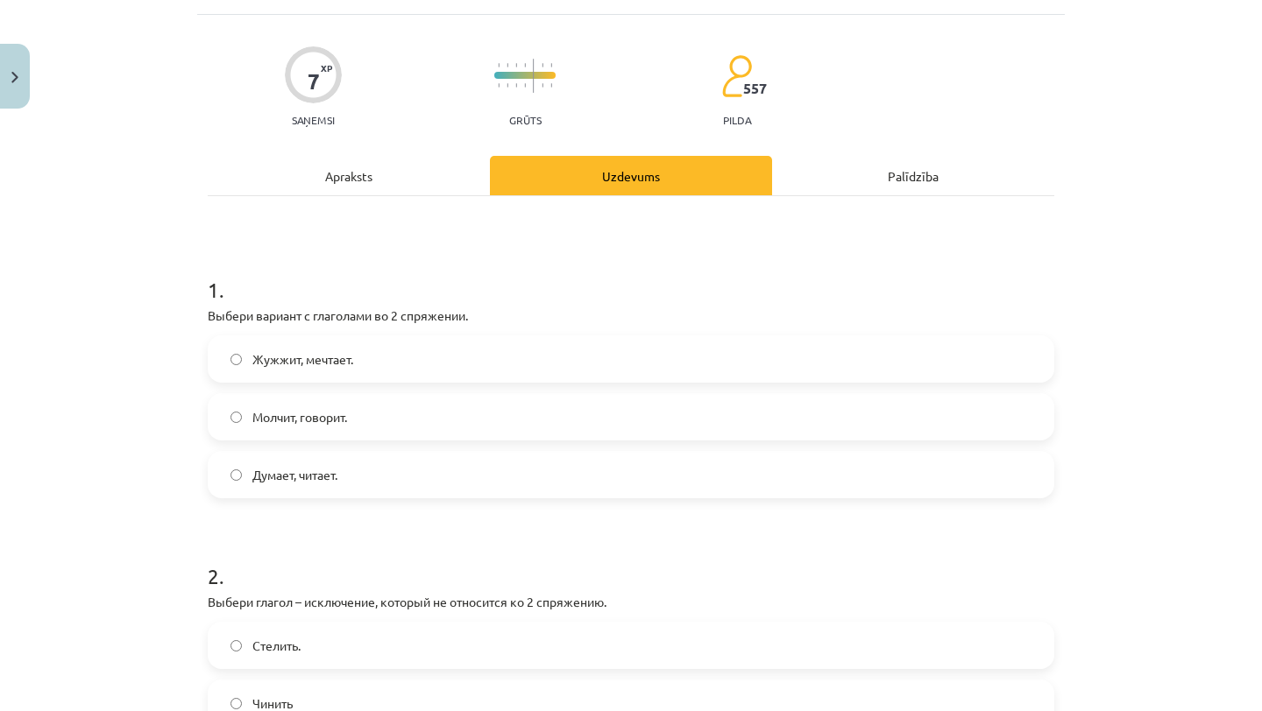
scroll to position [105, 0]
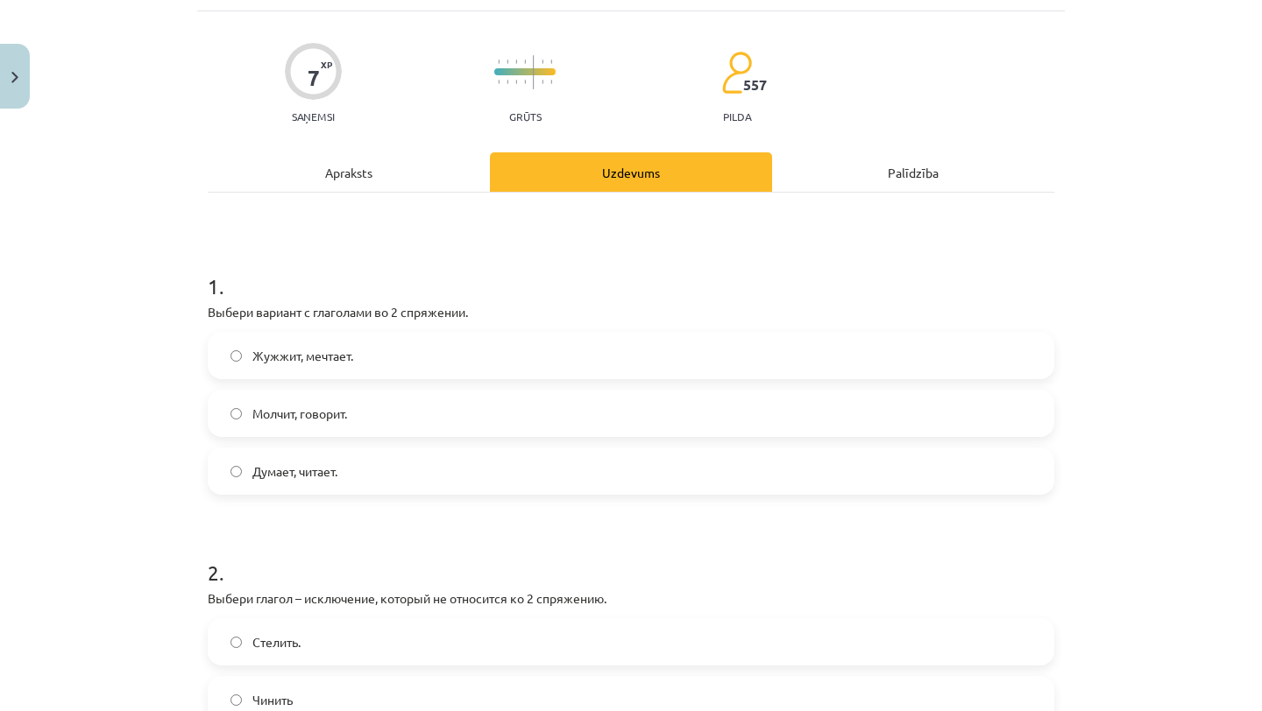
click at [435, 403] on label "Молчит, говорит." at bounding box center [630, 414] width 843 height 44
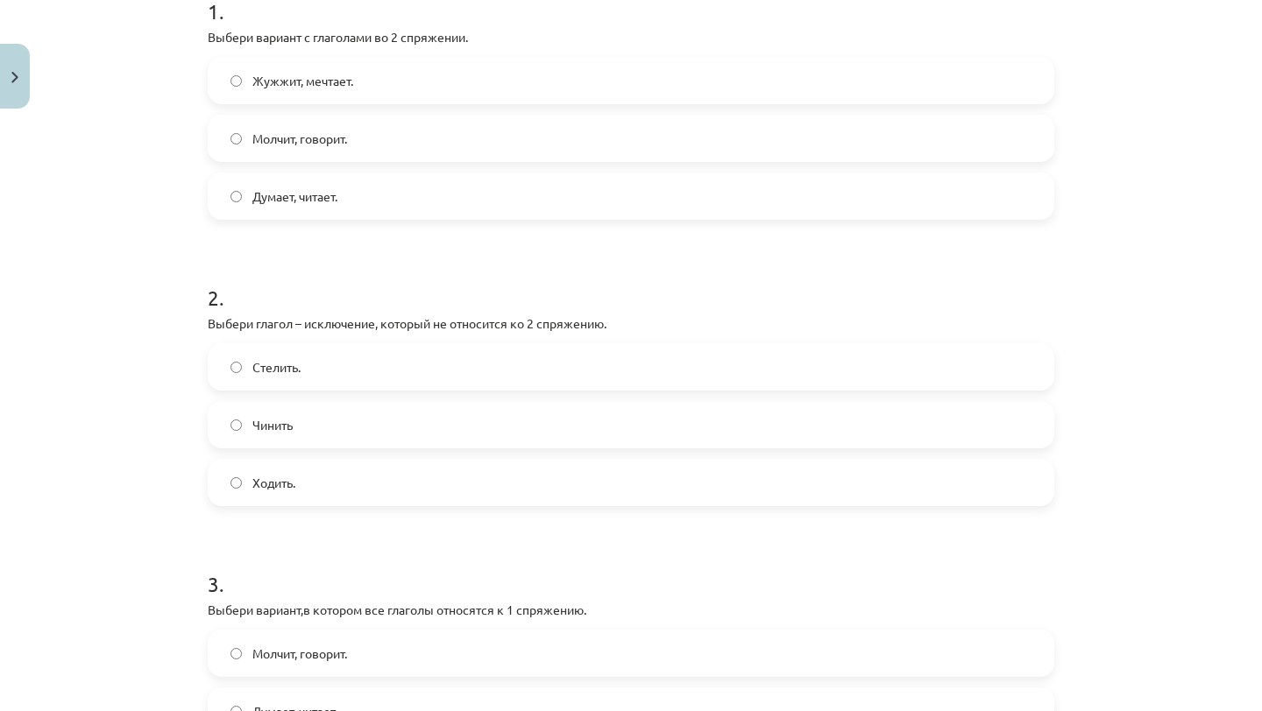
scroll to position [387, 0]
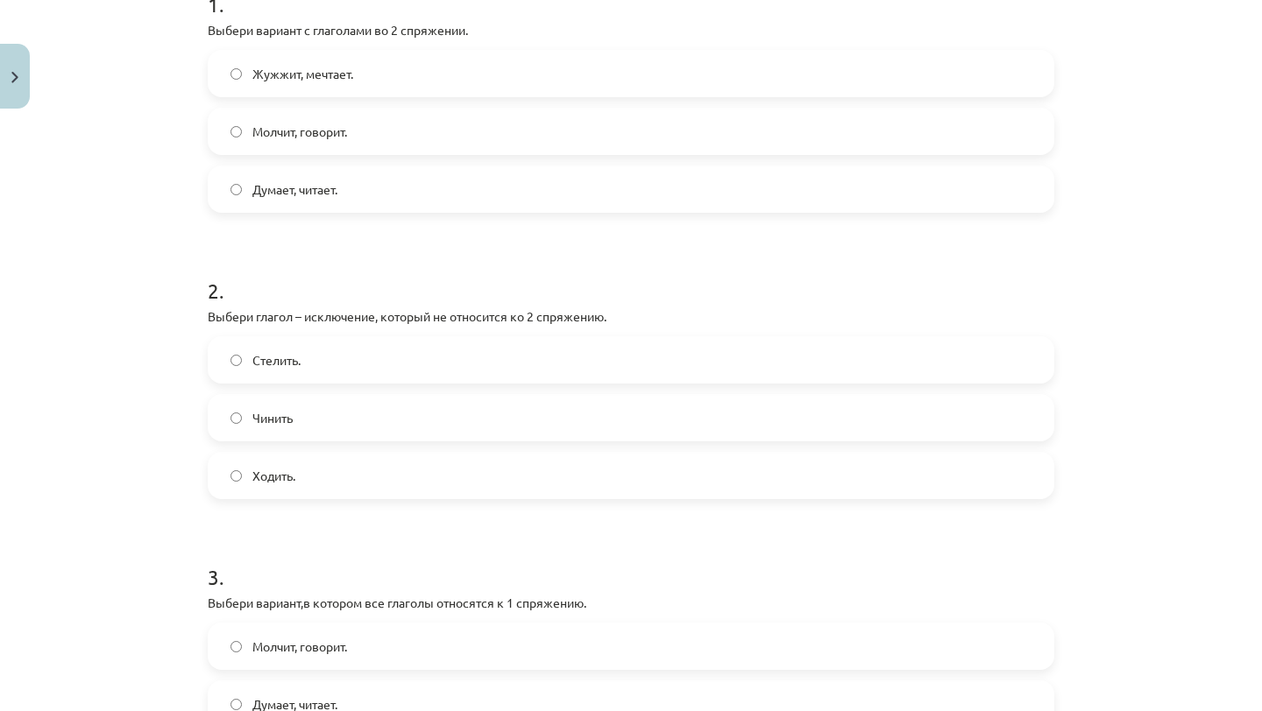
click at [322, 424] on label "Чинить" at bounding box center [630, 418] width 843 height 44
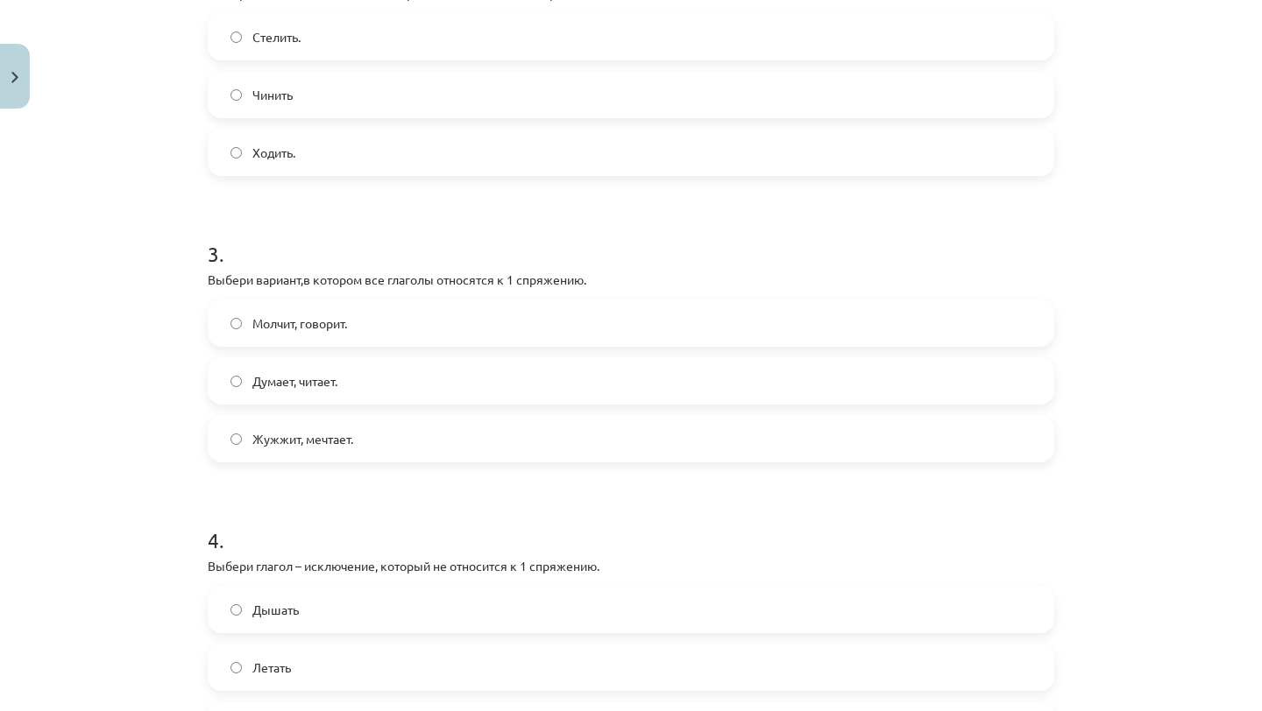
scroll to position [712, 0]
click at [387, 396] on label "Думает, читает." at bounding box center [630, 379] width 843 height 44
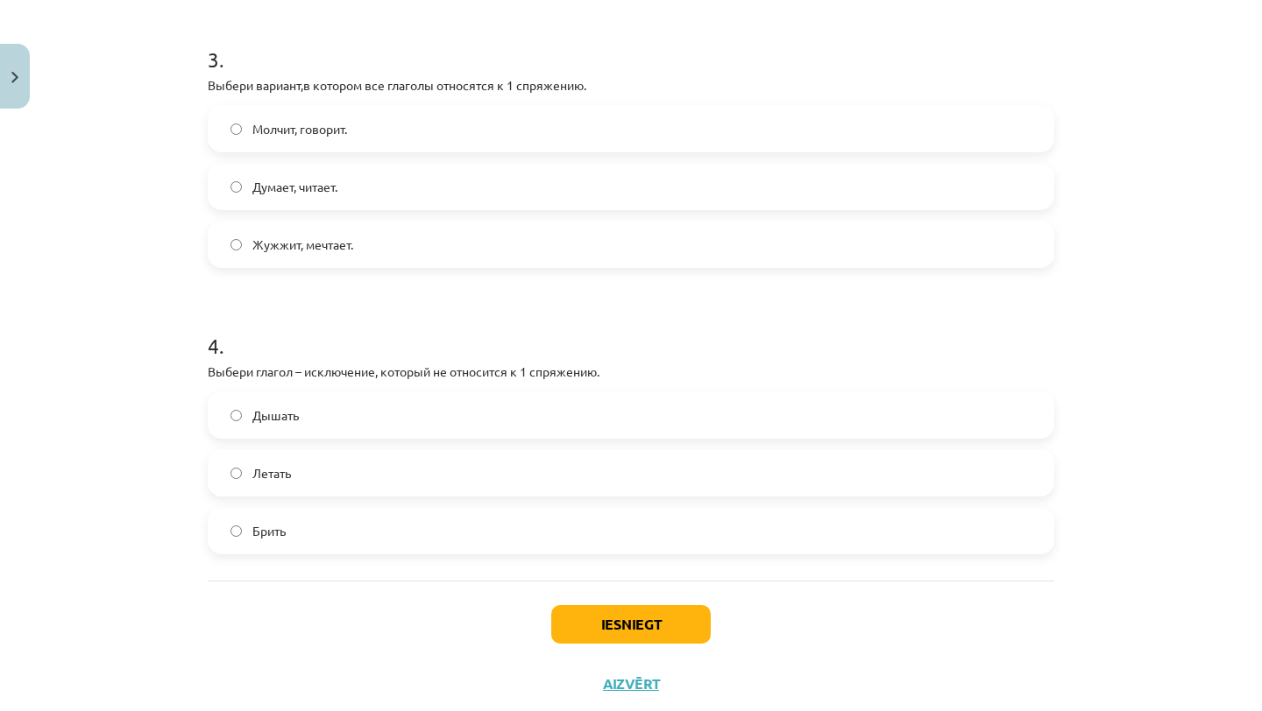
scroll to position [924, 0]
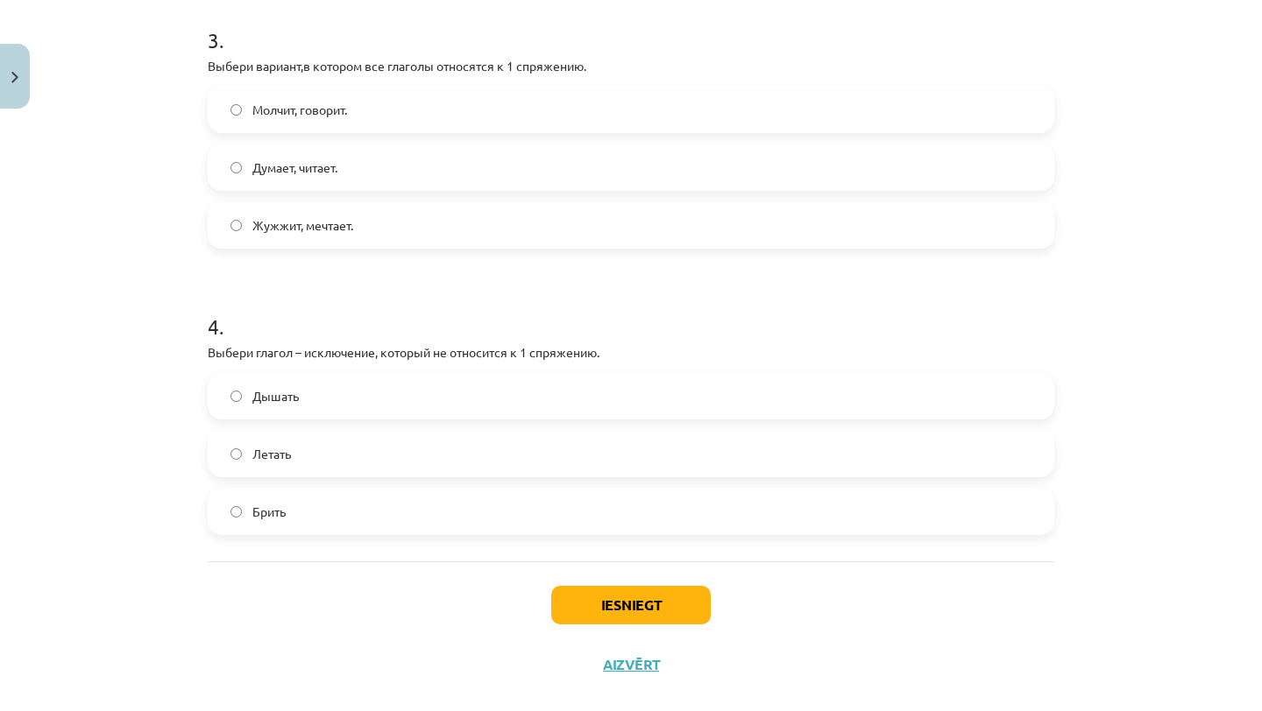
click at [360, 456] on label "Летать" at bounding box center [630, 454] width 843 height 44
click at [400, 448] on label "Летать" at bounding box center [630, 454] width 843 height 44
click at [602, 612] on button "Iesniegt" at bounding box center [630, 605] width 159 height 39
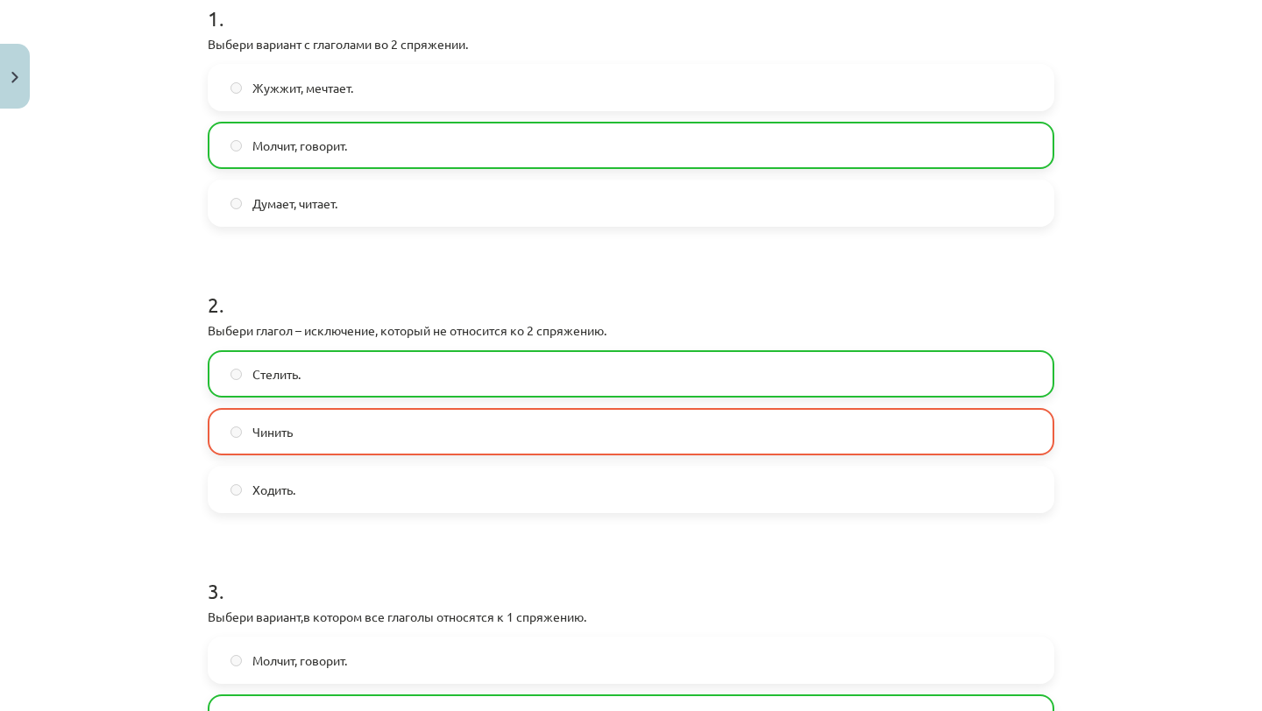
scroll to position [1007, 0]
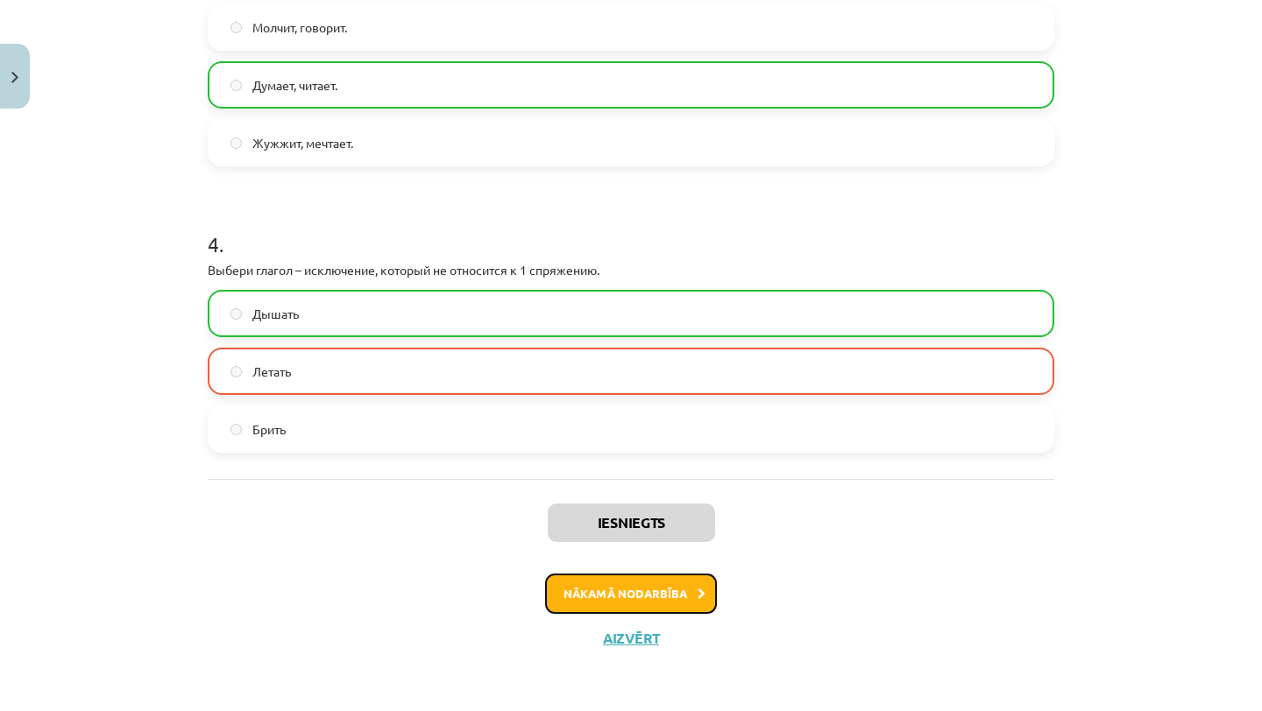
click at [614, 583] on button "Nākamā nodarbība" at bounding box center [631, 594] width 172 height 40
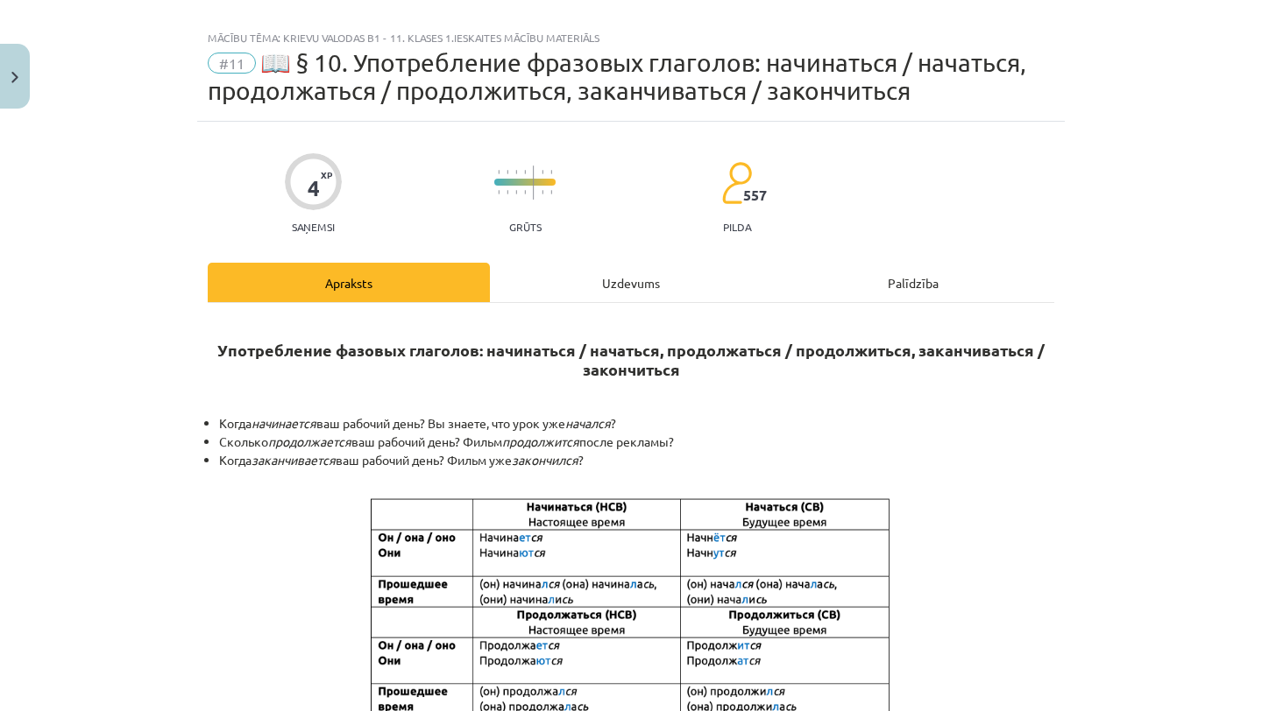
scroll to position [0, 0]
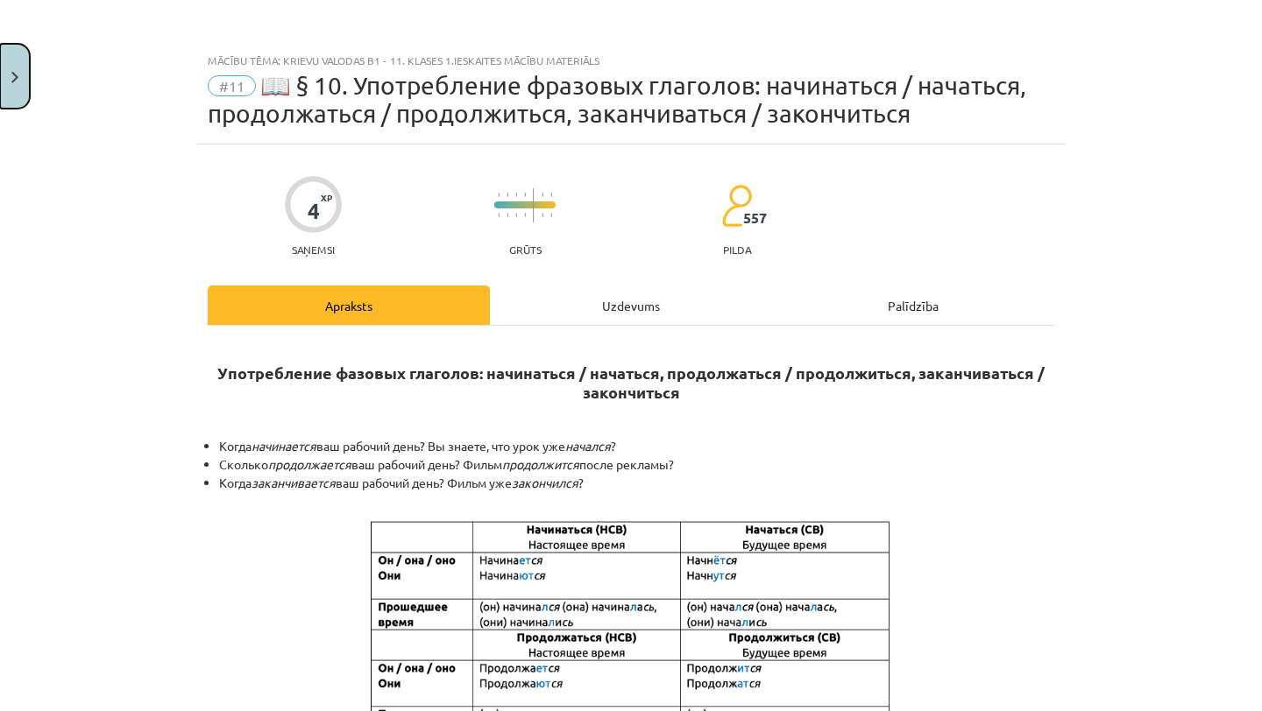
click at [8, 87] on button "Close" at bounding box center [15, 76] width 30 height 65
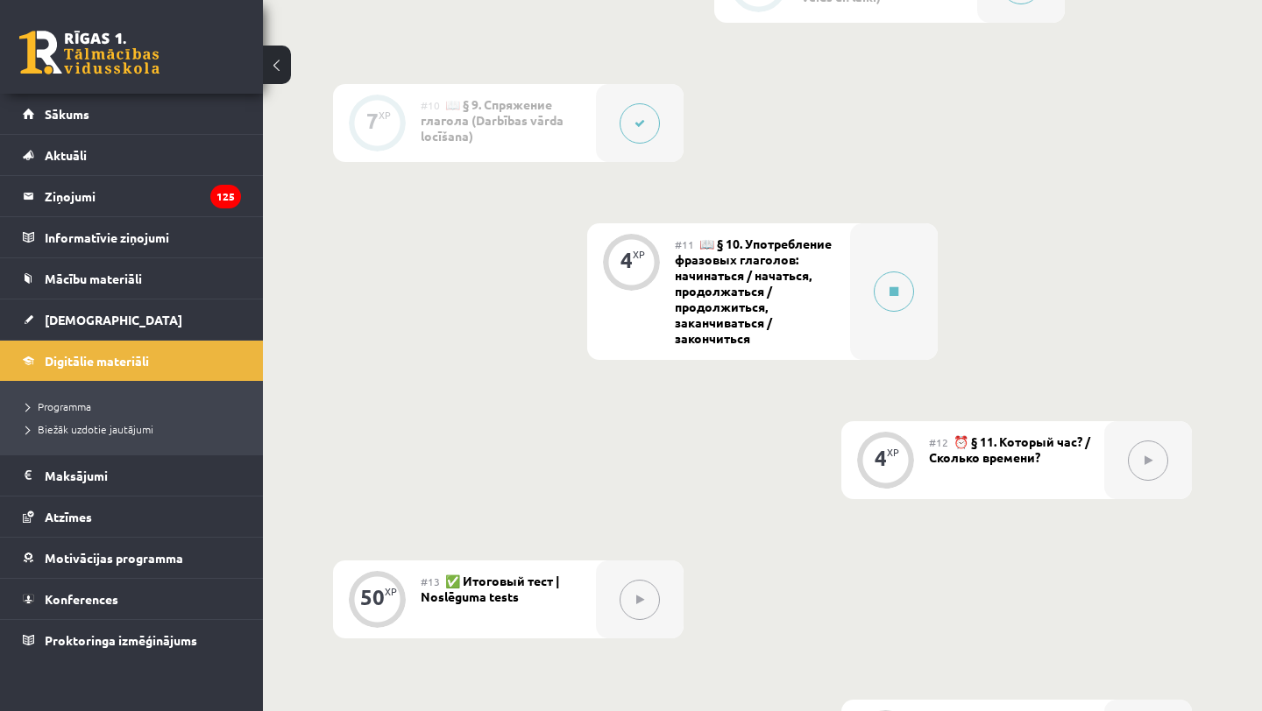
scroll to position [1865, 0]
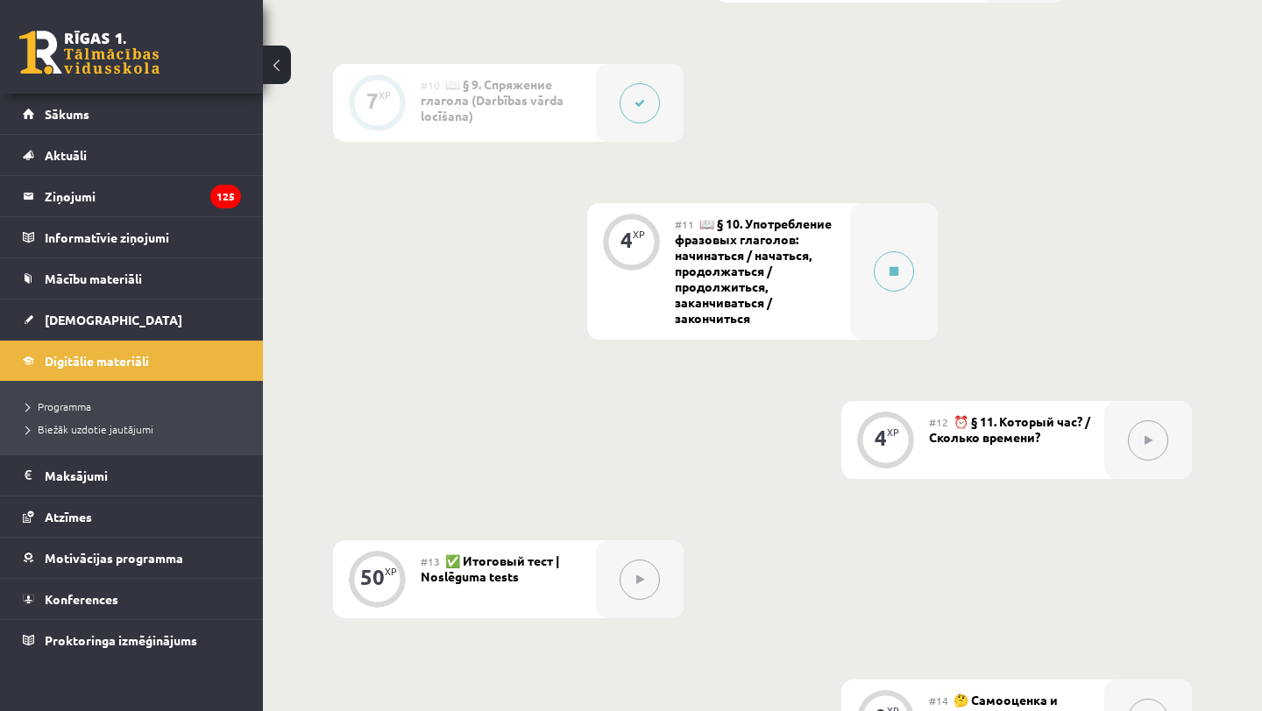
click at [801, 292] on div "#11 📖 § 10. Употребление фразовых глаголов: начинаться / начаться, продолжаться…" at bounding box center [762, 271] width 175 height 137
click at [888, 297] on div at bounding box center [894, 271] width 88 height 137
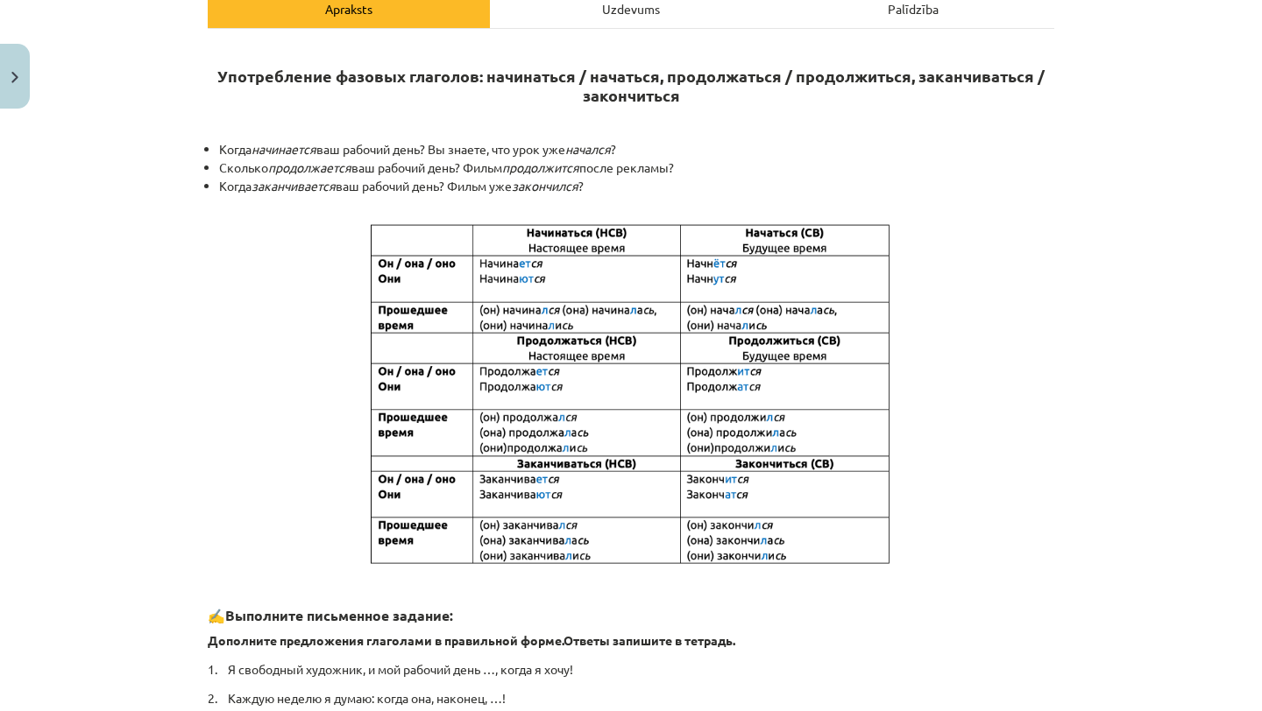
scroll to position [0, 0]
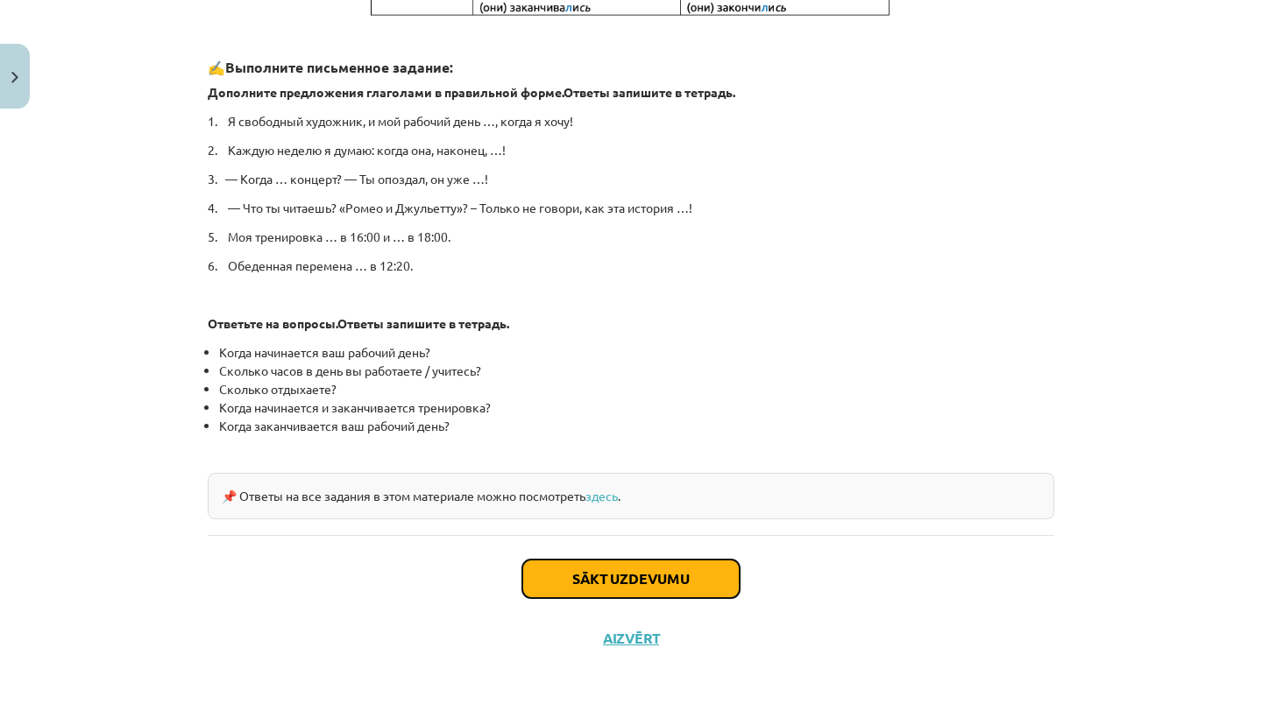
click at [585, 584] on button "Sākt uzdevumu" at bounding box center [630, 579] width 217 height 39
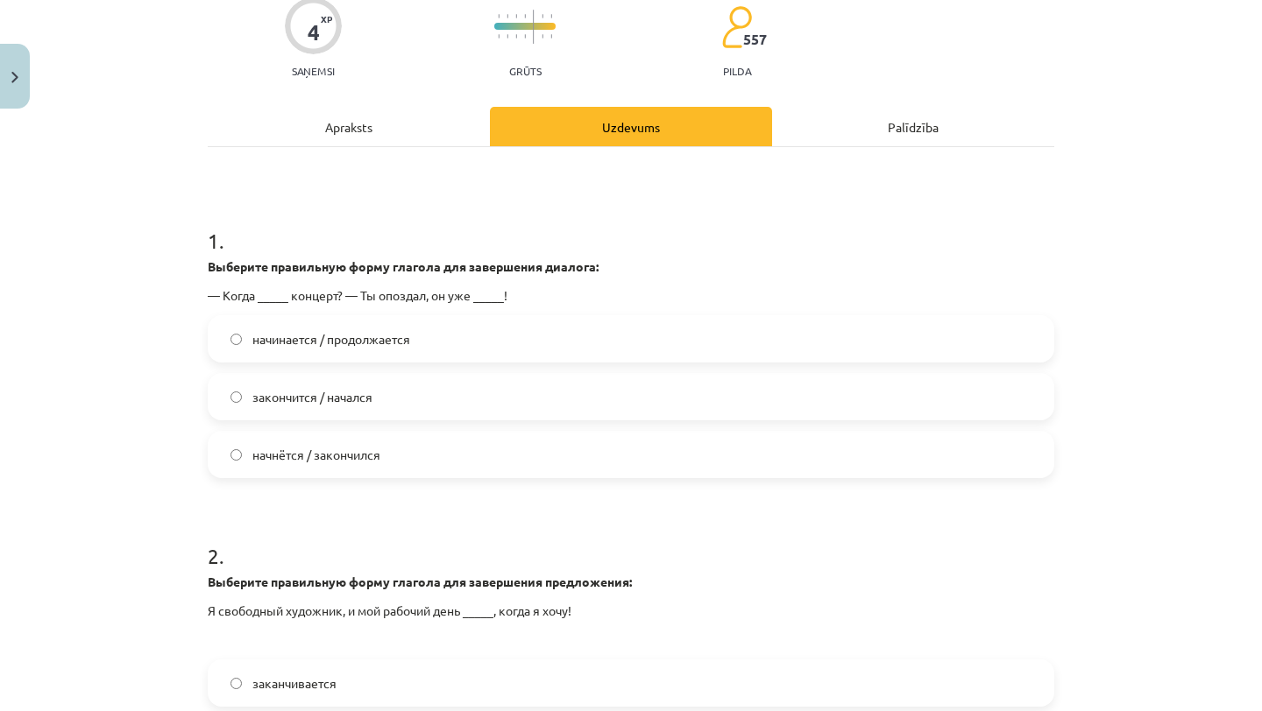
scroll to position [195, 0]
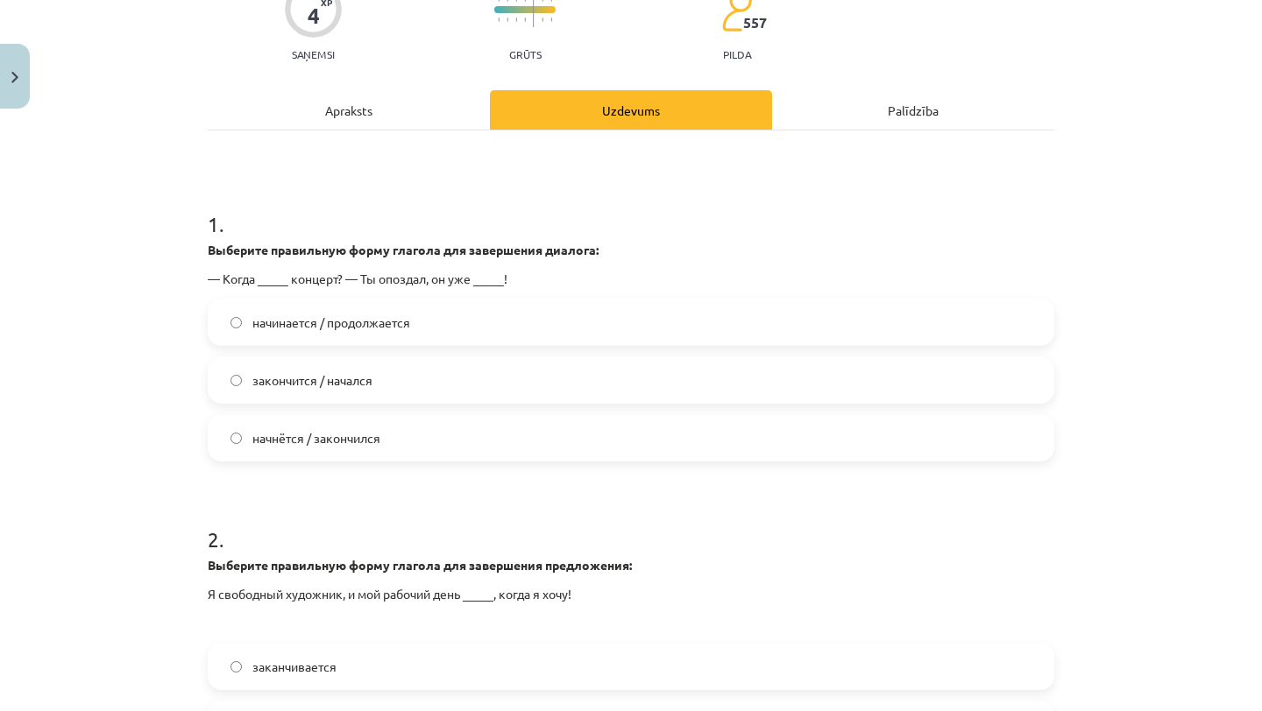
click at [316, 441] on span "начнётся / закончился" at bounding box center [316, 438] width 128 height 18
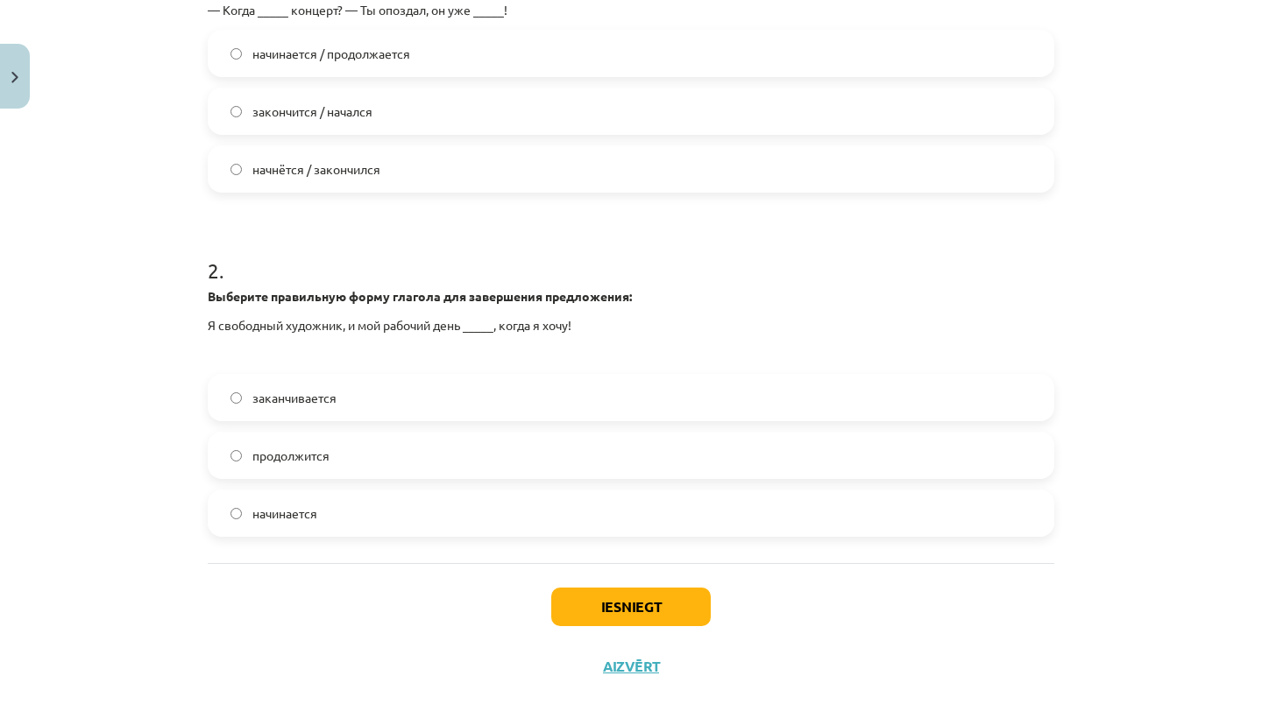
scroll to position [493, 0]
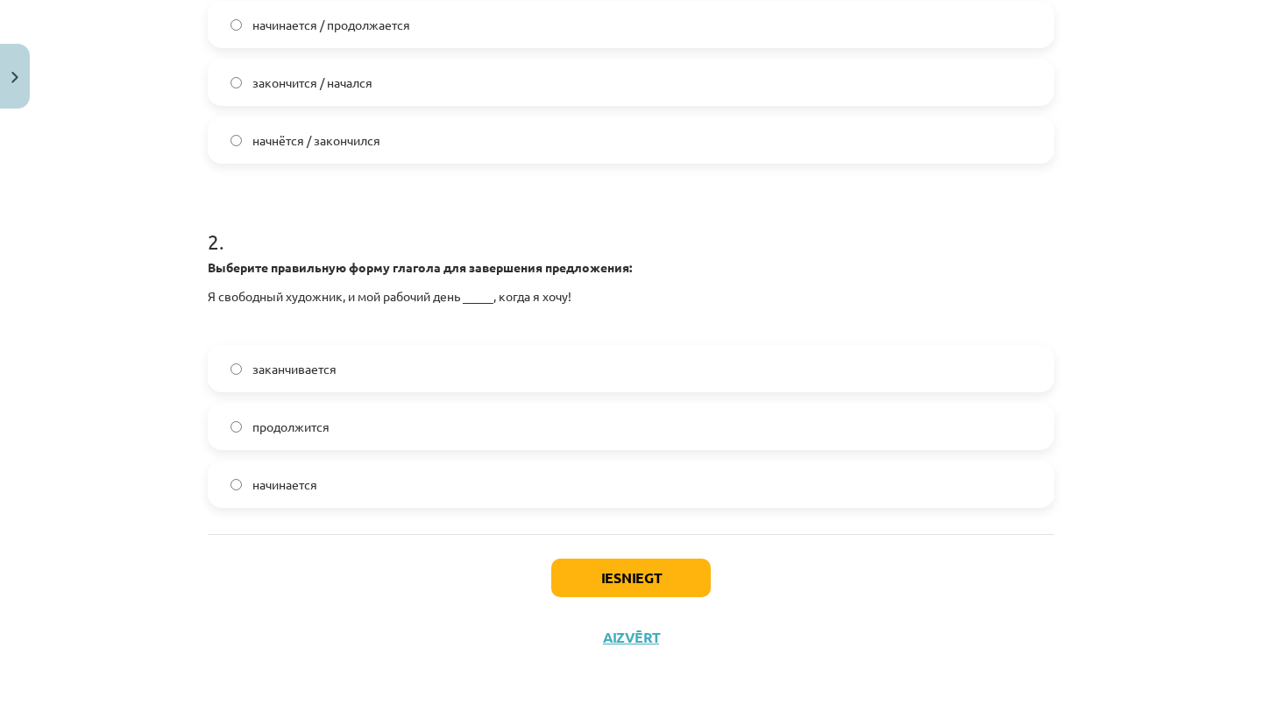
click at [301, 503] on label "начинается" at bounding box center [630, 485] width 843 height 44
click at [602, 577] on button "Iesniegt" at bounding box center [630, 578] width 159 height 39
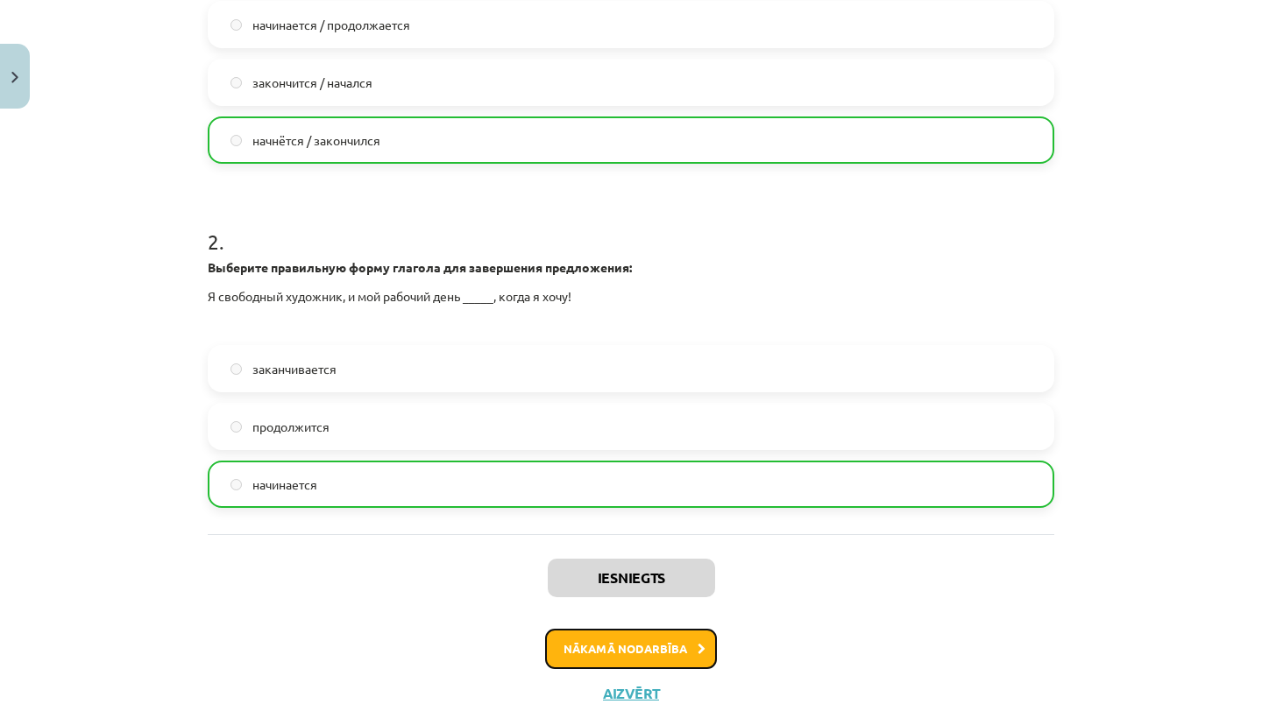
click at [612, 650] on button "Nākamā nodarbība" at bounding box center [631, 649] width 172 height 40
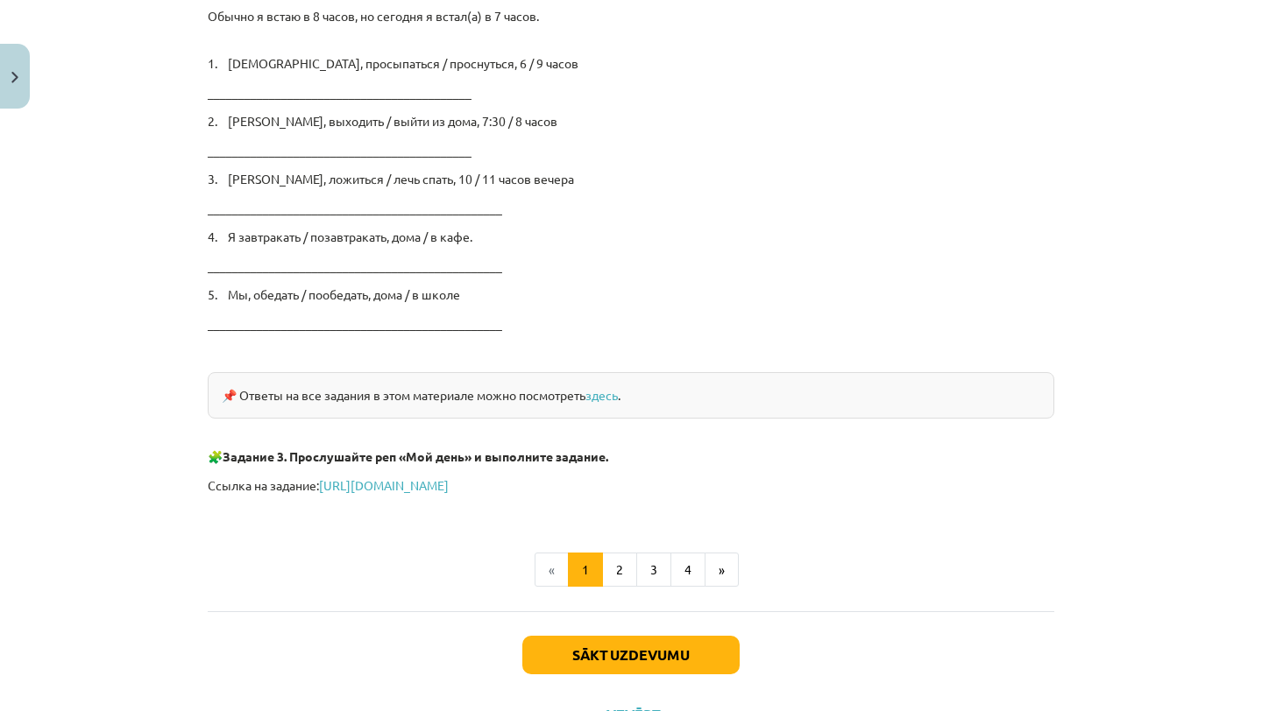
scroll to position [2830, 0]
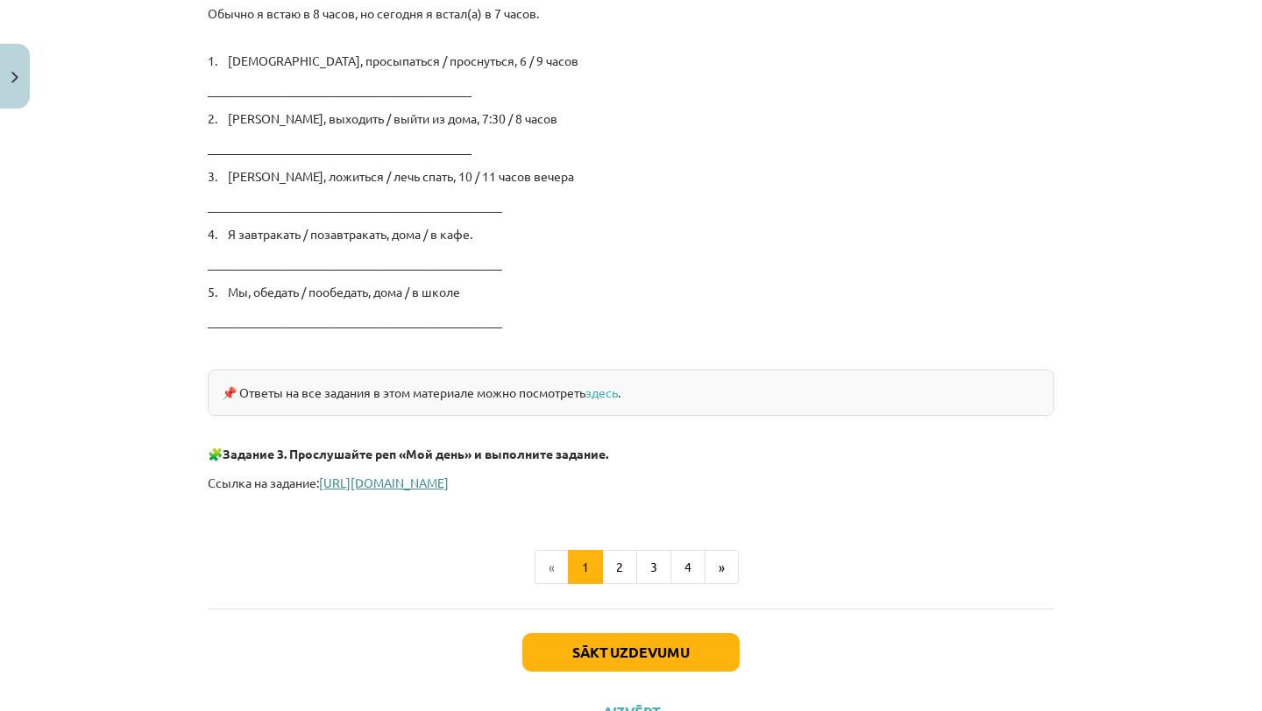
click at [449, 479] on link "https://www.liveworksheets.com/hd957071mh" at bounding box center [384, 483] width 130 height 16
click at [595, 652] on button "Sākt uzdevumu" at bounding box center [630, 652] width 217 height 39
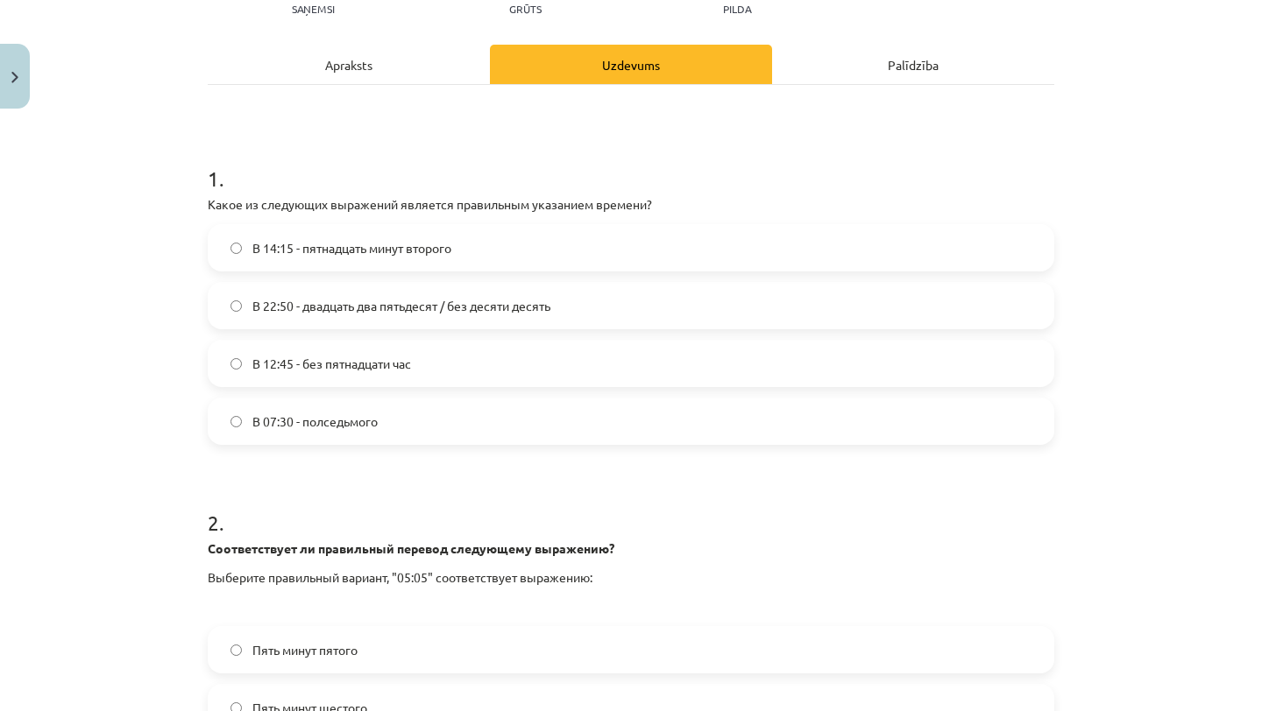
scroll to position [218, 0]
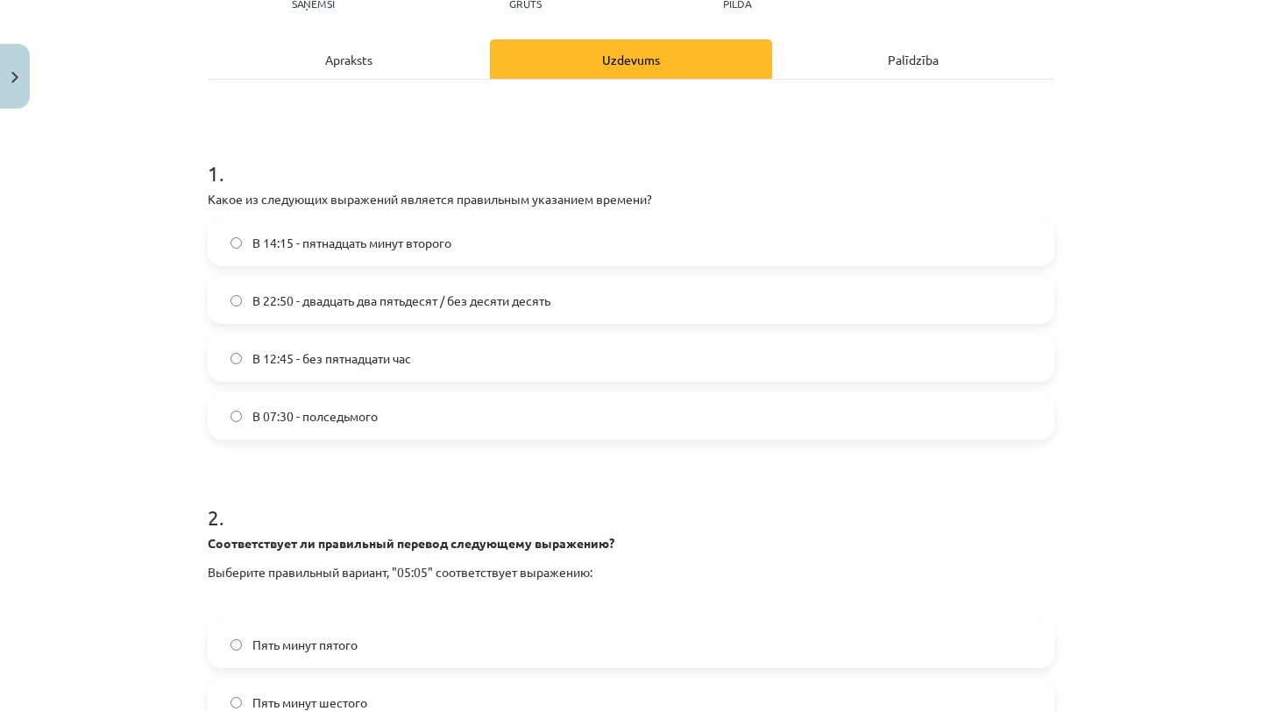
click at [397, 350] on span "В 12:45 - без пятнадцати час" at bounding box center [331, 359] width 159 height 18
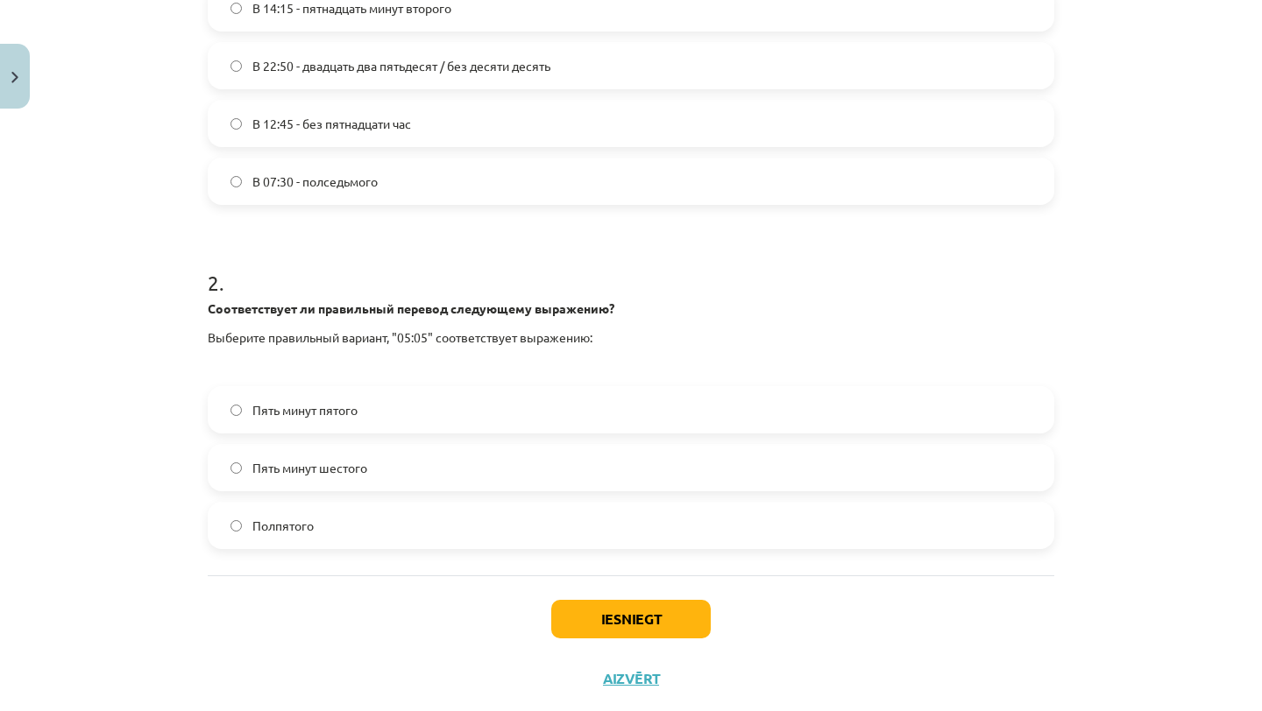
scroll to position [454, 0]
click at [442, 466] on label "Пять минут шестого" at bounding box center [630, 467] width 843 height 44
click at [586, 626] on button "Iesniegt" at bounding box center [630, 618] width 159 height 39
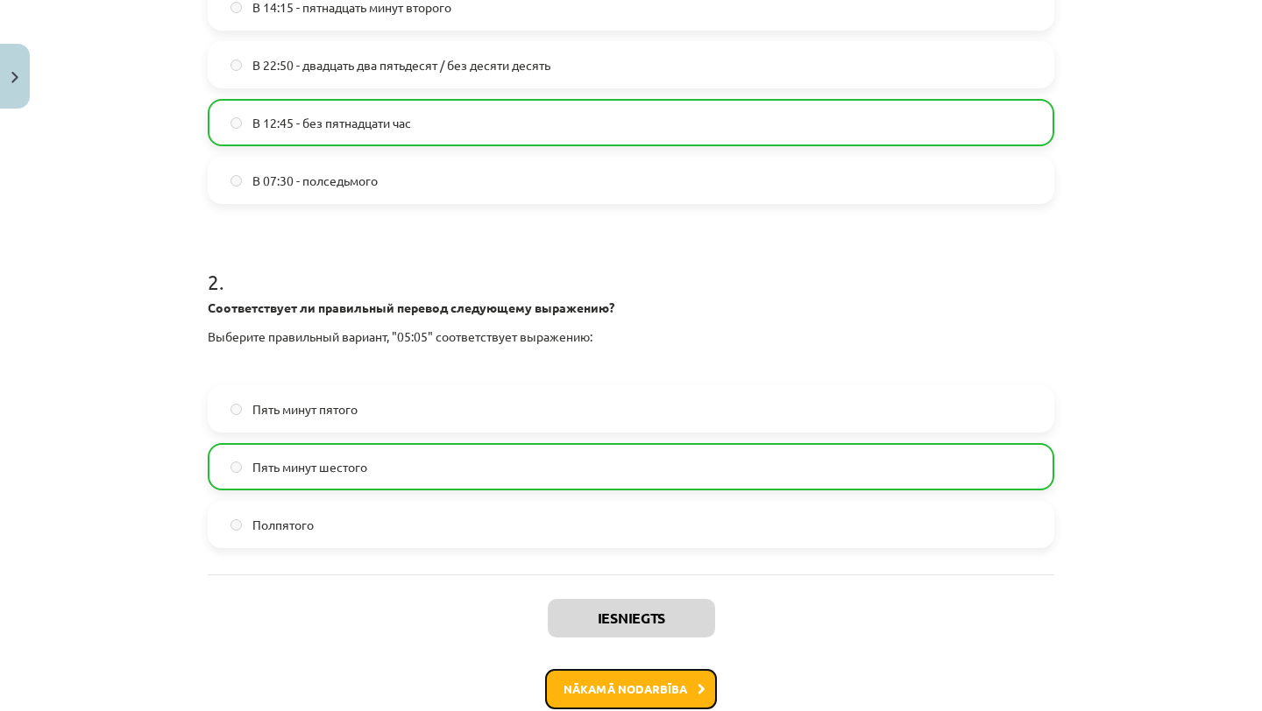
click at [591, 674] on button "Nākamā nodarbība" at bounding box center [631, 689] width 172 height 40
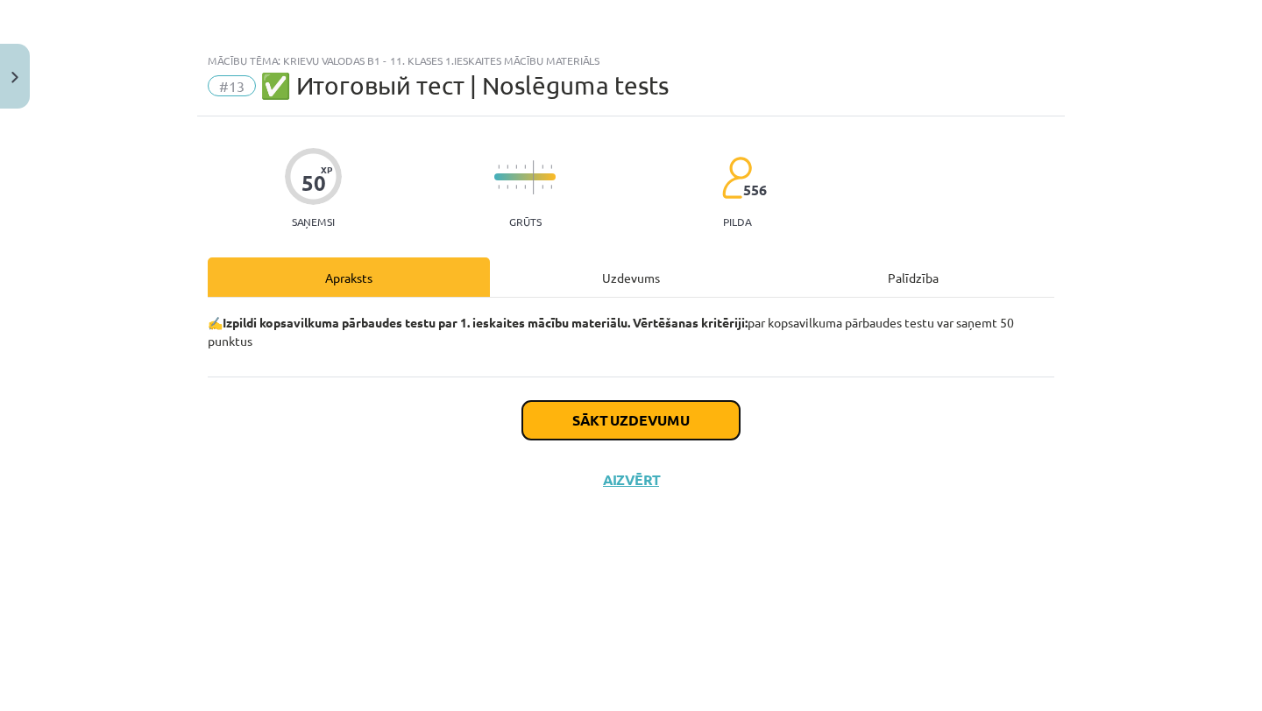
click at [606, 428] on button "Sākt uzdevumu" at bounding box center [630, 420] width 217 height 39
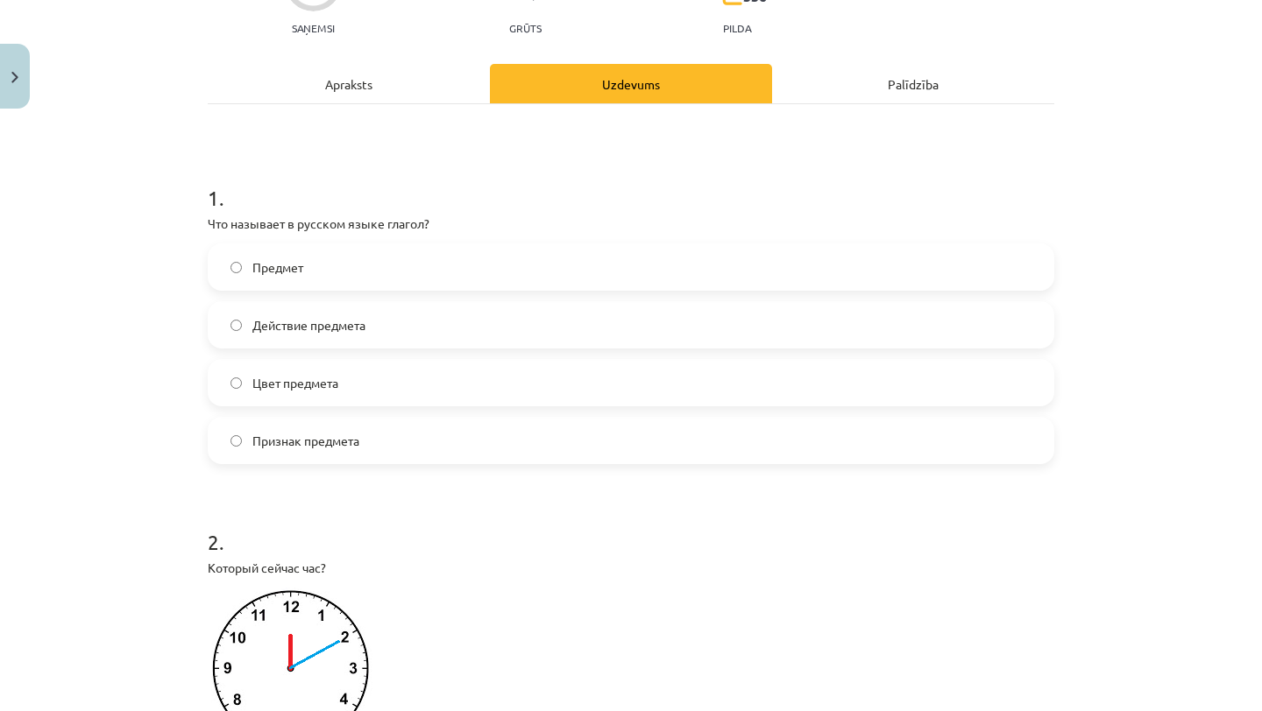
scroll to position [212, 0]
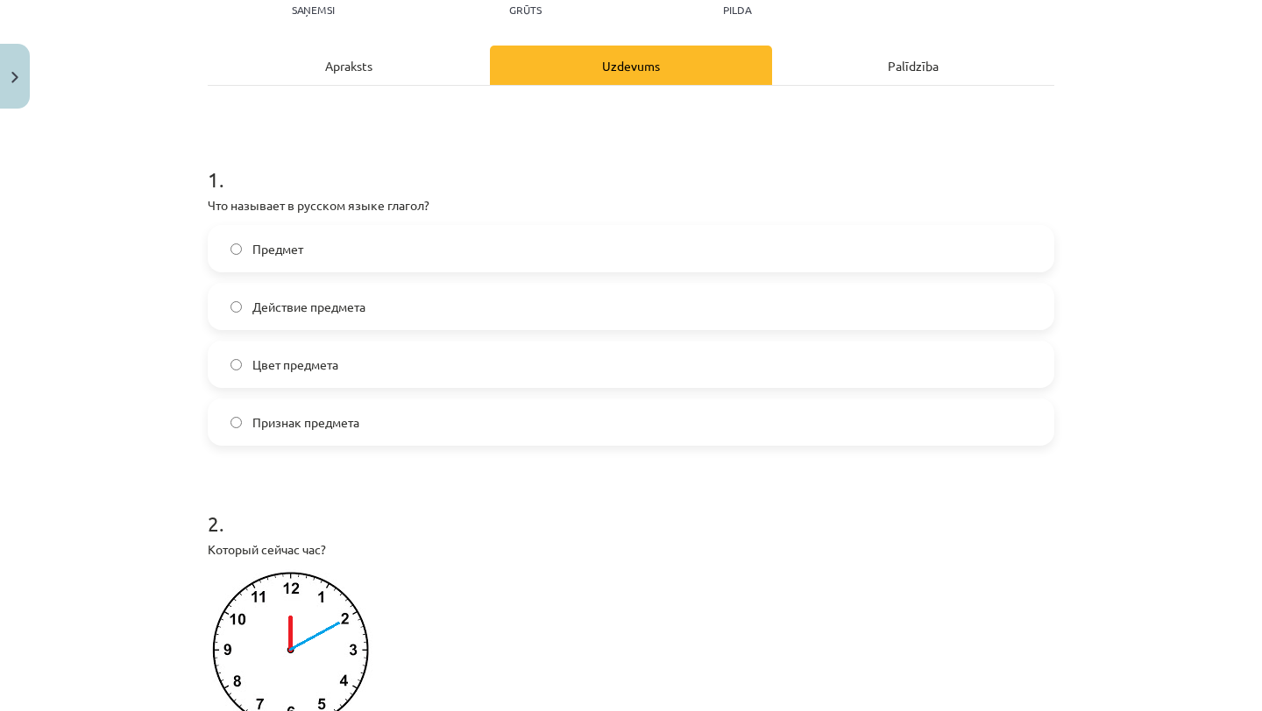
click at [350, 320] on label "Действие предмета" at bounding box center [630, 307] width 843 height 44
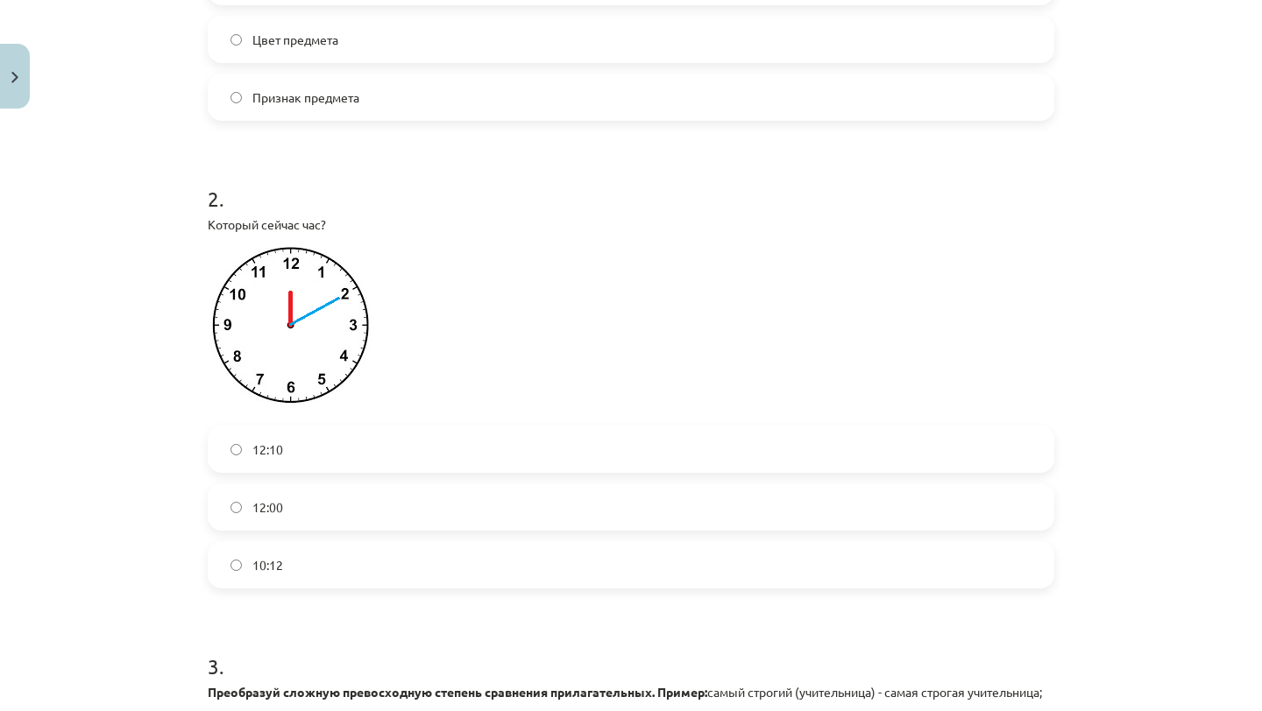
scroll to position [590, 0]
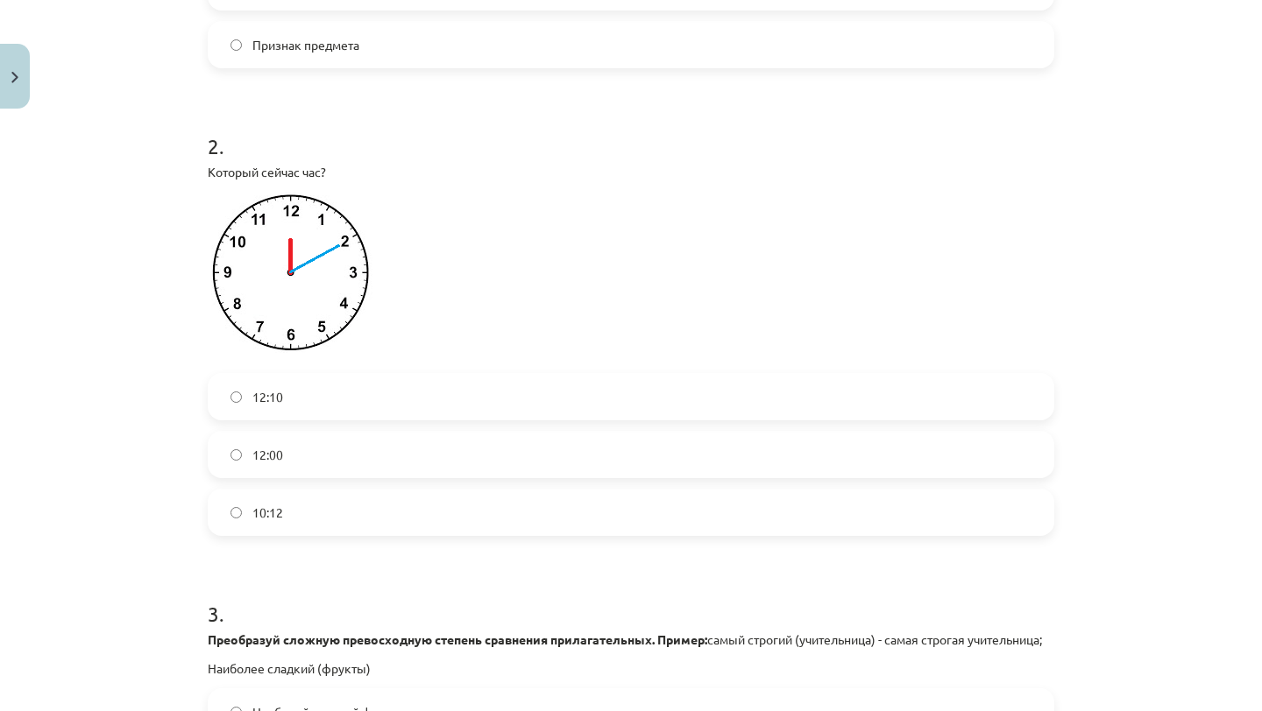
click at [357, 405] on label "12:10" at bounding box center [630, 397] width 843 height 44
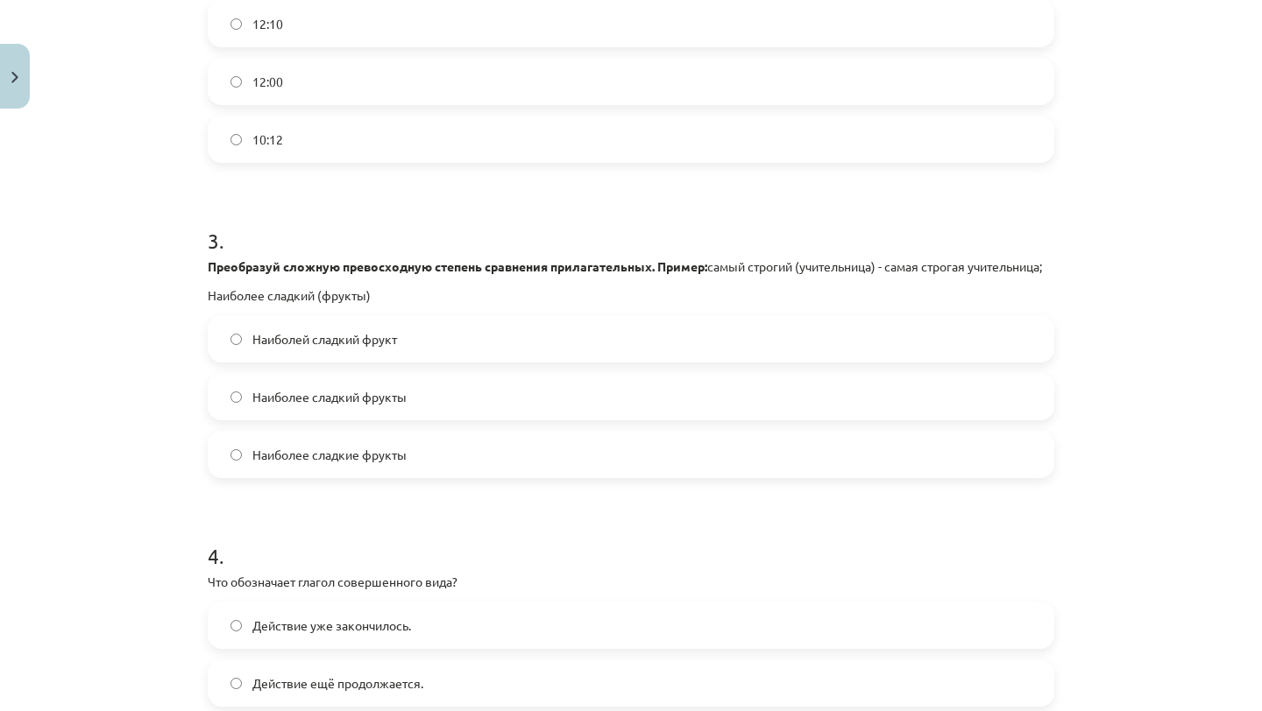
scroll to position [976, 0]
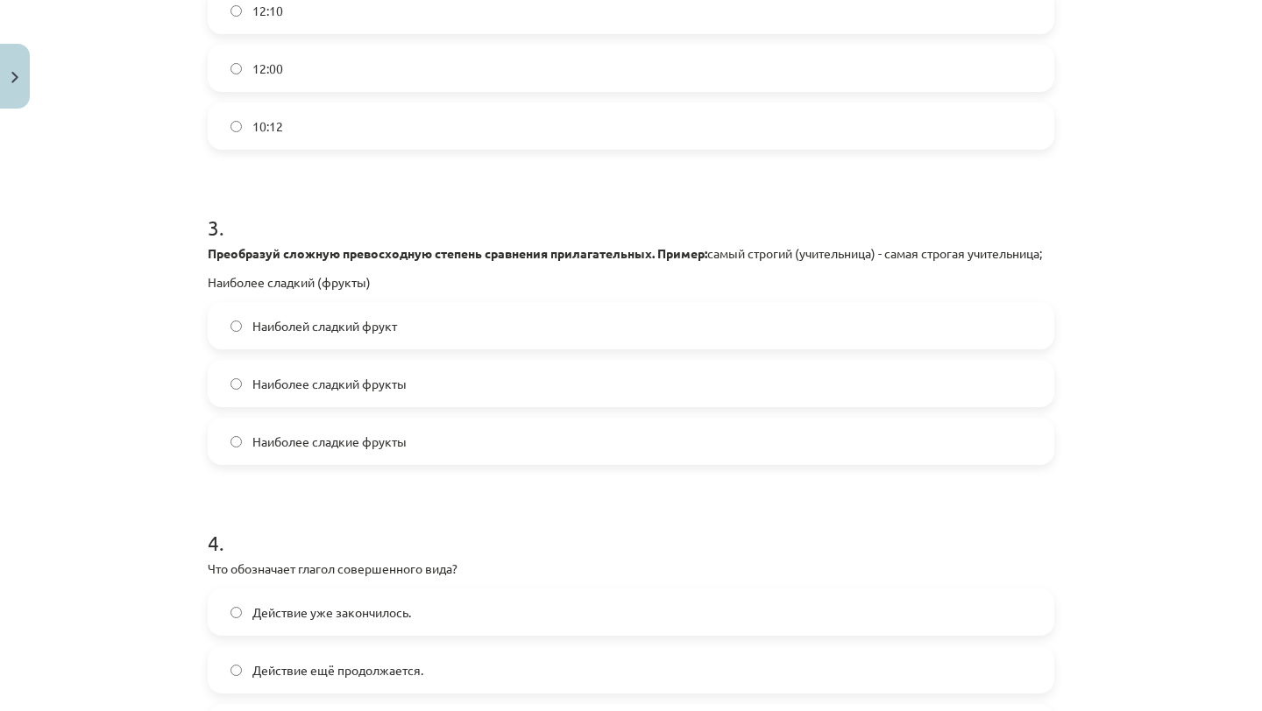
click at [339, 393] on span "Наиболее сладкий фрукты" at bounding box center [329, 384] width 154 height 18
click at [332, 464] on label "Наиболее сладкие фрукты" at bounding box center [630, 442] width 843 height 44
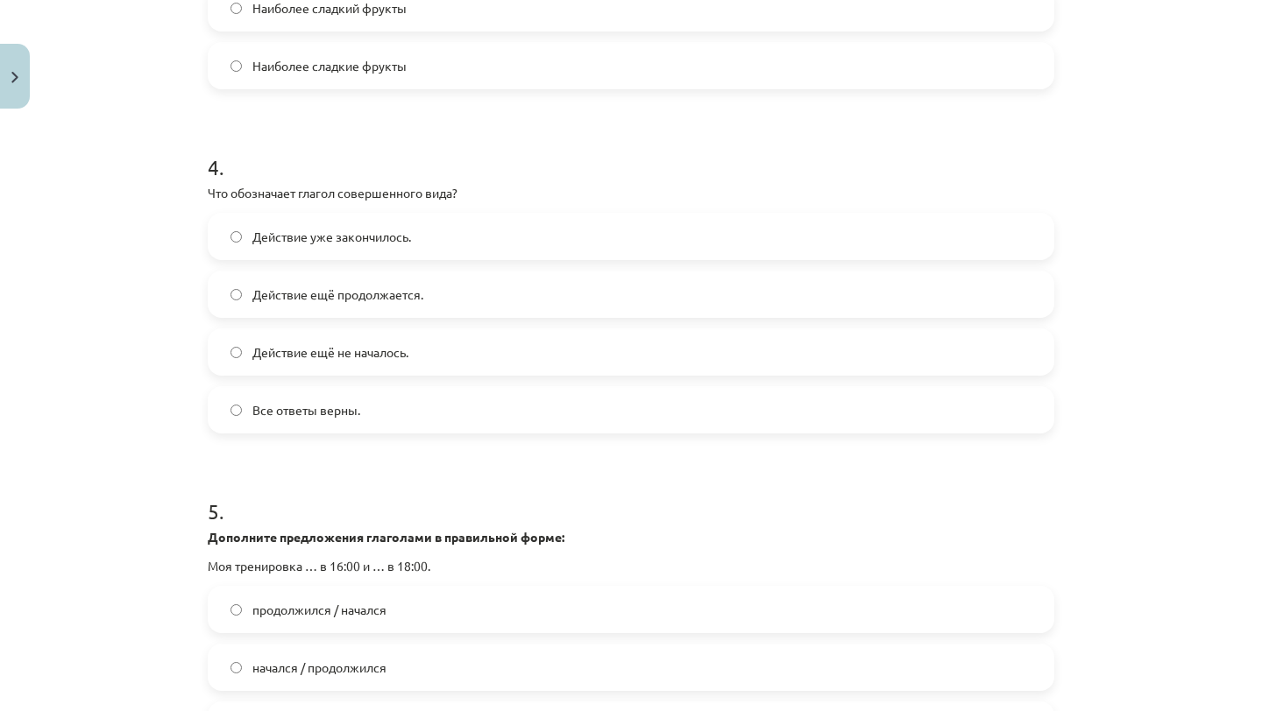
scroll to position [1358, 0]
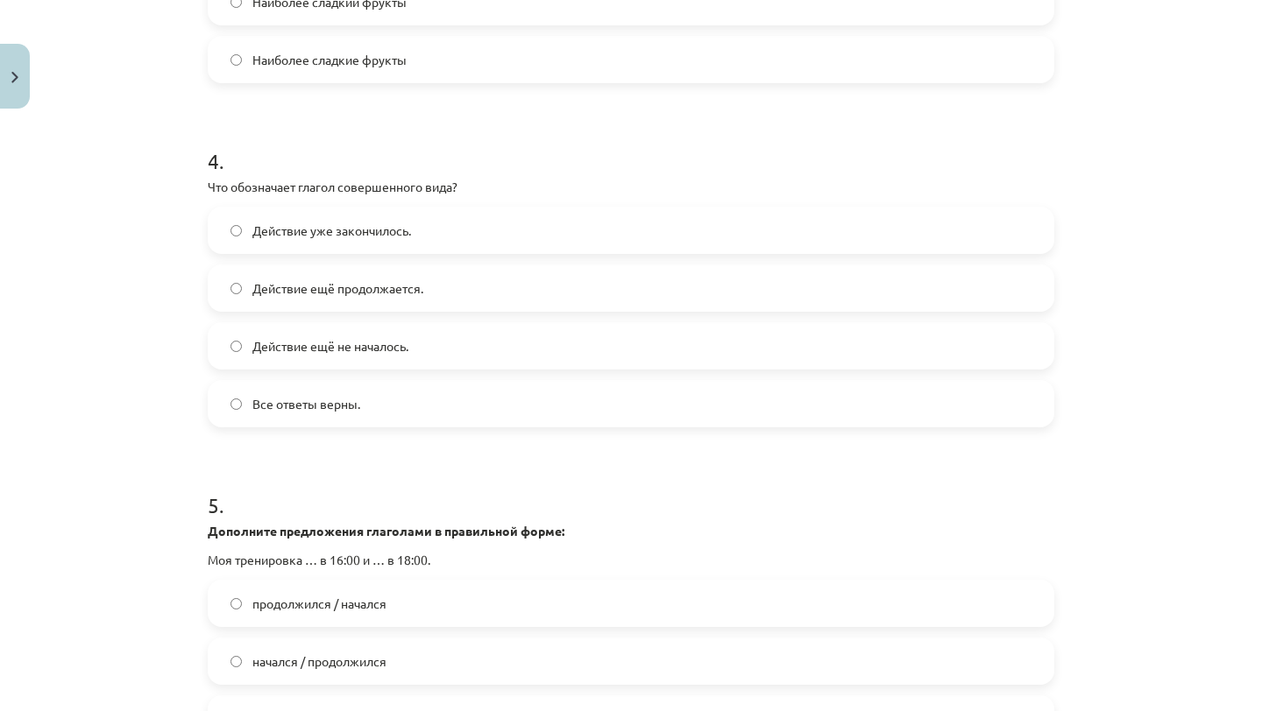
click span "Действие уже закончилось."
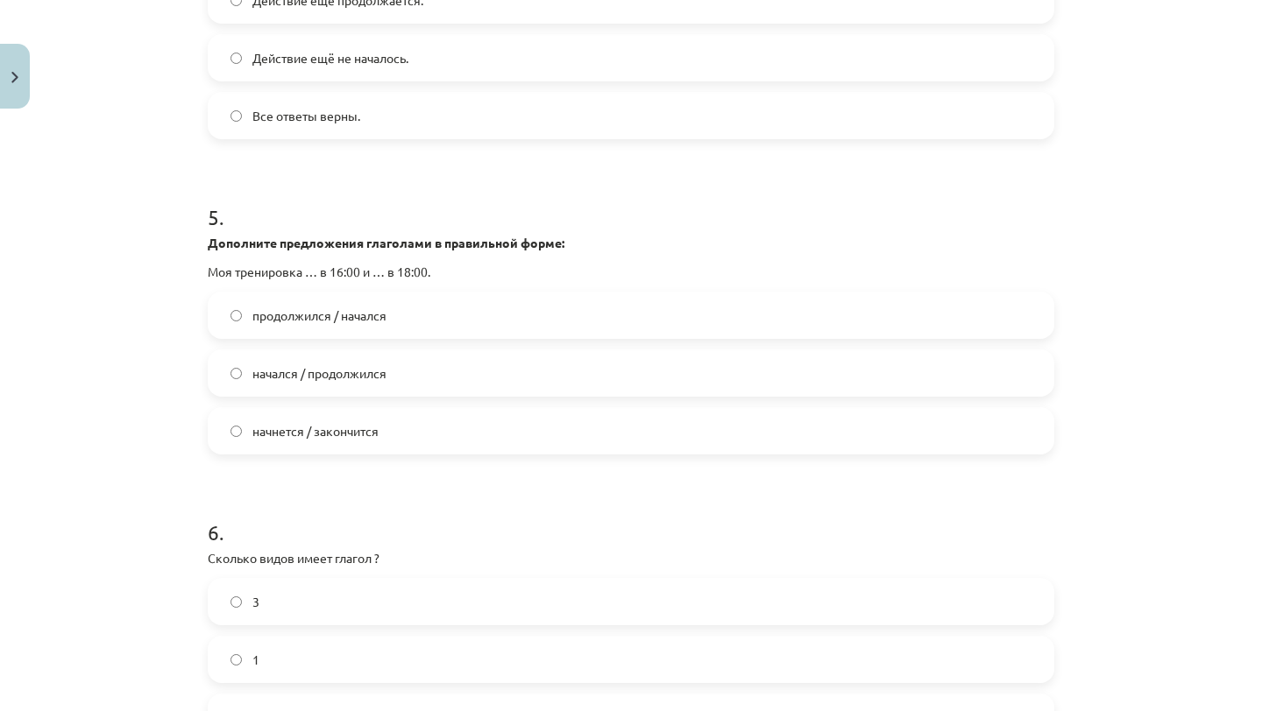
scroll to position [1655, 0]
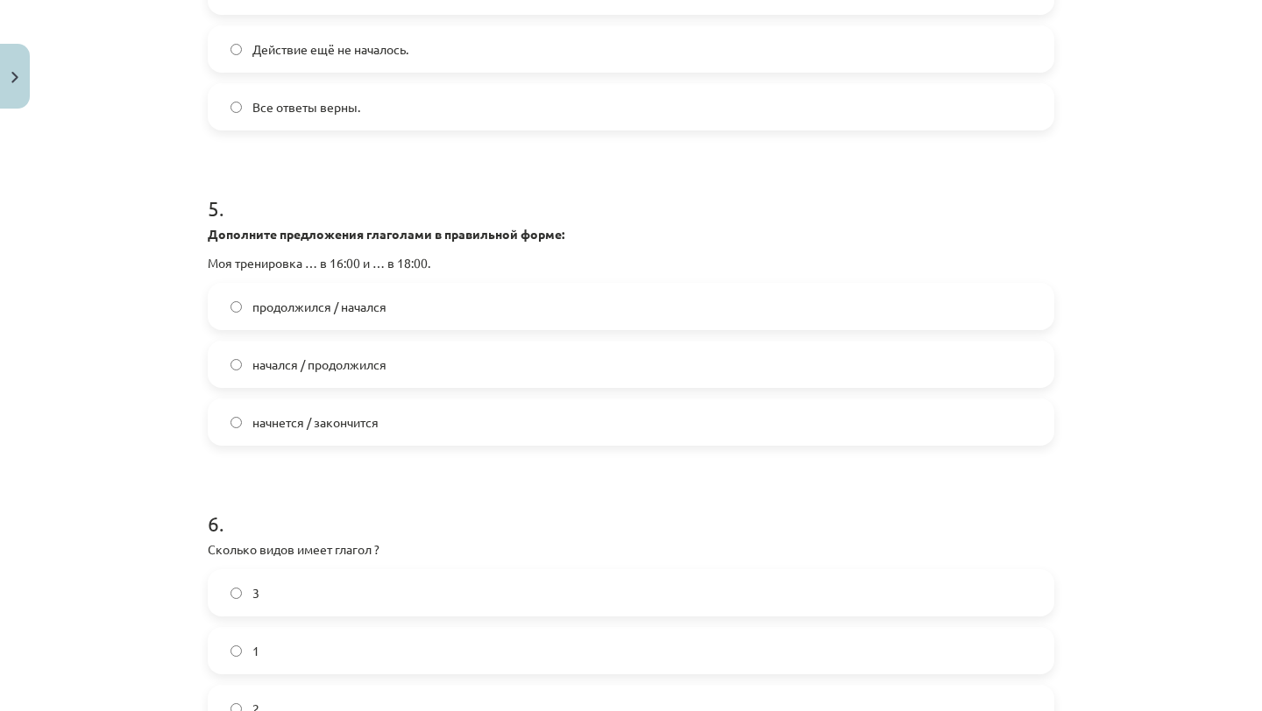
click label "начнется / закончится"
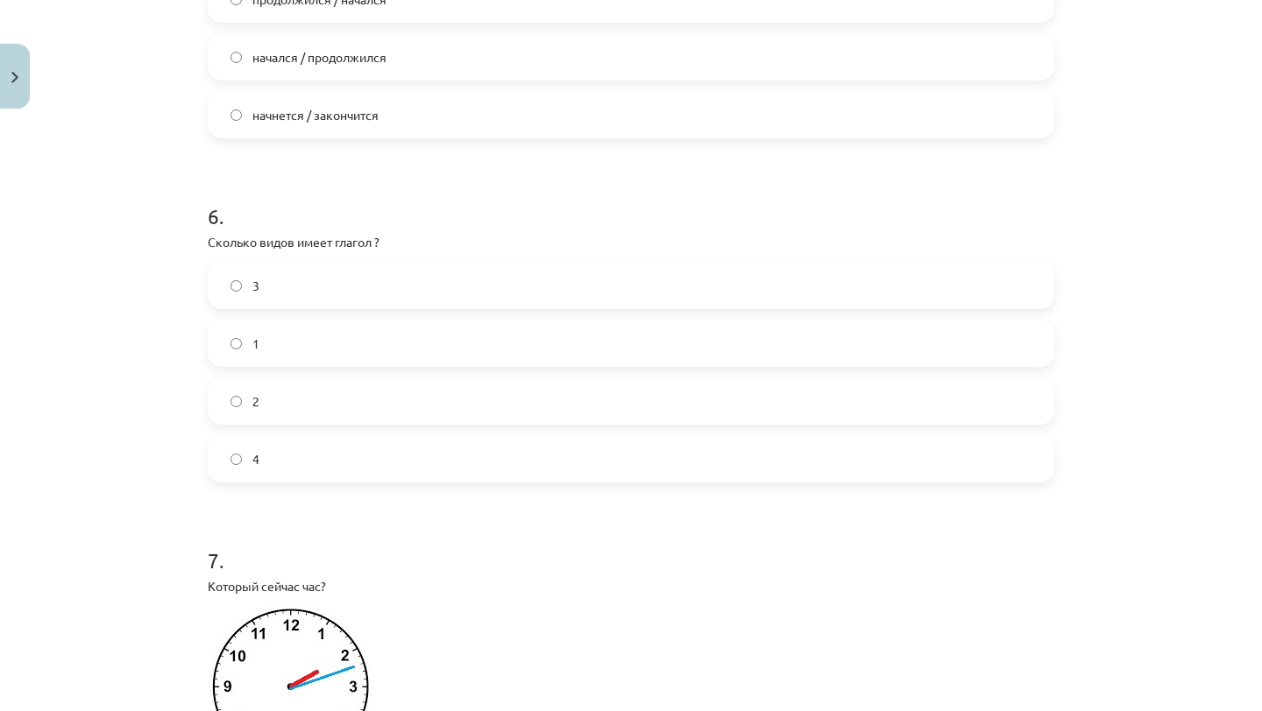
scroll to position [1967, 0]
click label "2"
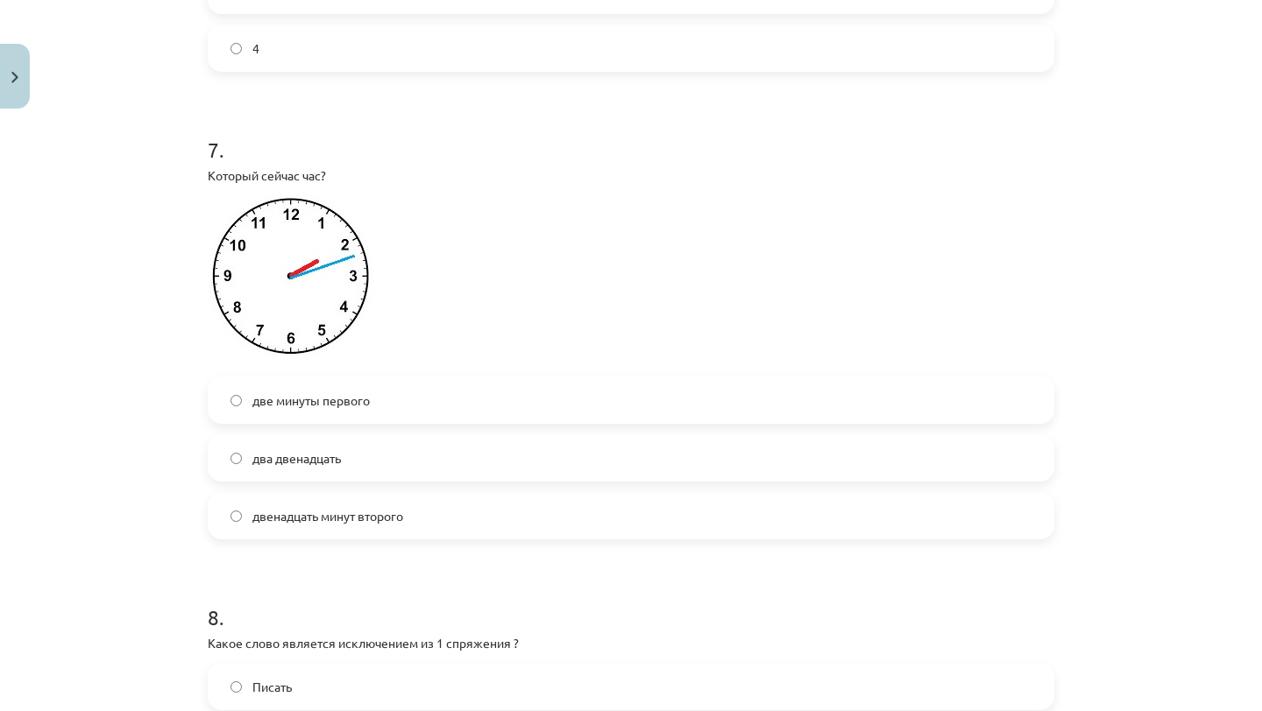
scroll to position [2403, 0]
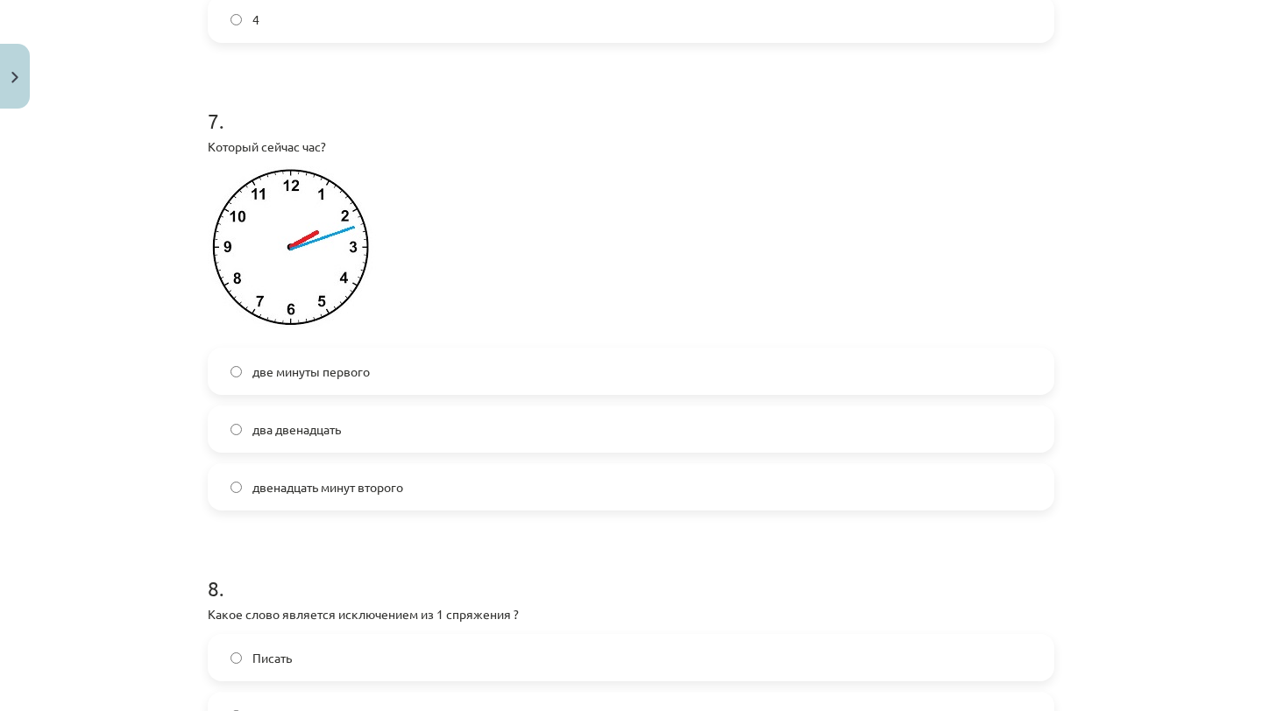
click span "два двенадцать"
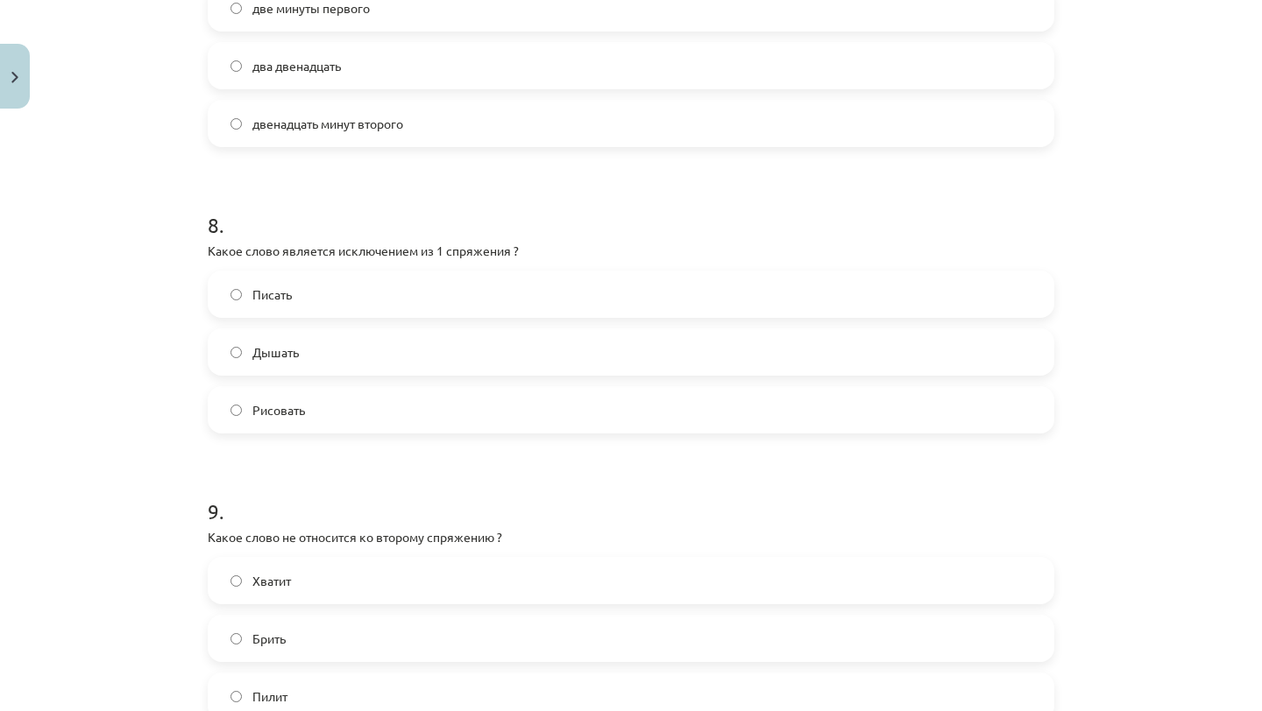
scroll to position [2785, 0]
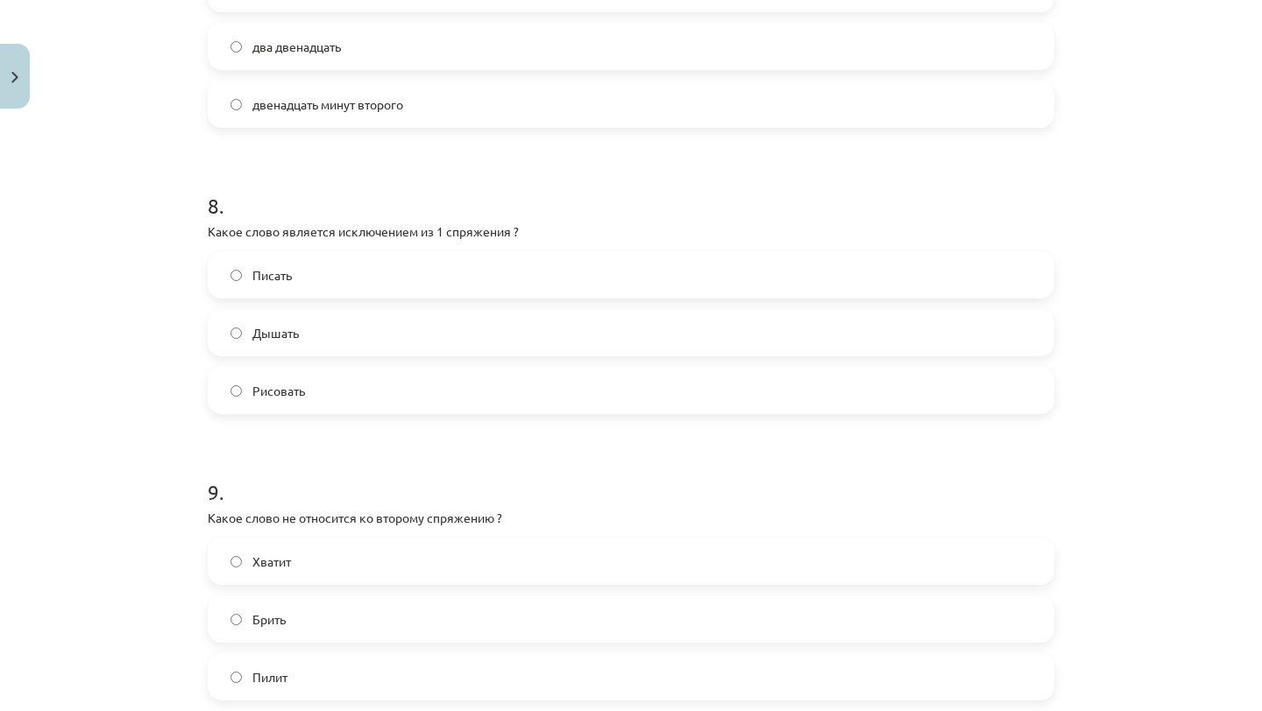
click label "Дышать"
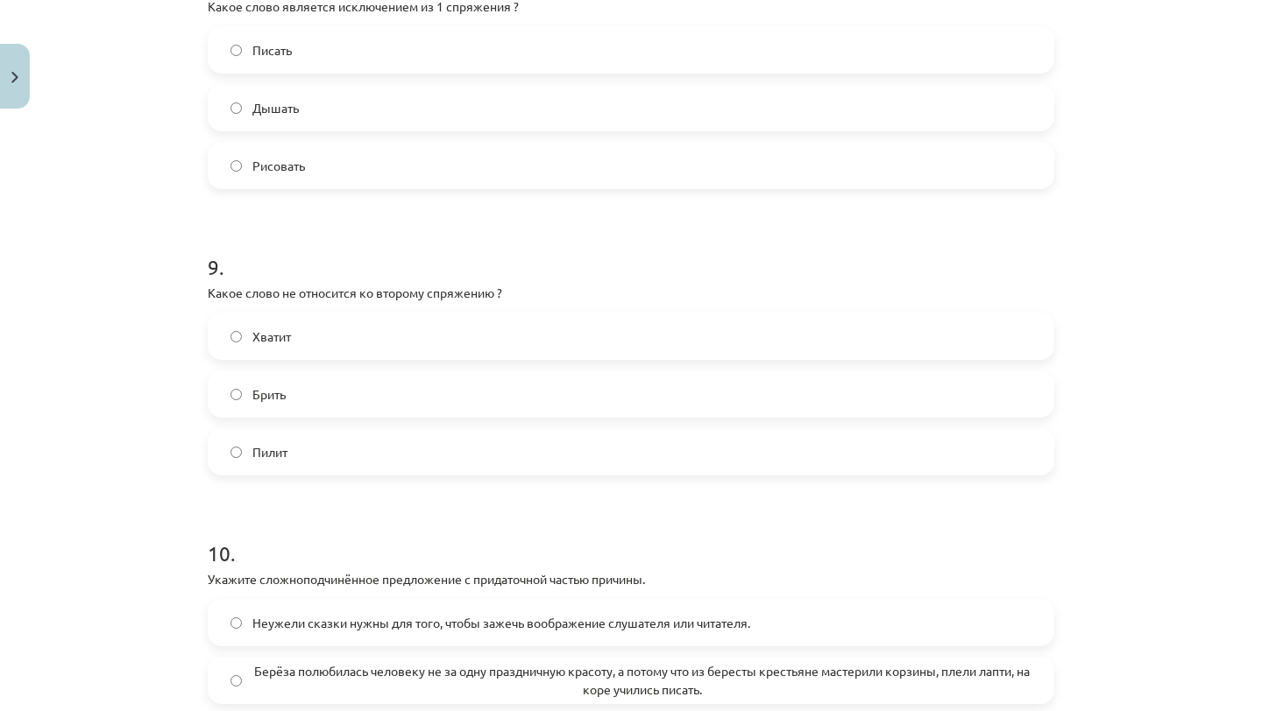
scroll to position [3025, 0]
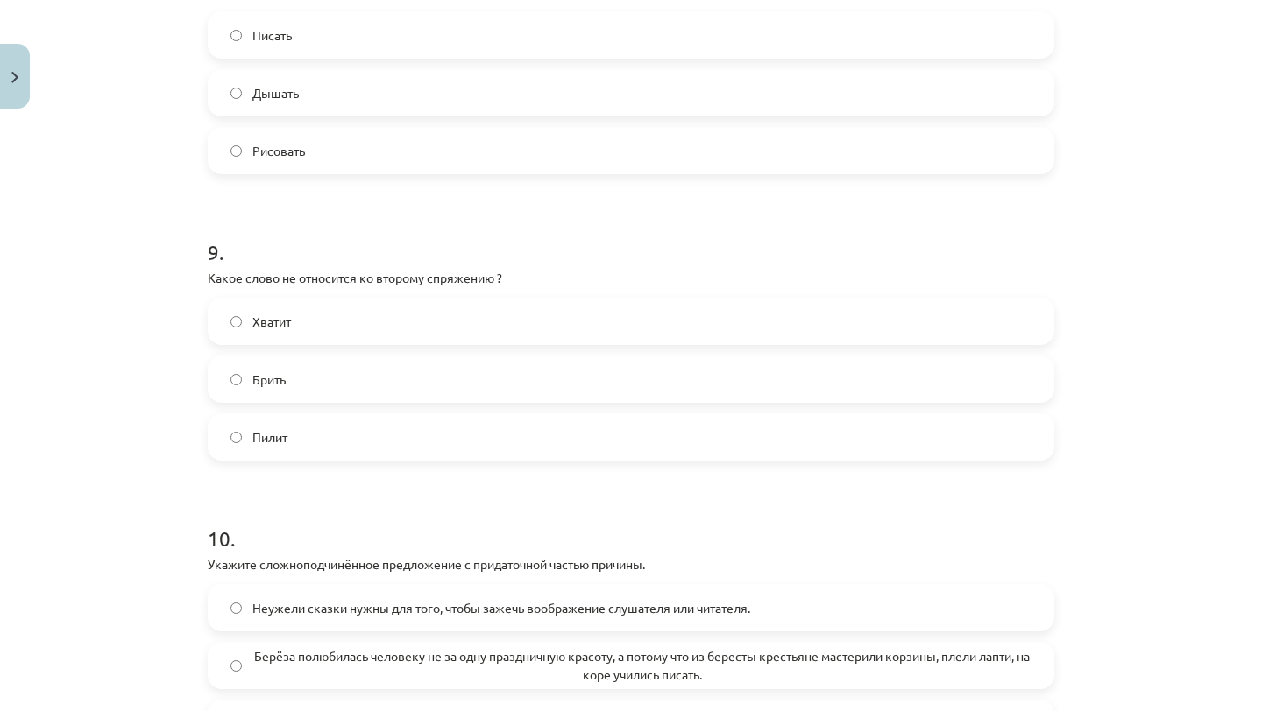
click label "Пилит"
click span "Брить"
click label "Хватит"
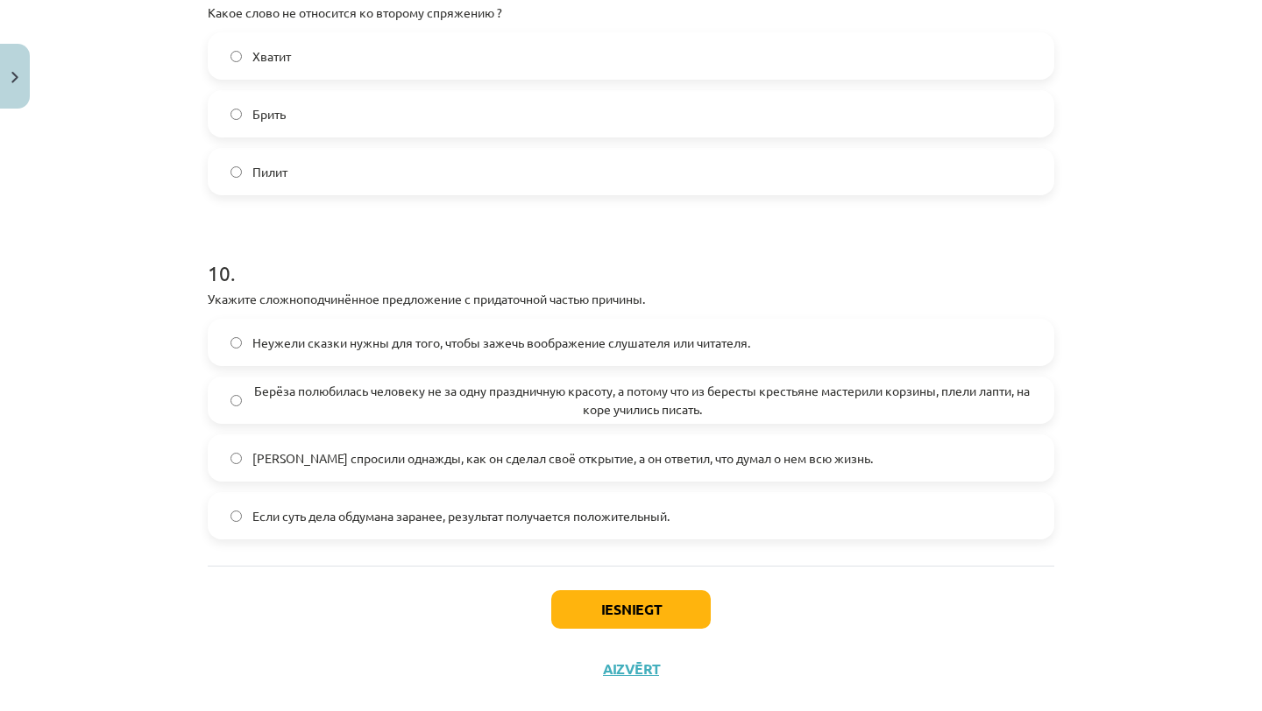
scroll to position [3297, 0]
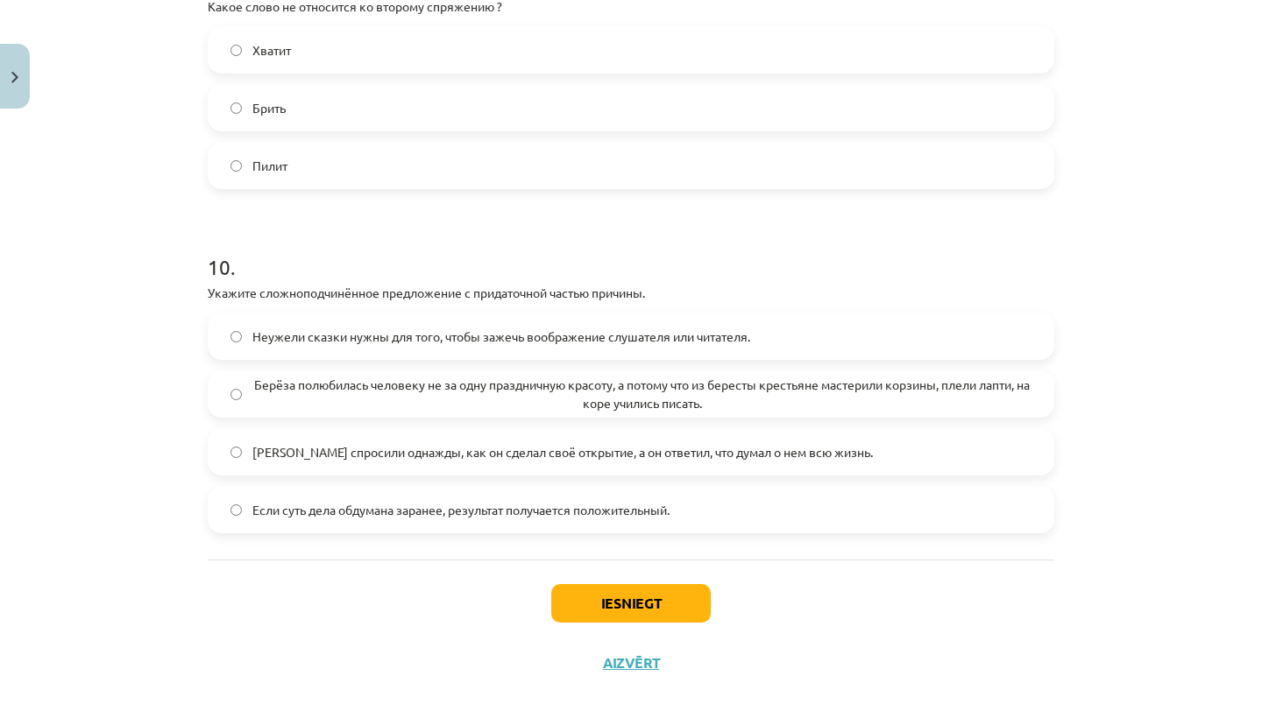
click label "Если суть дела обдумана заранее, результат получается положительный."
click button "Iesniegt"
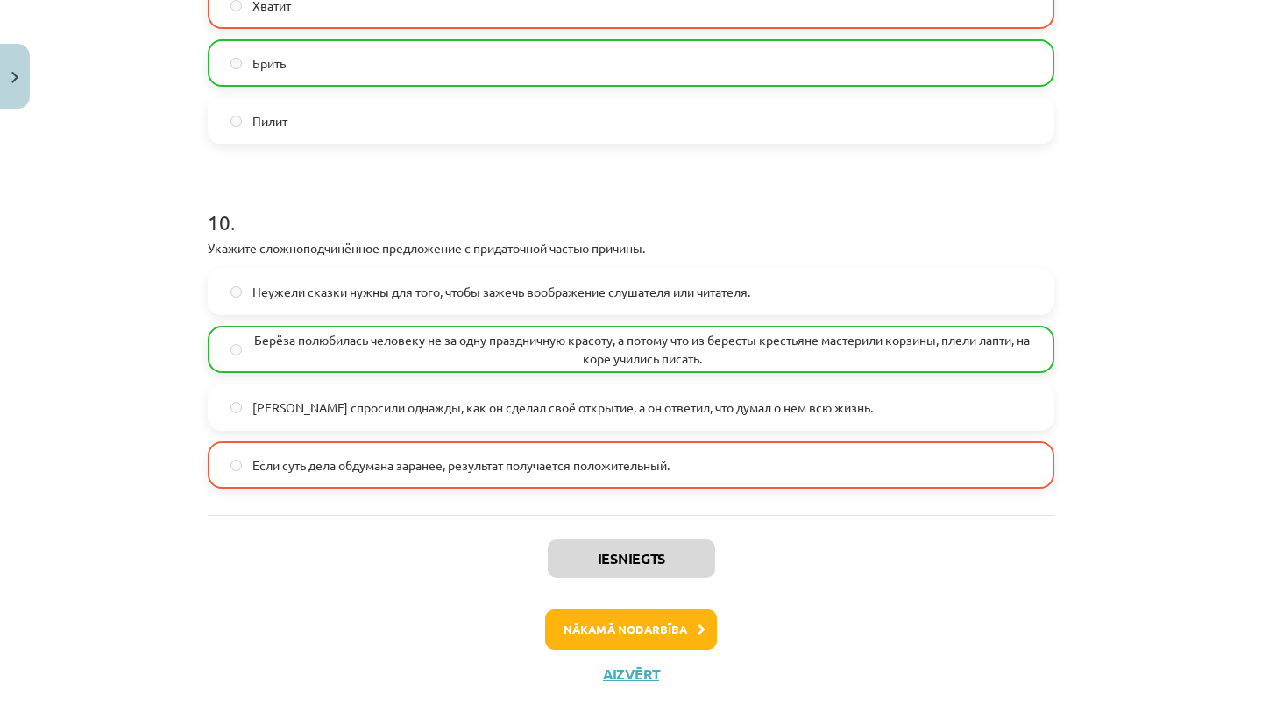
scroll to position [3396, 0]
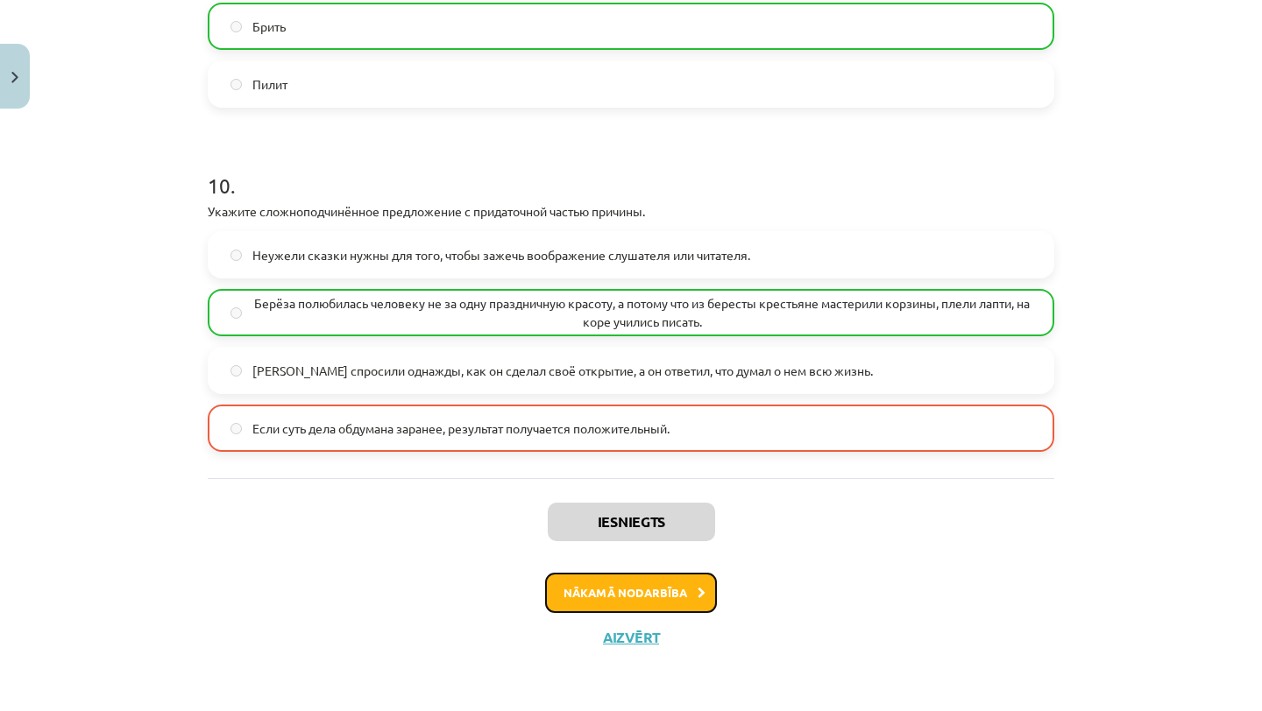
click button "Nākamā nodarbība"
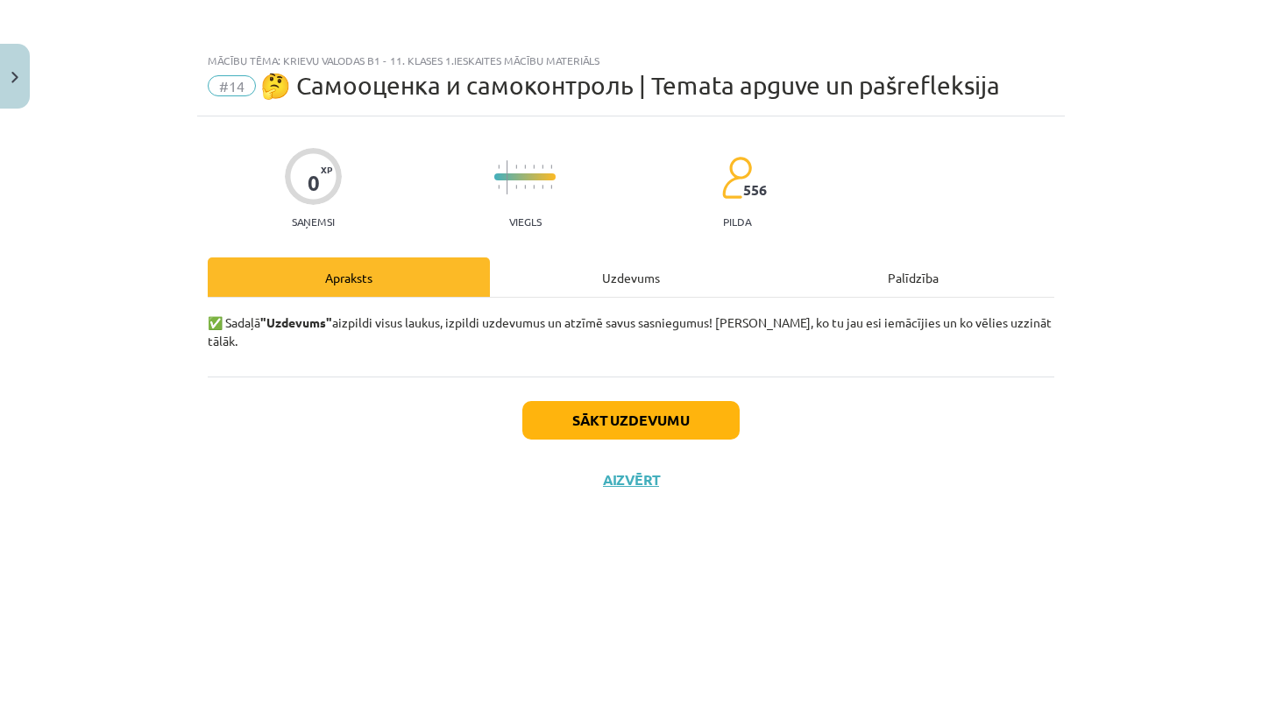
scroll to position [0, 0]
click button "Sākt uzdevumu"
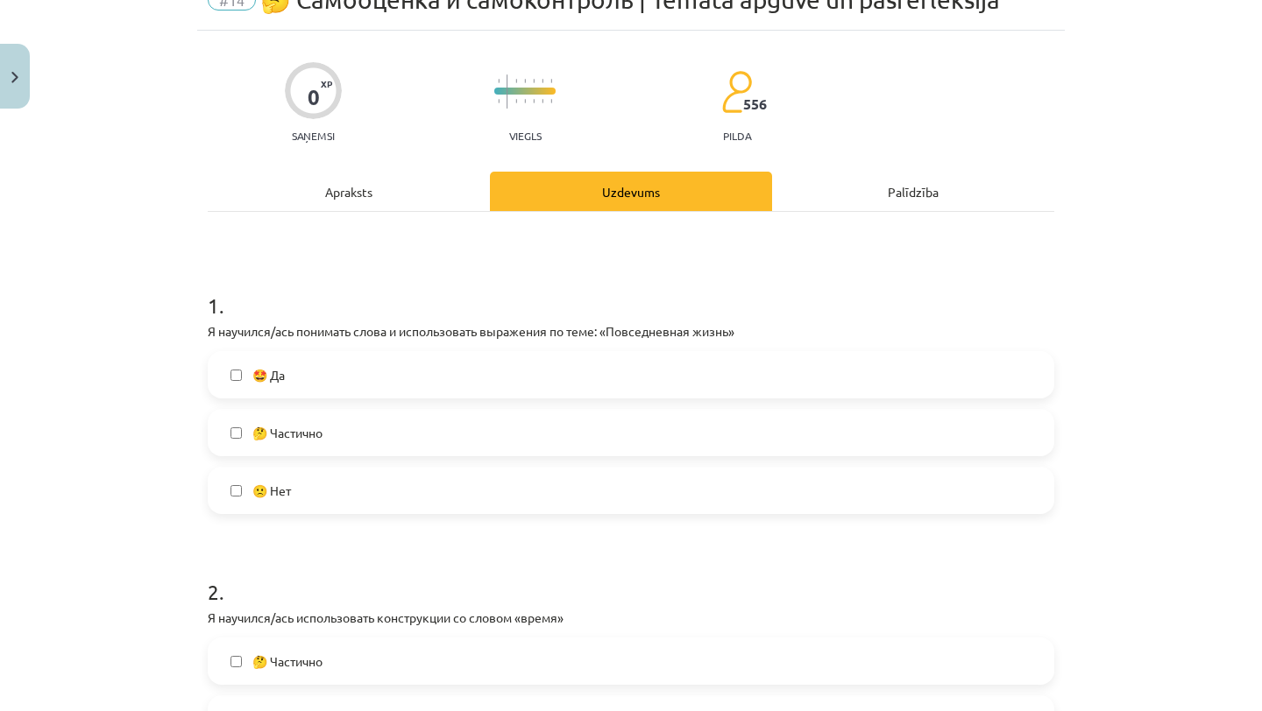
scroll to position [104, 0]
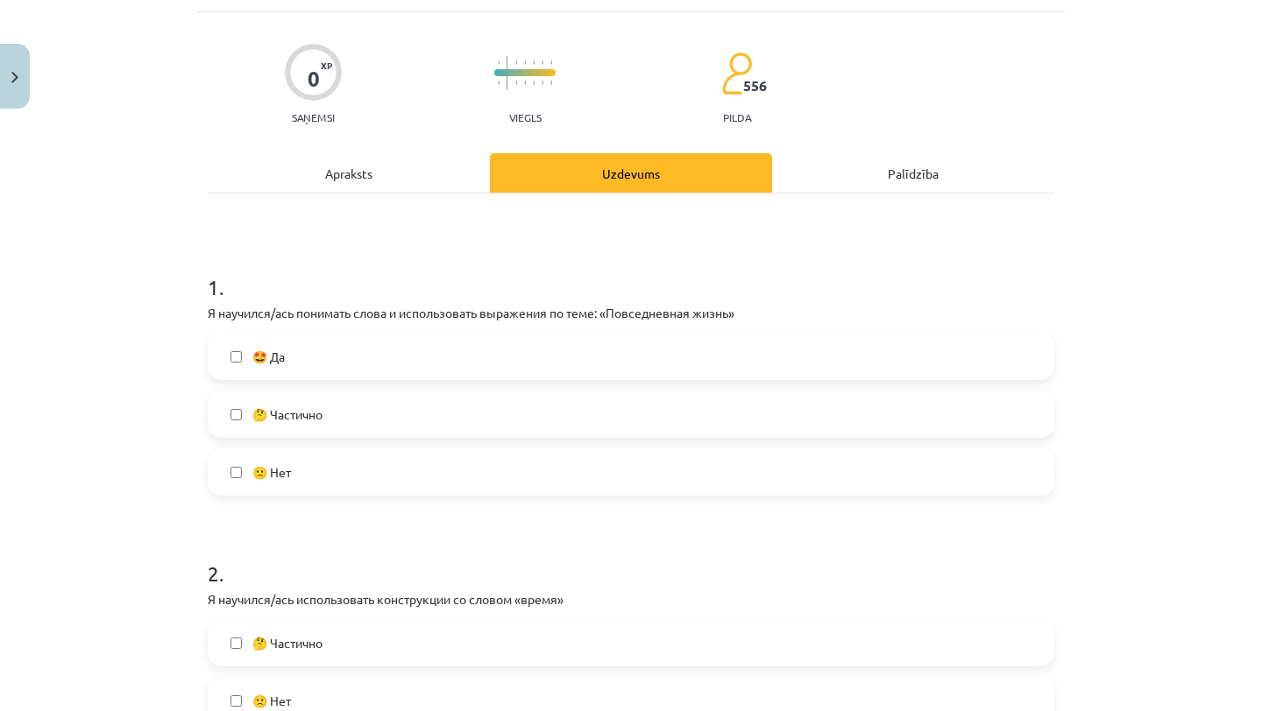
click label "🤩 Да"
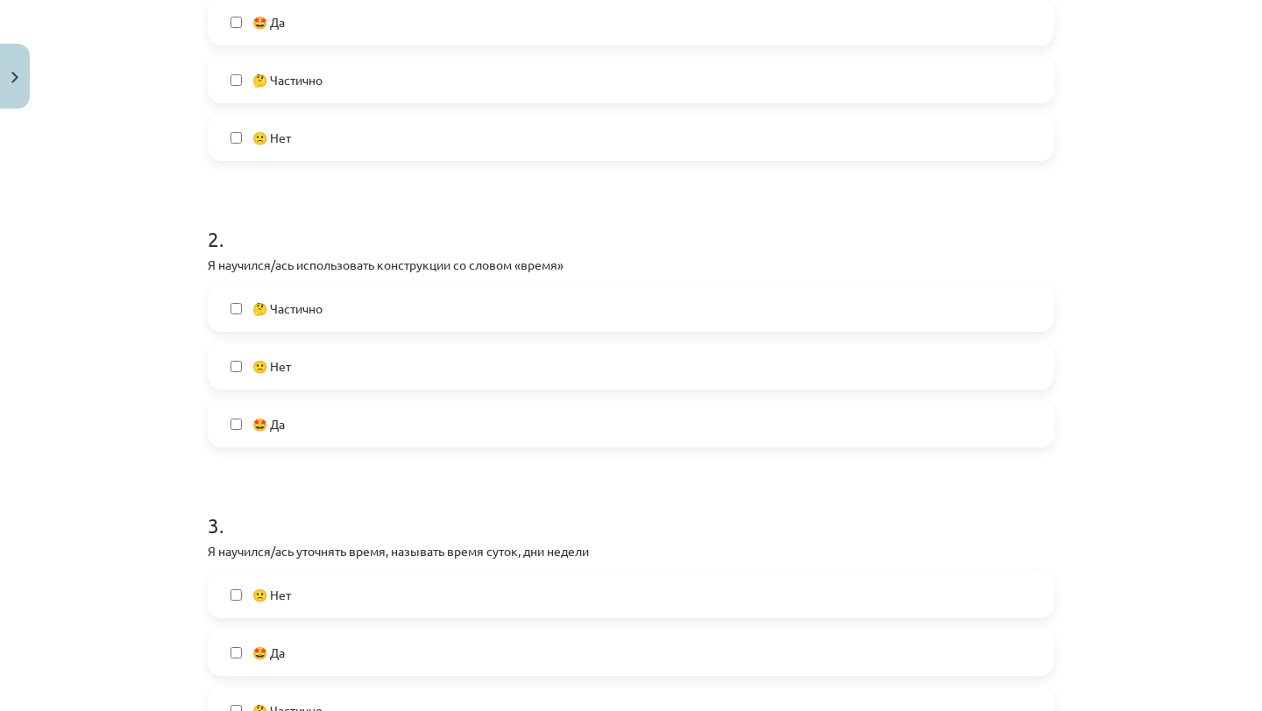
scroll to position [442, 0]
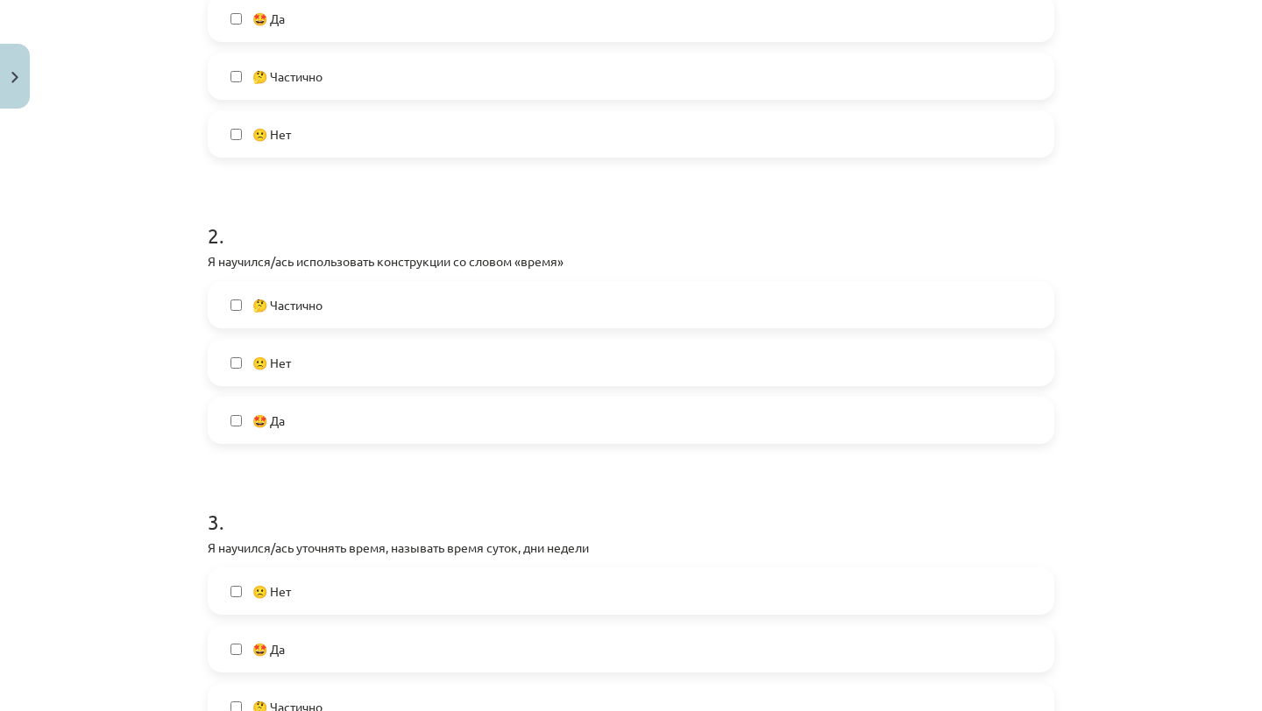
click label "🤩 Да"
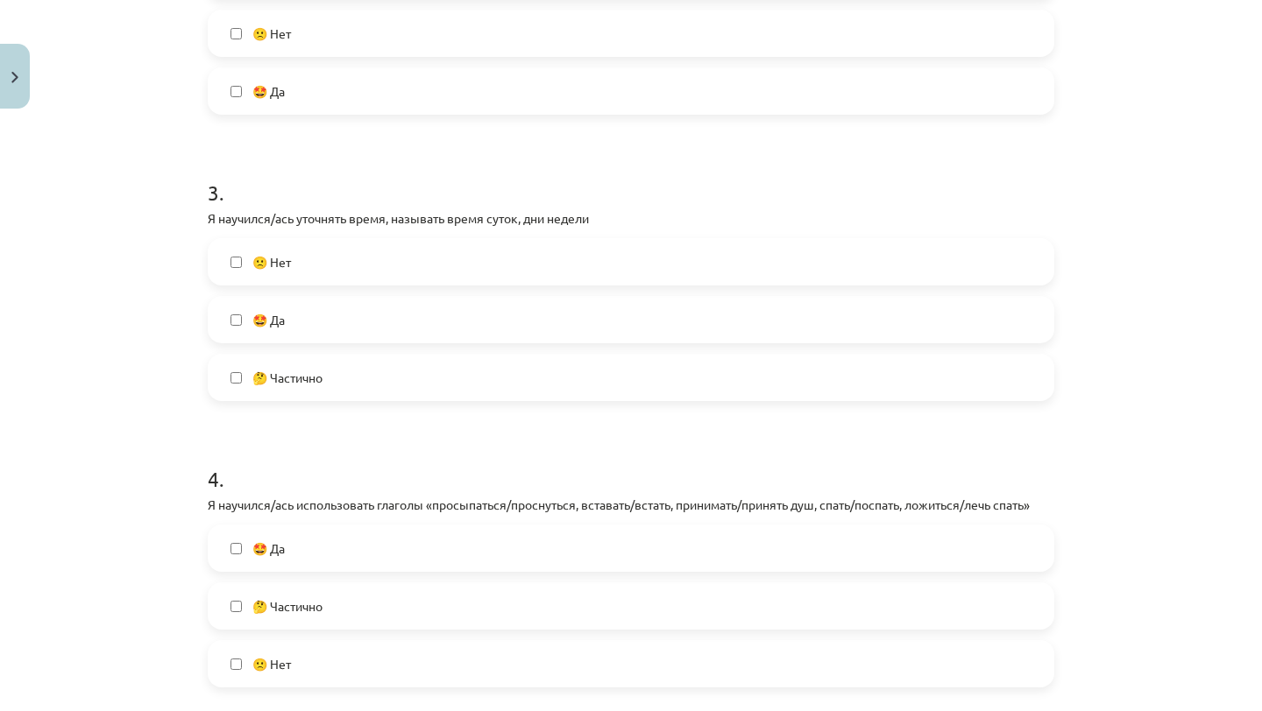
scroll to position [773, 0]
click label "🤩 Да"
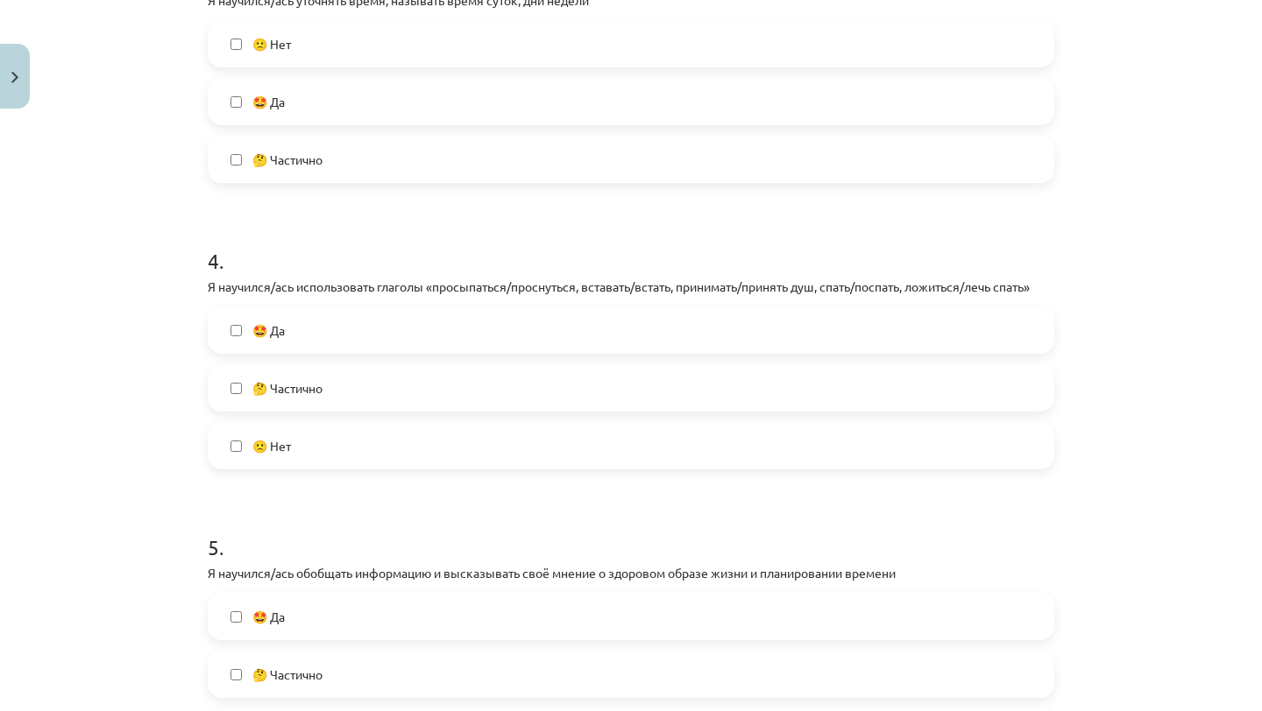
click label "🤩 Да"
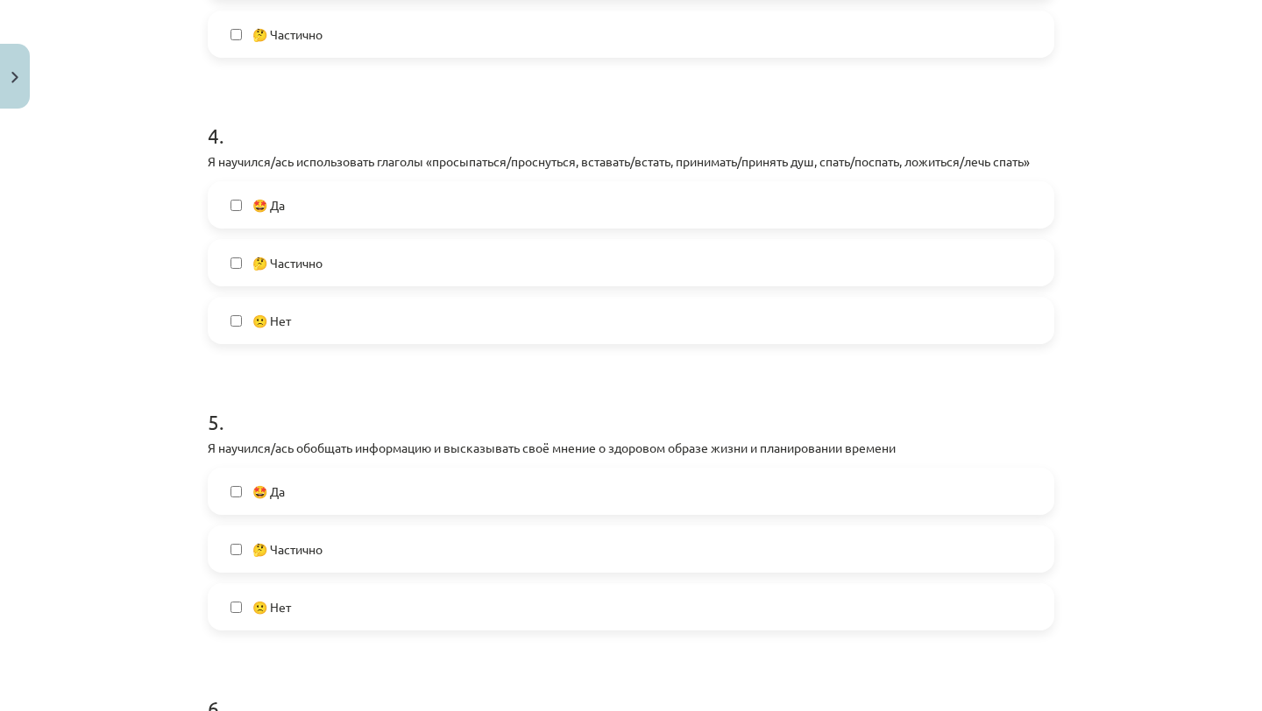
scroll to position [1183, 0]
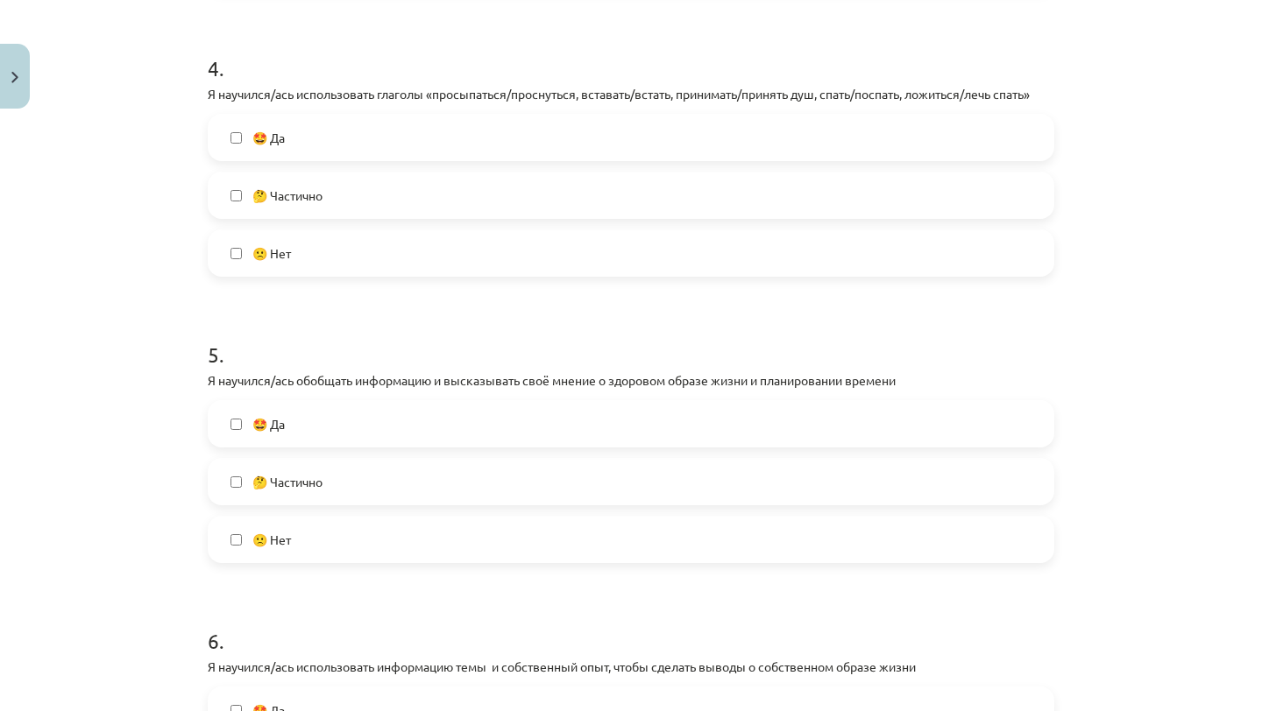
click span "🤩 Да"
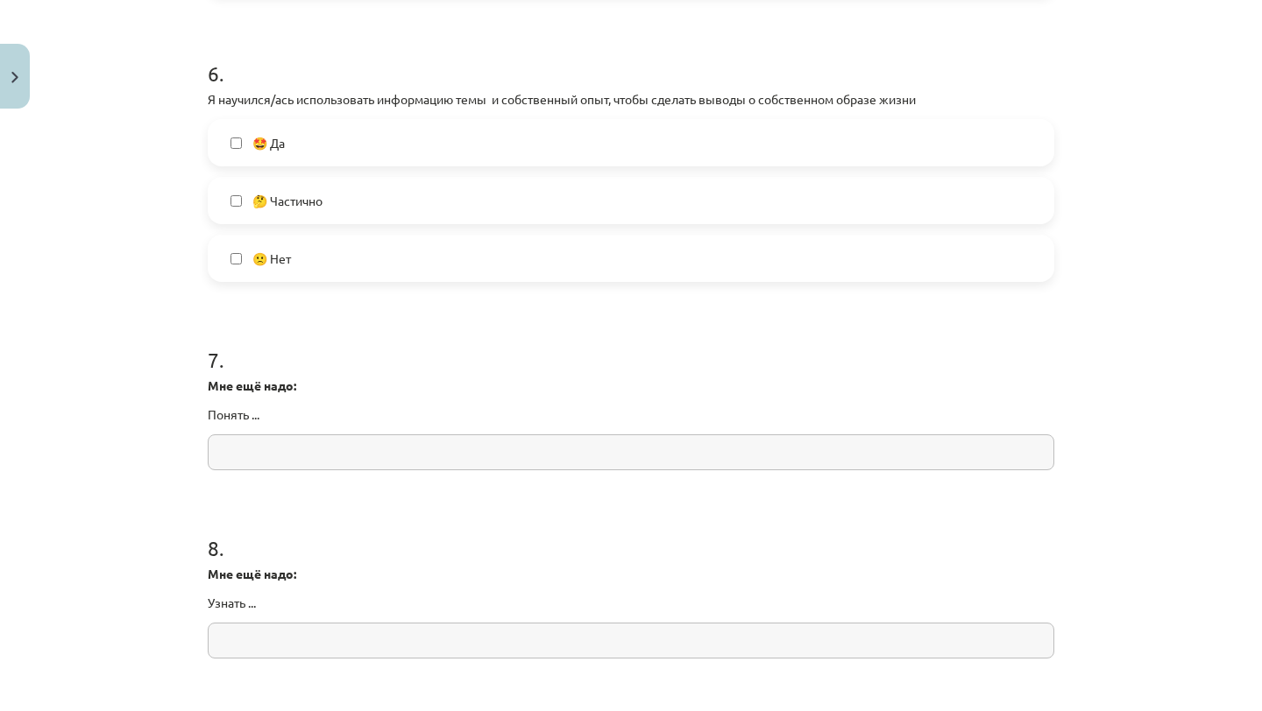
scroll to position [1776, 0]
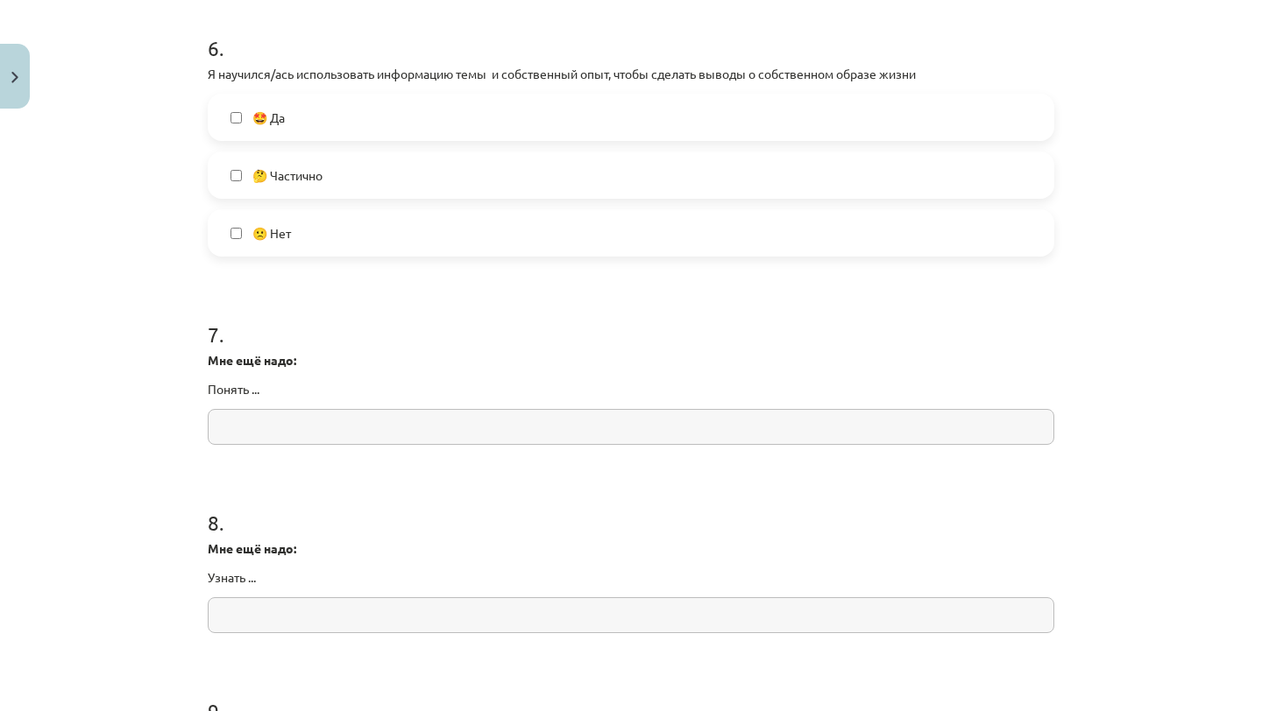
click label "🤩 Да"
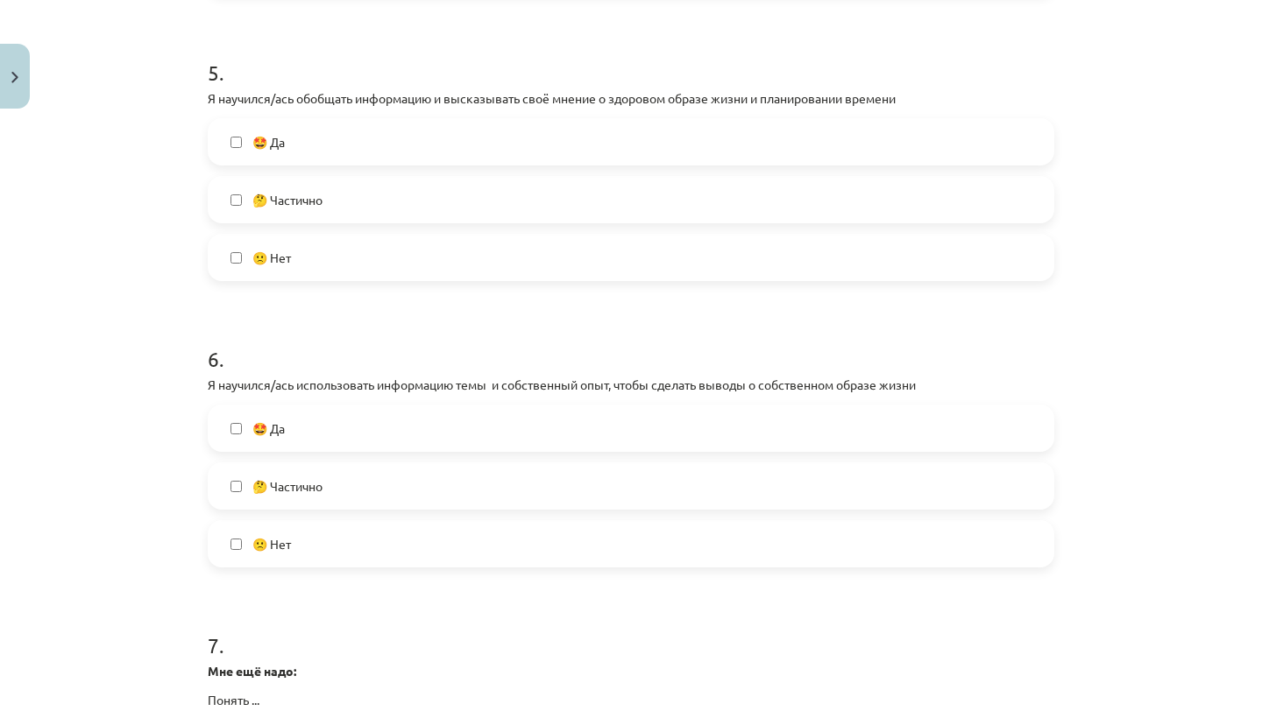
scroll to position [2268, 0]
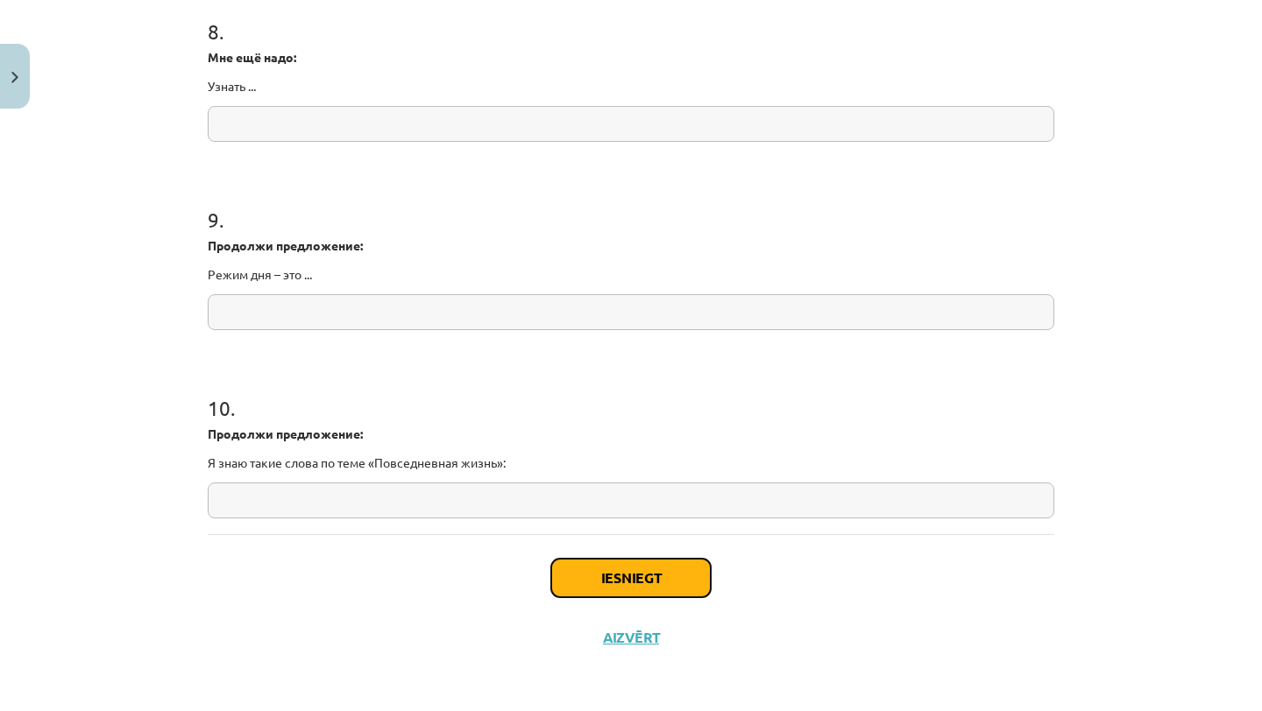
click button "Iesniegt"
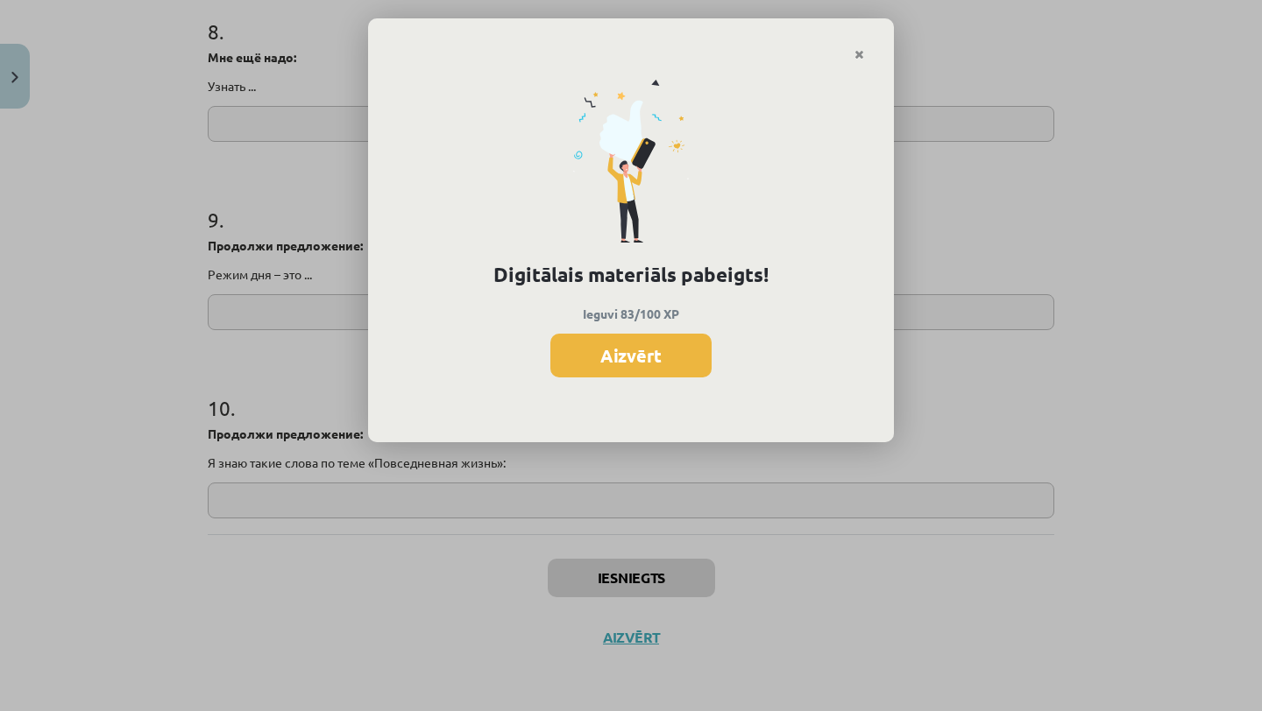
scroll to position [1863, 0]
click button "Aizvērt"
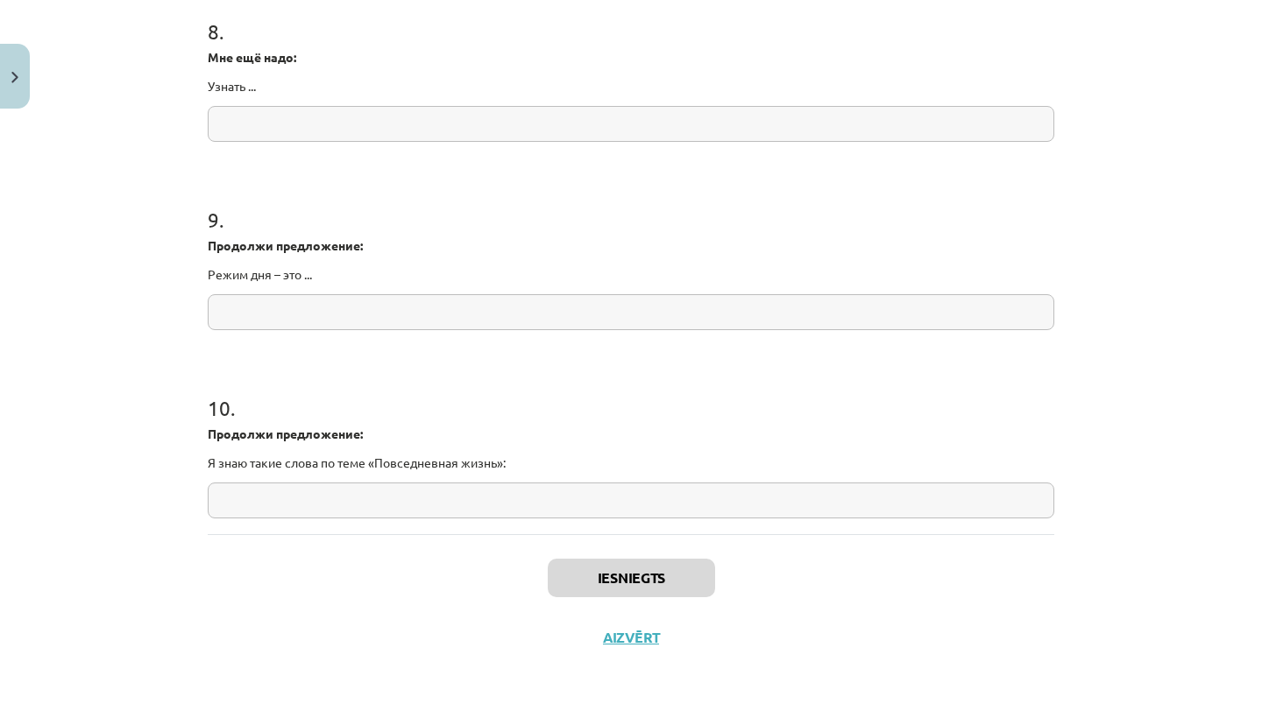
click div "Iesniegts Aizvērt"
click button "Aizvērt"
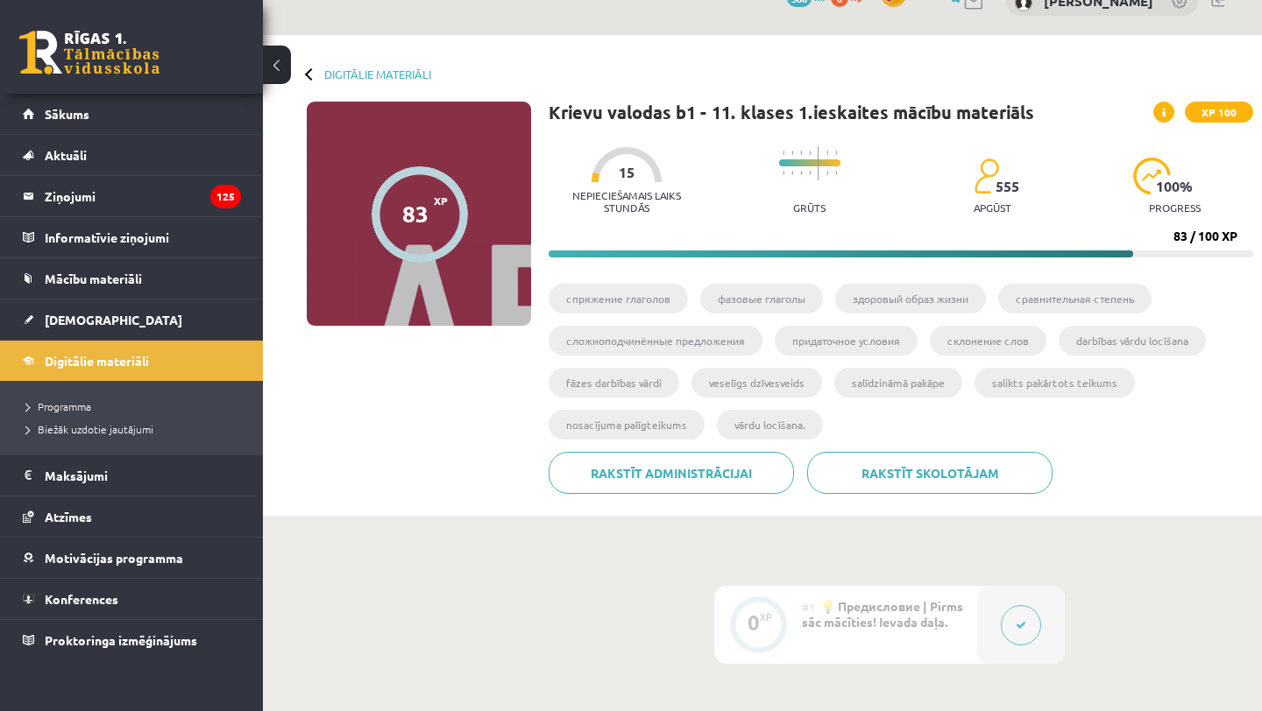
scroll to position [0, 0]
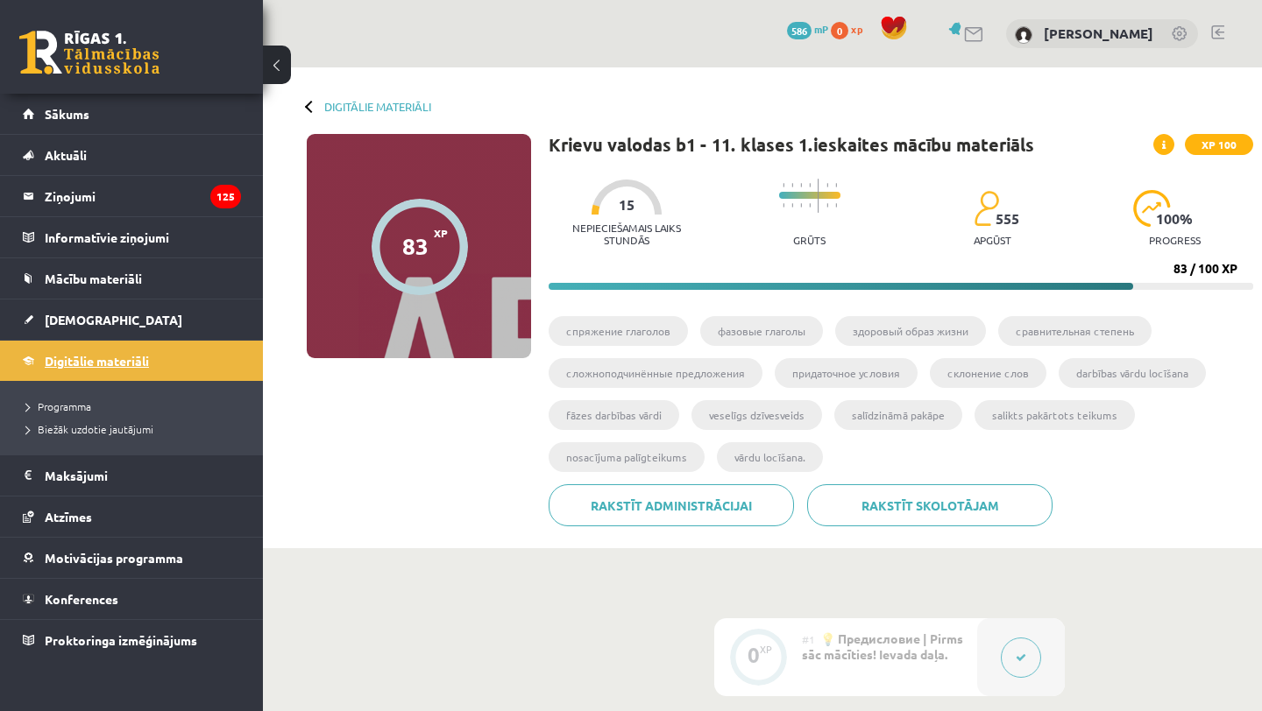
click link "Digitālie materiāli"
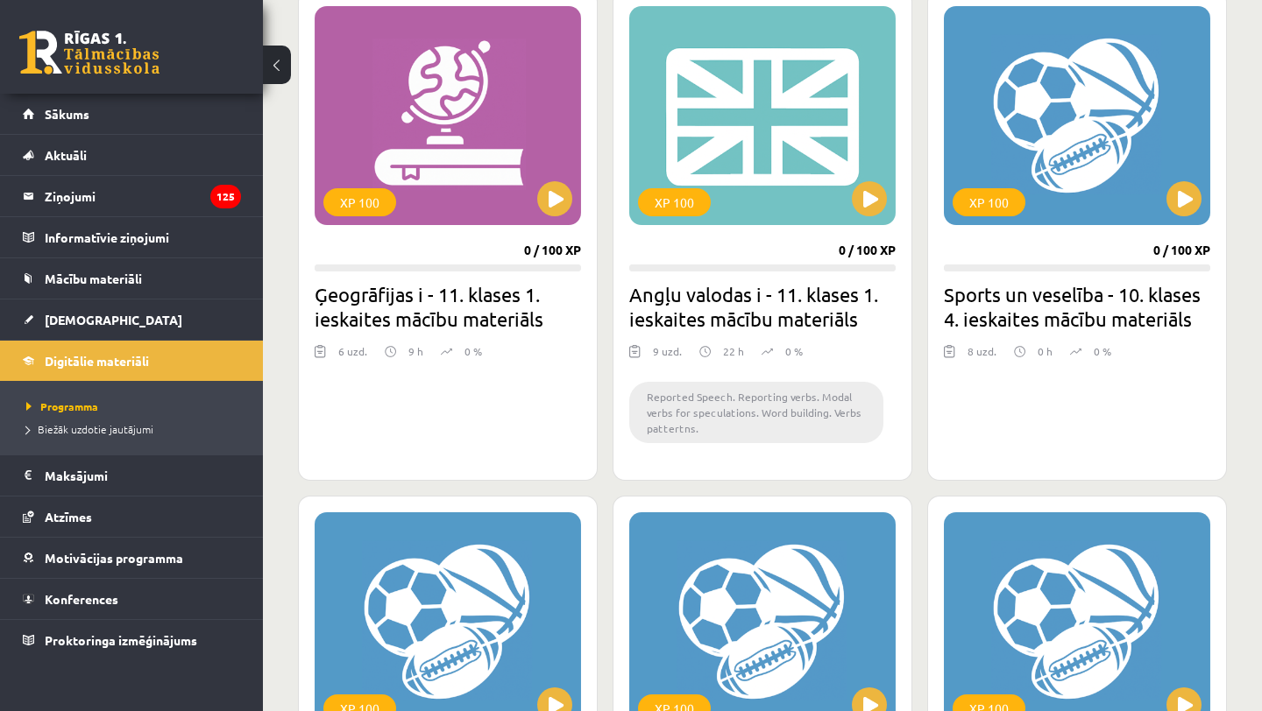
scroll to position [497, 0]
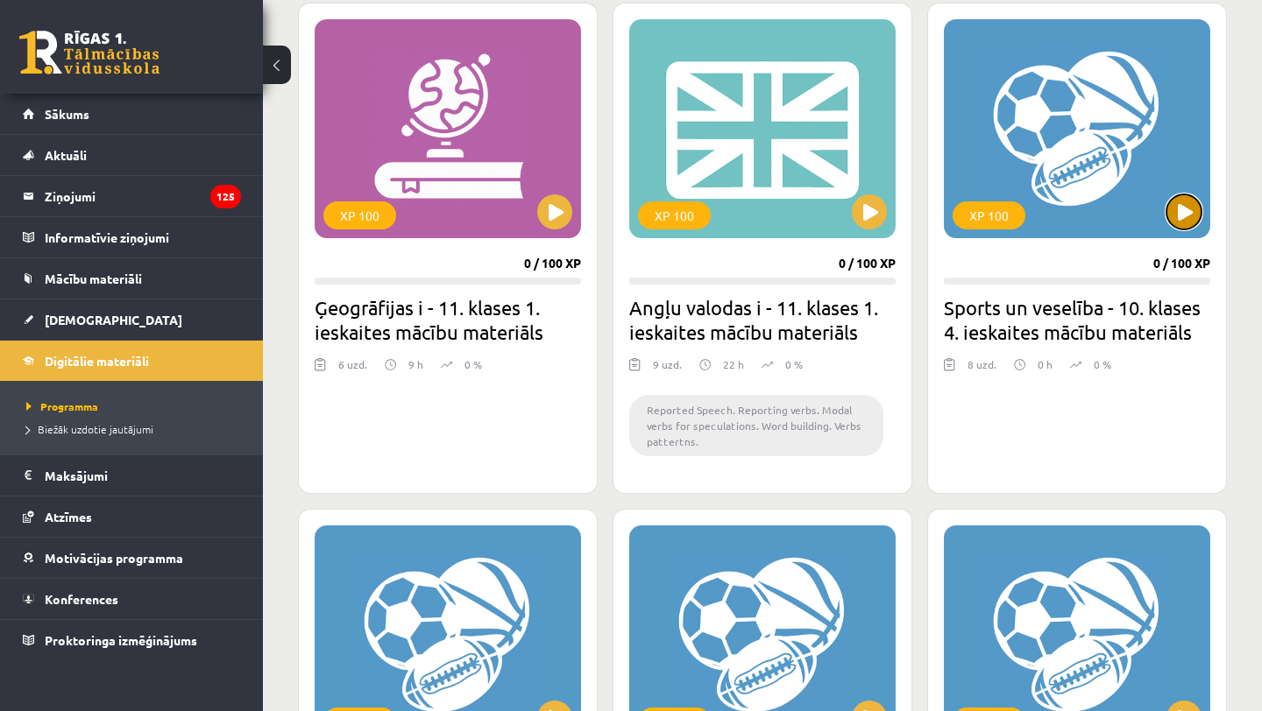
click button
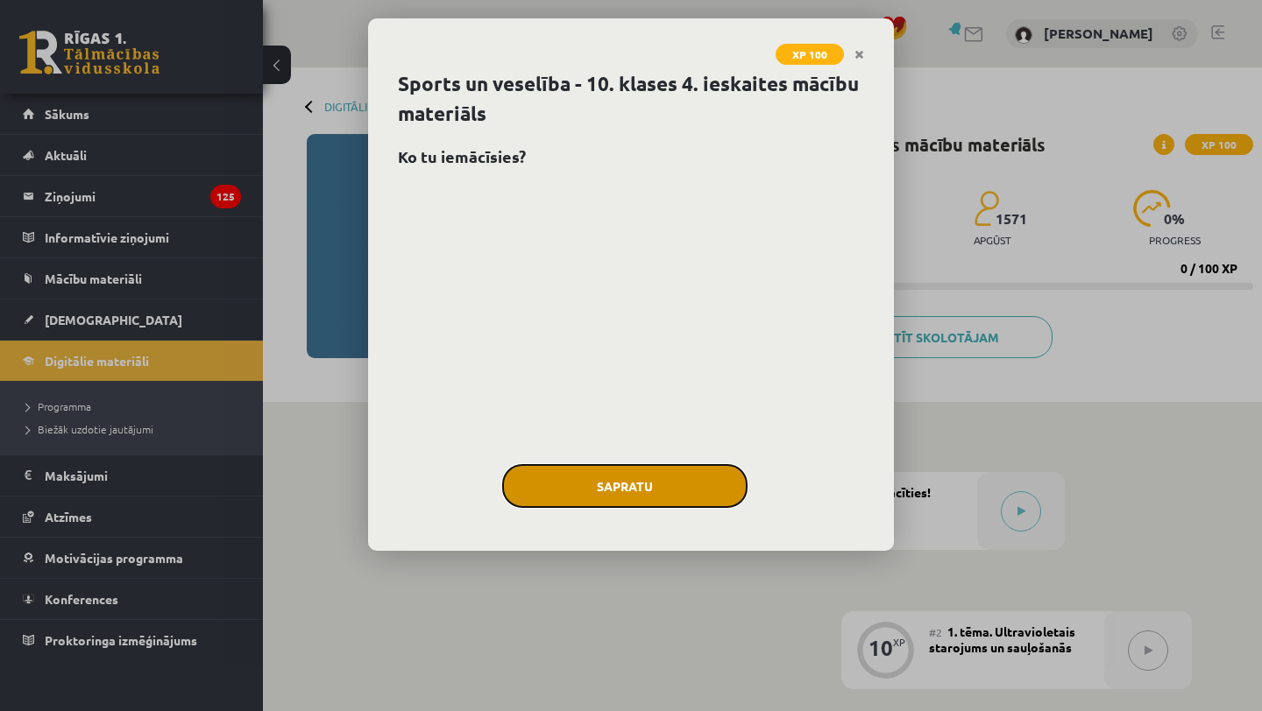
click at [691, 486] on button "Sapratu" at bounding box center [624, 486] width 245 height 44
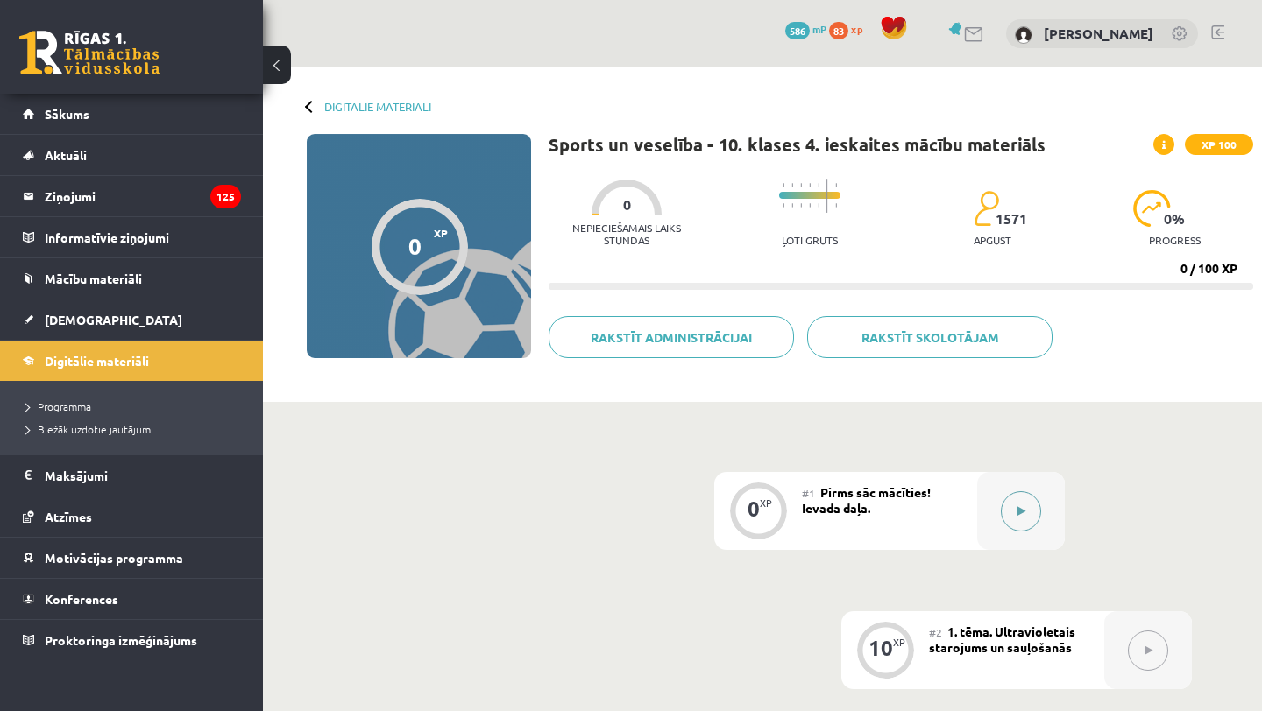
click at [1023, 514] on icon at bounding box center [1021, 511] width 8 height 11
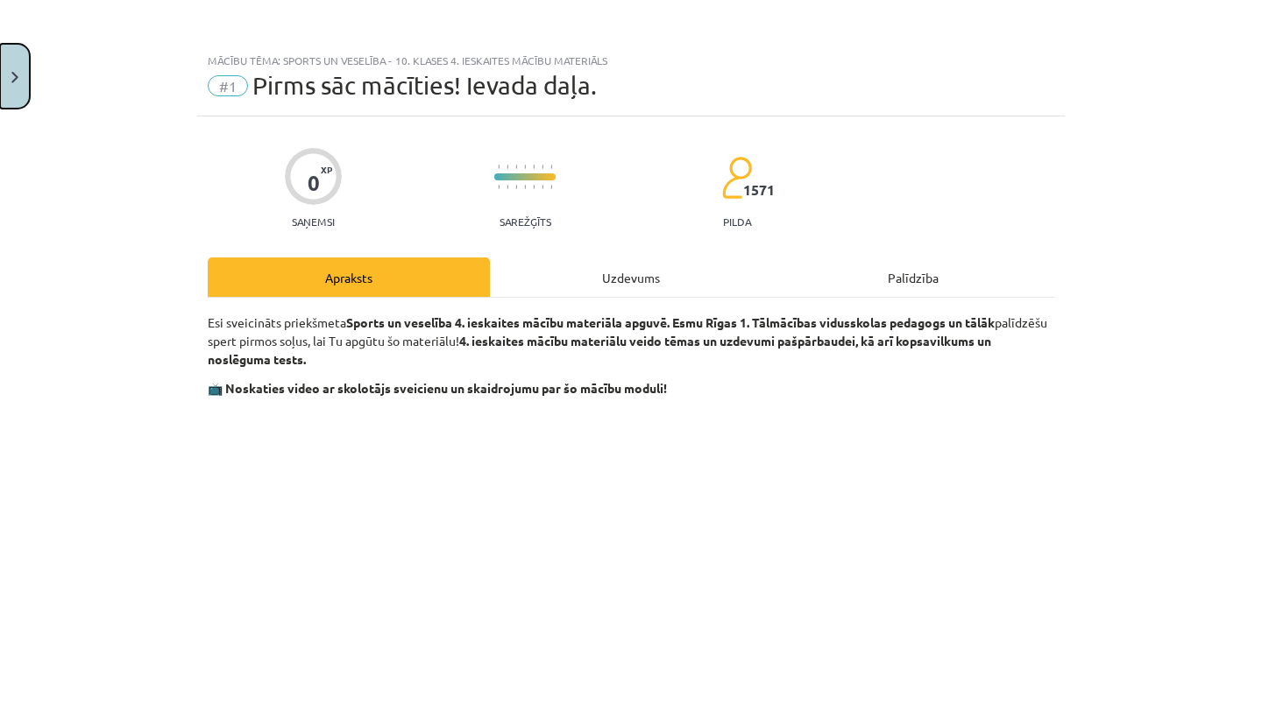
click at [8, 73] on button "Close" at bounding box center [15, 76] width 30 height 65
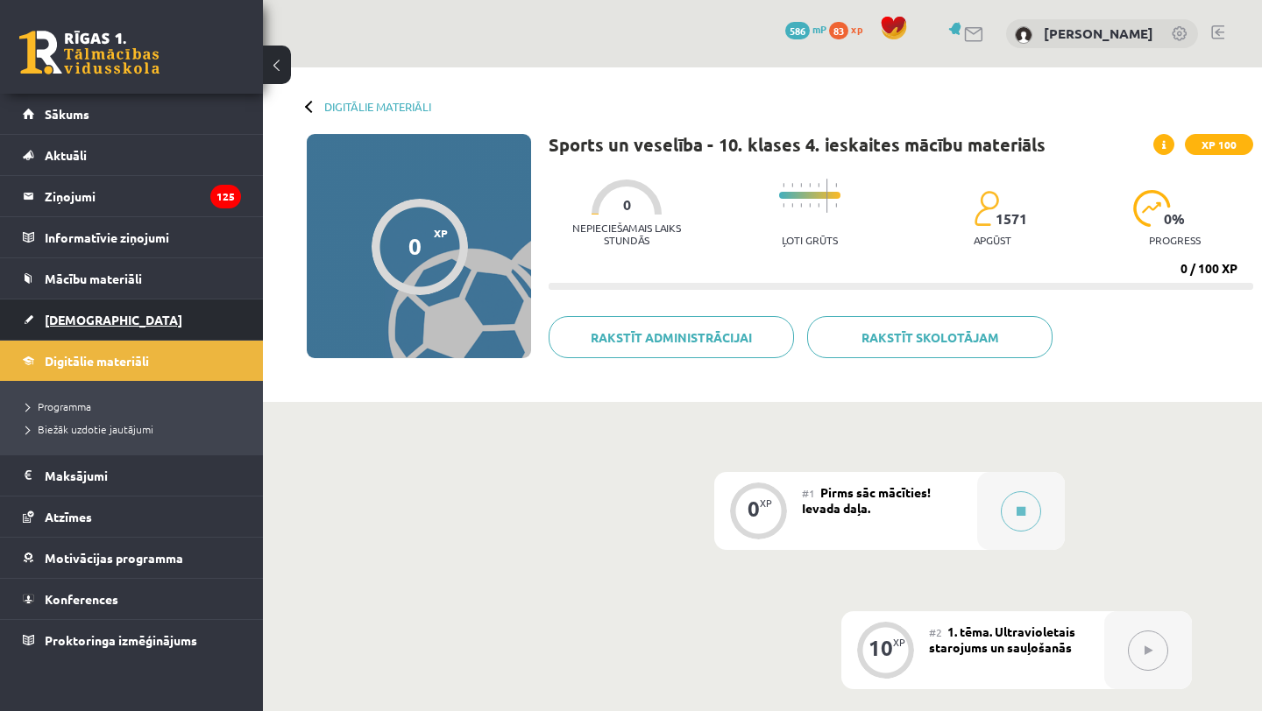
click at [106, 309] on link "[DEMOGRAPHIC_DATA]" at bounding box center [132, 320] width 218 height 40
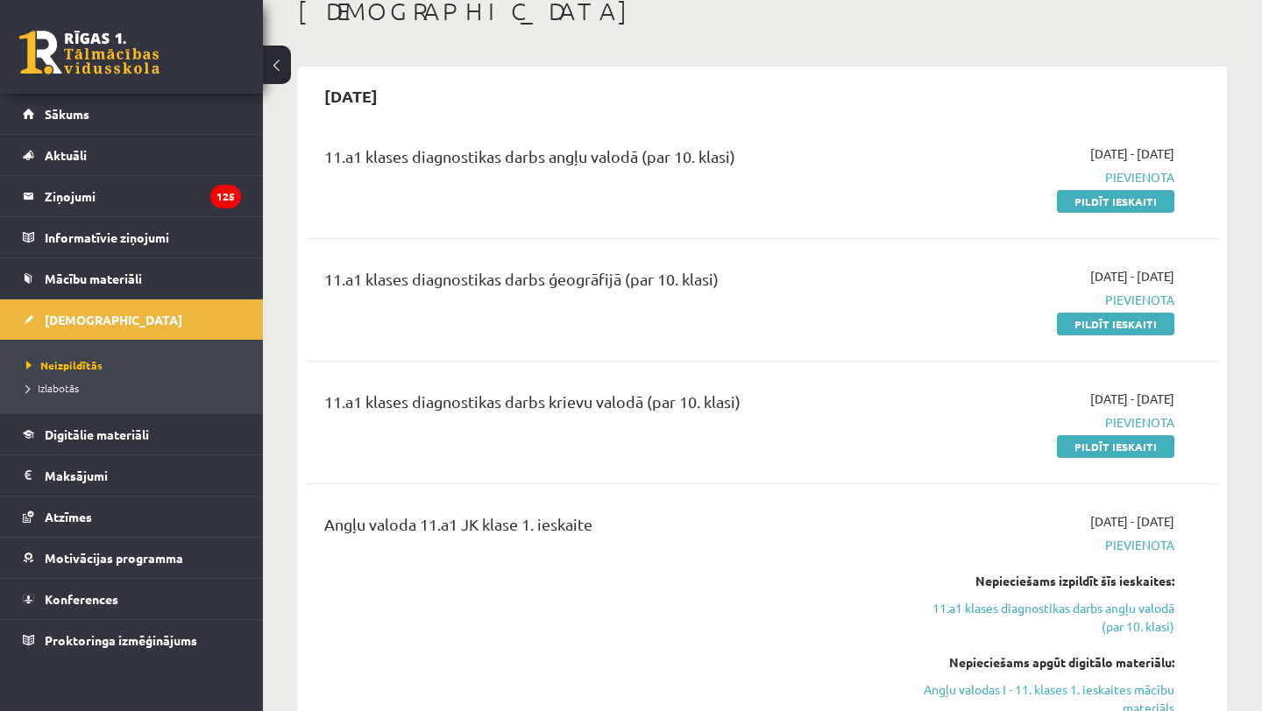
scroll to position [117, 0]
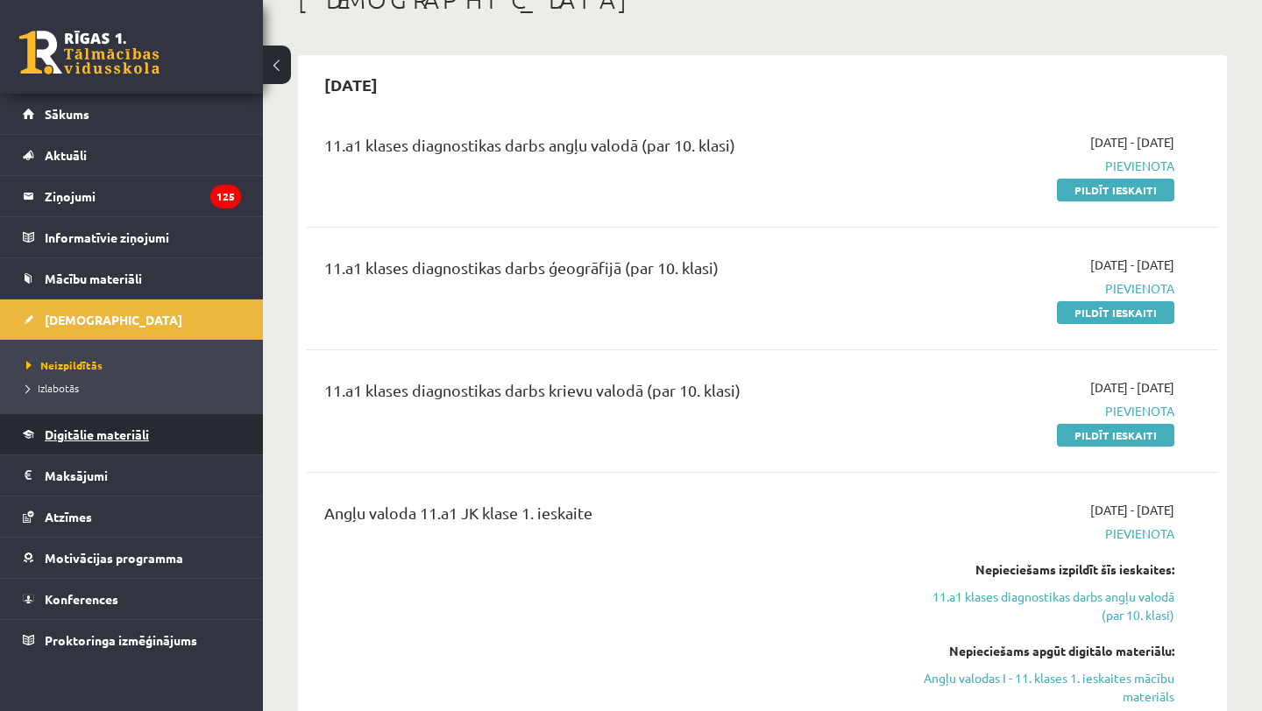
click at [81, 424] on link "Digitālie materiāli" at bounding box center [132, 434] width 218 height 40
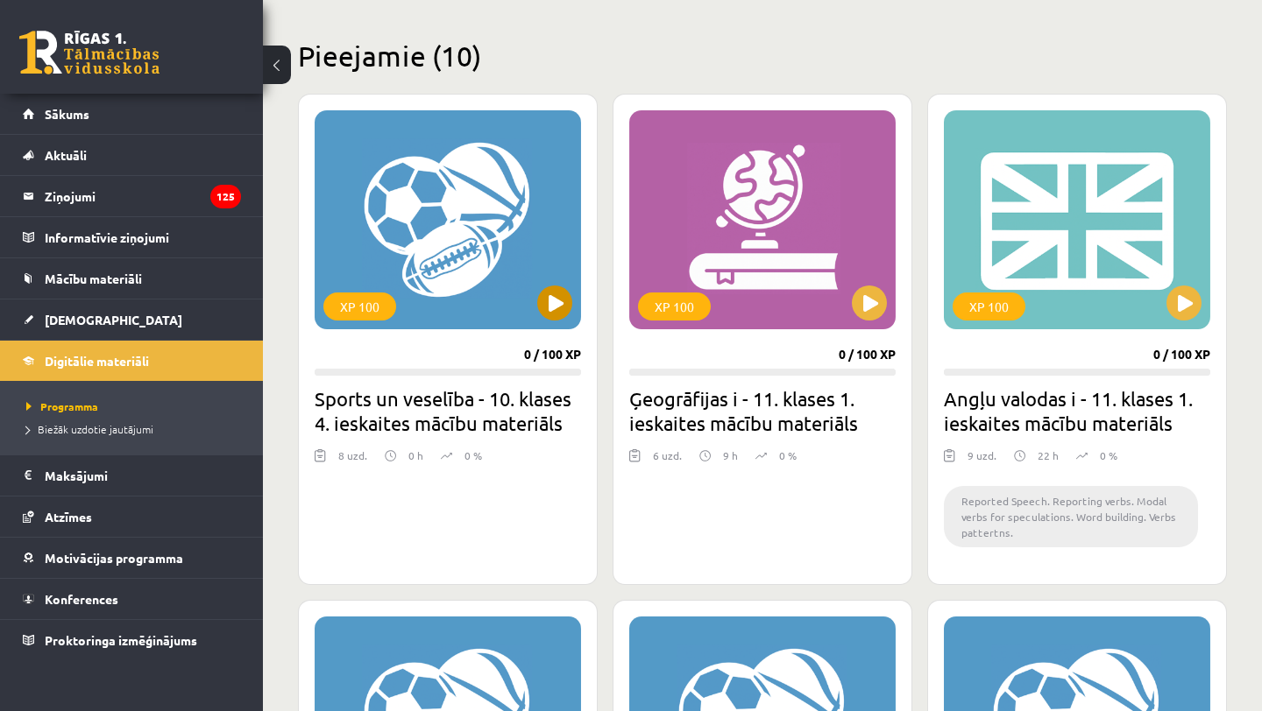
scroll to position [427, 0]
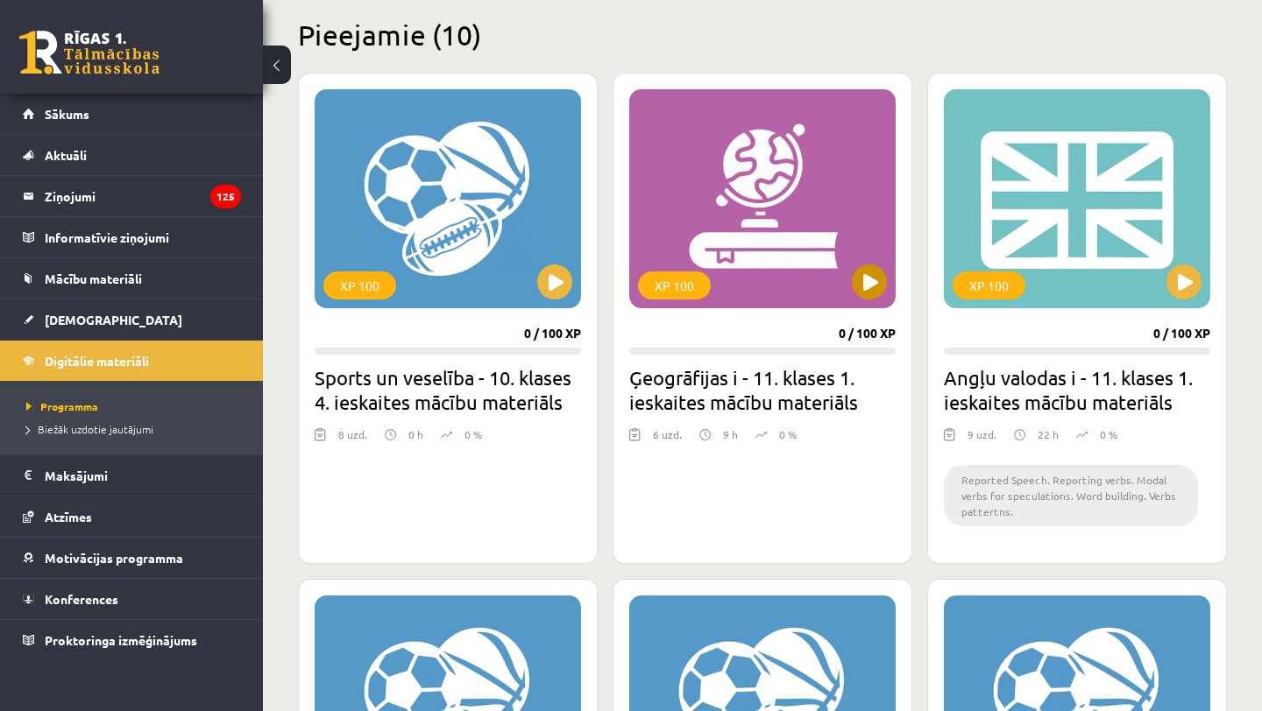
click at [881, 300] on div "XP 100" at bounding box center [762, 198] width 266 height 219
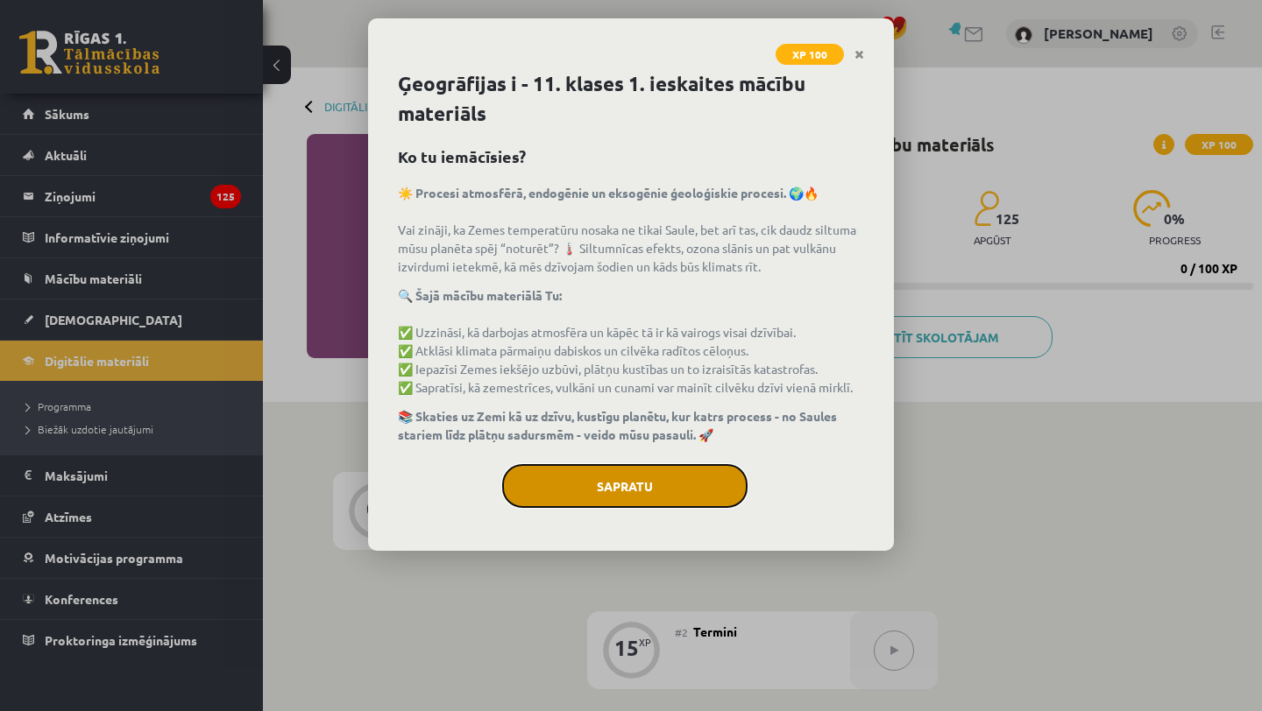
click at [624, 489] on button "Sapratu" at bounding box center [624, 486] width 245 height 44
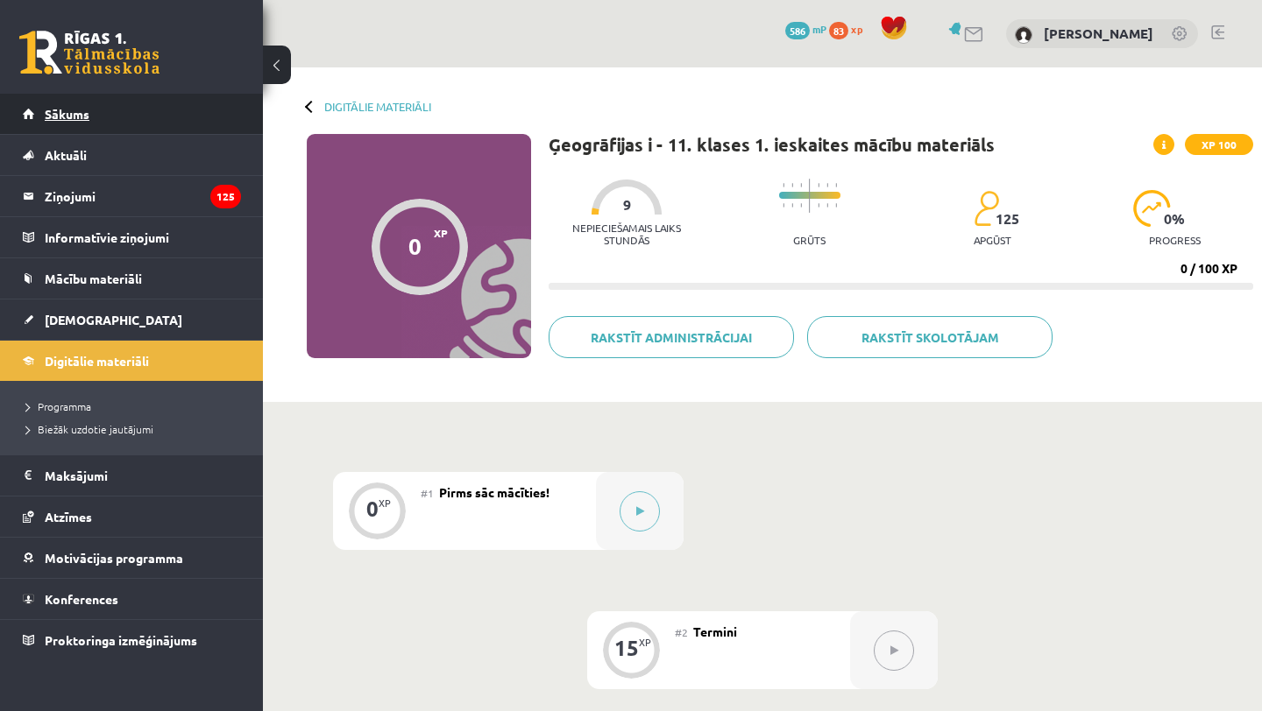
click at [56, 106] on link "Sākums" at bounding box center [132, 114] width 218 height 40
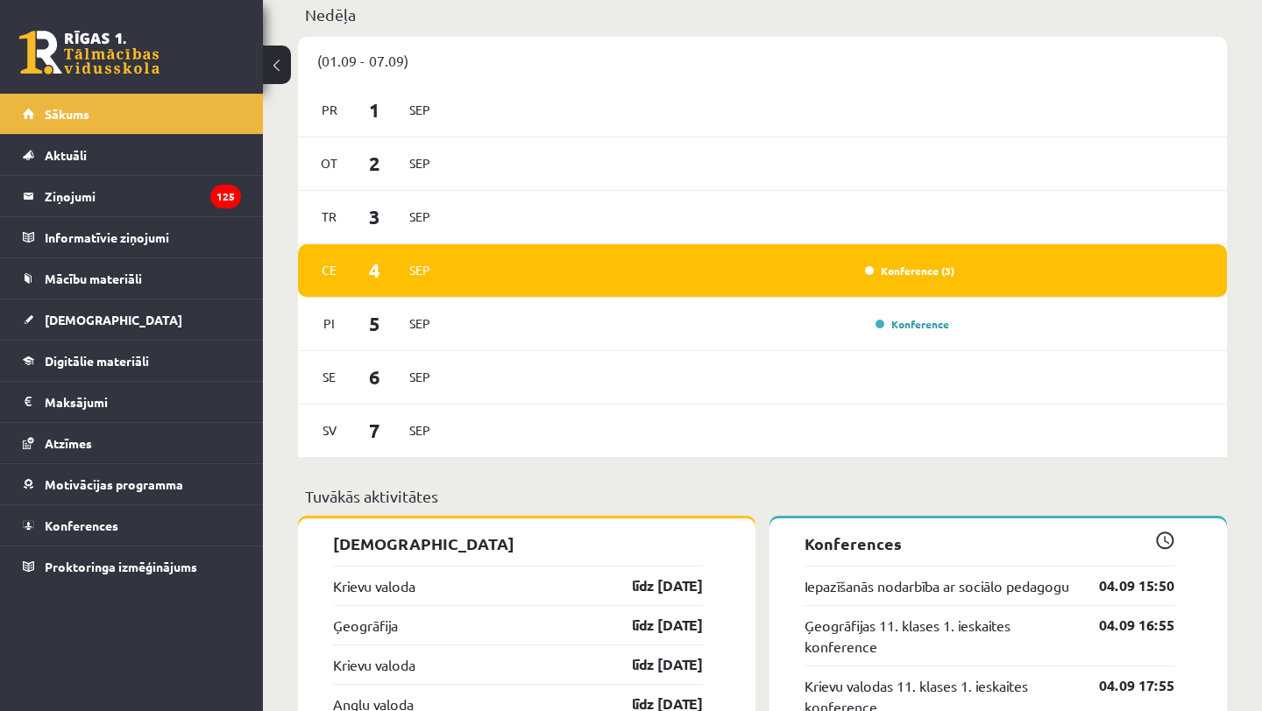
scroll to position [1102, 0]
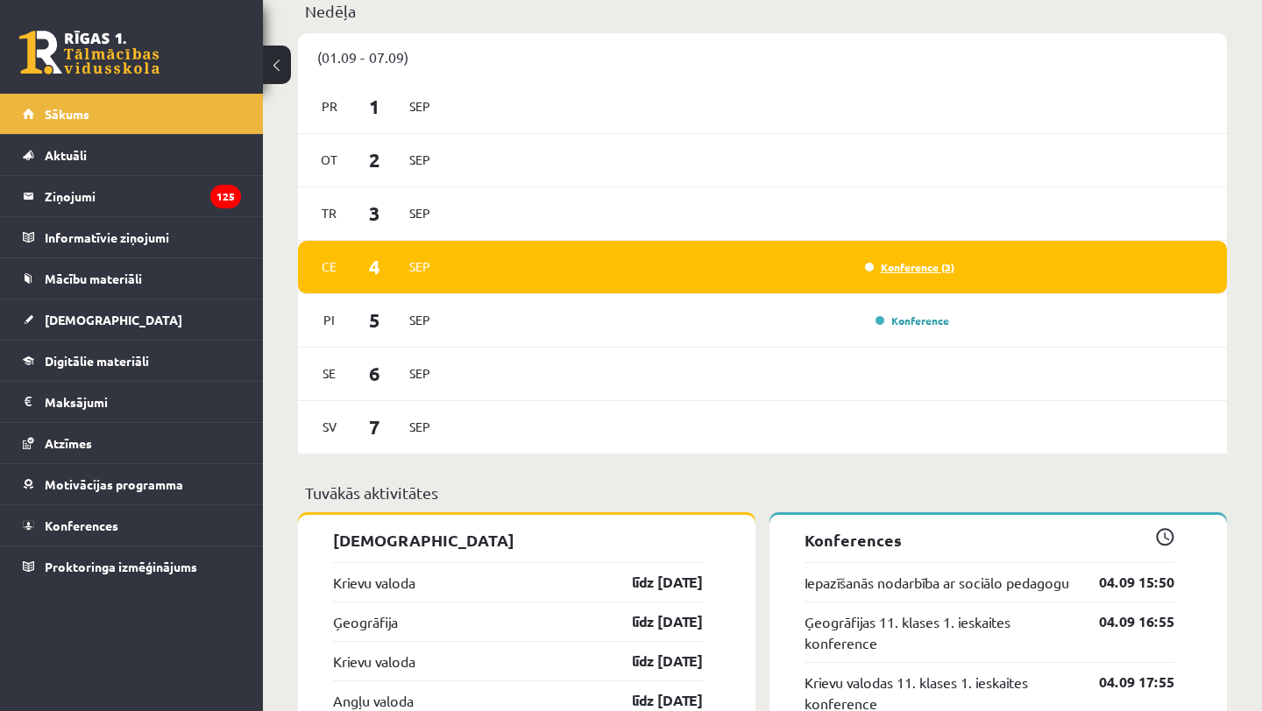
click at [902, 273] on link "Konference (3)" at bounding box center [909, 267] width 89 height 14
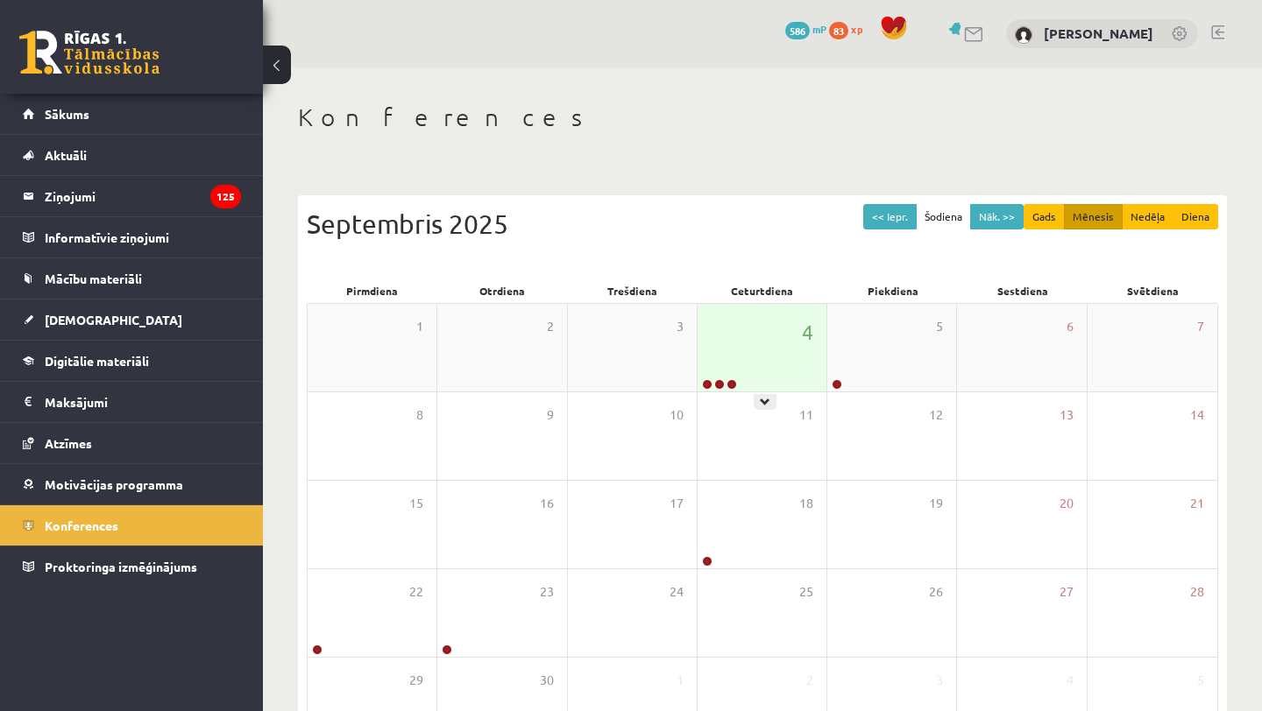
click at [725, 375] on div "4" at bounding box center [761, 348] width 129 height 88
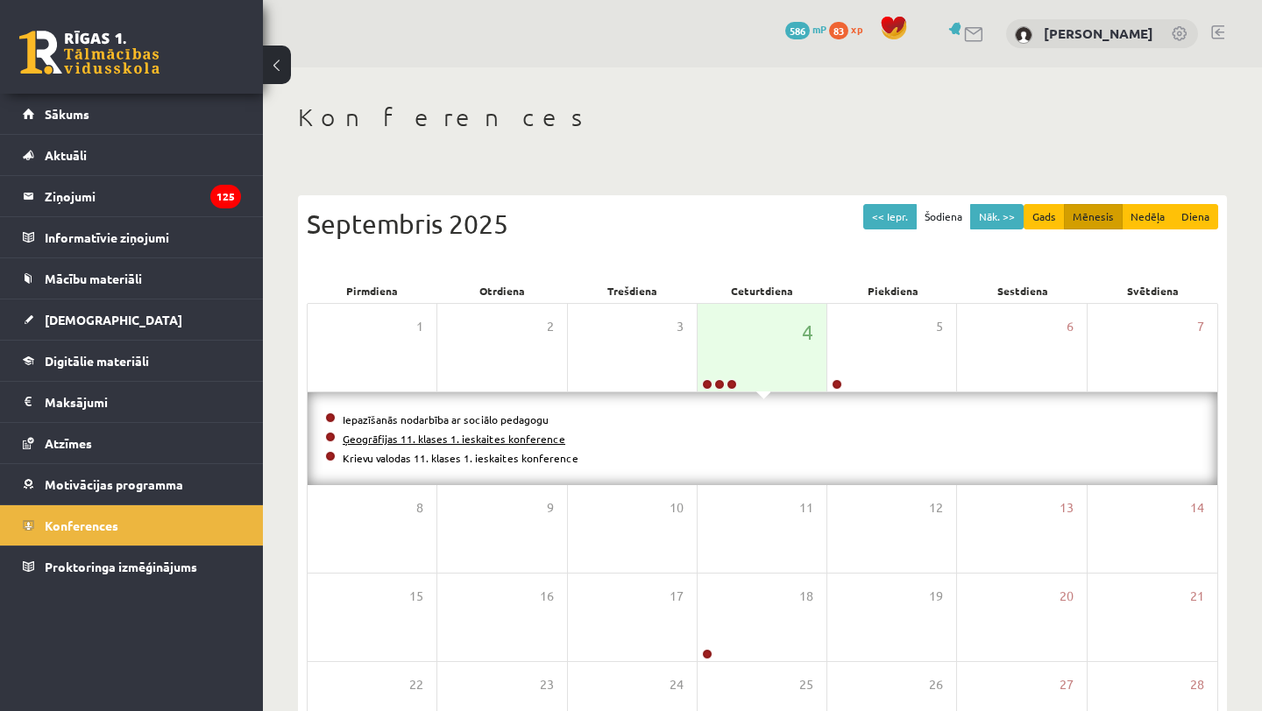
click at [440, 436] on link "Ģeogrāfijas 11. klases 1. ieskaites konference" at bounding box center [454, 439] width 223 height 14
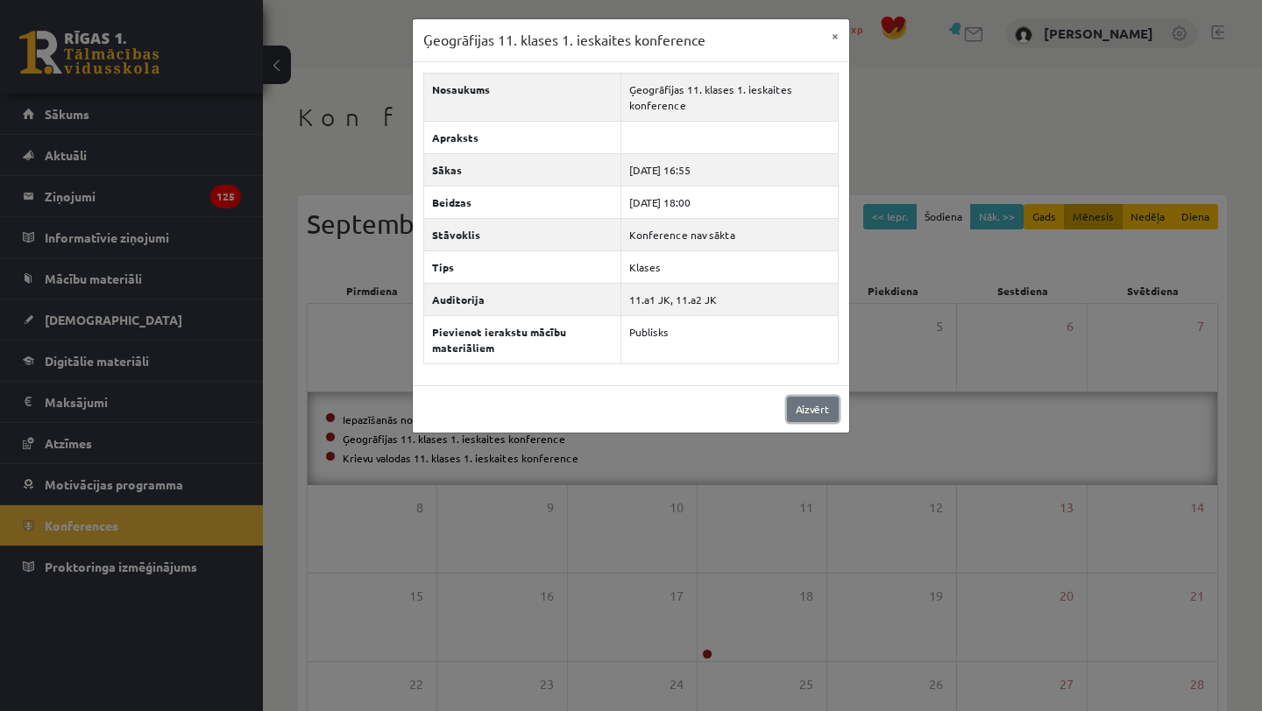
click at [796, 414] on link "Aizvērt" at bounding box center [813, 409] width 52 height 25
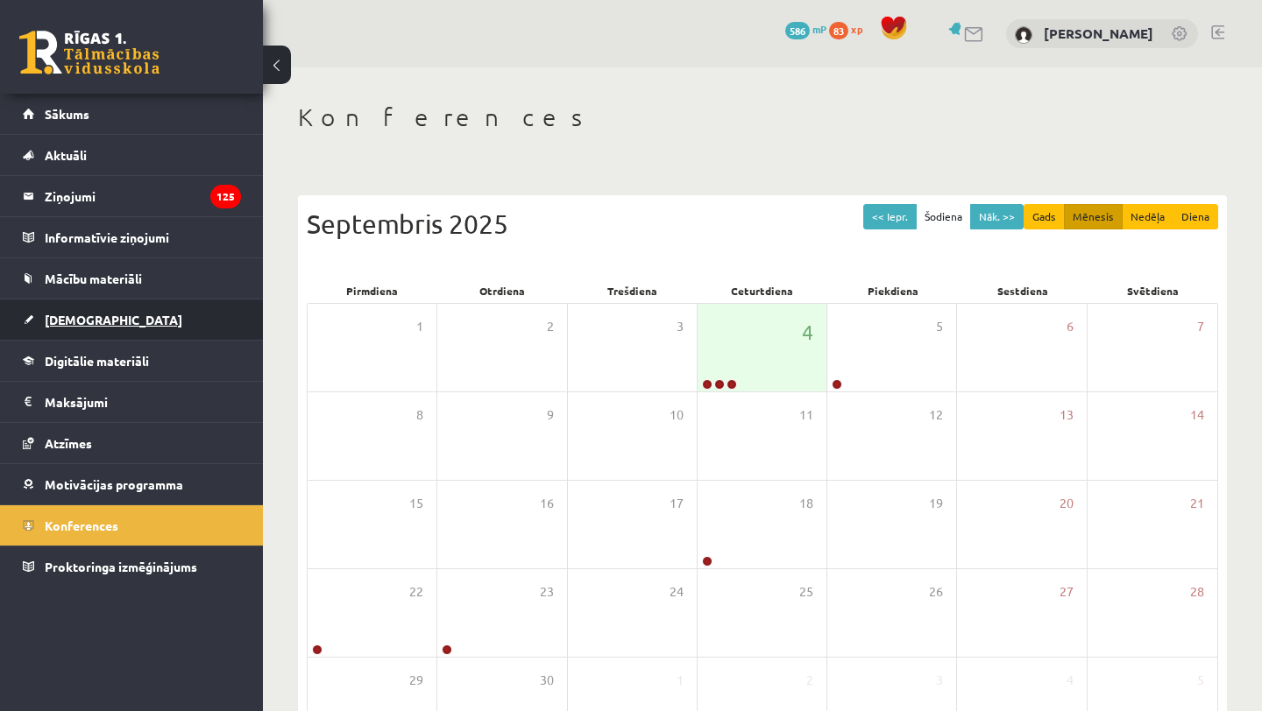
click at [86, 327] on link "[DEMOGRAPHIC_DATA]" at bounding box center [132, 320] width 218 height 40
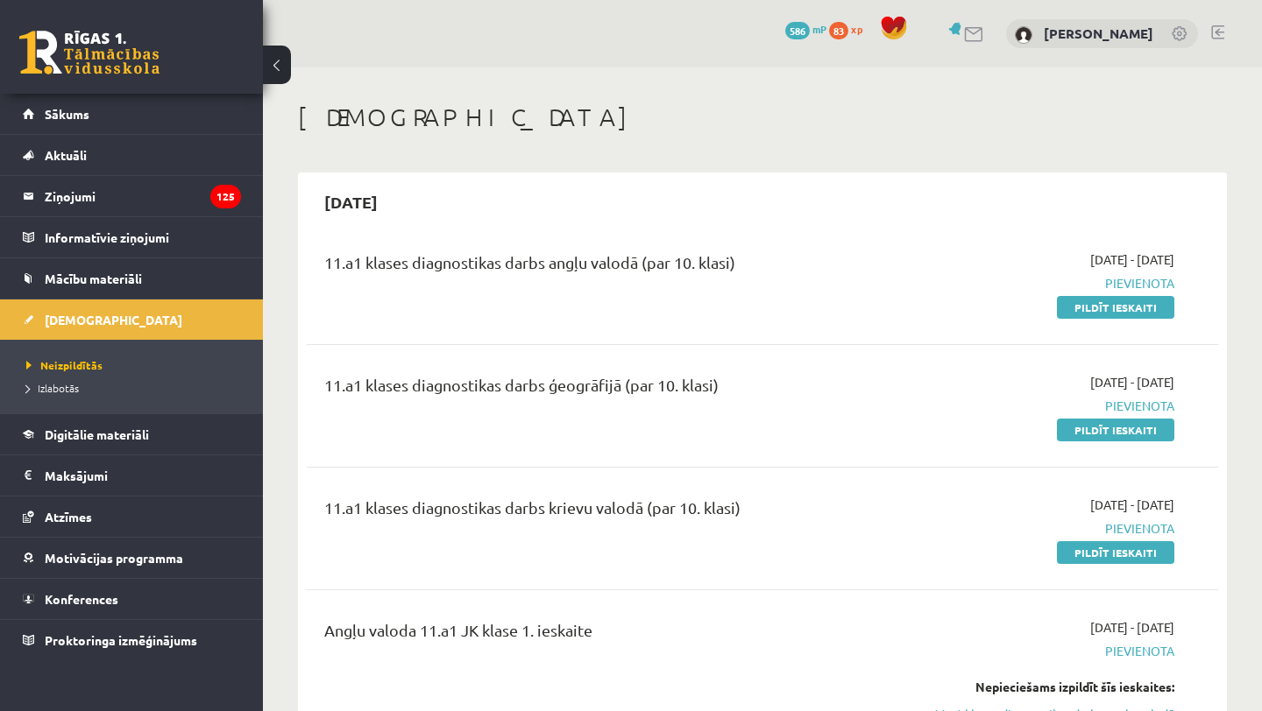
click at [692, 376] on div "11.a1 klases diagnostikas darbs ģeogrāfijā (par 10. klasi)" at bounding box center [603, 389] width 558 height 32
